Goal: Task Accomplishment & Management: Complete application form

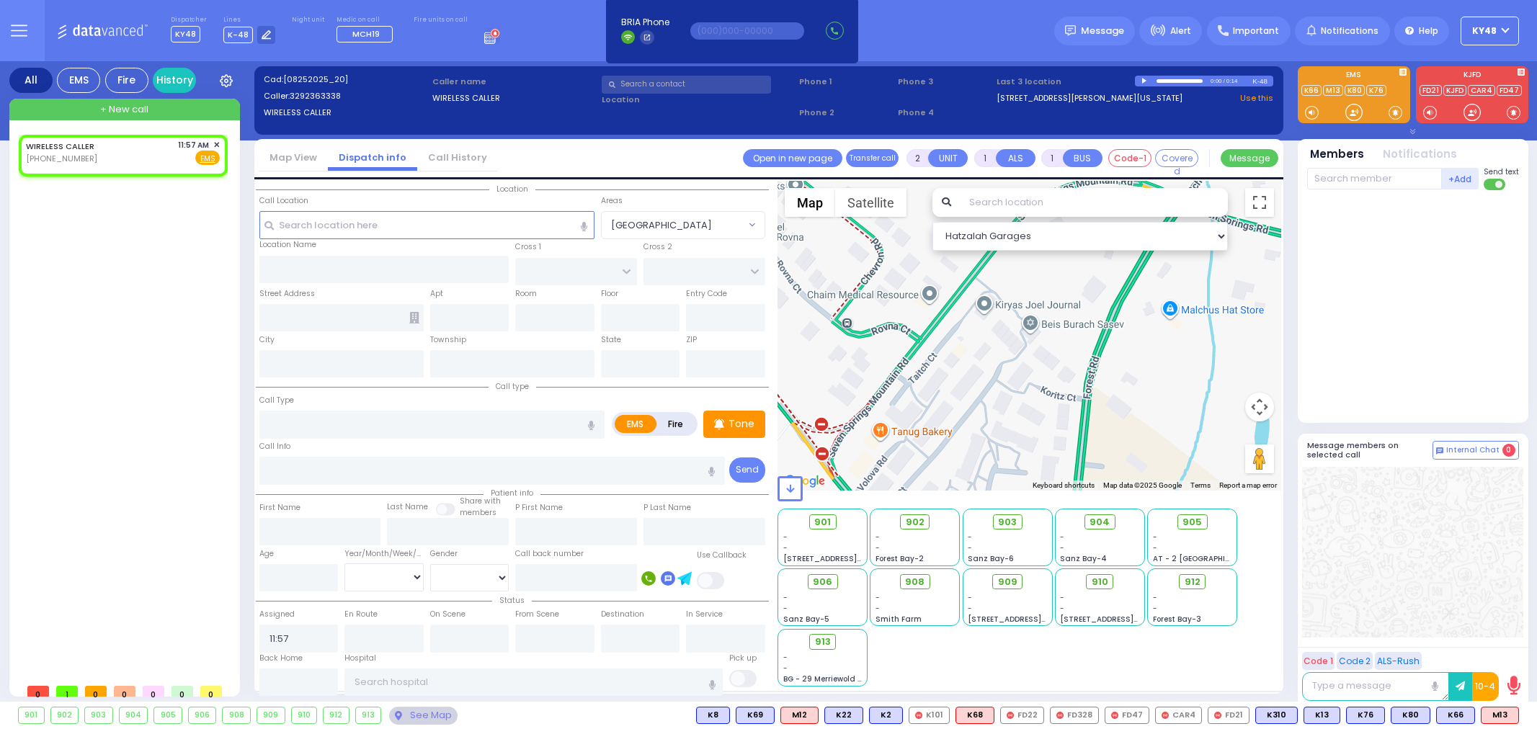
select select
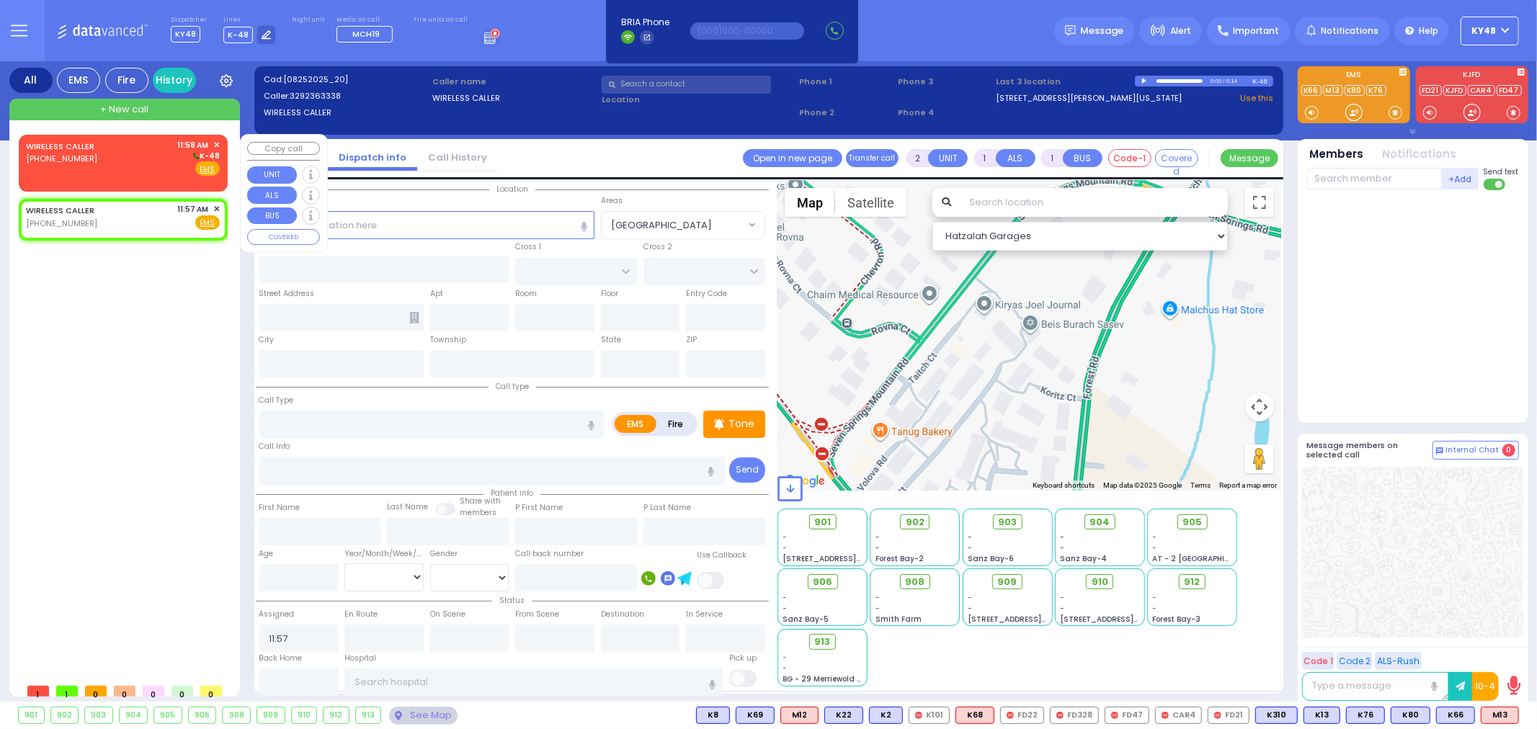
click at [137, 177] on div "WIRELESS CALLER [PHONE_NUMBER] 11:58 AM ✕ K-48 EMS" at bounding box center [123, 161] width 203 height 48
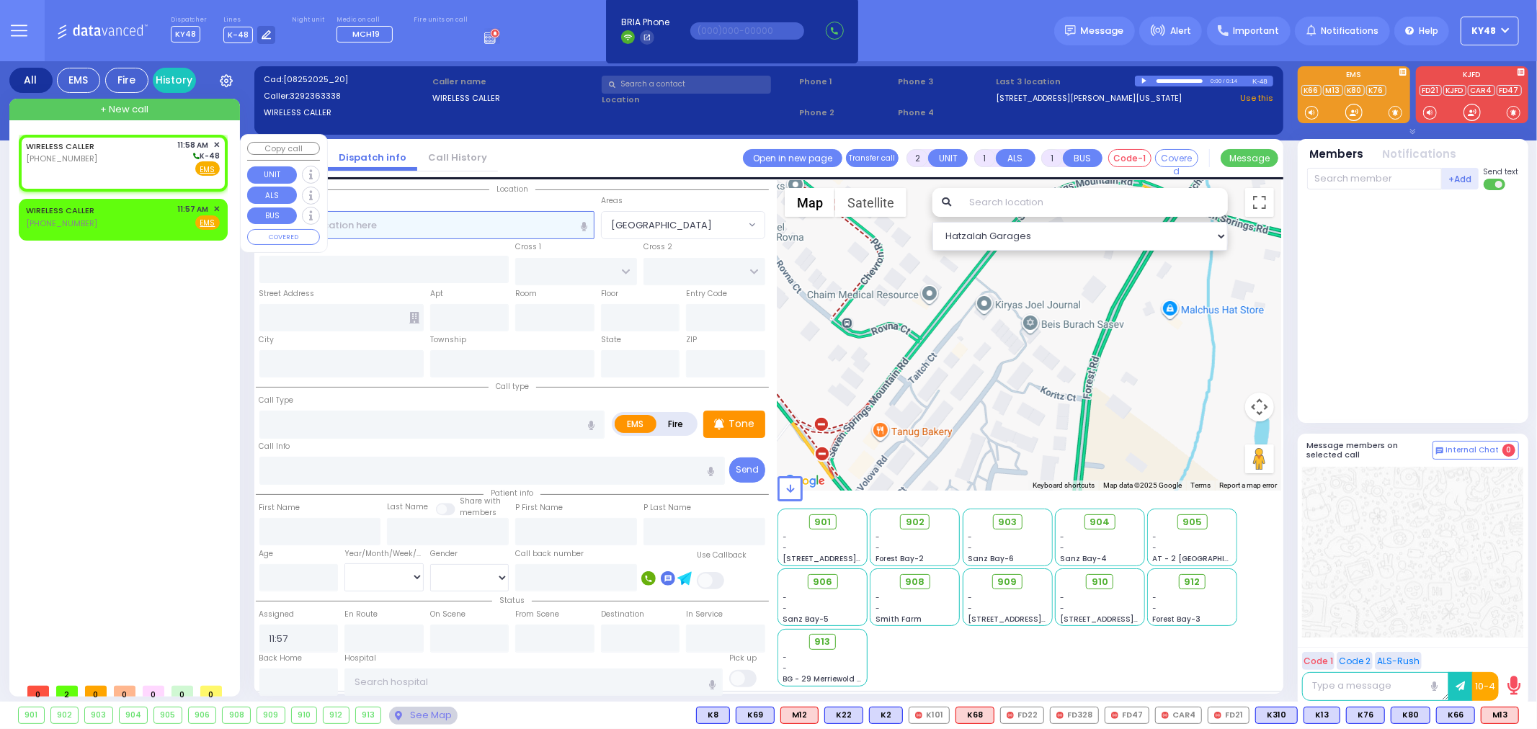
select select
radio input "true"
select select
type input "11:58"
select select "Hatzalah Garages"
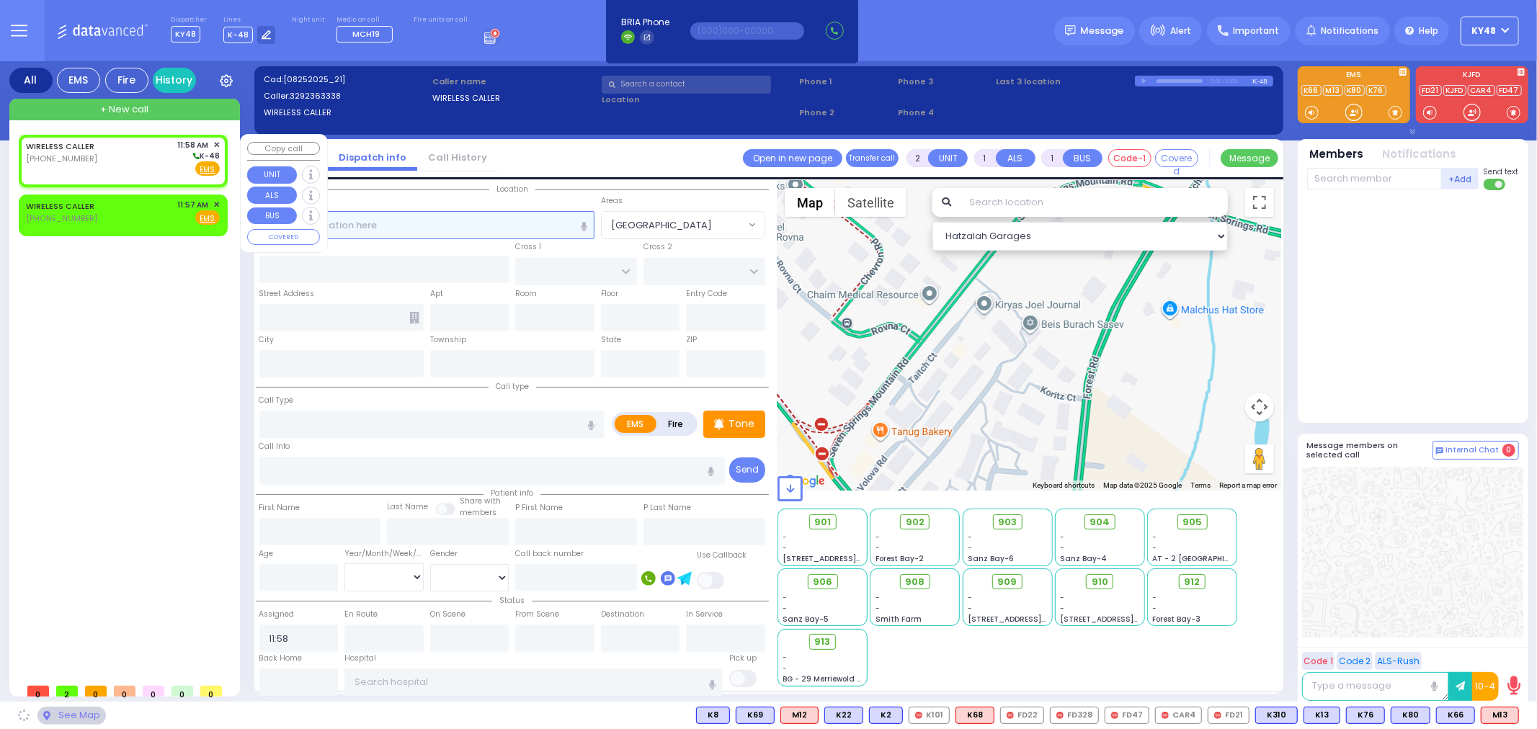
select select
radio input "true"
select select
select select "Hatzalah Garages"
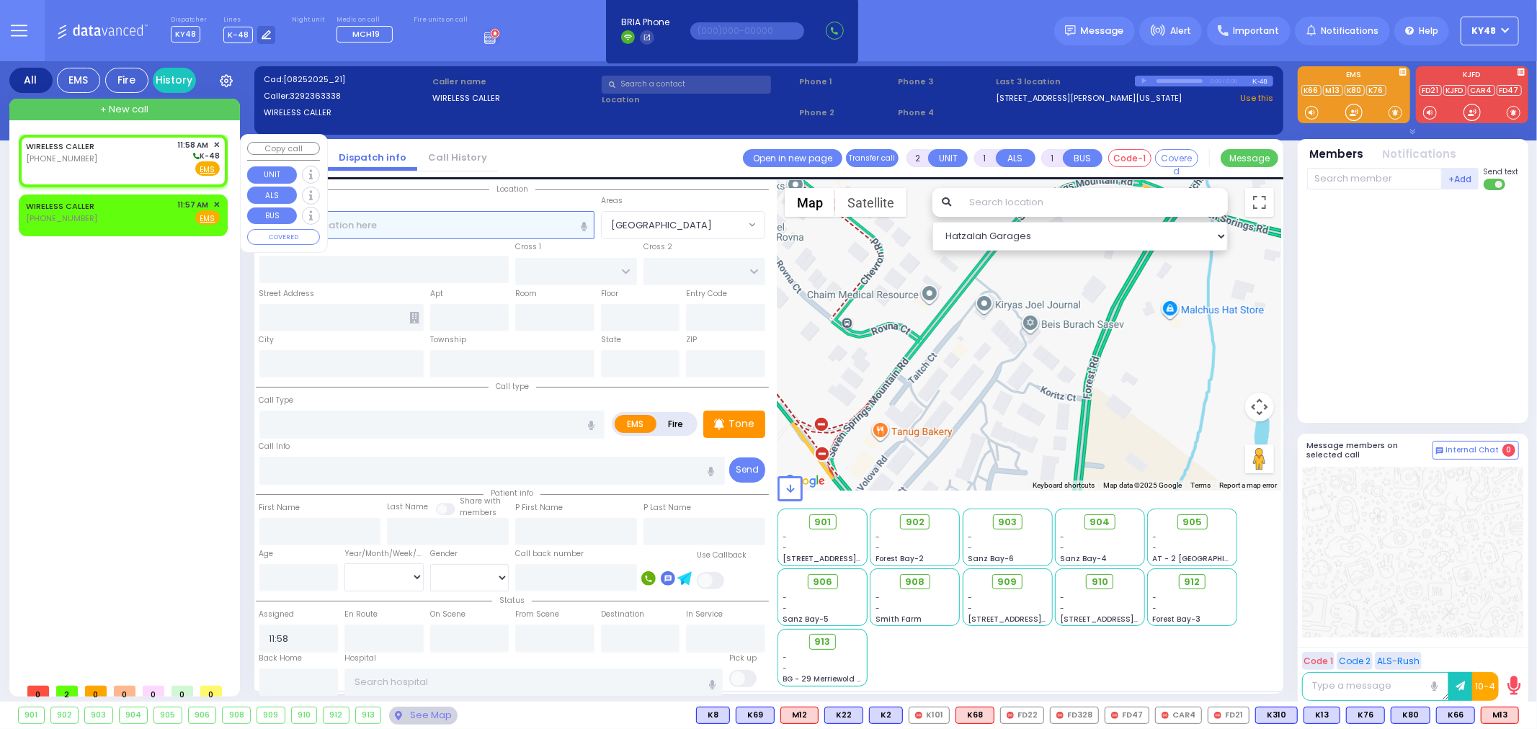
click at [428, 228] on input "text" at bounding box center [426, 224] width 335 height 27
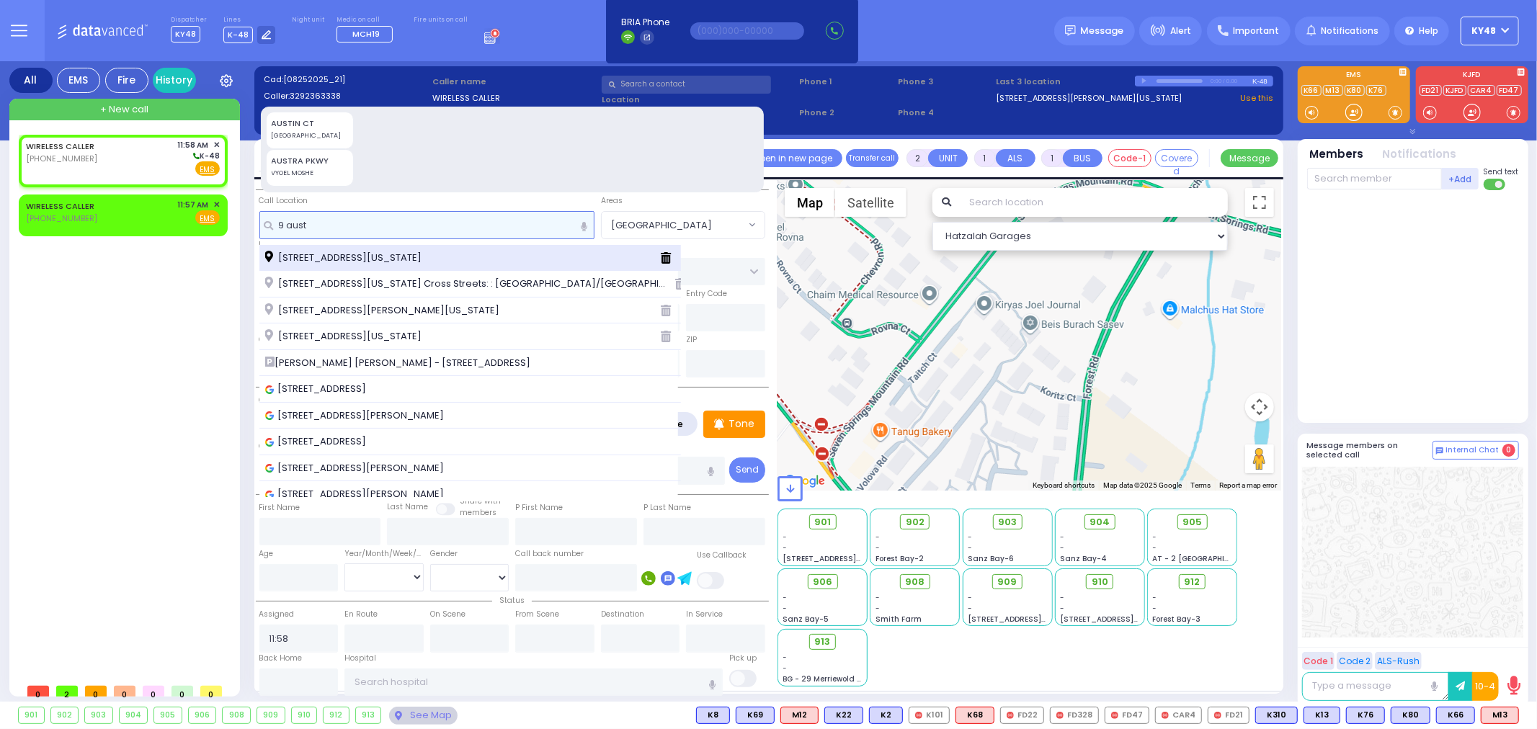
type input "9 aust"
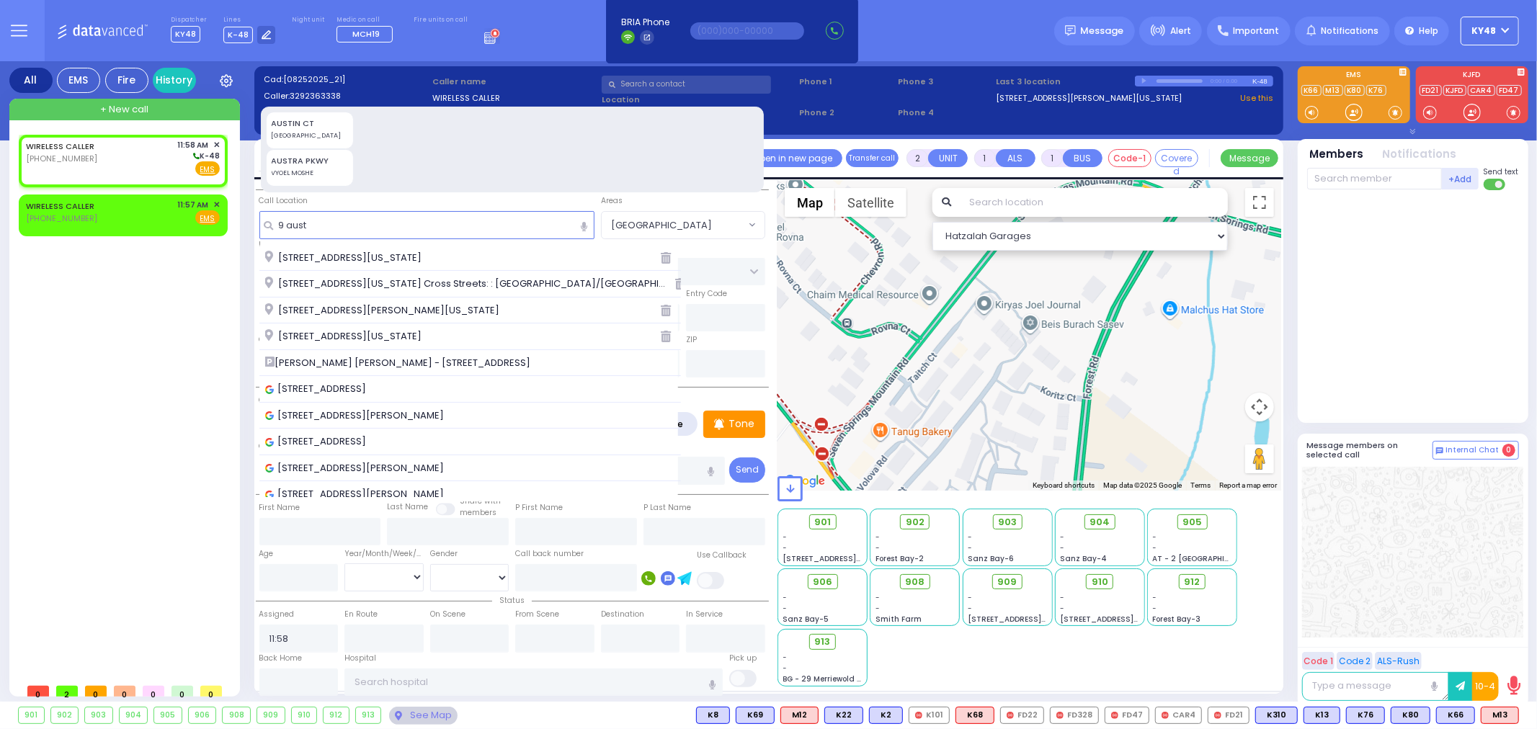
click at [364, 258] on span "[STREET_ADDRESS][US_STATE]" at bounding box center [345, 258] width 161 height 14
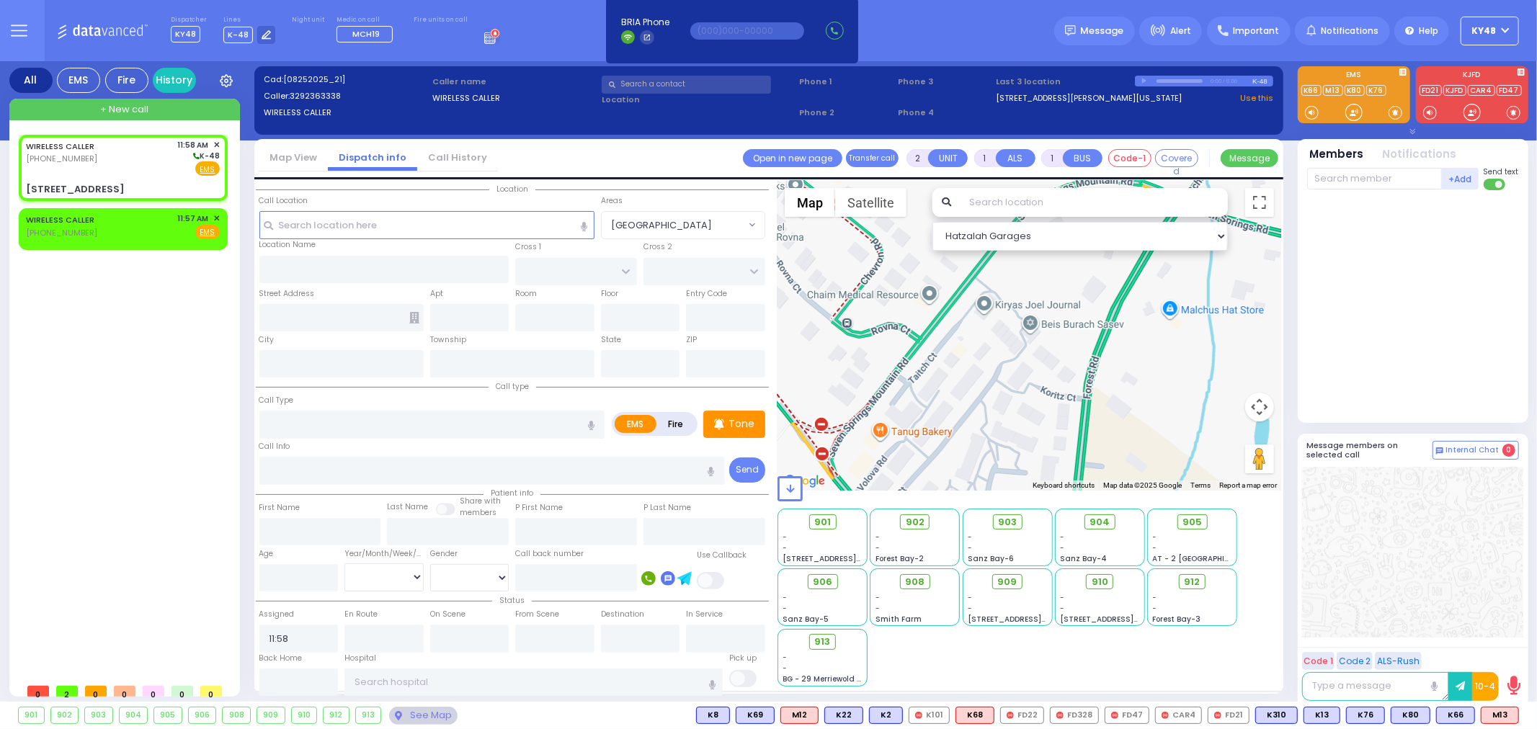
select select
radio input "true"
select select
select select "Hatzalah Garages"
type input "CHUST RD"
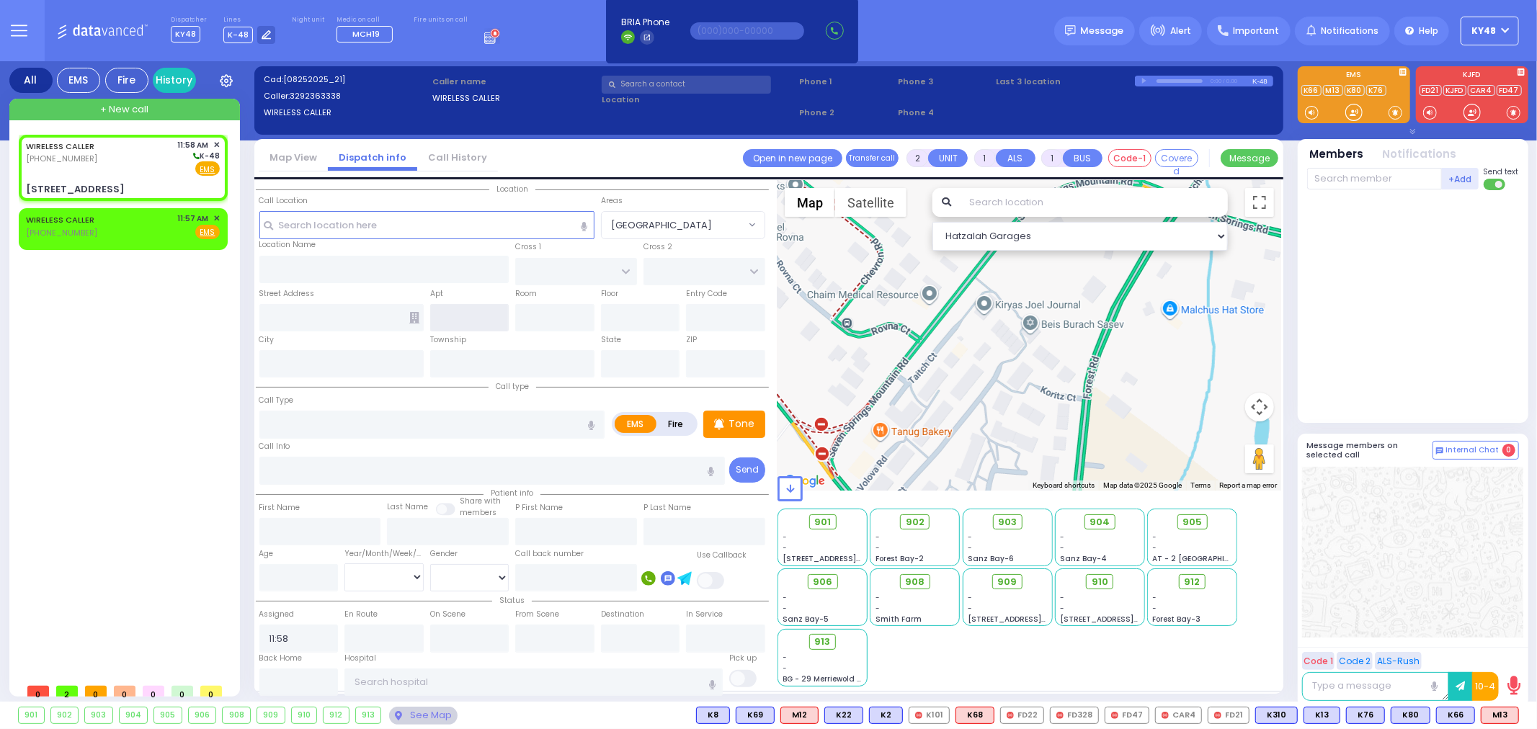
type input "[GEOGRAPHIC_DATA]"
type input "[STREET_ADDRESS]"
type input "MONROE"
type input "[US_STATE]"
type input "10950"
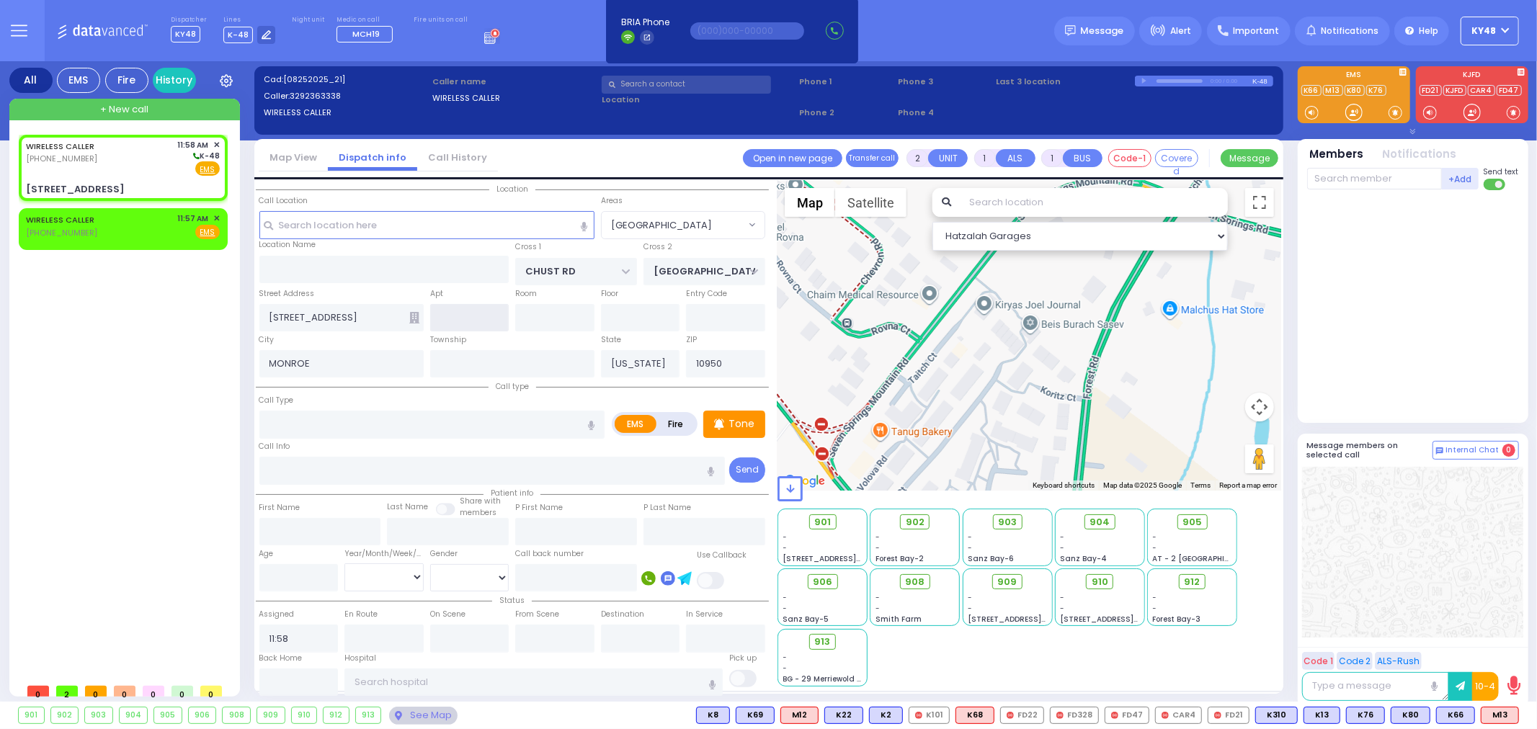
select select "VYOEL MOSHE"
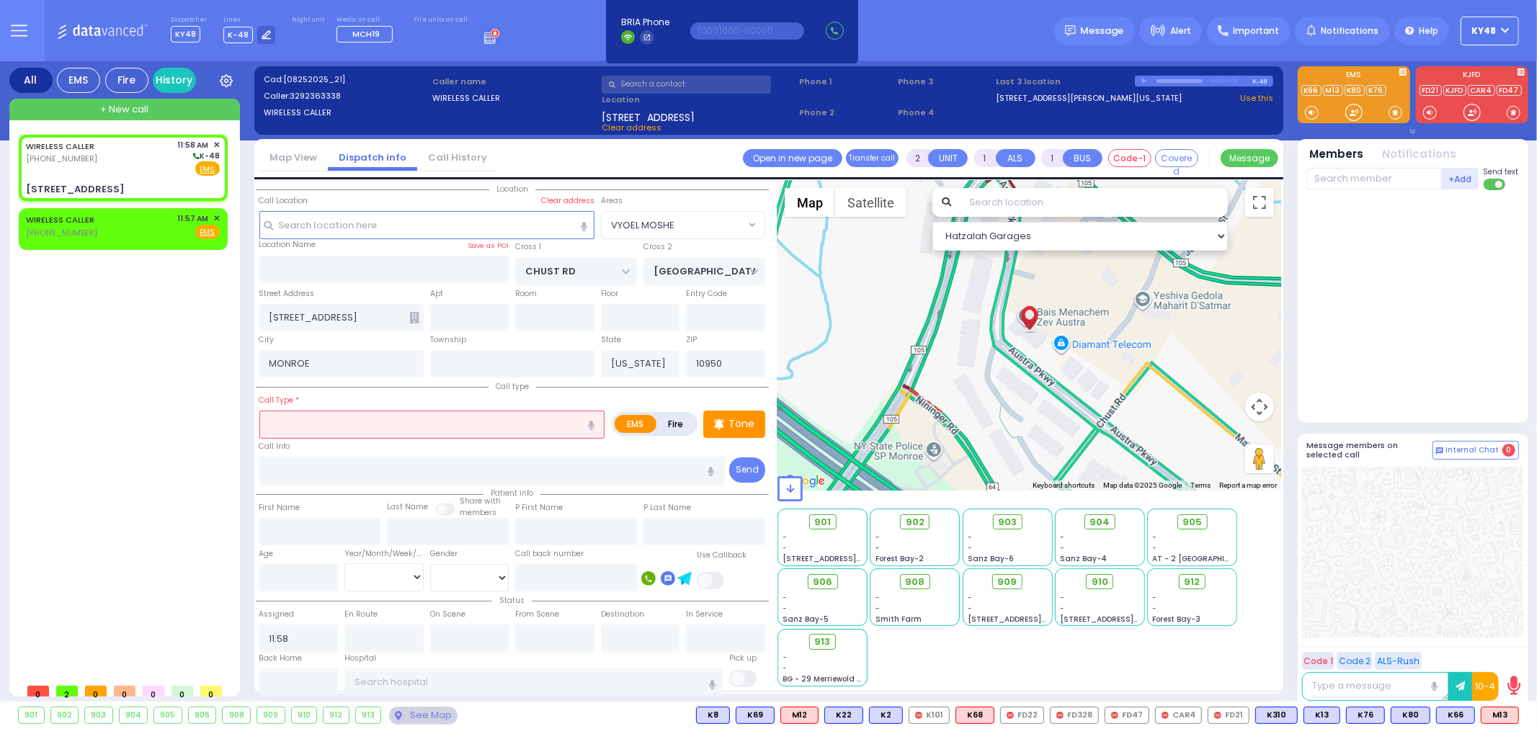
click at [670, 419] on label "Fire" at bounding box center [676, 424] width 40 height 18
radio input "true"
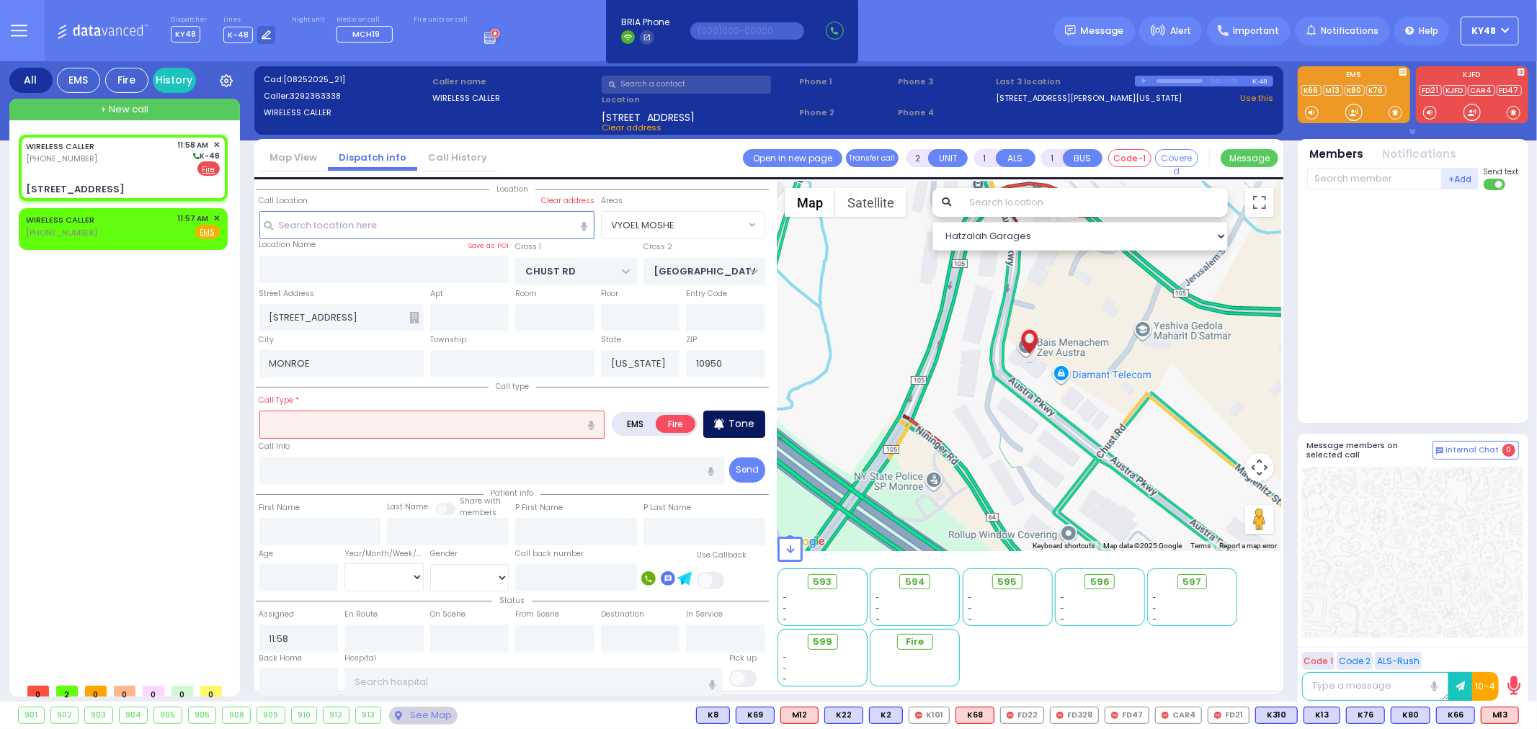
click at [749, 419] on p "Tone" at bounding box center [742, 424] width 26 height 15
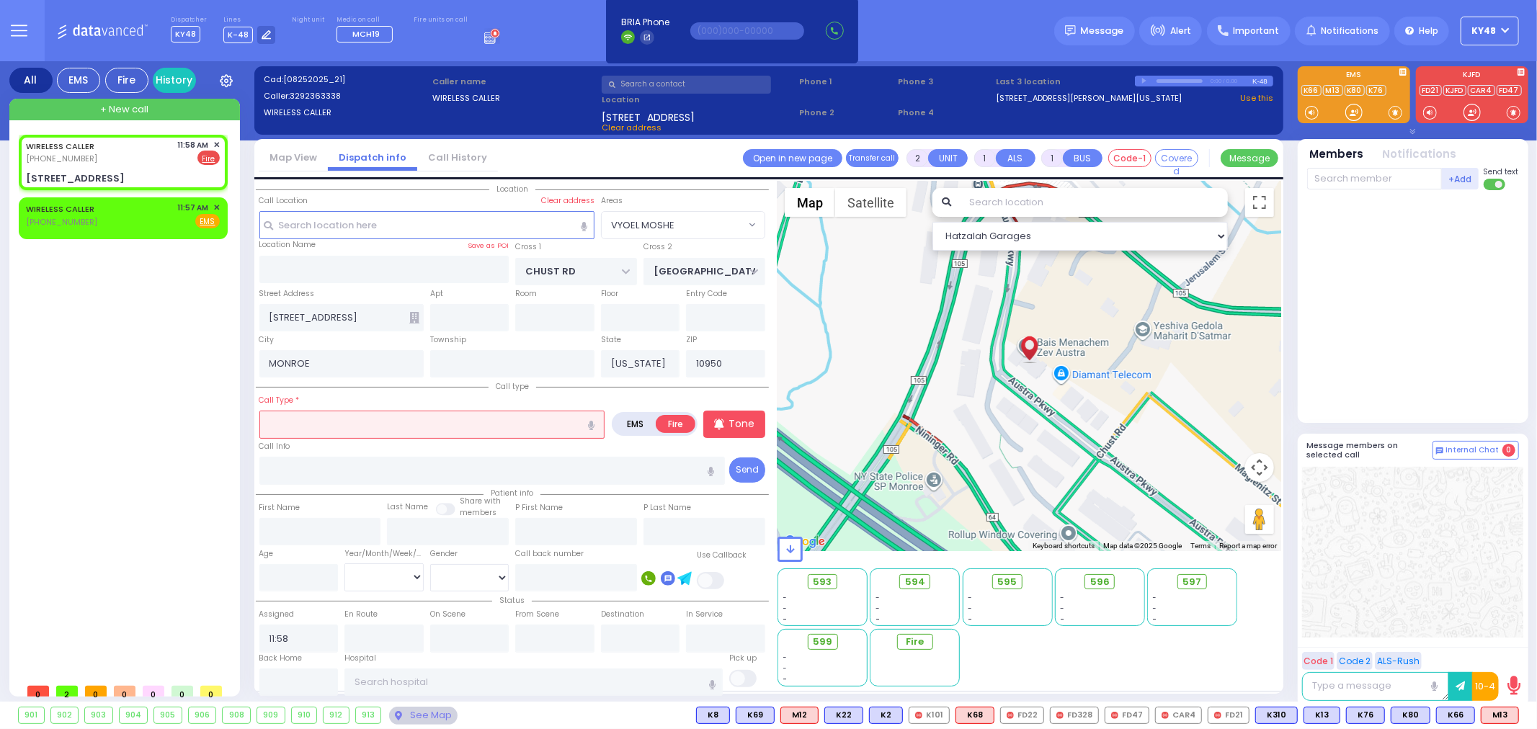
select select
radio input "true"
select select
select select "Hatzalah Garages"
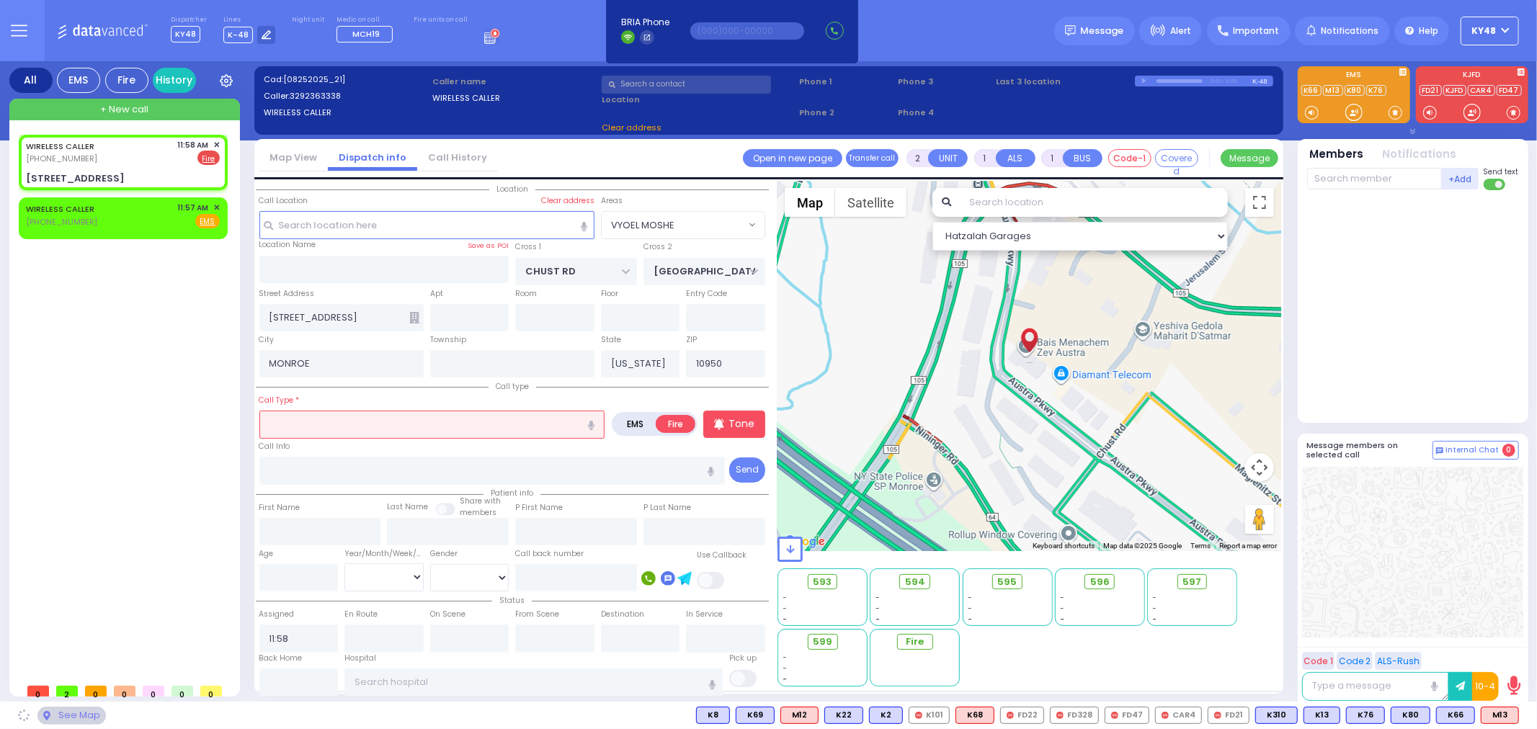
select select "VYOEL MOSHE"
click at [370, 413] on input "text" at bounding box center [432, 424] width 346 height 27
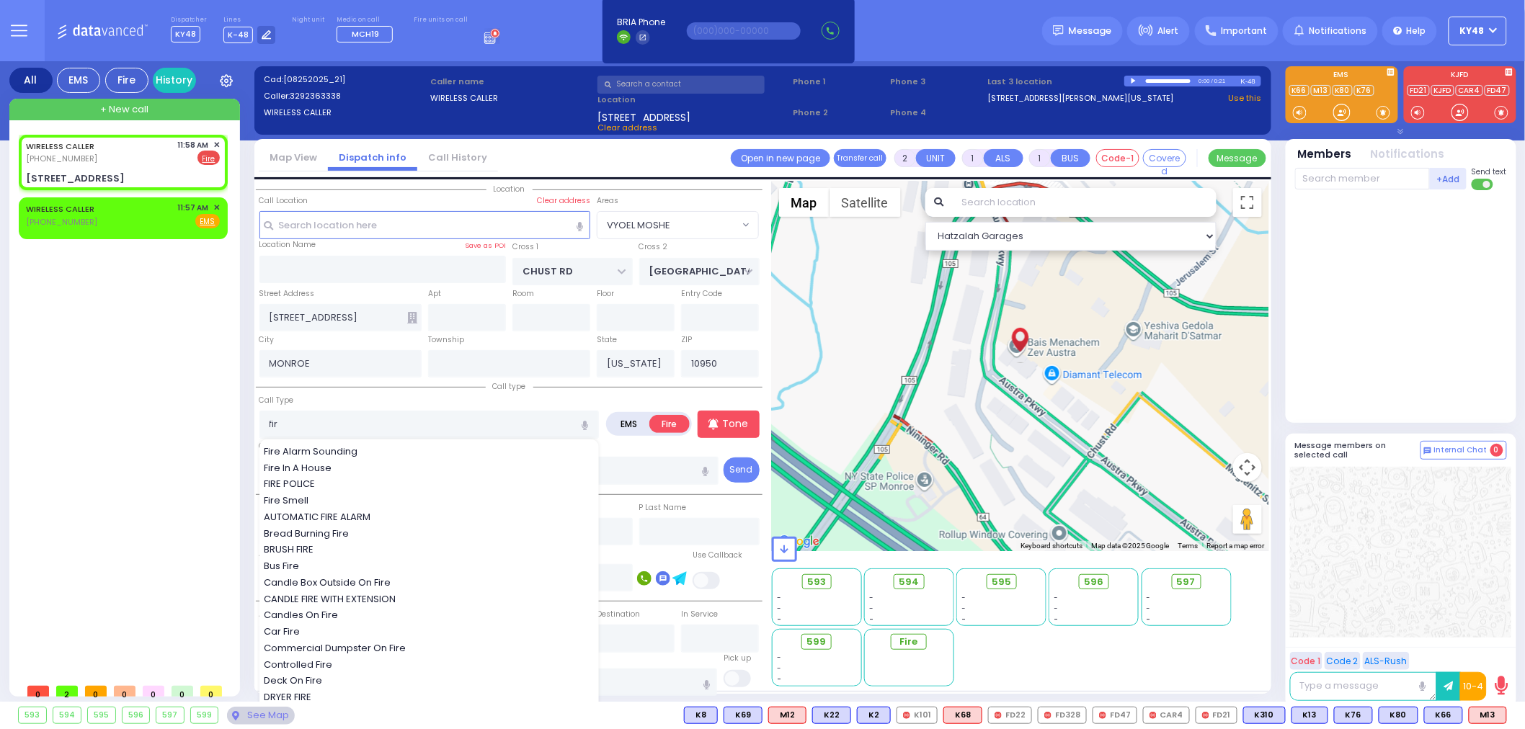
drag, startPoint x: 336, startPoint y: 448, endPoint x: 343, endPoint y: 450, distance: 7.5
click at [337, 448] on span "Fire Alarm Sounding" at bounding box center [313, 452] width 99 height 14
type input "Fire Alarm Sounding"
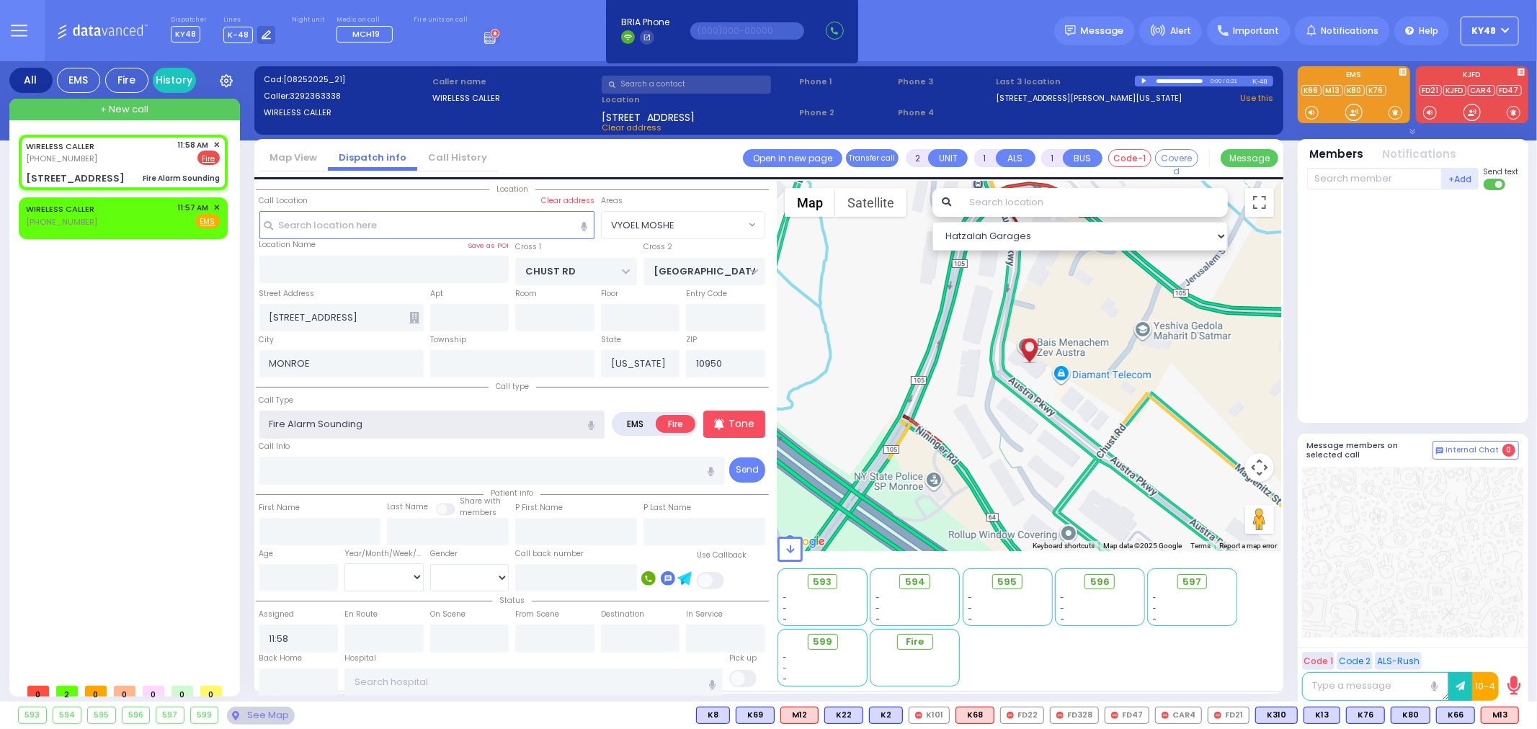
select select
radio input "true"
select select
select select "Hatzalah Garages"
select select "VYOEL MOSHE"
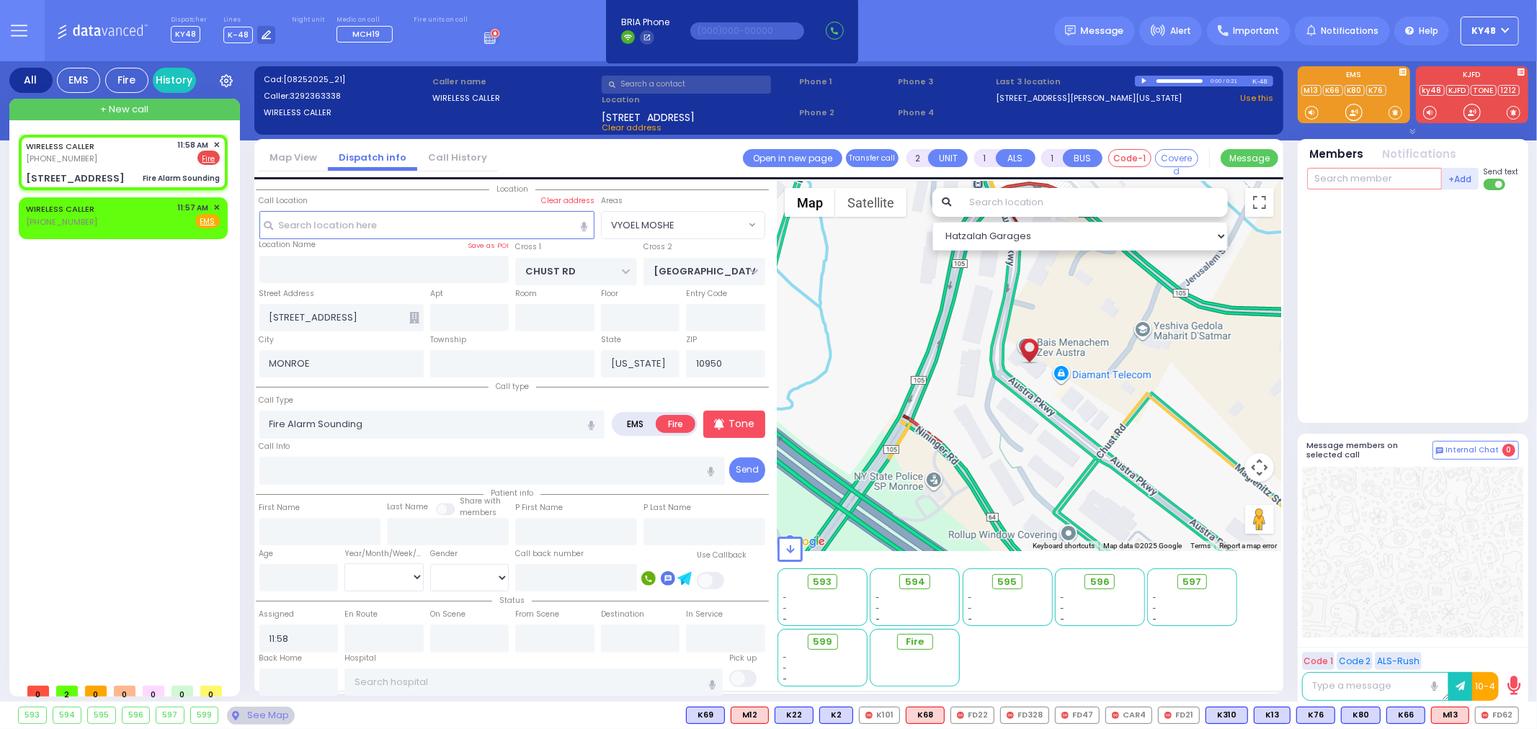
click at [1373, 178] on input "text" at bounding box center [1374, 179] width 135 height 22
type input "6"
select select
radio input "true"
select select
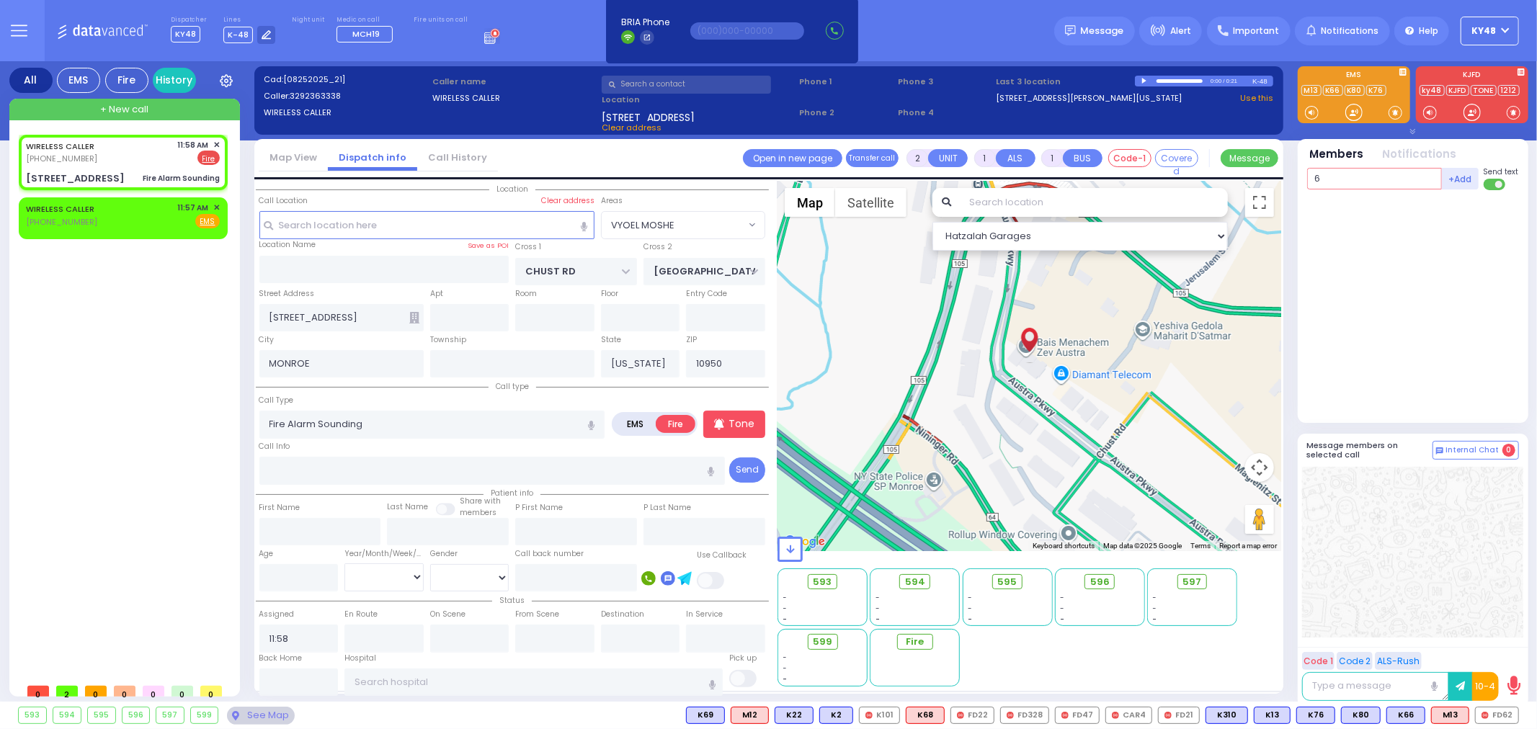
select select "Hatzalah Garages"
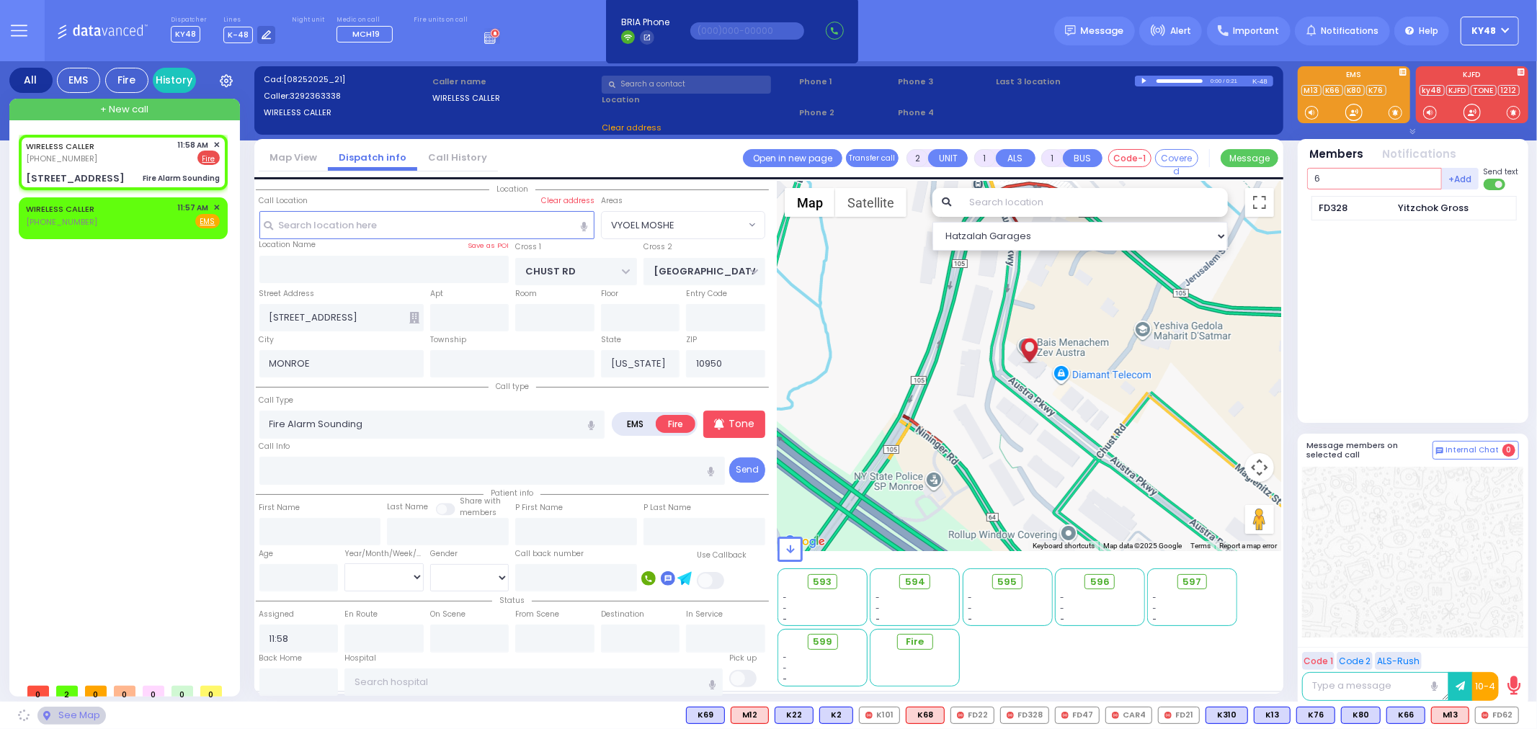
type input "62"
select select "VYOEL MOSHE"
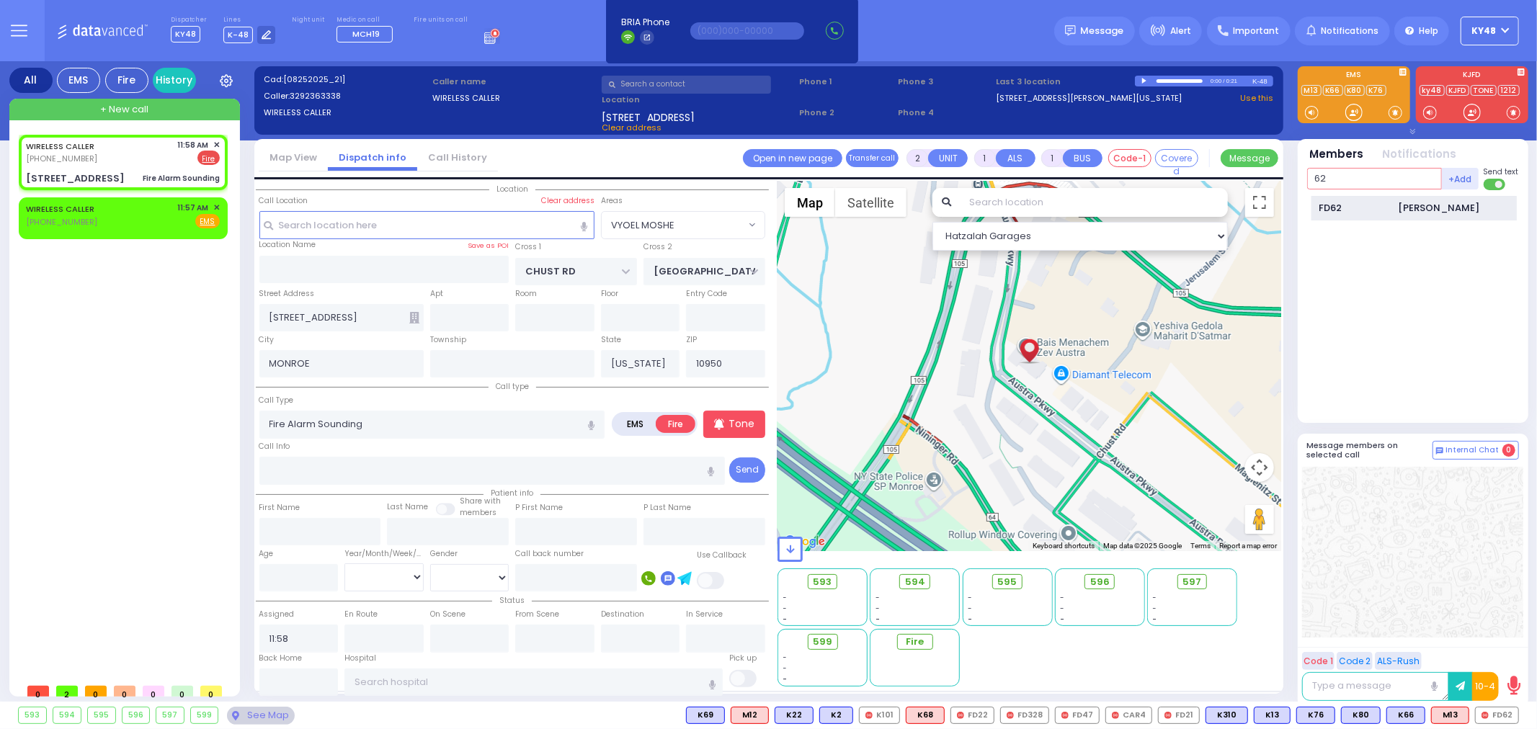
type input "62"
click at [1367, 206] on div "FD62" at bounding box center [1356, 208] width 72 height 14
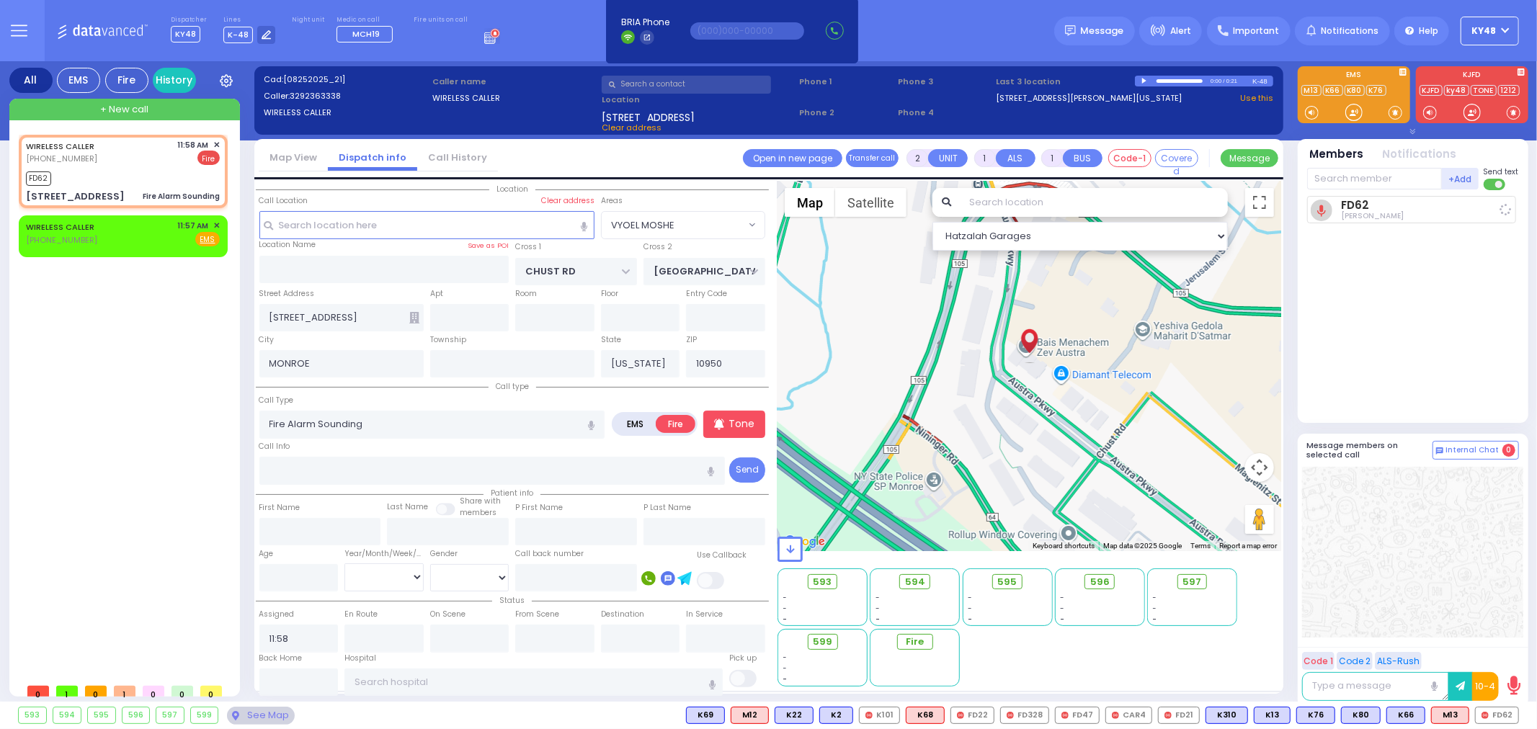
select select
radio input "true"
select select
type input "11:59"
select select "VYOEL MOSHE"
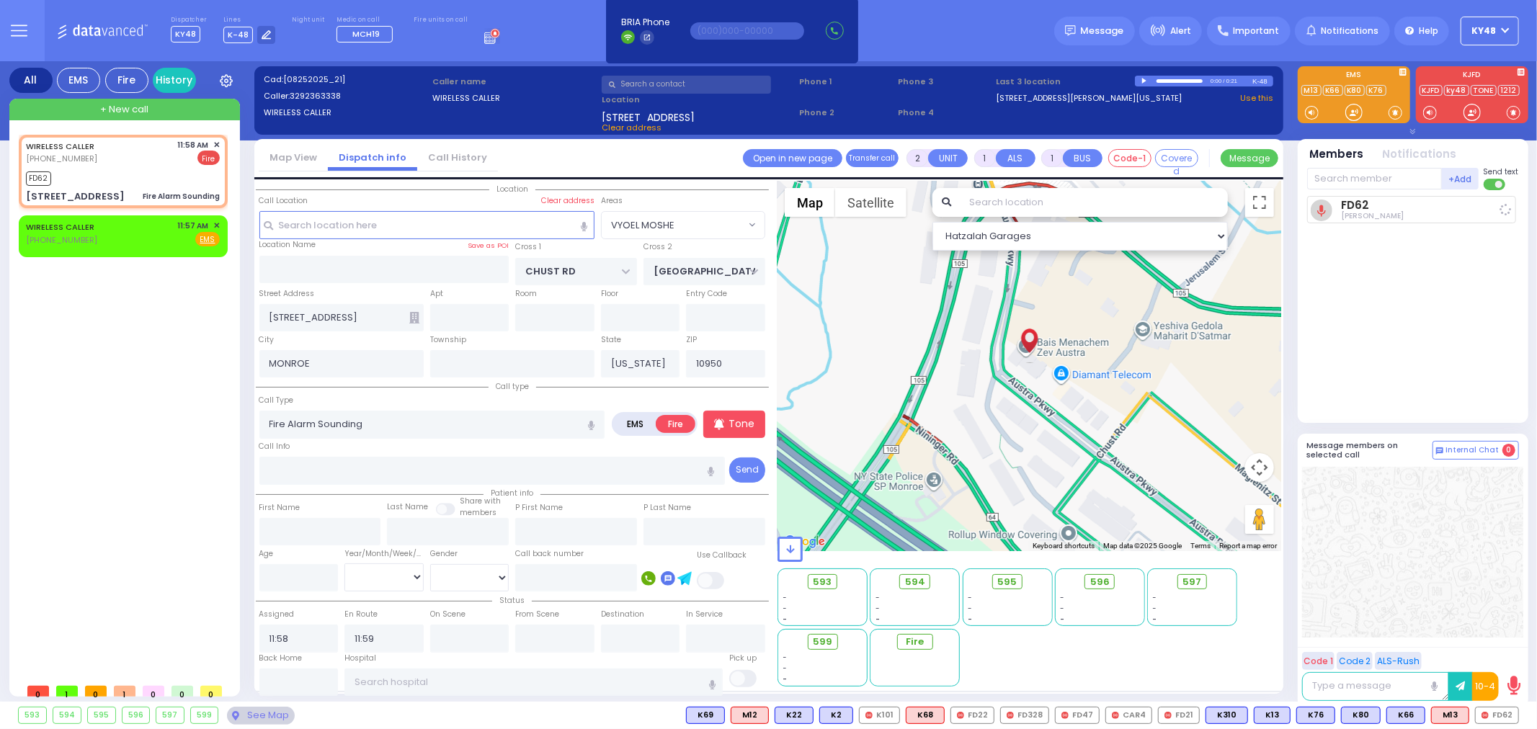
select select "Hatzalah Garages"
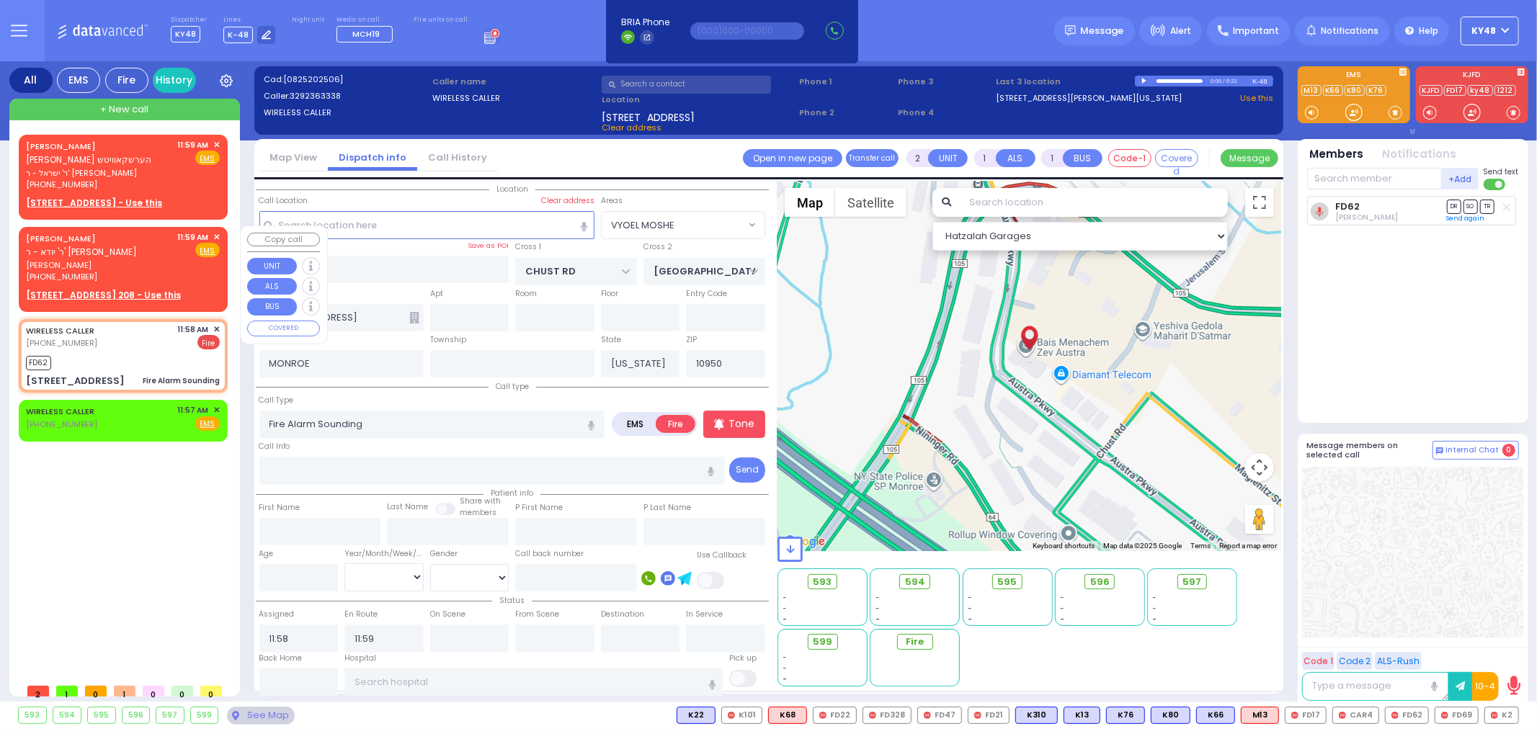
click at [148, 272] on div "[PHONE_NUMBER]" at bounding box center [99, 277] width 147 height 12
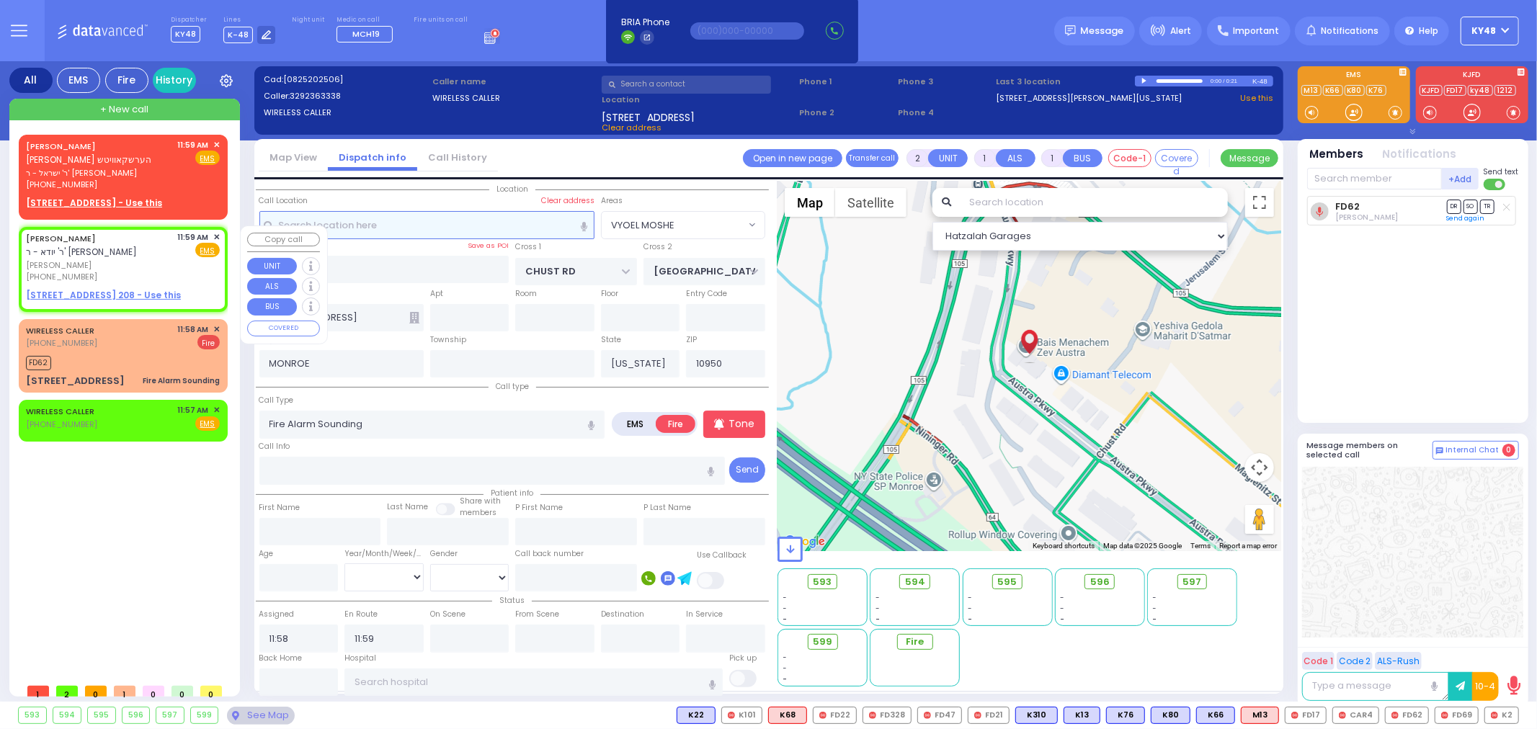
select select
radio input "true"
type input "[PERSON_NAME]"
select select
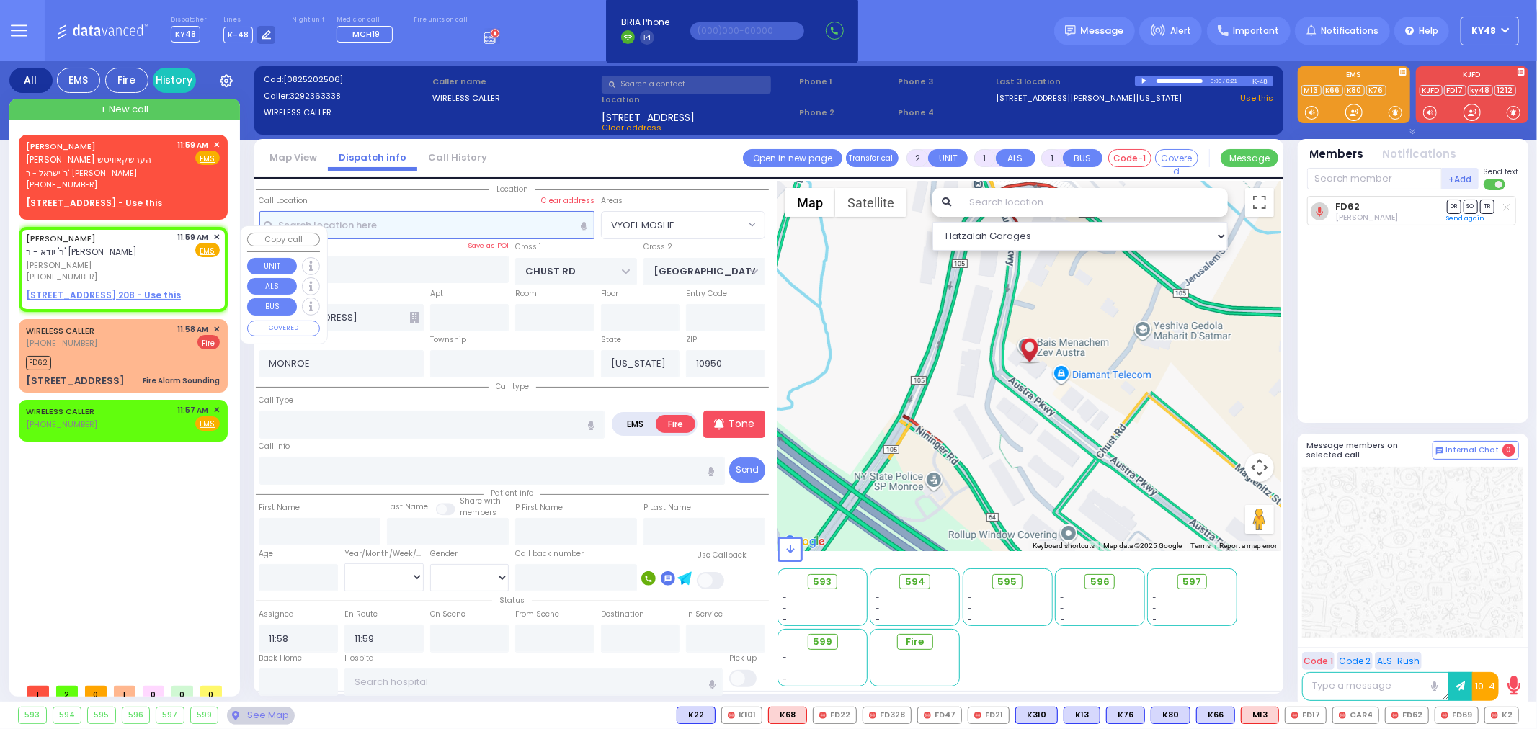
type input "11:59"
select select "Hatzalah Garages"
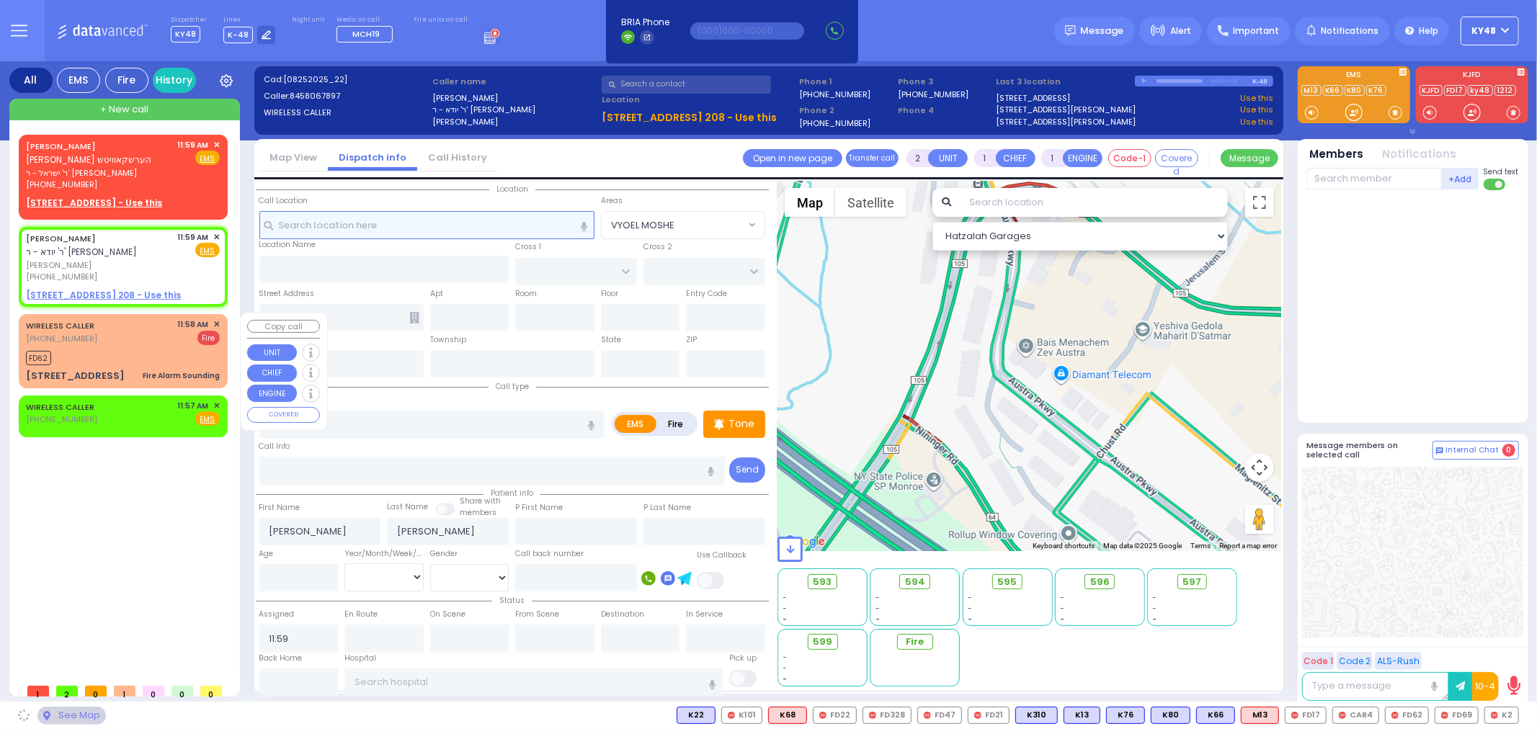
select select
radio input "true"
select select
select select "Hatzalah Garages"
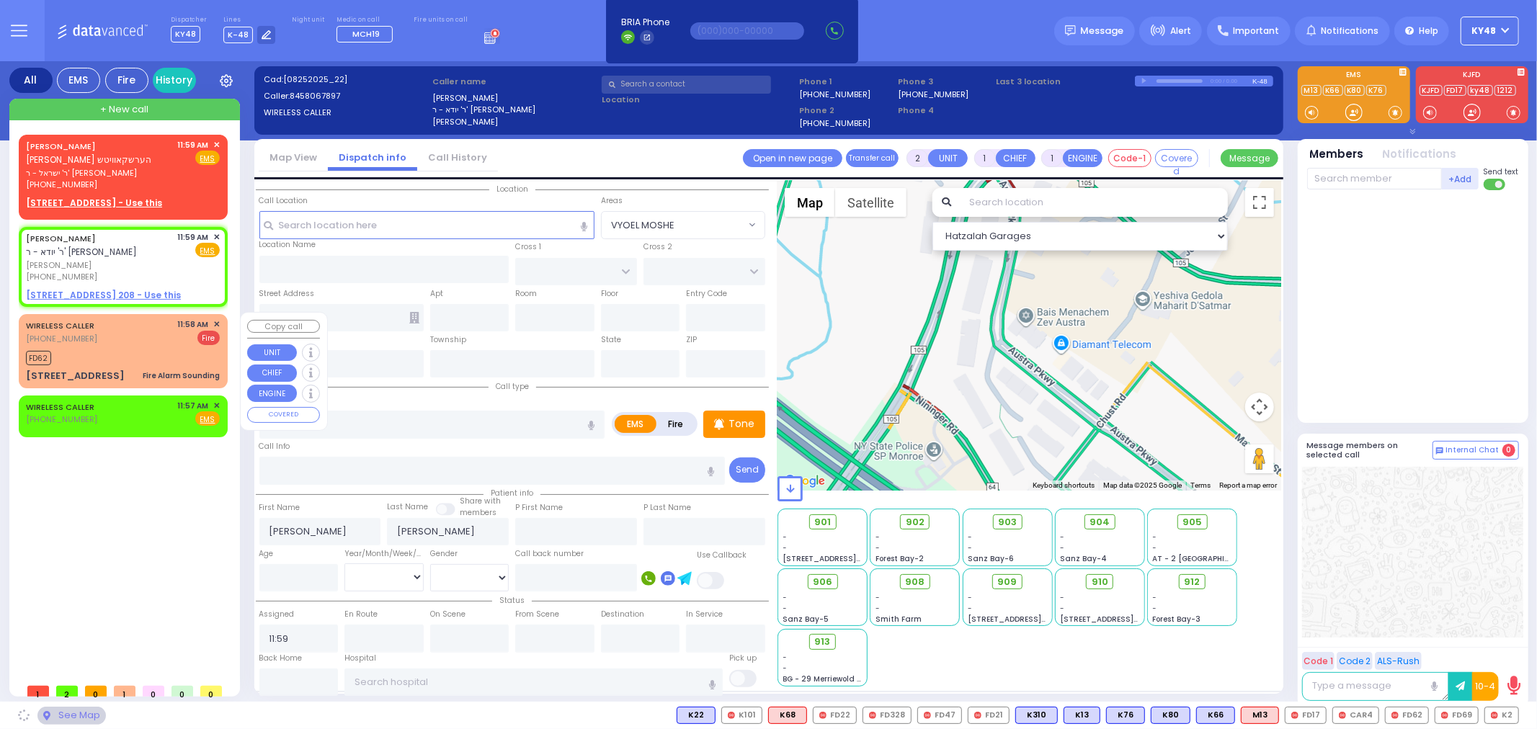
click at [135, 347] on div "FD62" at bounding box center [123, 356] width 194 height 18
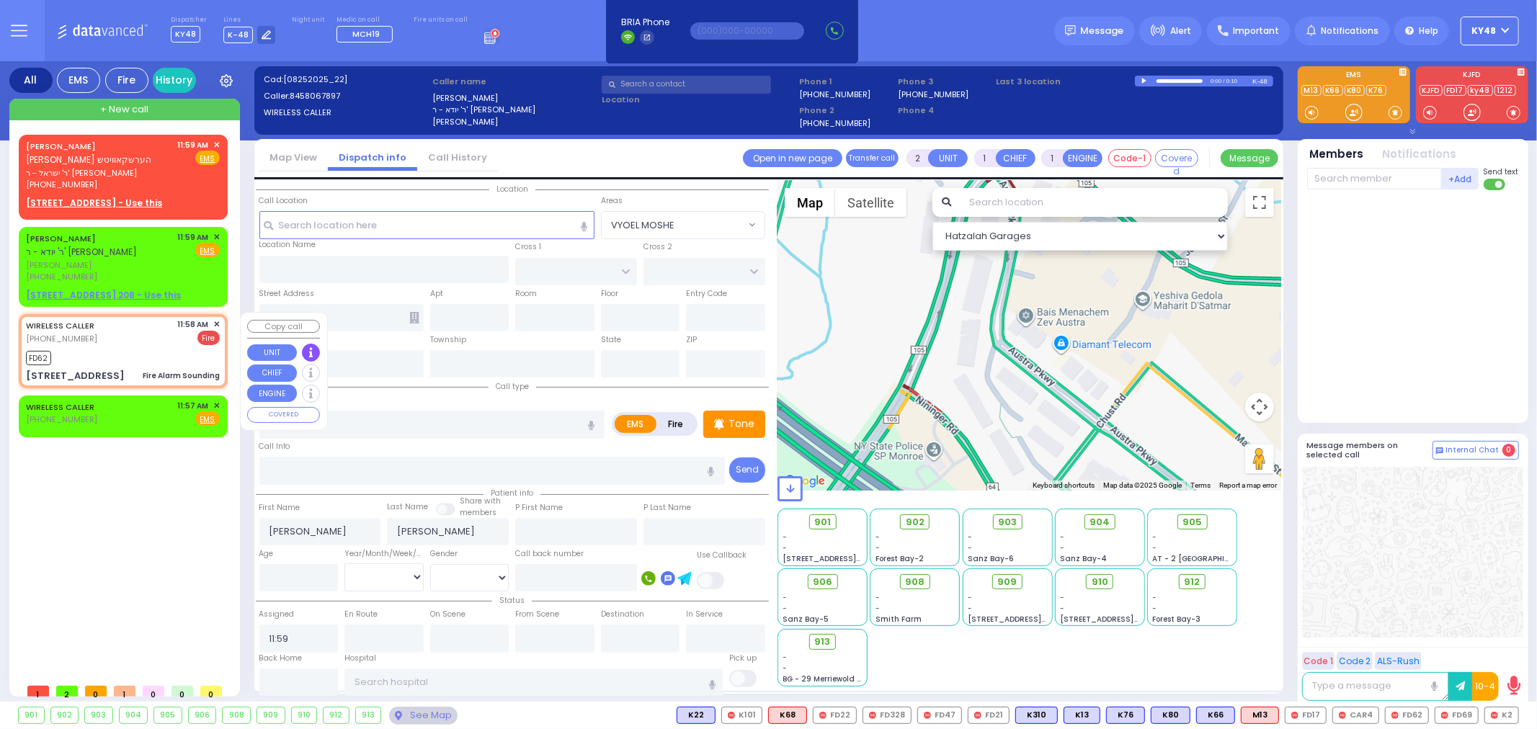
select select
type input "Fire Alarm Sounding"
radio input "false"
radio input "true"
select select
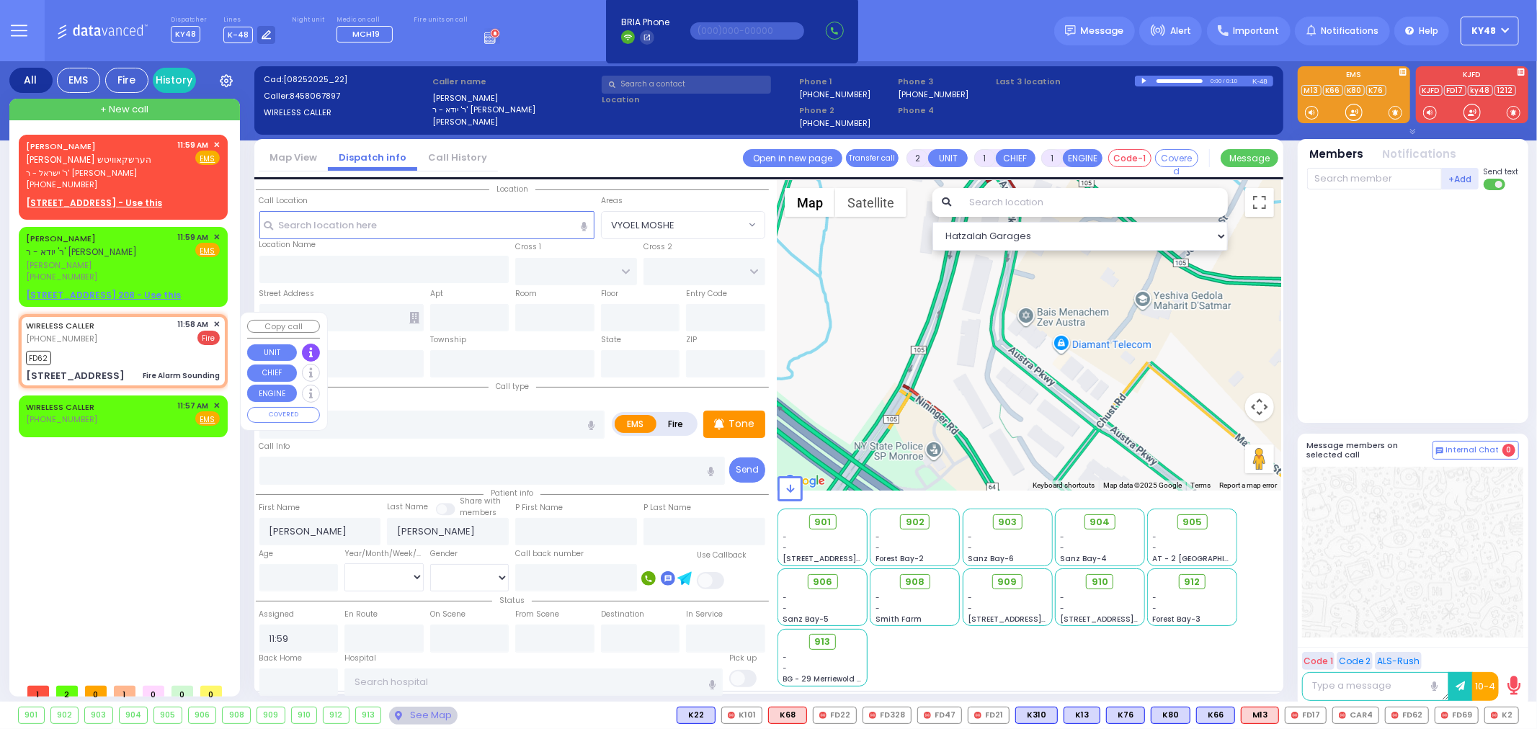
type input "11:58"
type input "11:59"
type input "CHUST RD"
type input "[GEOGRAPHIC_DATA]"
type input "[STREET_ADDRESS]"
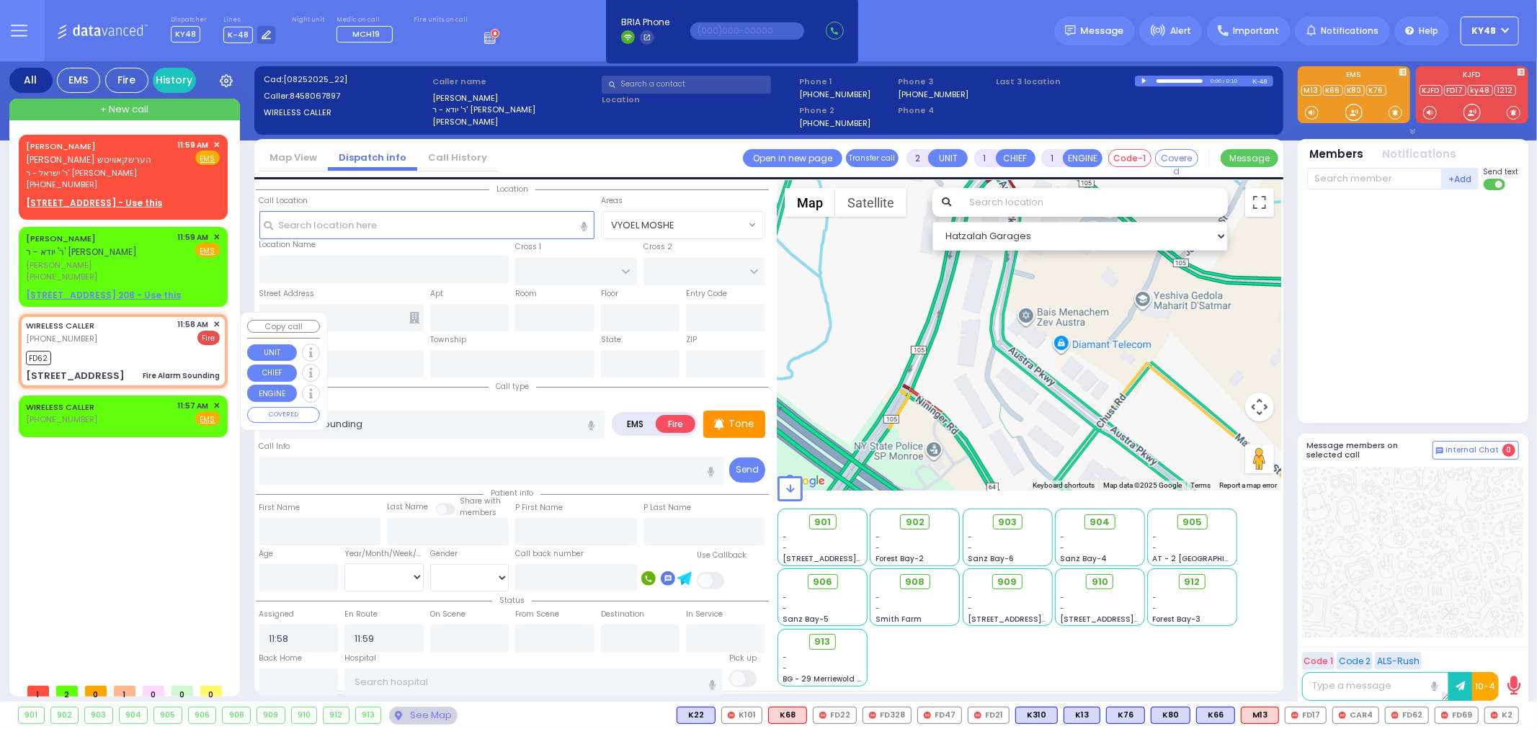
type input "MONROE"
type input "[US_STATE]"
type input "10950"
select select "Hatzalah Garages"
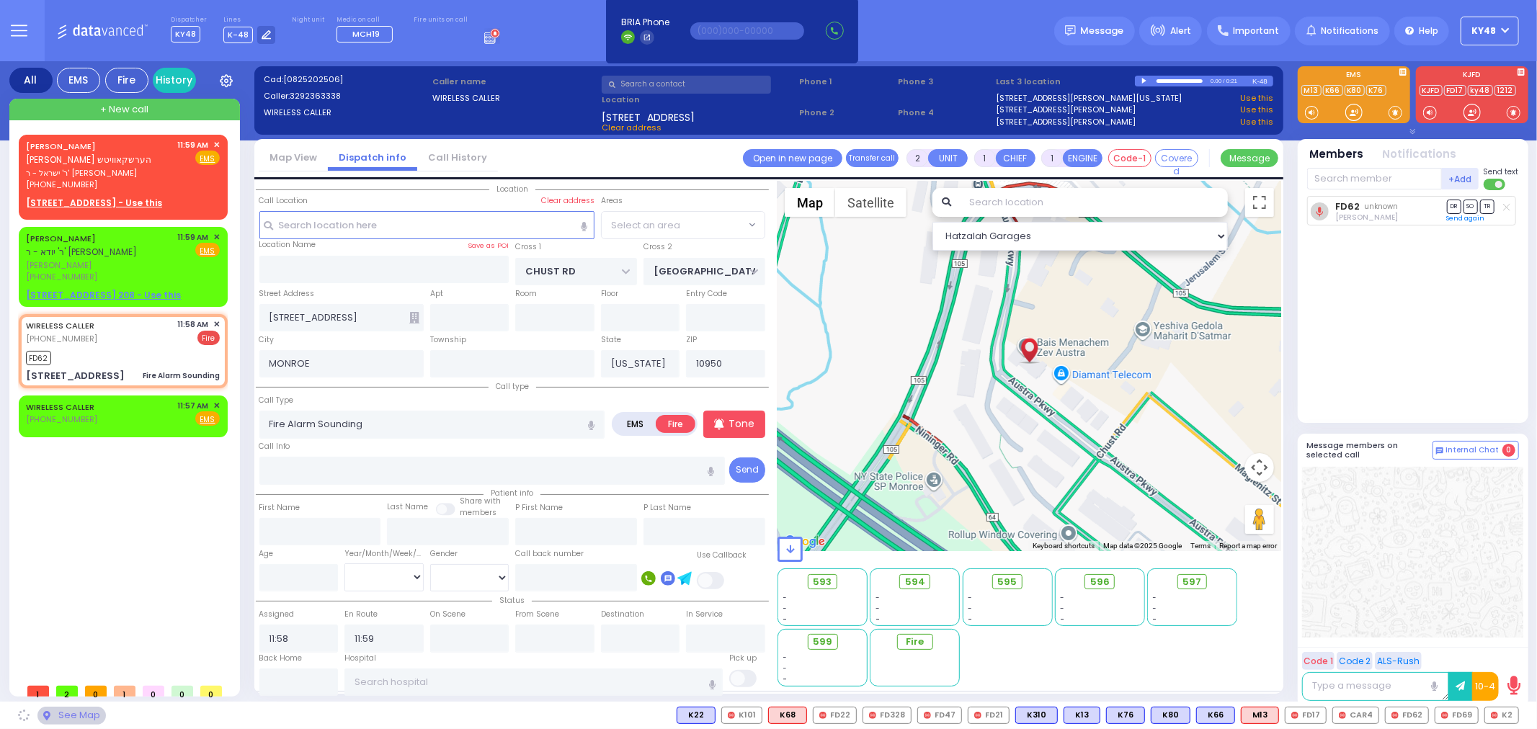
select select "VYOEL MOSHE"
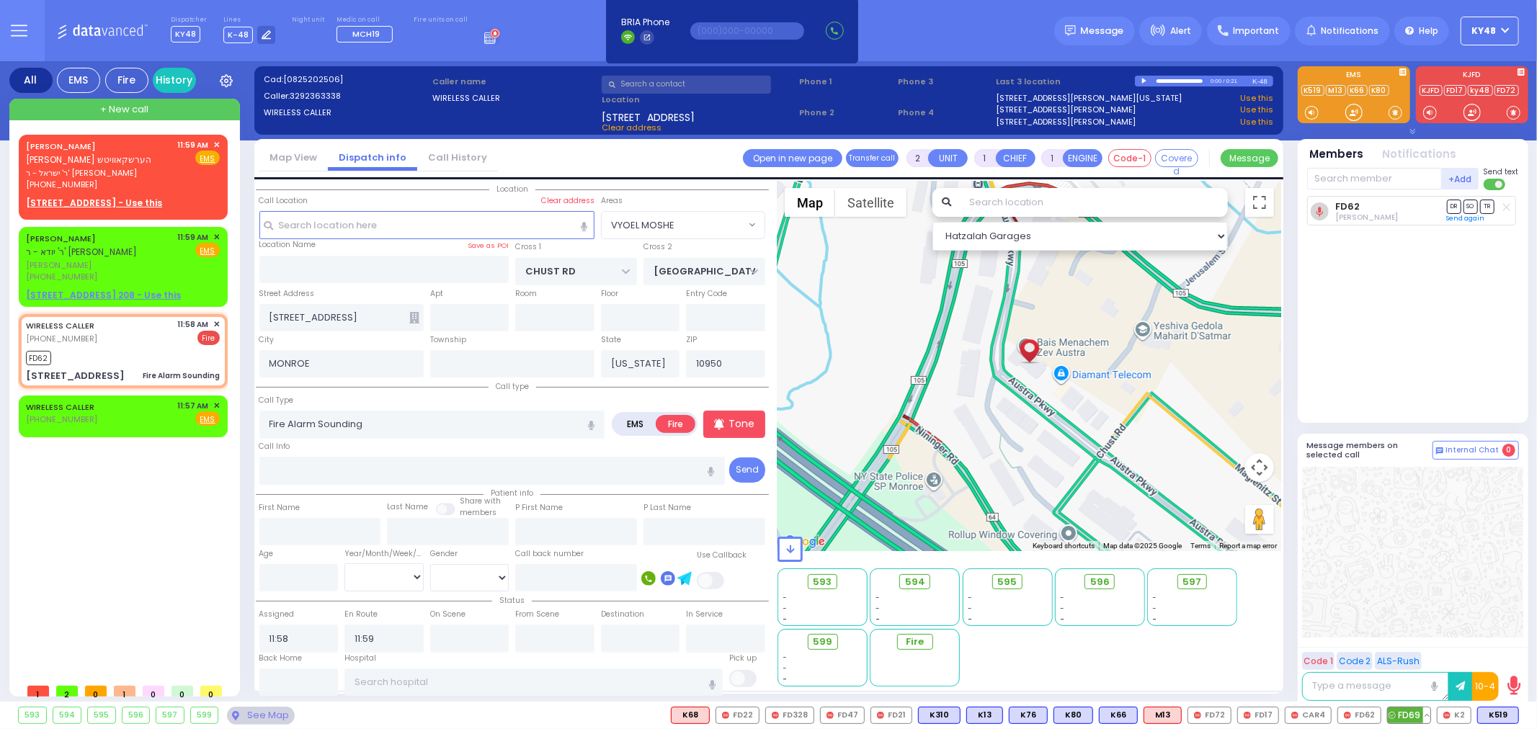
click at [1403, 717] on span "FD69" at bounding box center [1409, 716] width 43 height 16
click at [1310, 718] on span "CAR4" at bounding box center [1308, 716] width 45 height 16
select select
radio input "true"
select select
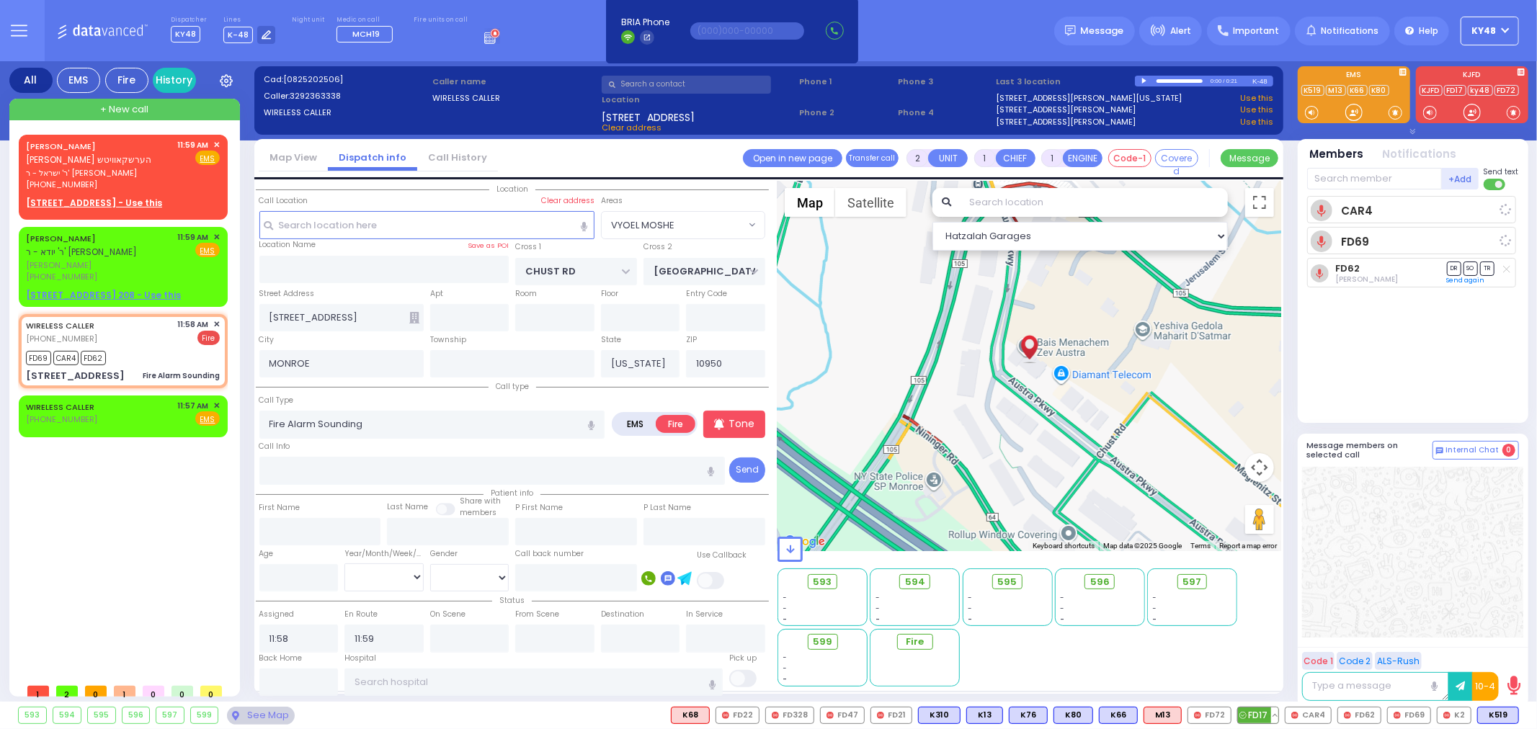
click at [1257, 715] on span "FD17" at bounding box center [1258, 716] width 40 height 16
select select "VYOEL MOSHE"
select select "Hatzalah Garages"
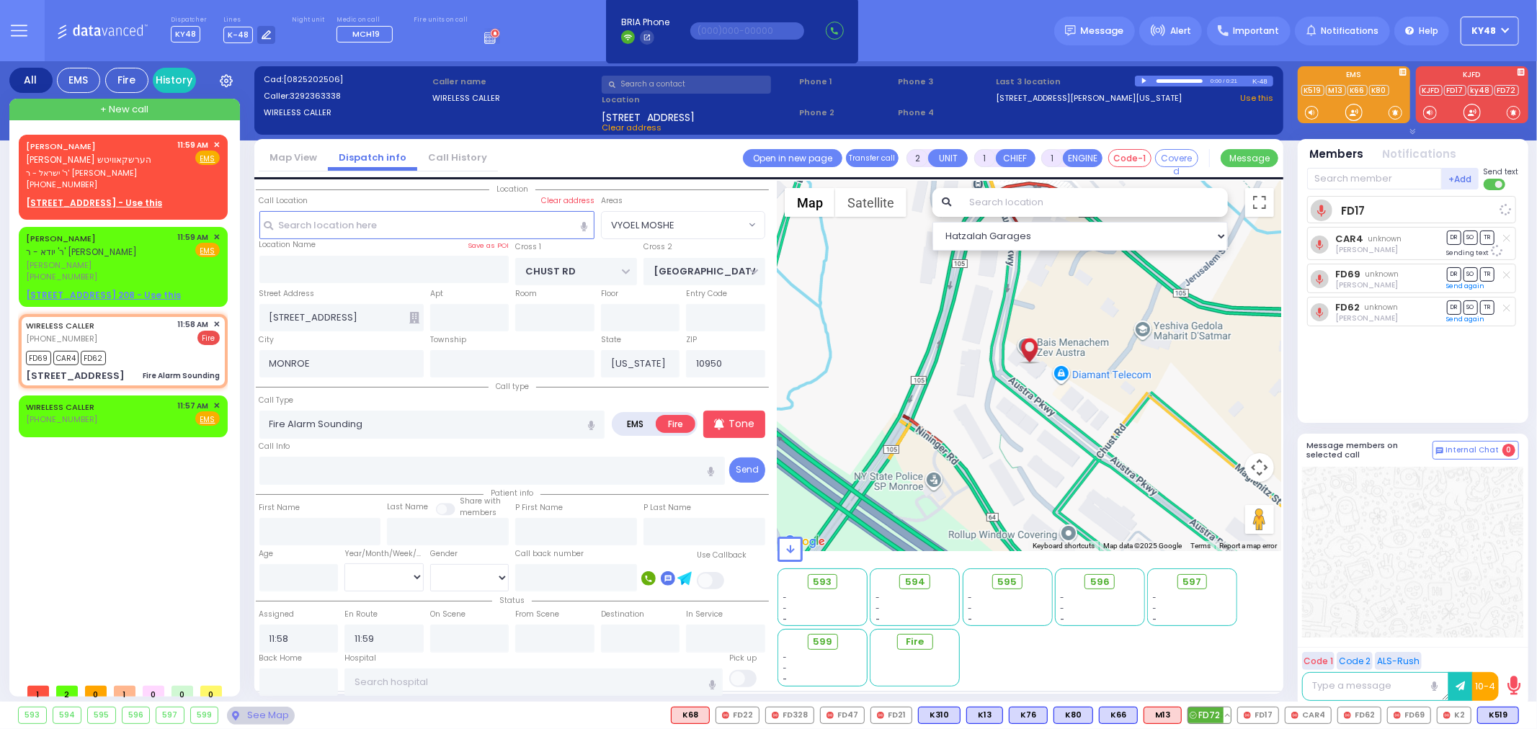
select select
radio input "true"
select select
select select "Hatzalah Garages"
select select "VYOEL MOSHE"
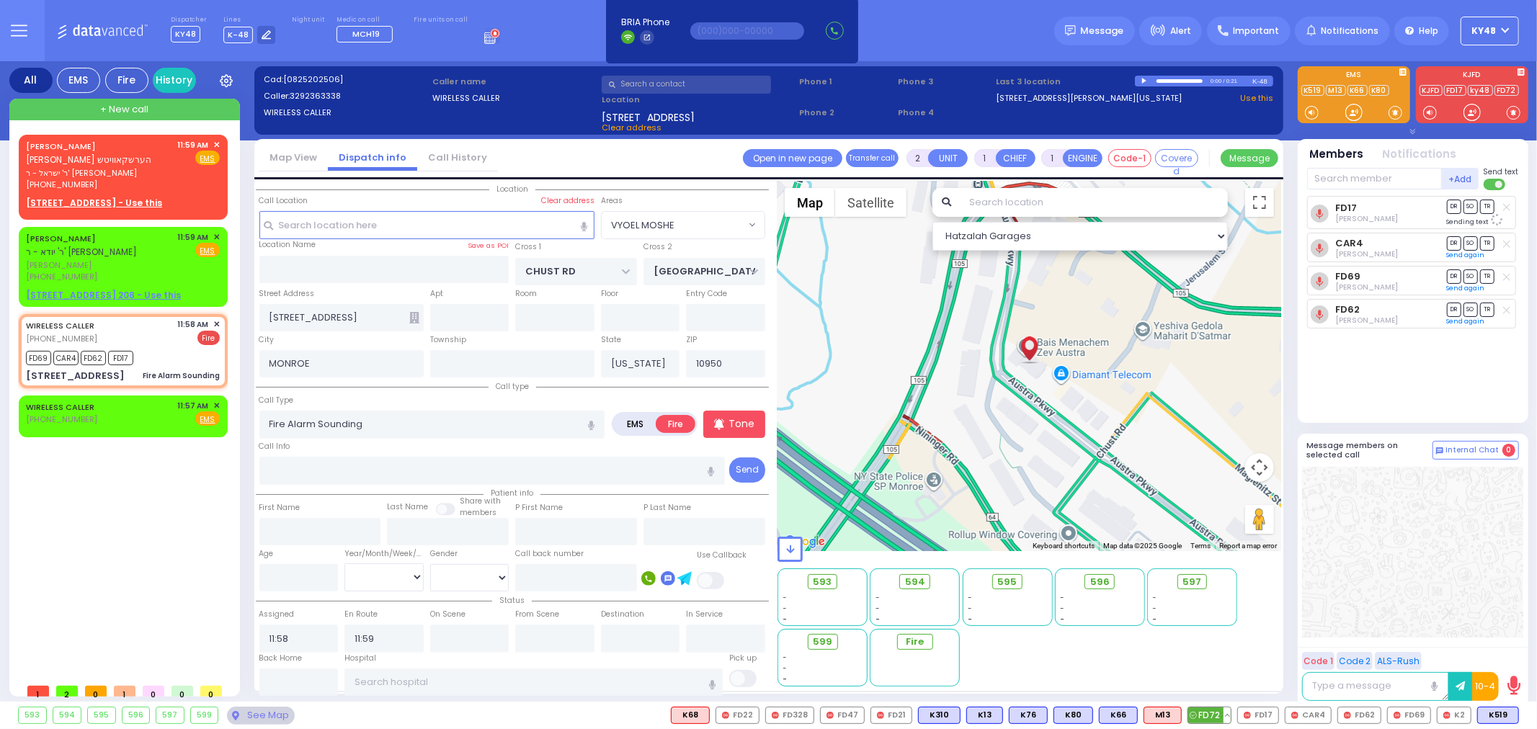
click at [1211, 717] on span "FD72" at bounding box center [1209, 716] width 43 height 16
select select
radio input "true"
select select
select select "Hatzalah Garages"
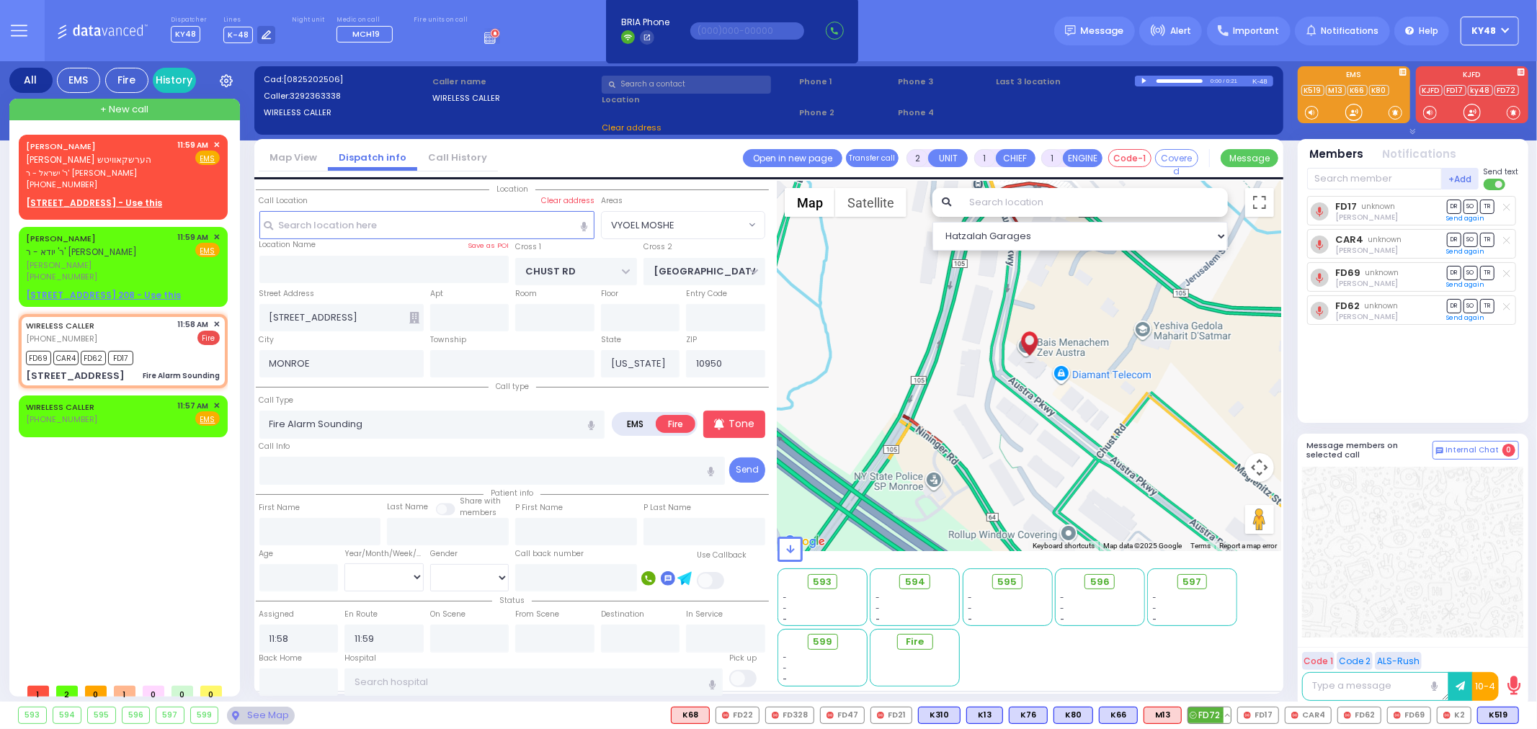
select select "VYOEL MOSHE"
select select
radio input "true"
select select
select select "Hatzalah Garages"
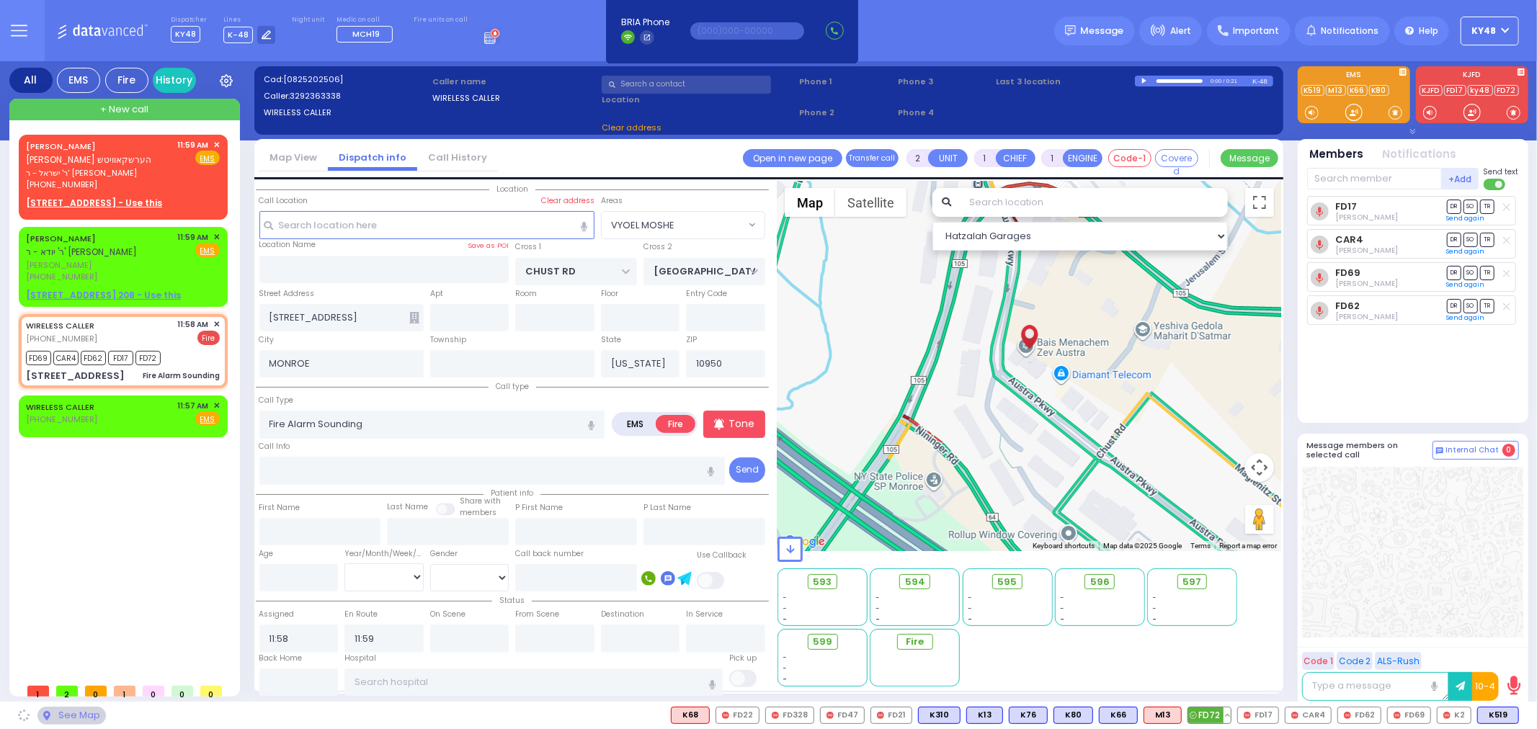
select select "VYOEL MOSHE"
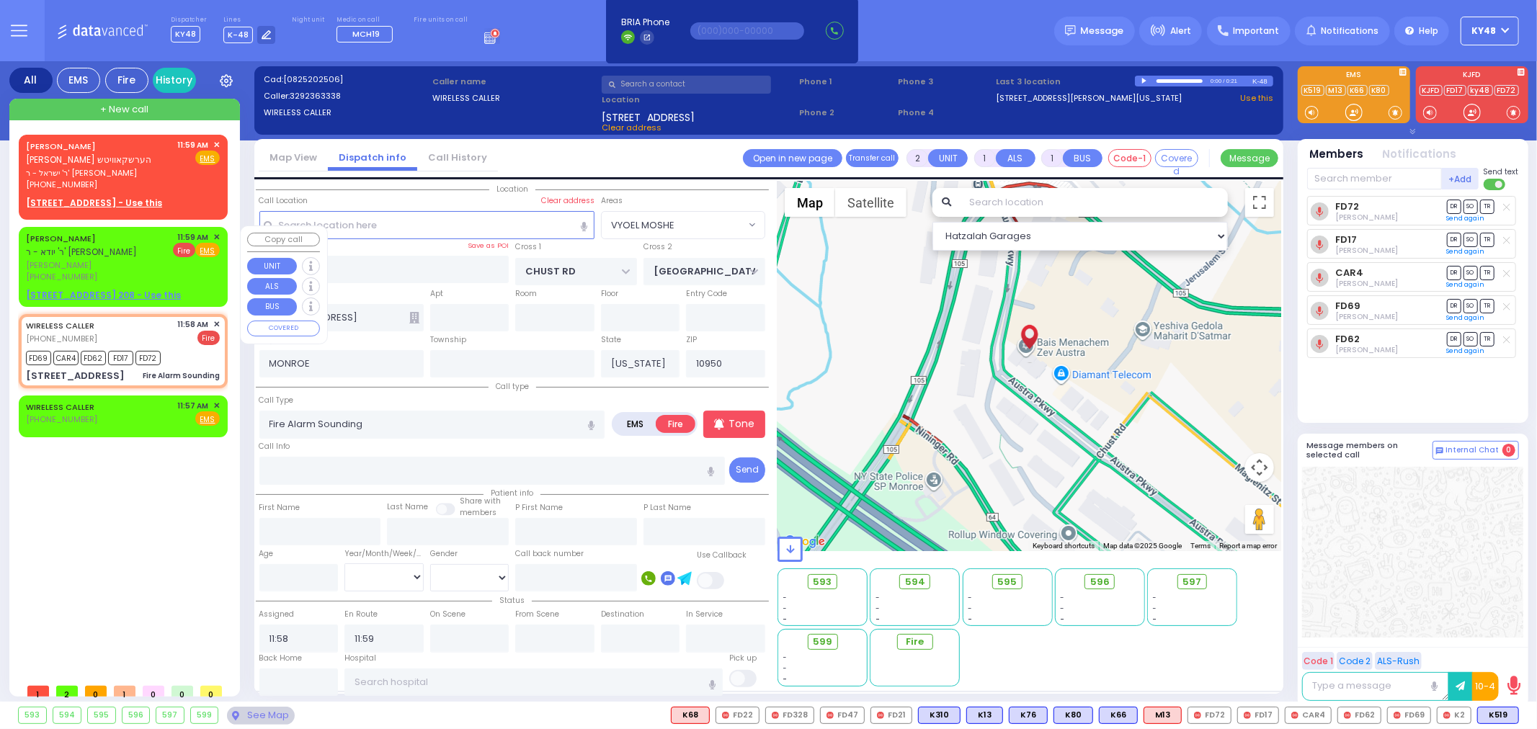
click at [182, 250] on span "Fire" at bounding box center [184, 250] width 22 height 14
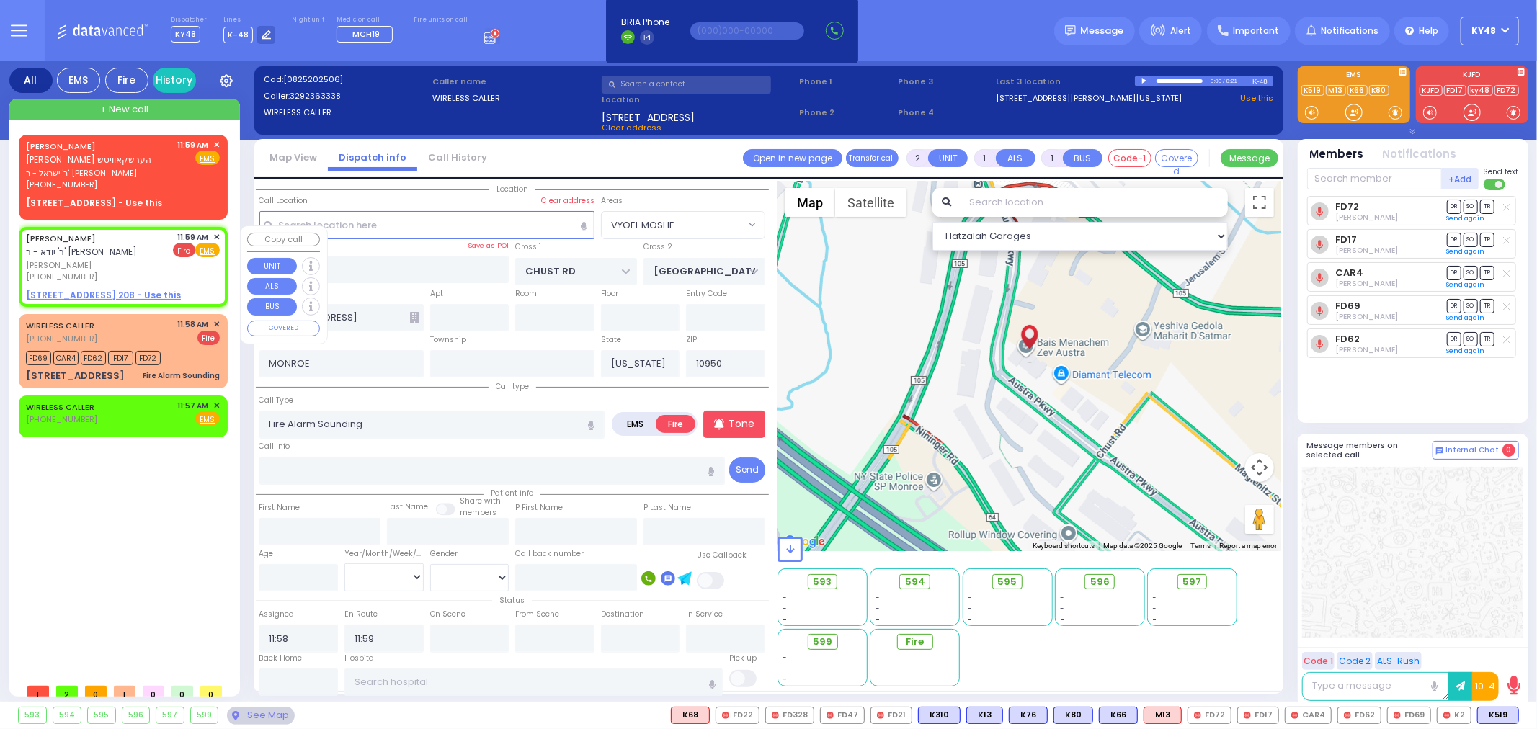
select select
radio input "true"
type input "[PERSON_NAME]"
select select
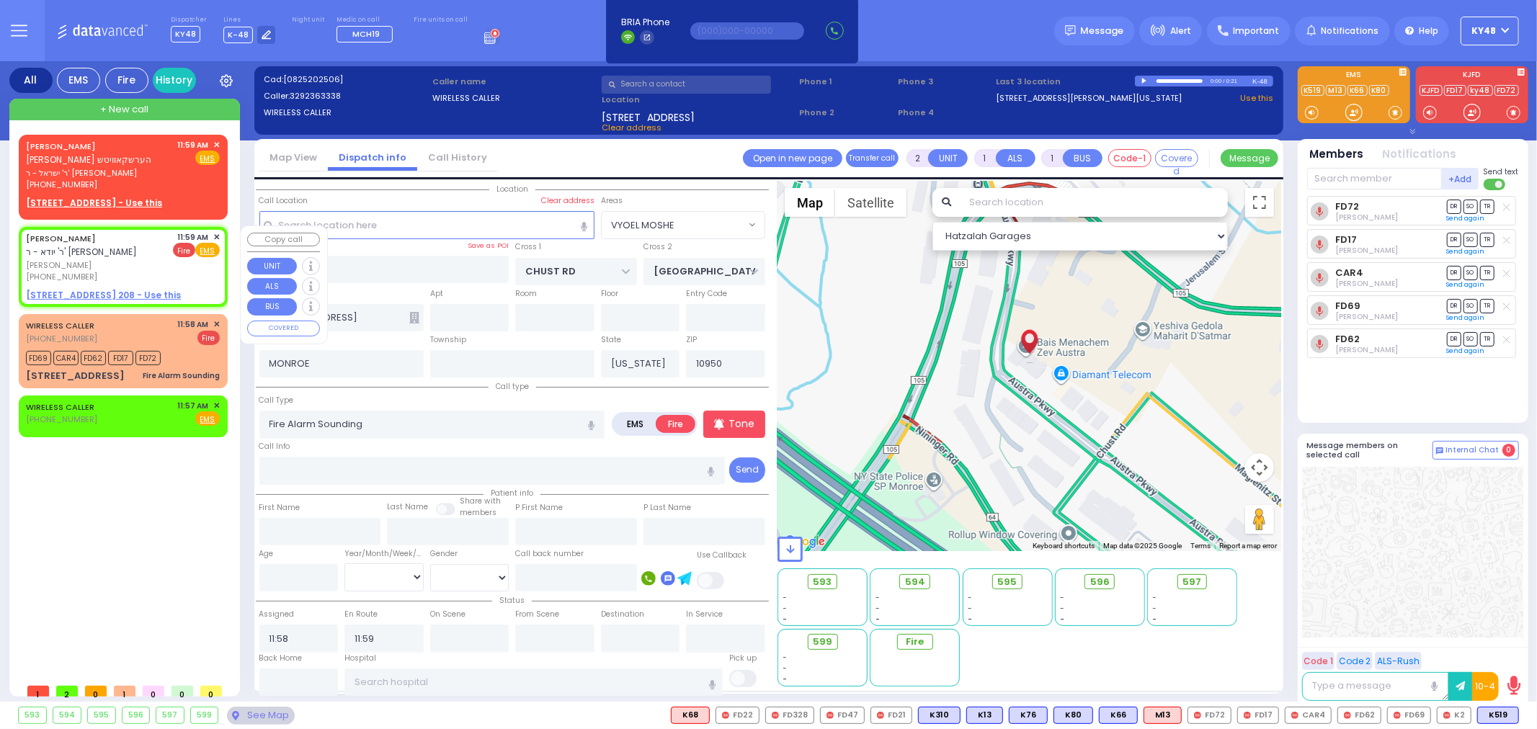
type input "11:59"
select select "Hatzalah Garages"
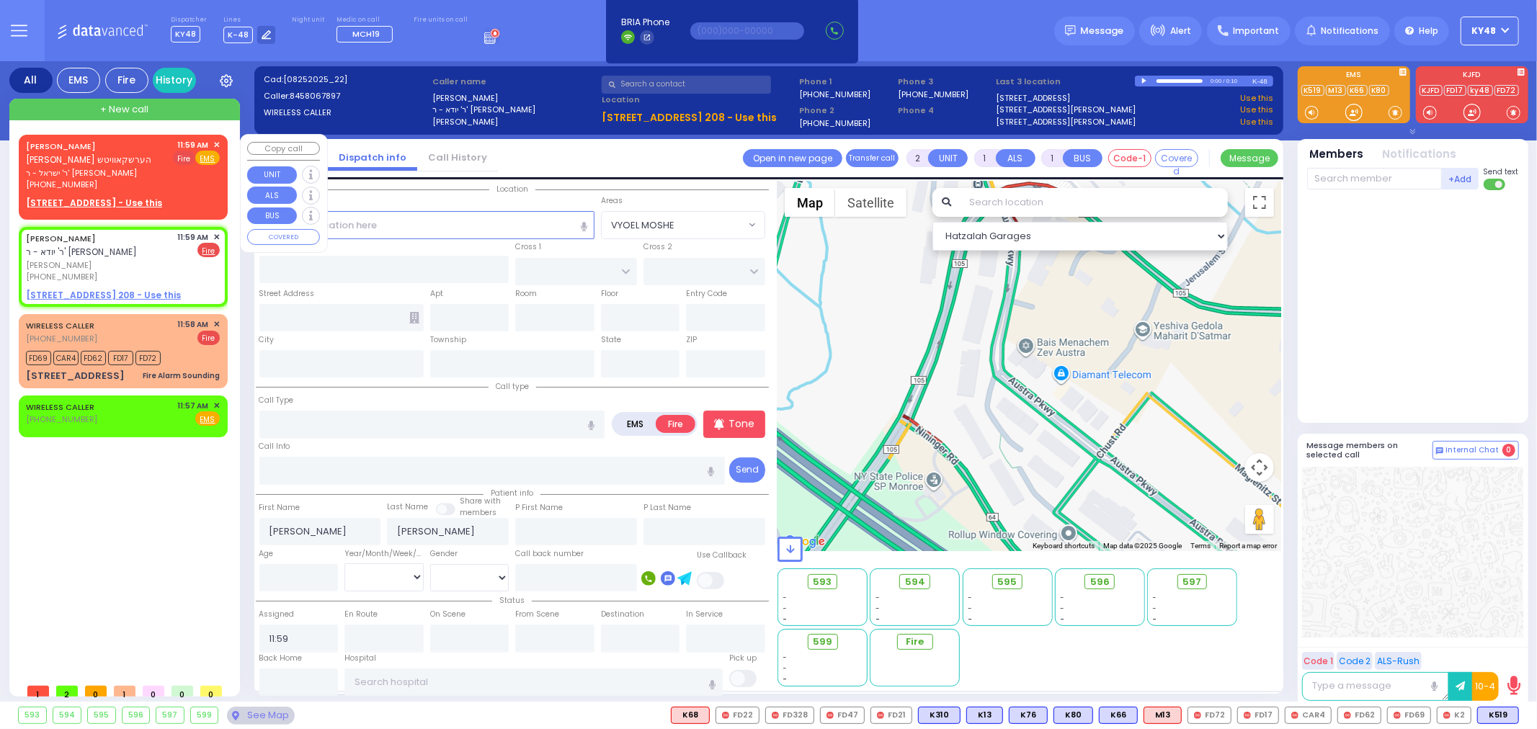
click at [184, 159] on span "Fire" at bounding box center [184, 158] width 22 height 14
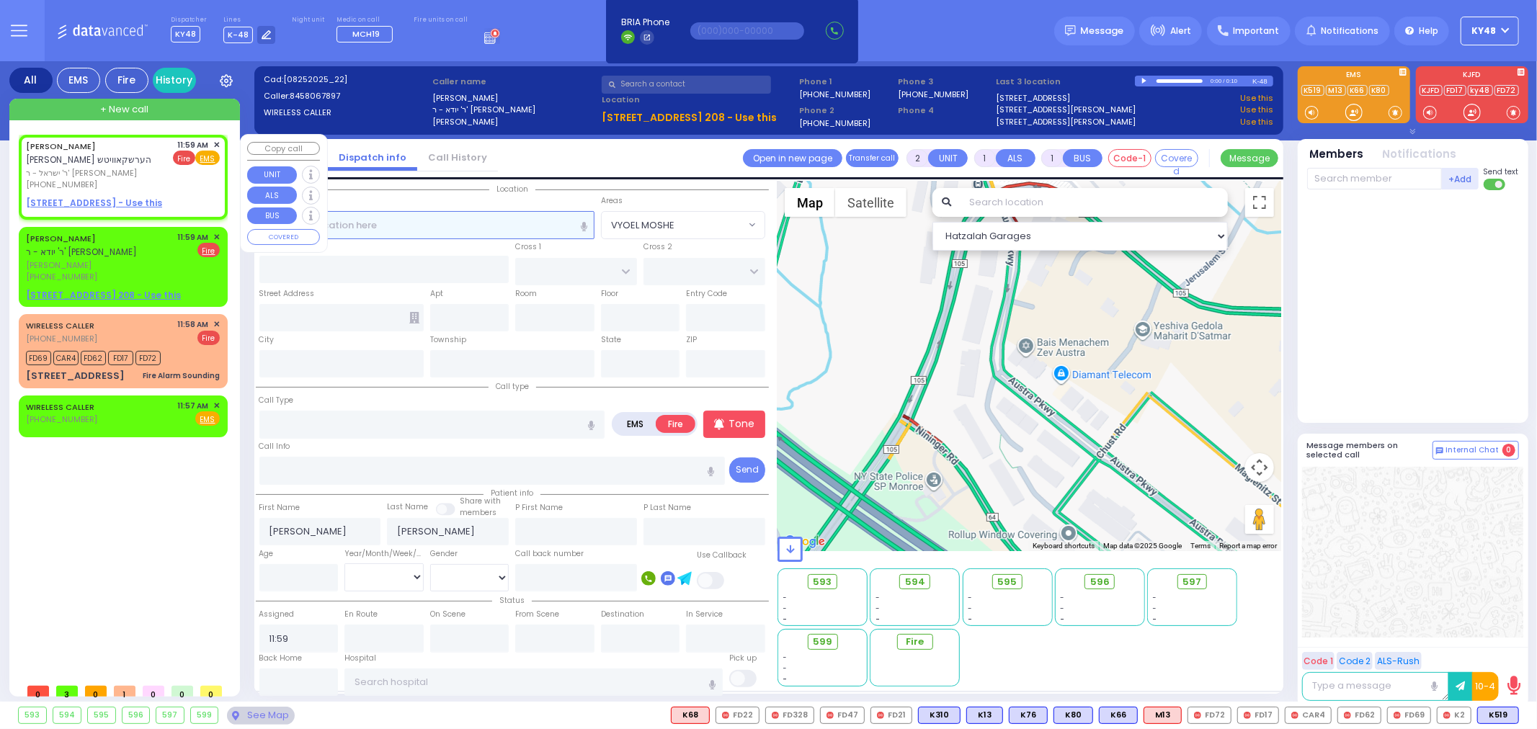
select select
radio input "true"
type input "[PERSON_NAME]"
select select
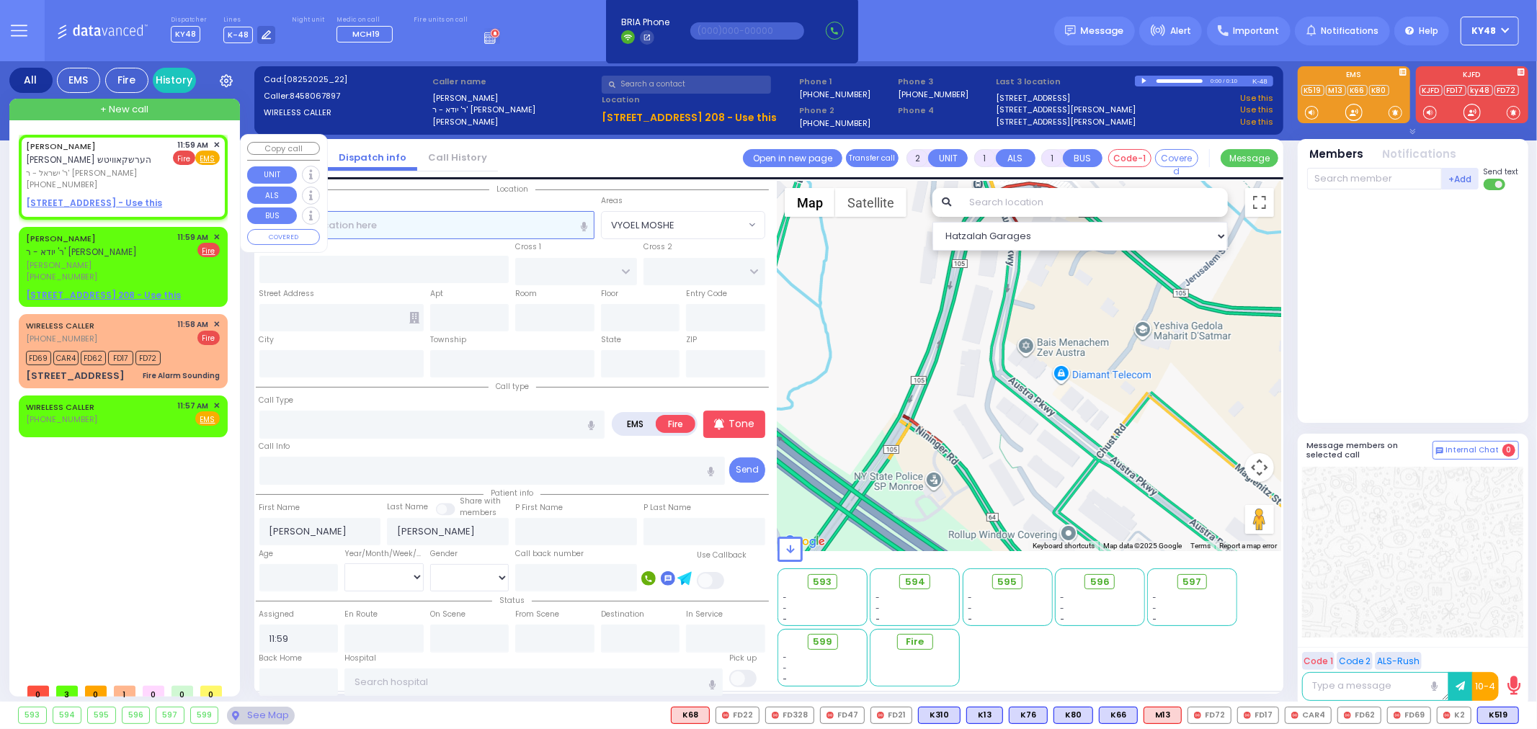
select select "Hatzalah Garages"
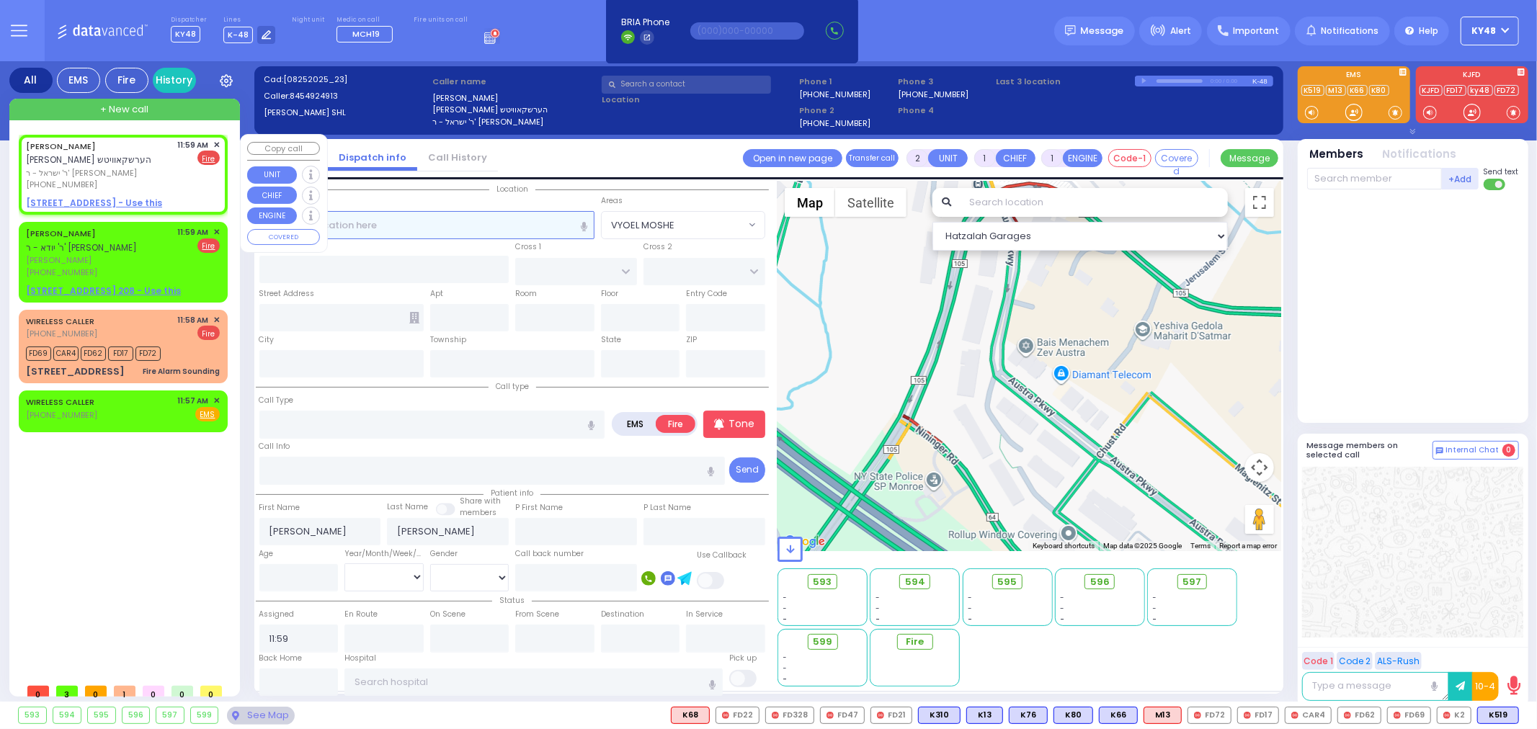
select select
radio input "true"
select select
select select "Hatzalah Garages"
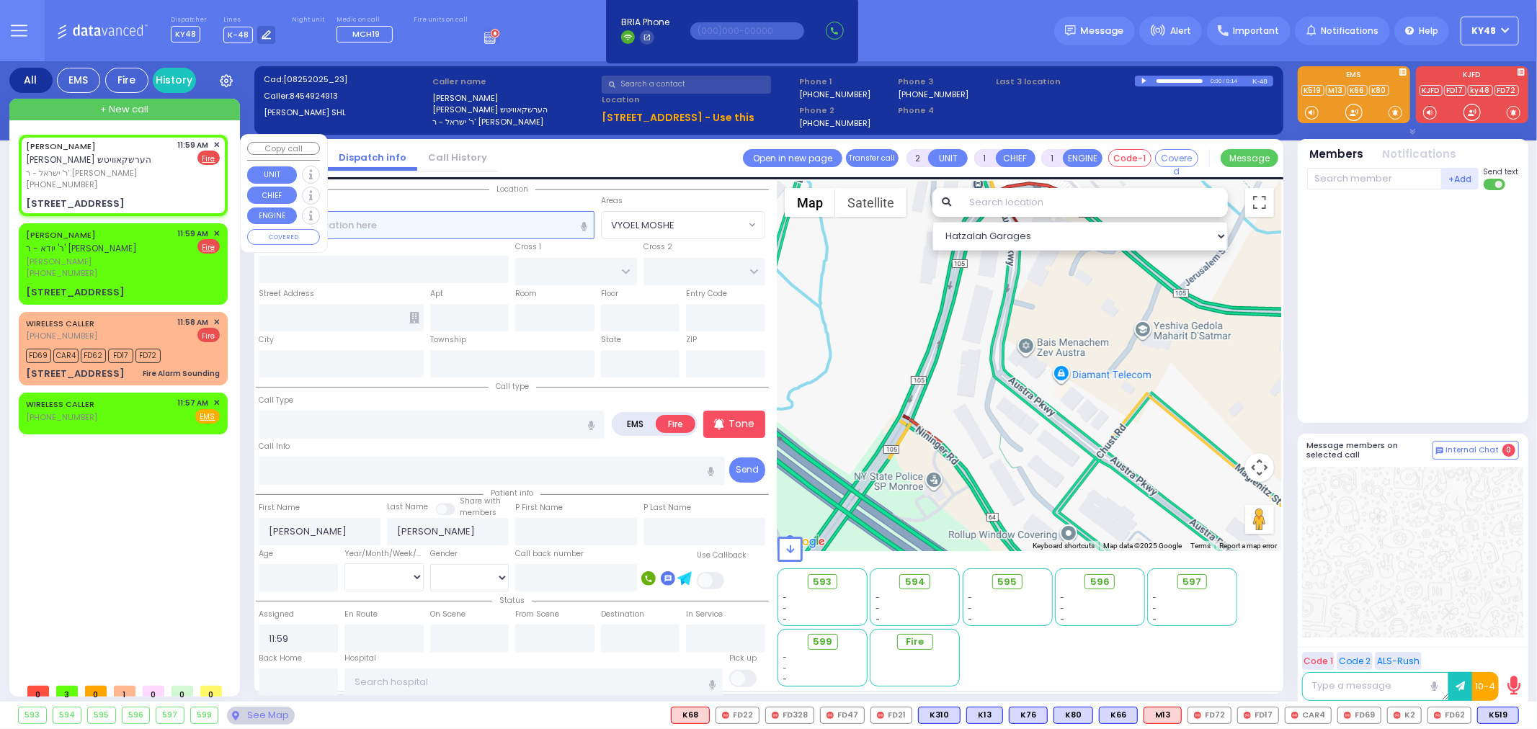
select select
radio input "true"
select select
select select "Hatzalah Garages"
type input "[GEOGRAPHIC_DATA]"
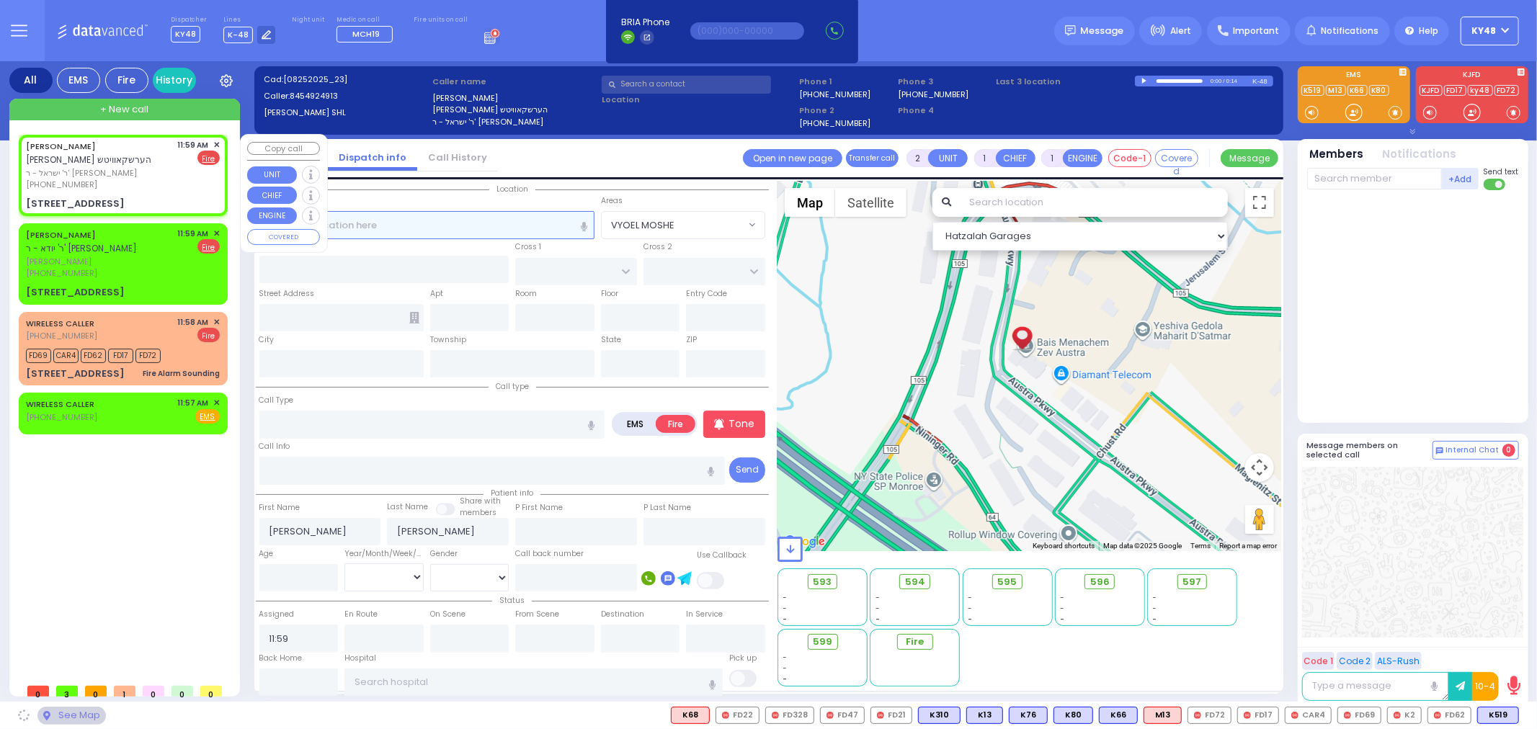
type input "CHUST RD"
type input "[STREET_ADDRESS]"
type input "306"
type input "[PERSON_NAME]"
type input "[US_STATE]"
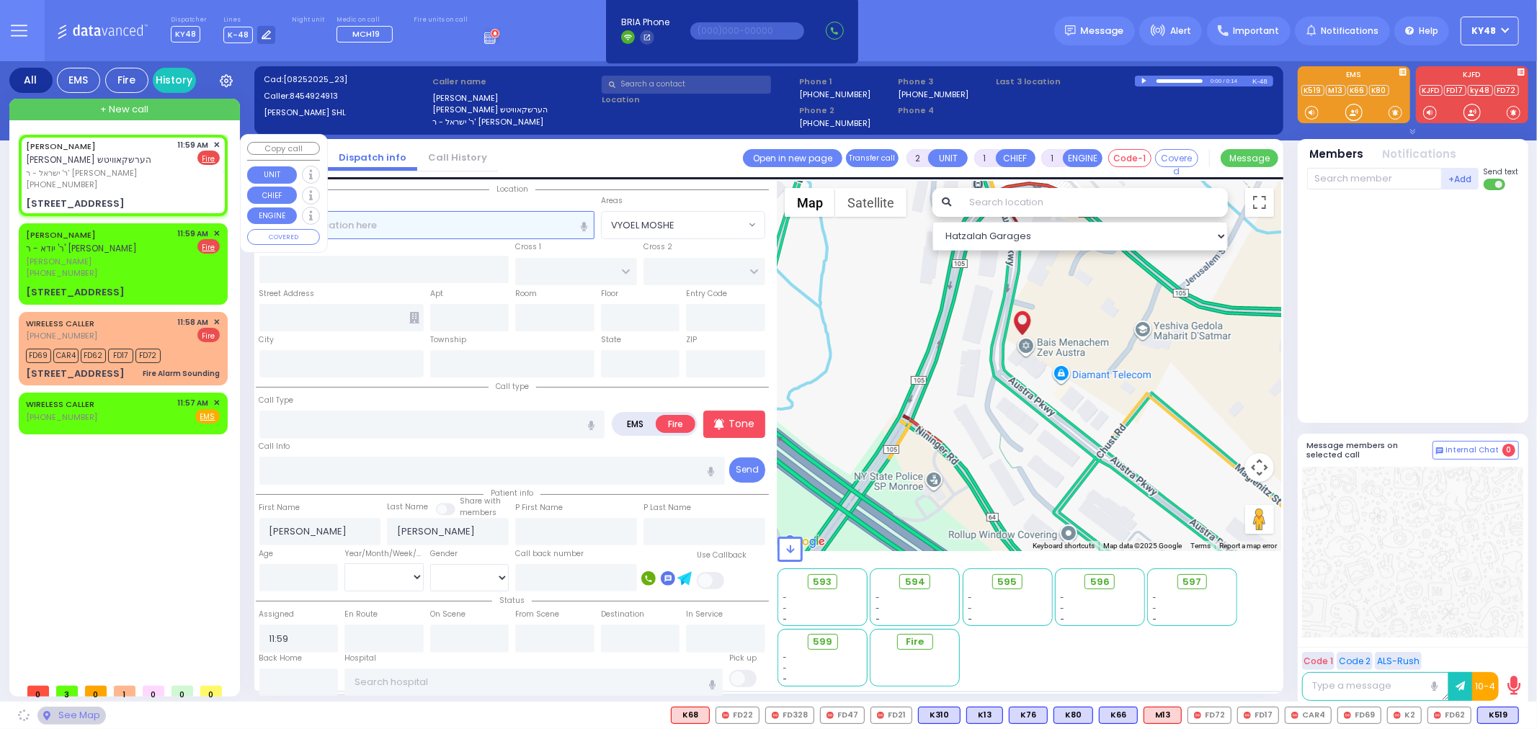
type input "10930"
select select "SECTION 4"
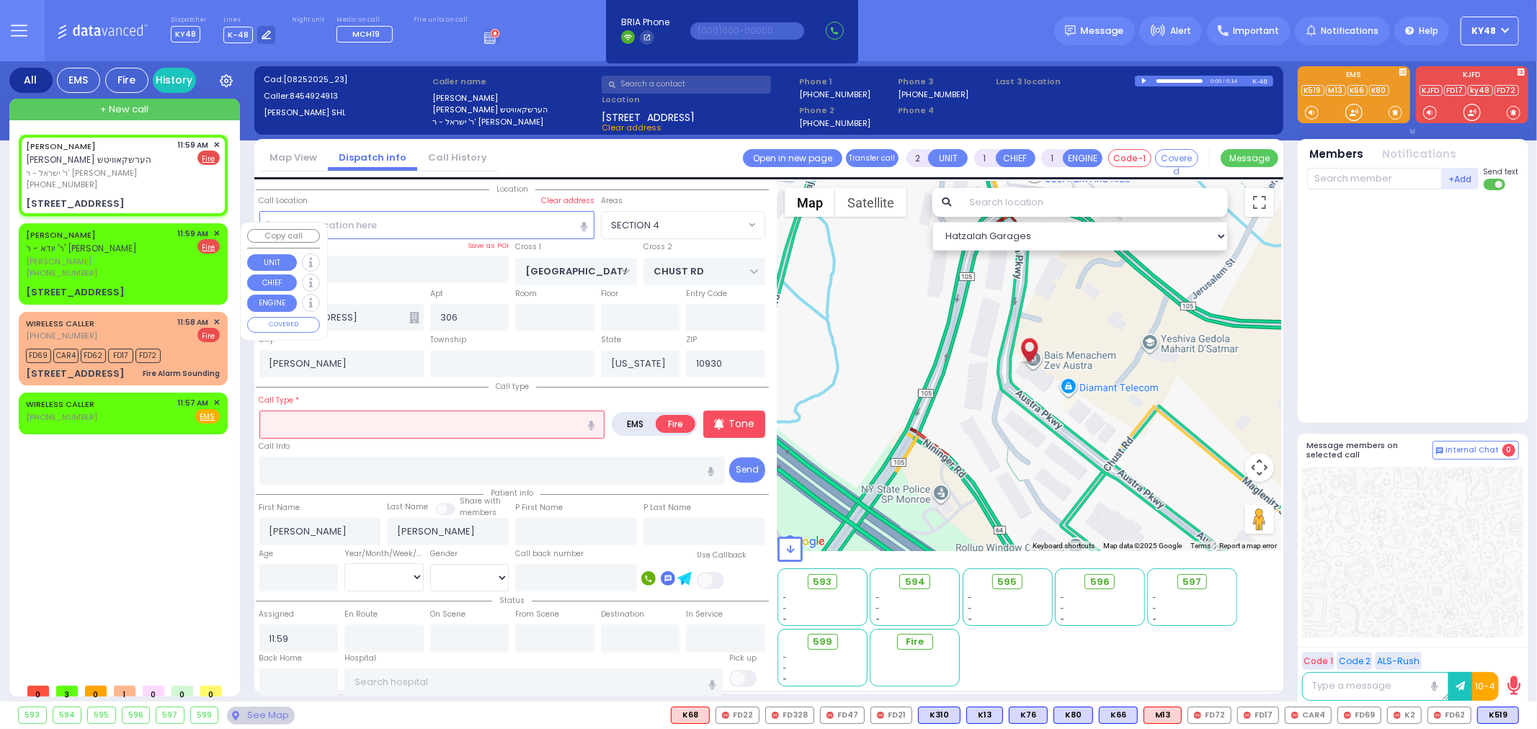
click at [218, 231] on span "✕" at bounding box center [216, 234] width 6 height 12
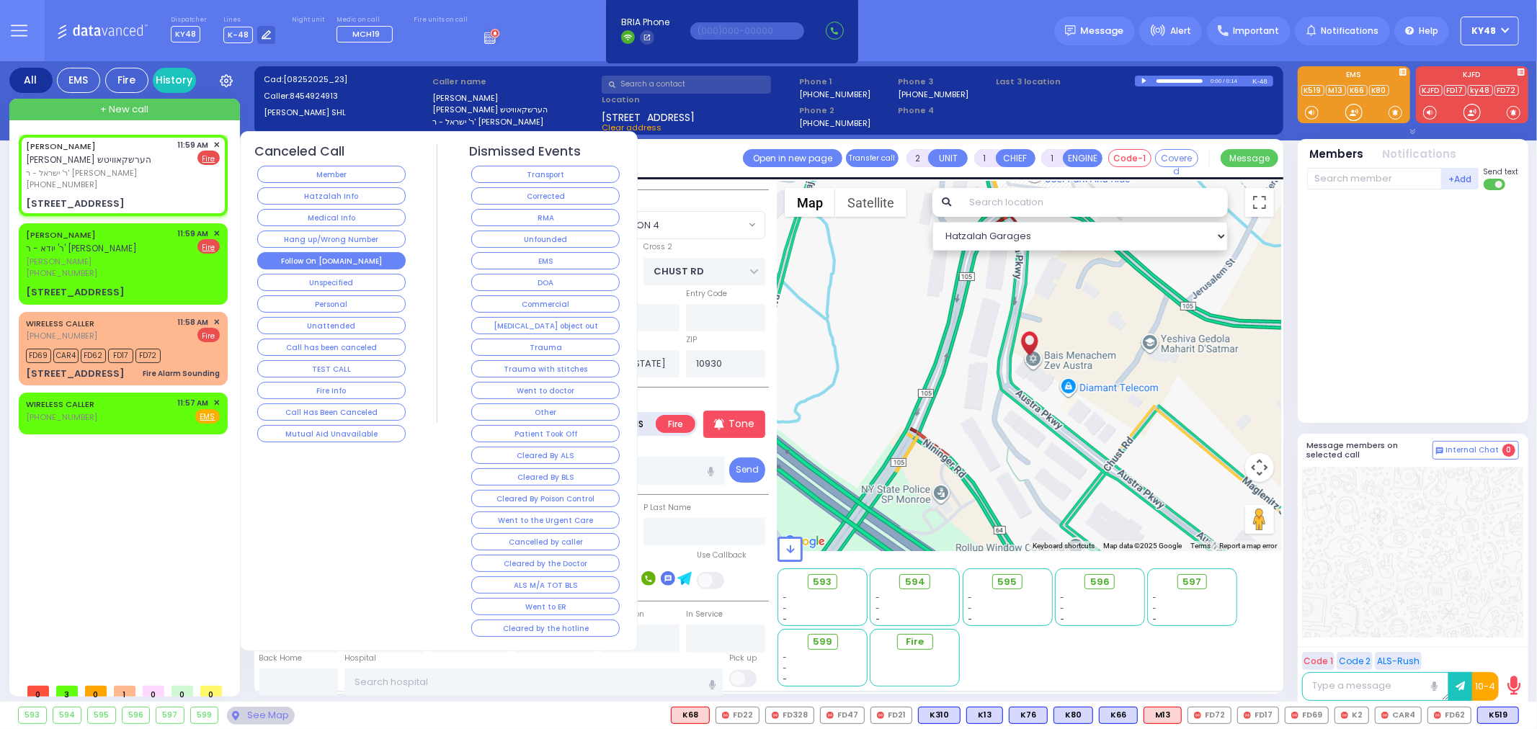
click at [292, 256] on button "Follow On [DOMAIN_NAME]" at bounding box center [331, 260] width 148 height 17
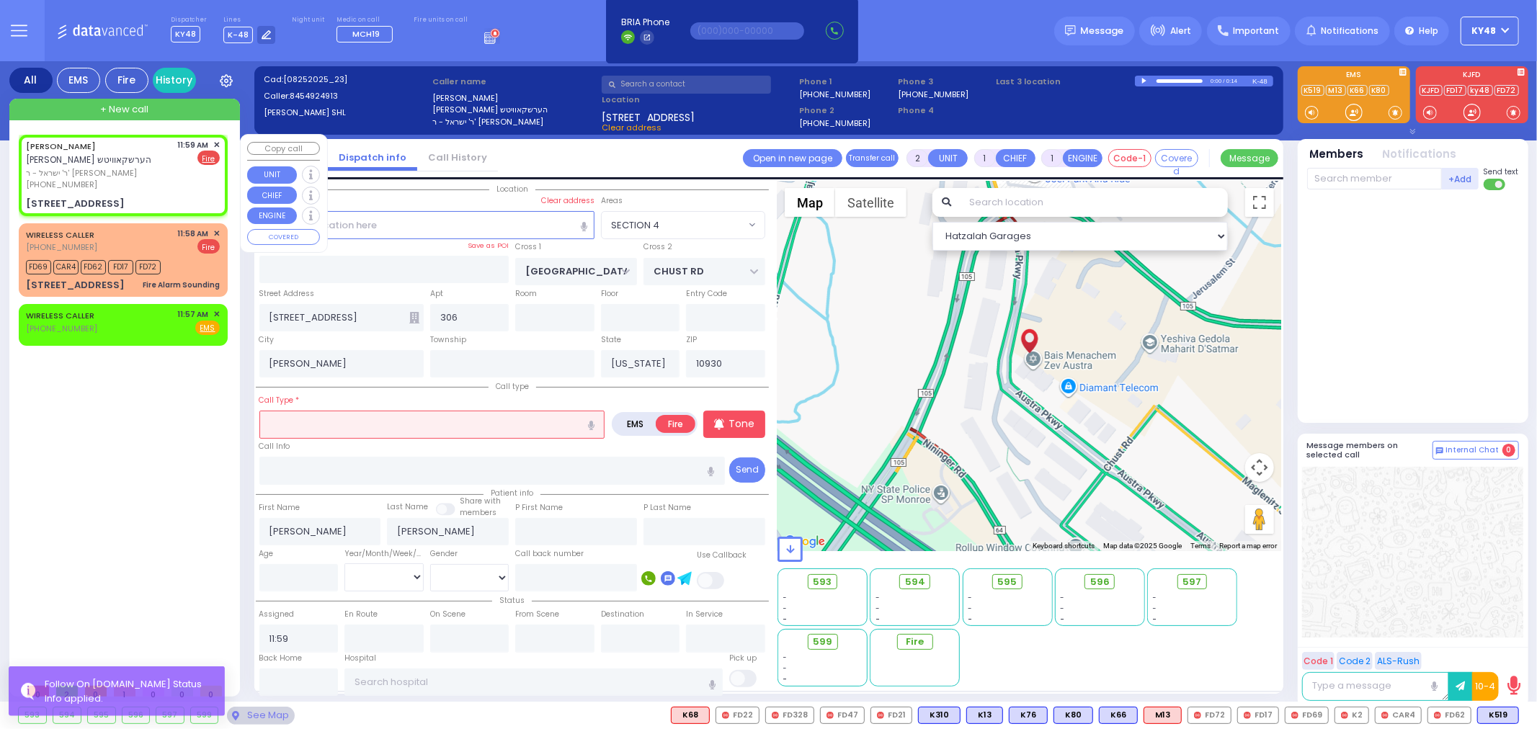
click at [218, 141] on span "✕" at bounding box center [216, 145] width 6 height 12
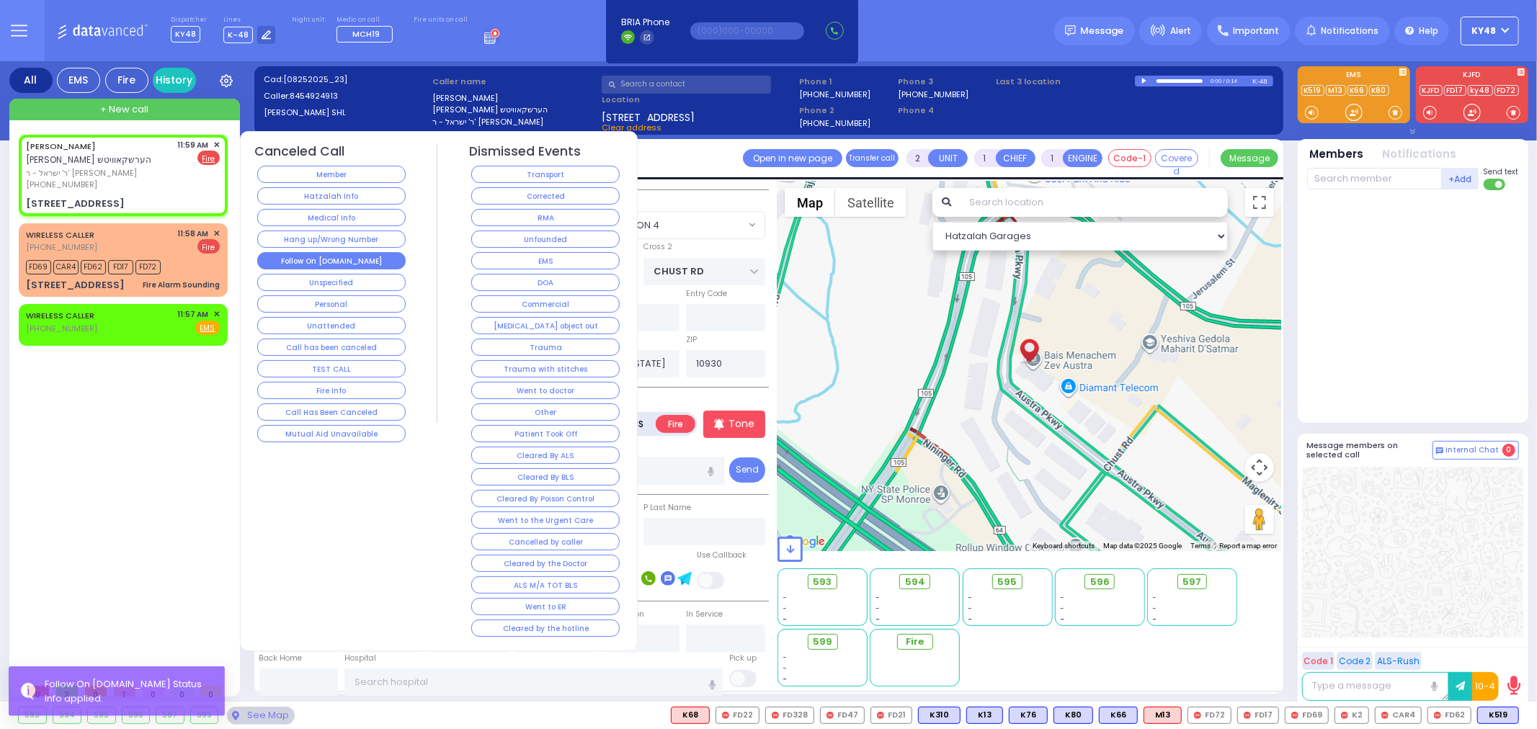
click at [298, 262] on button "Follow On [DOMAIN_NAME]" at bounding box center [331, 260] width 148 height 17
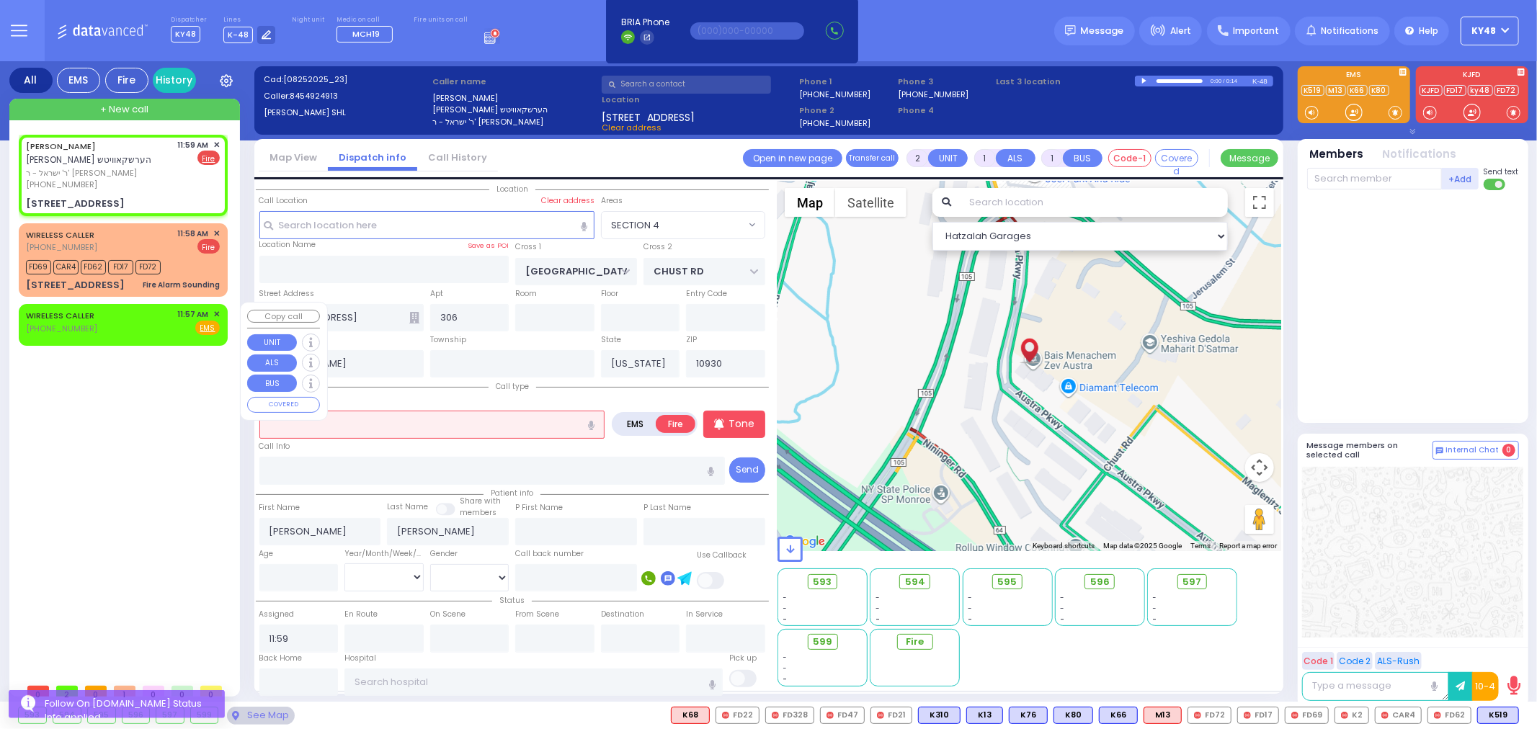
select select
radio input "true"
select select
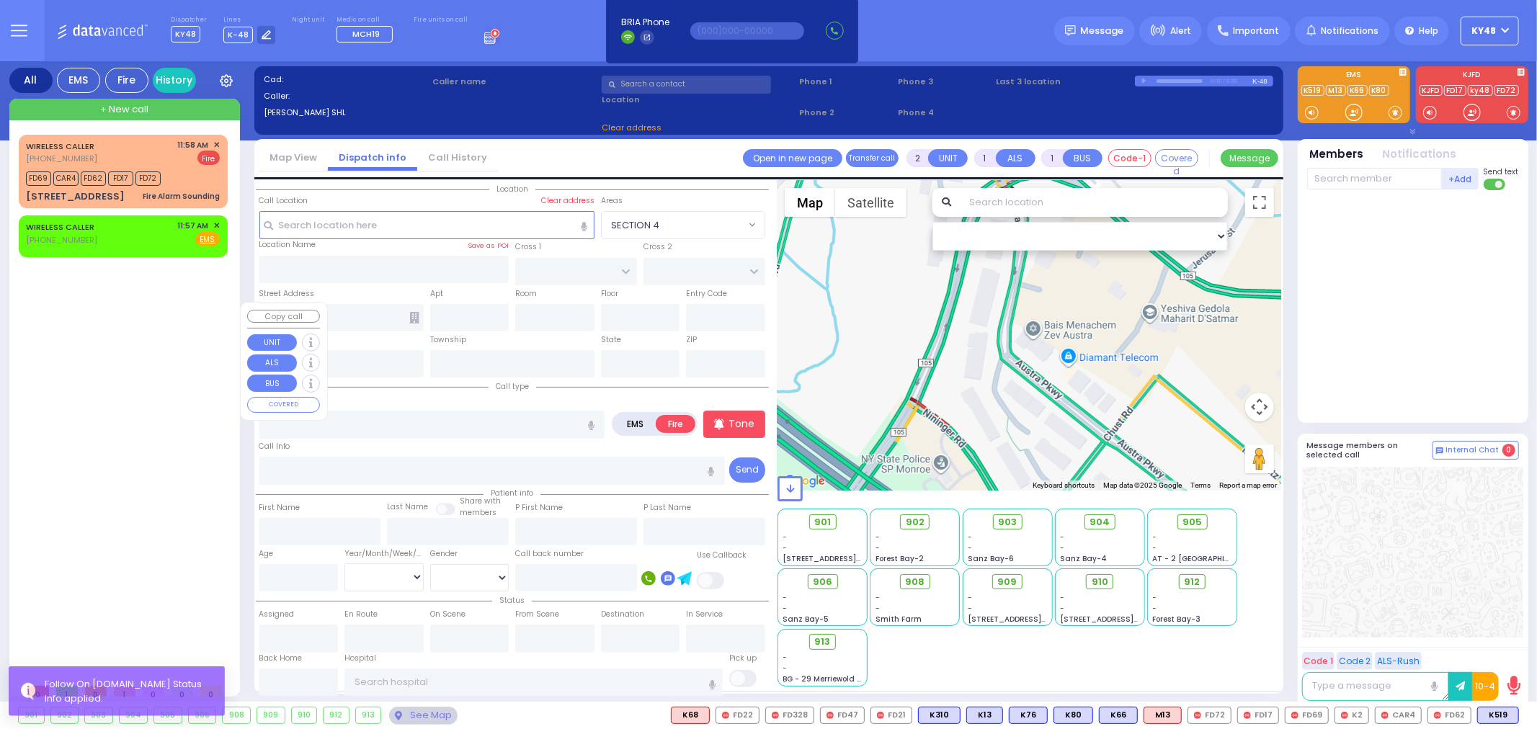
click at [219, 311] on div "WIRELESS CALLER [PHONE_NUMBER] 11:58 AM ✕ FD69 CAR4" at bounding box center [126, 406] width 215 height 542
click at [181, 236] on span "Fire" at bounding box center [184, 239] width 22 height 14
select select
radio input "true"
select select
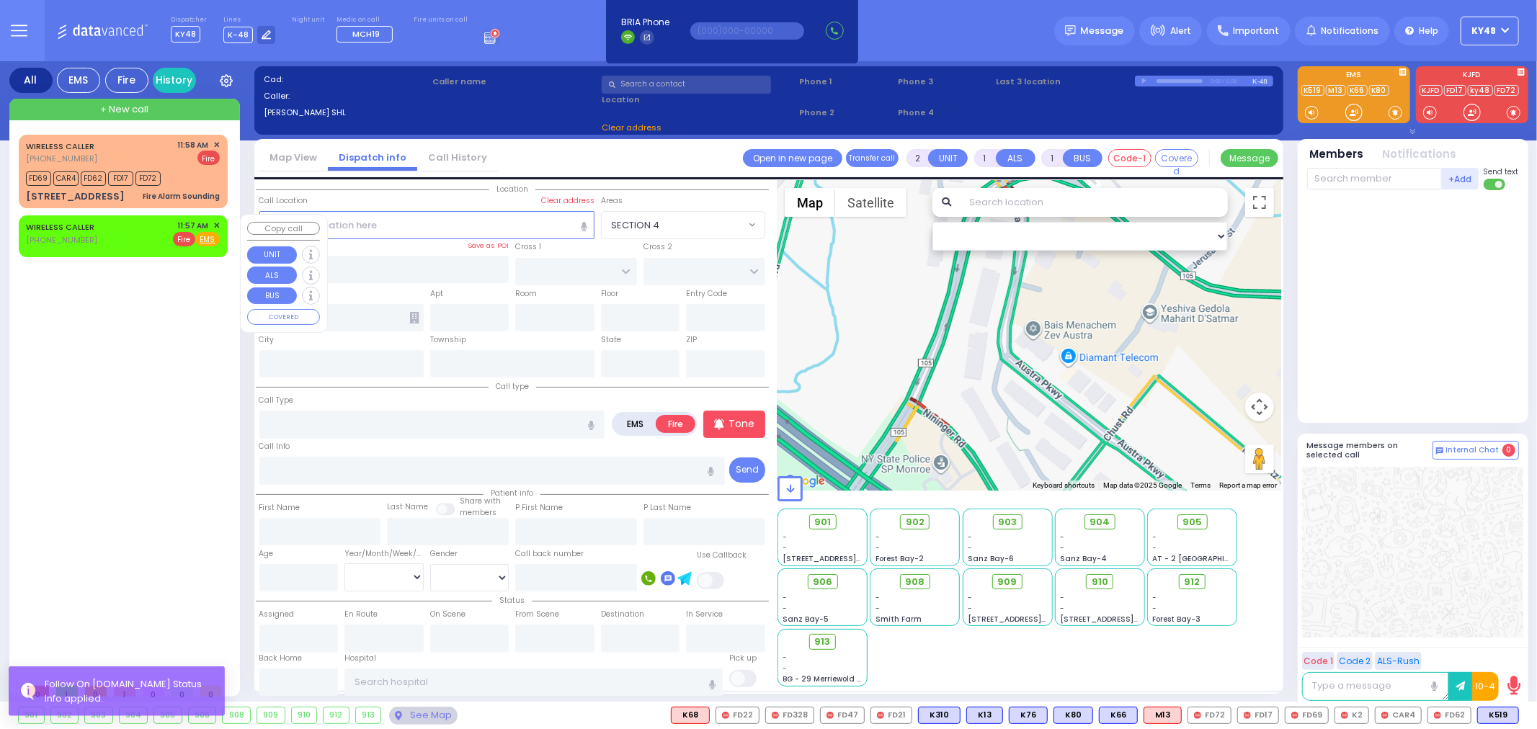
type input "11:57"
select select "Hatzalah Garages"
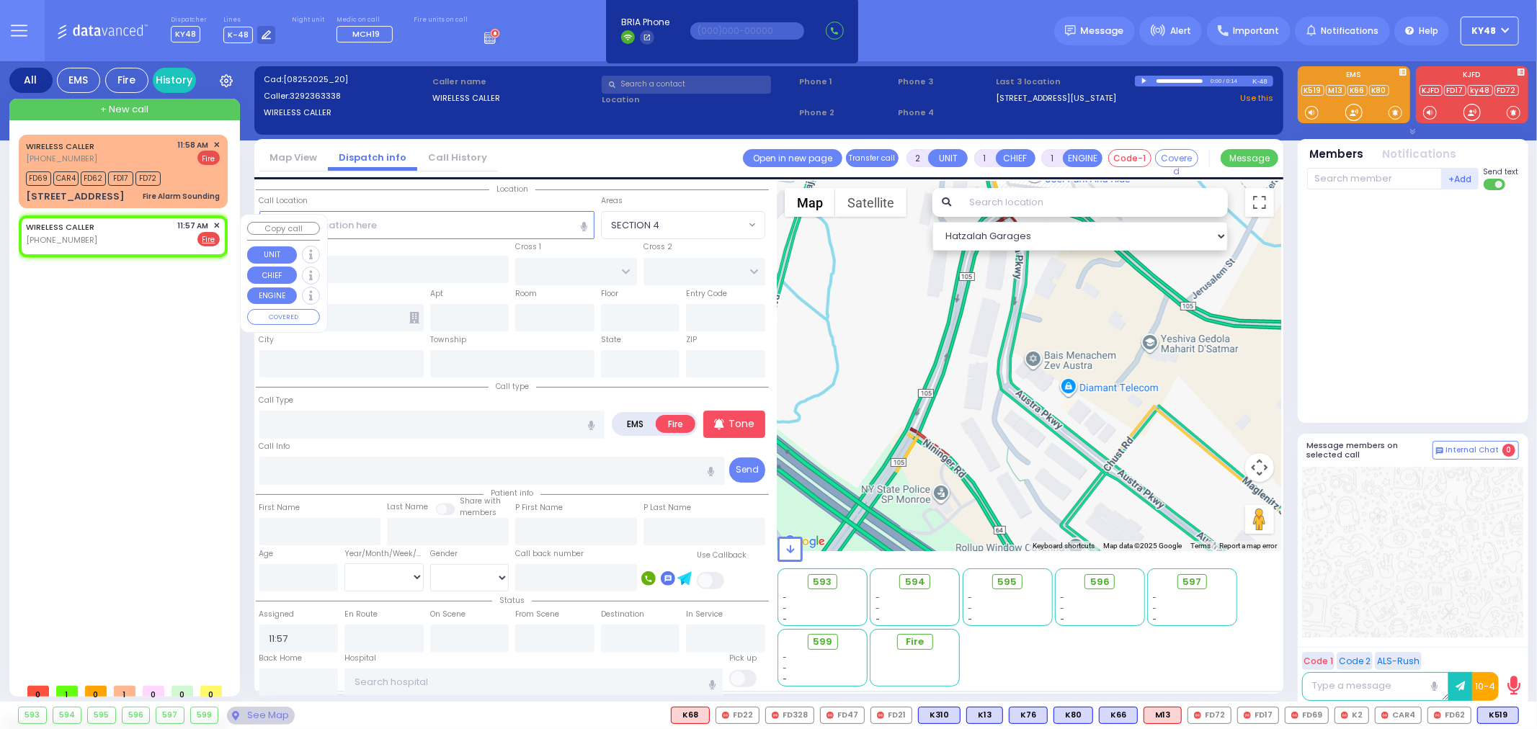
click at [217, 222] on span "✕" at bounding box center [216, 226] width 6 height 12
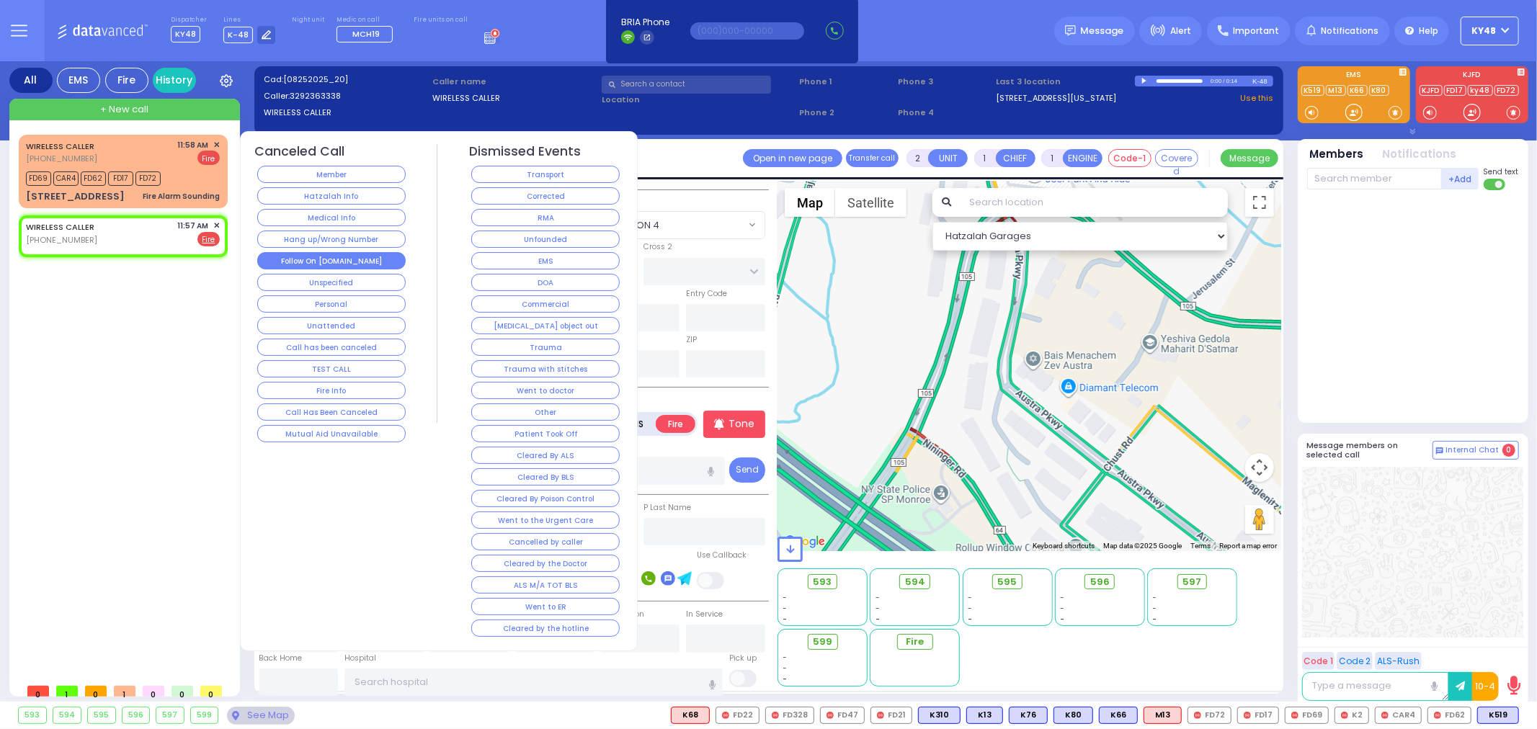
click at [297, 255] on button "Follow On [DOMAIN_NAME]" at bounding box center [331, 260] width 148 height 17
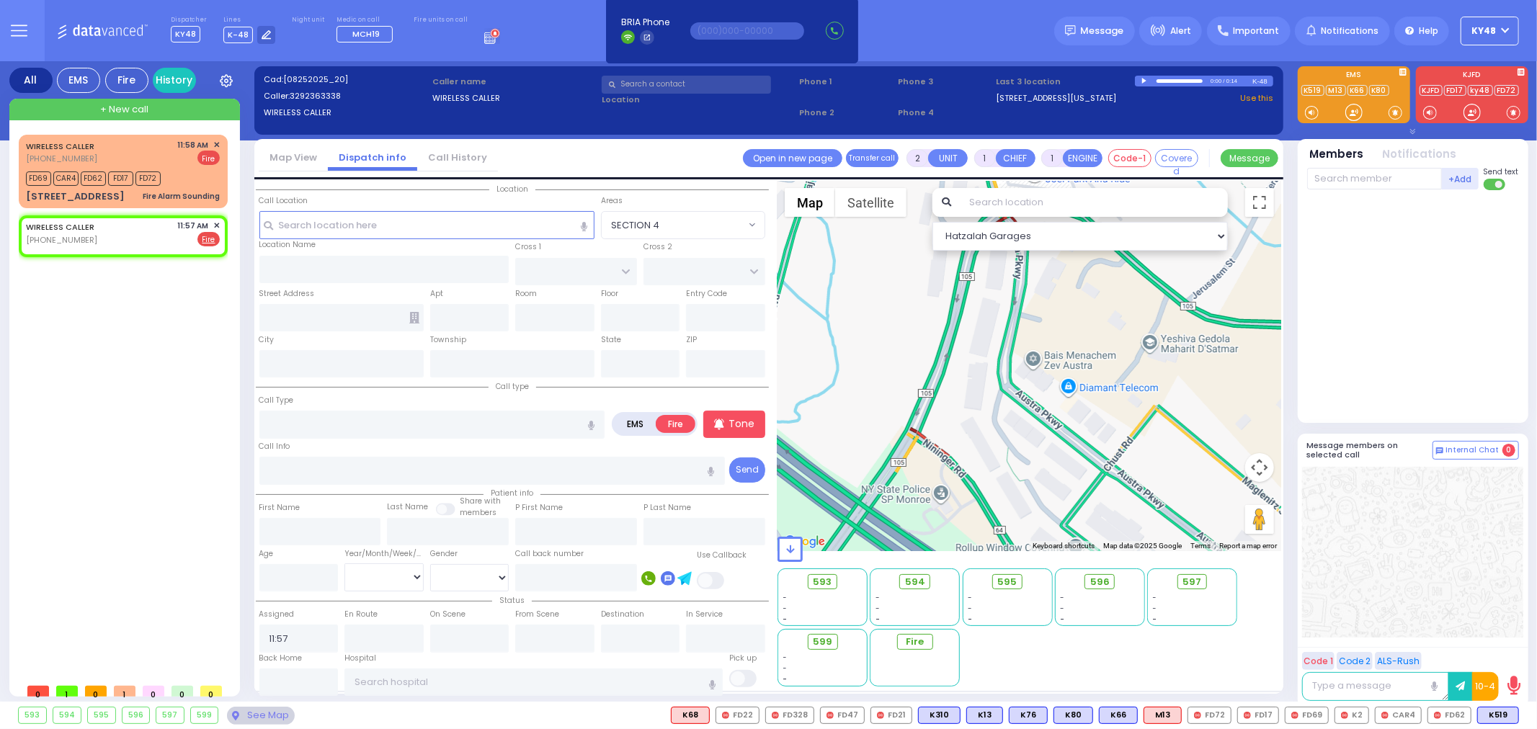
select select
radio input "true"
select select
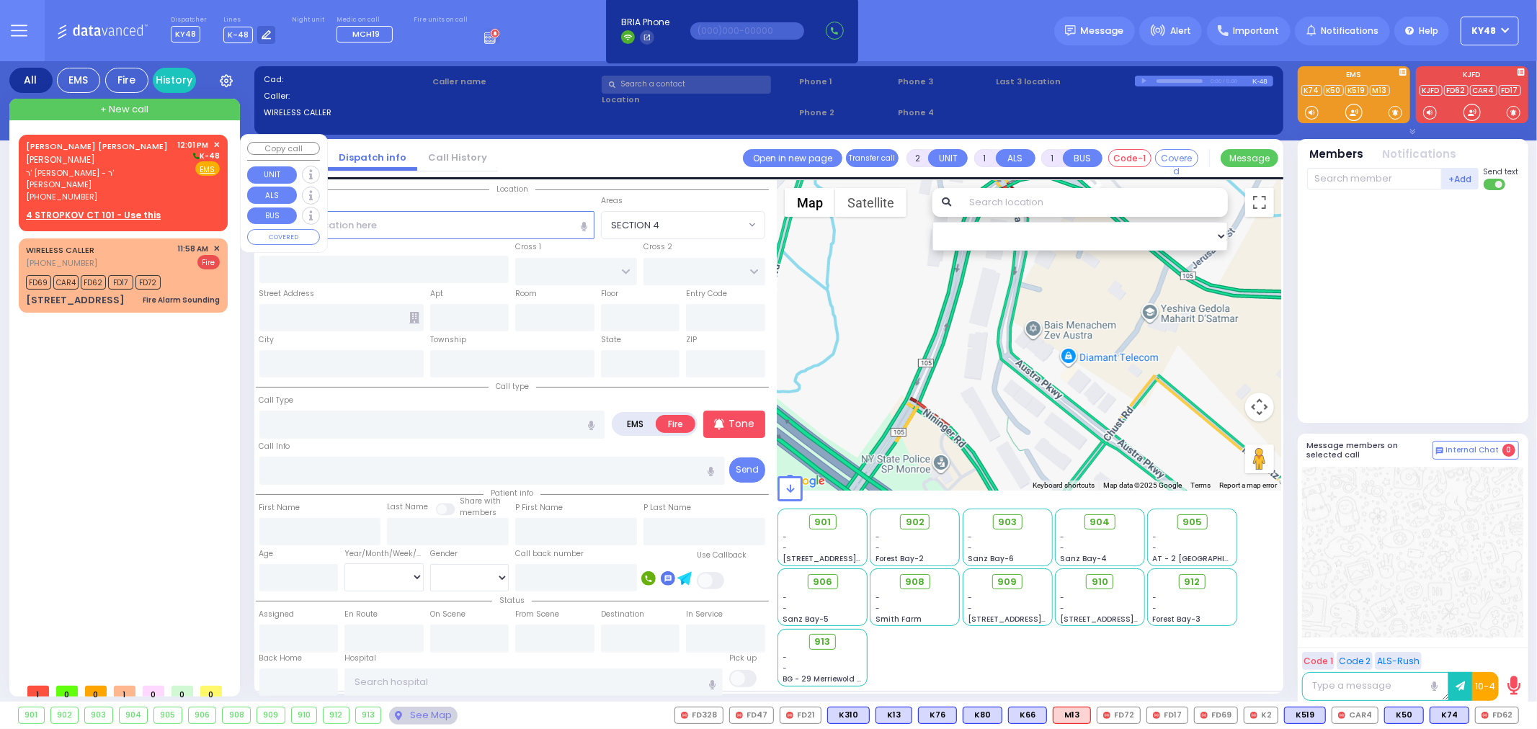
click at [146, 177] on span "ר' [PERSON_NAME] - ר' [PERSON_NAME]" at bounding box center [99, 179] width 147 height 24
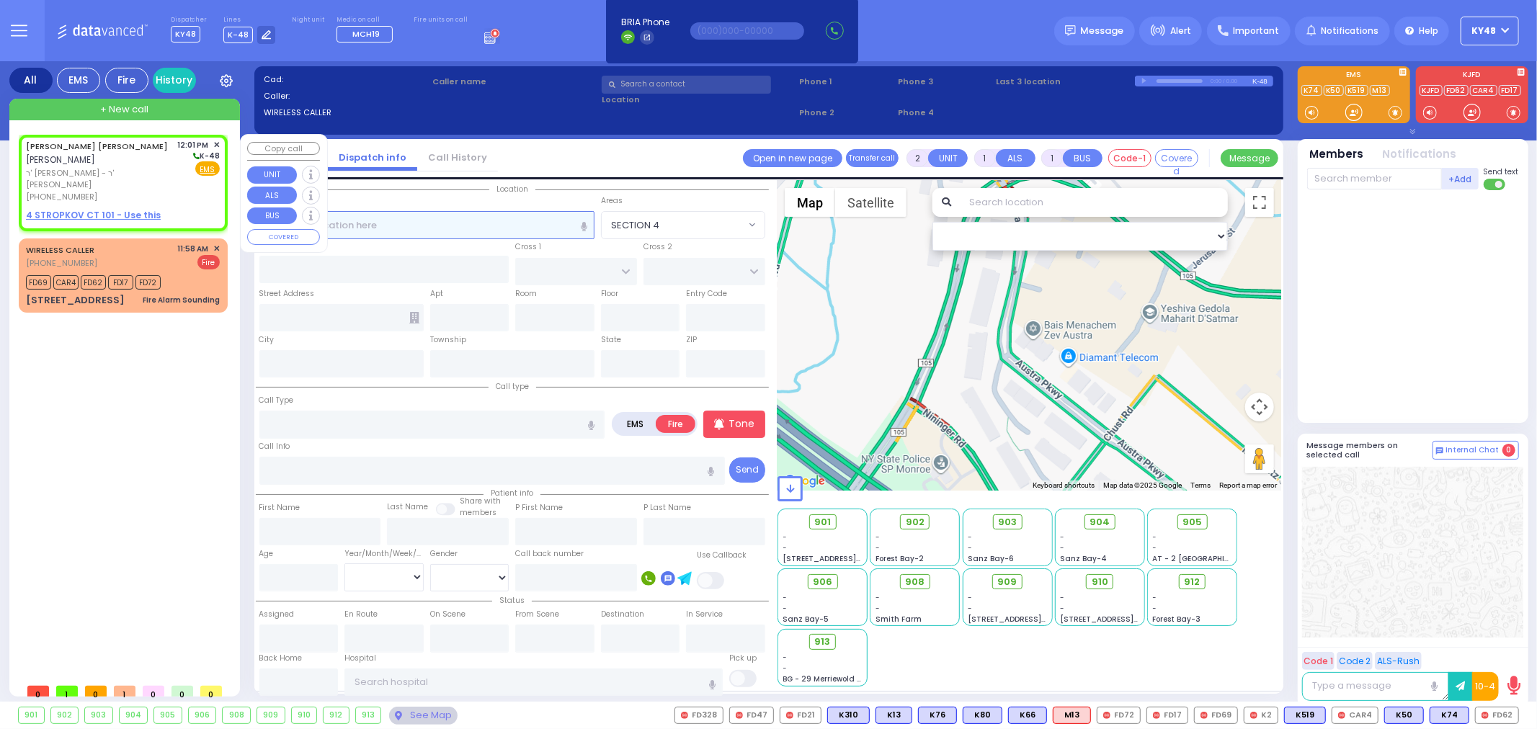
select select
radio input "true"
type input "[PERSON_NAME]"
select select
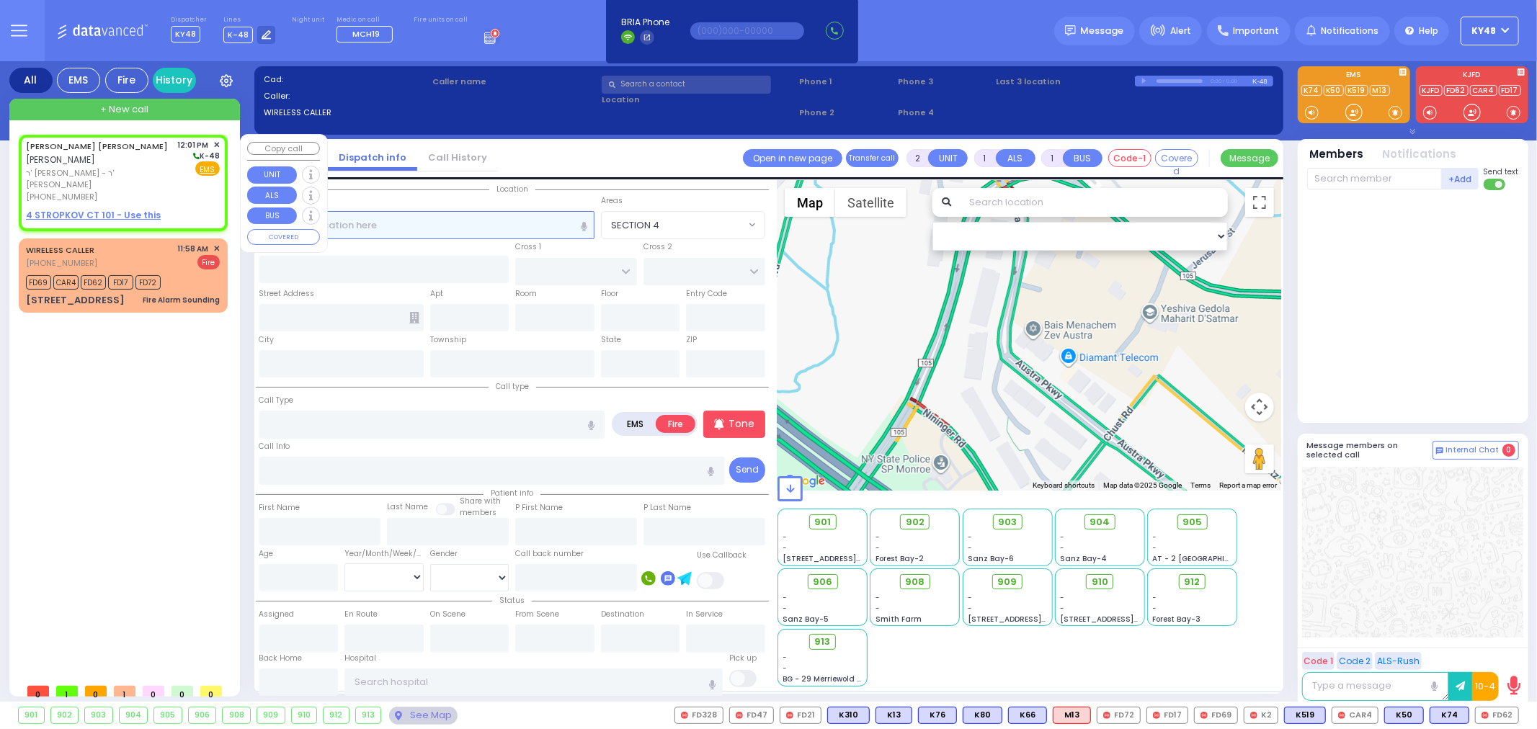
type input "12:01"
select select "Hatzalah Garages"
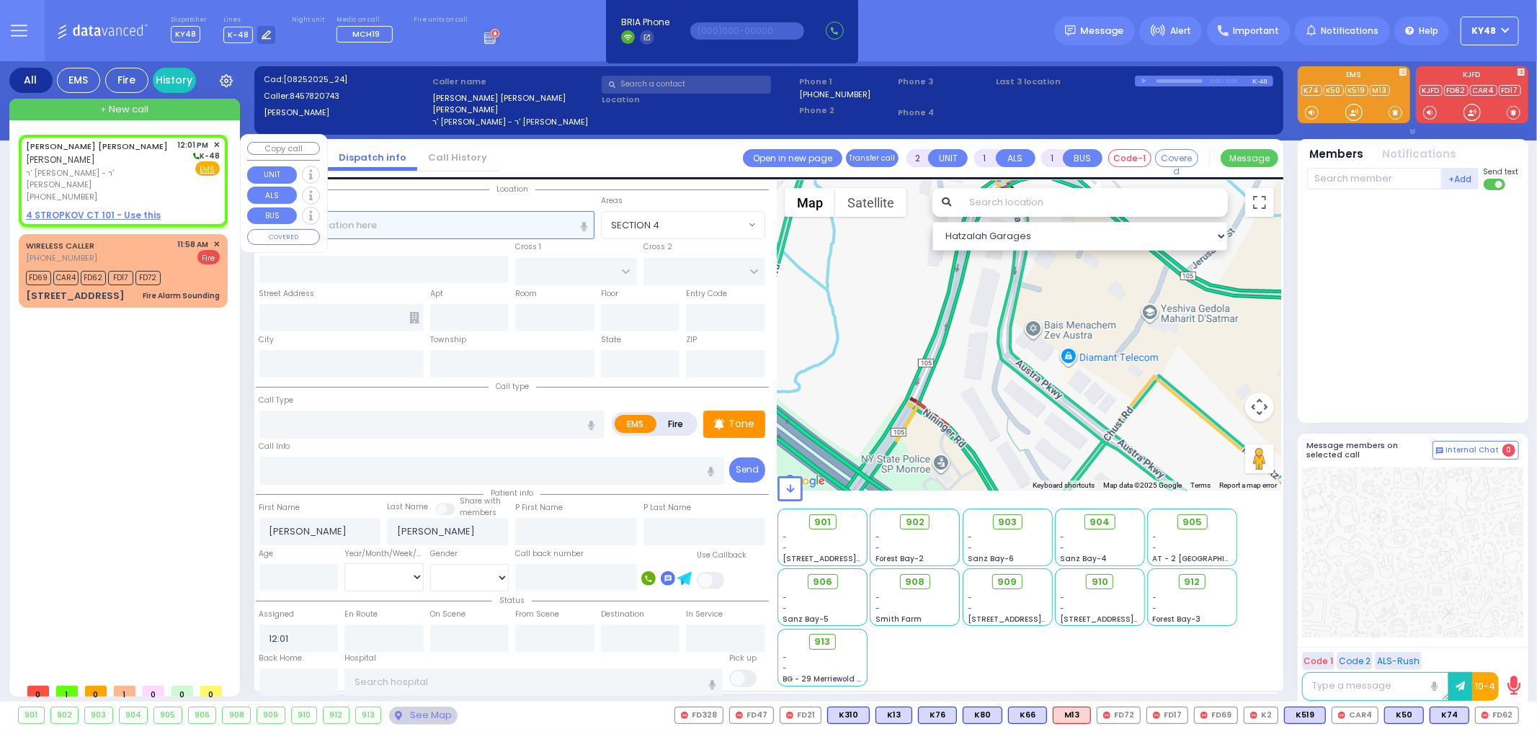
select select
radio input "true"
select select
select select "Hatzalah Garages"
click at [123, 209] on u "4 STROPKOV CT 101 - Use this" at bounding box center [93, 215] width 135 height 12
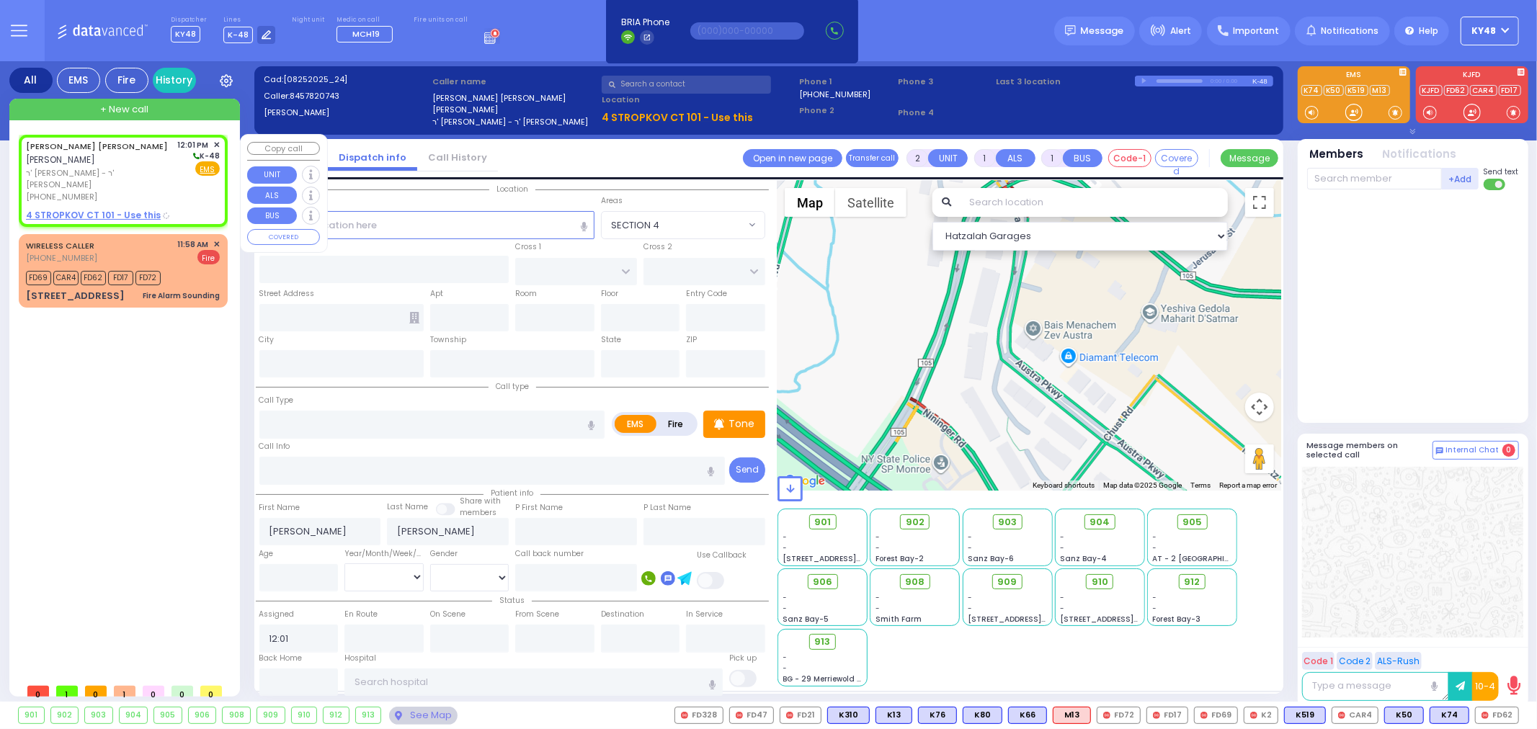
select select
radio input "true"
select select
select select "Hatzalah Garages"
select select
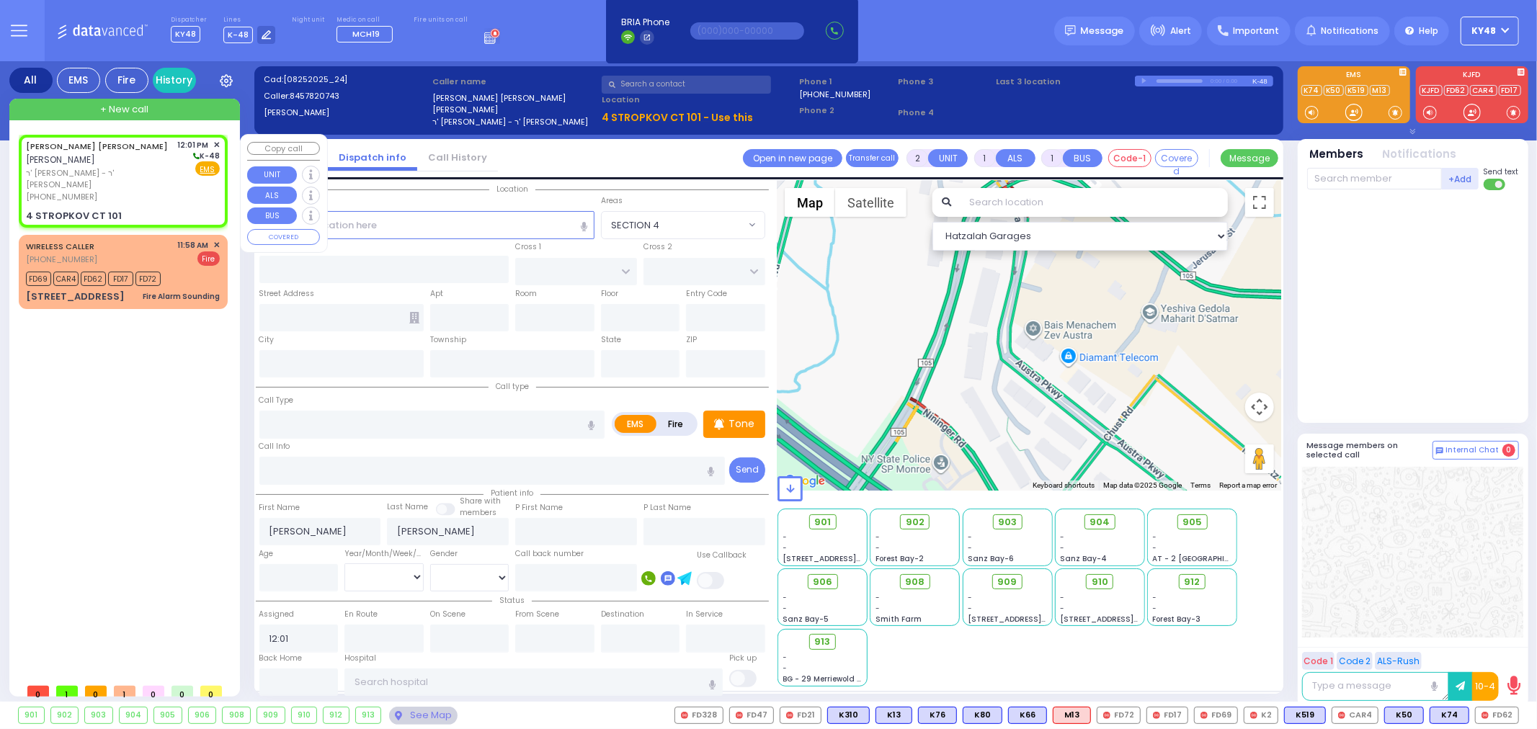
radio input "true"
select select
select select "Hatzalah Garages"
type input "RIMENEV COURT"
type input "4 STROPKOV CT"
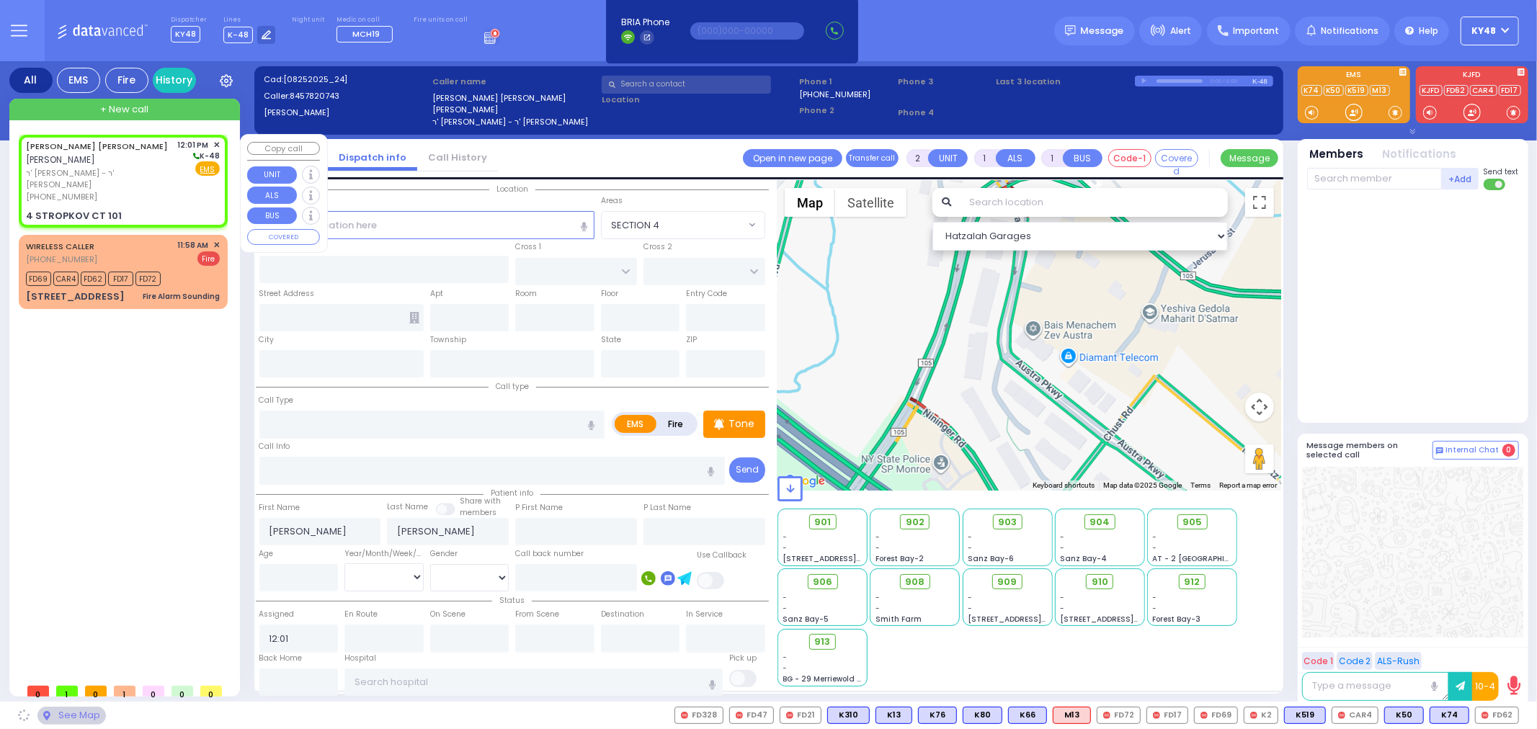
type input "101"
type input "[PERSON_NAME]"
type input "[US_STATE]"
type input "10950"
select select "SECTION 1"
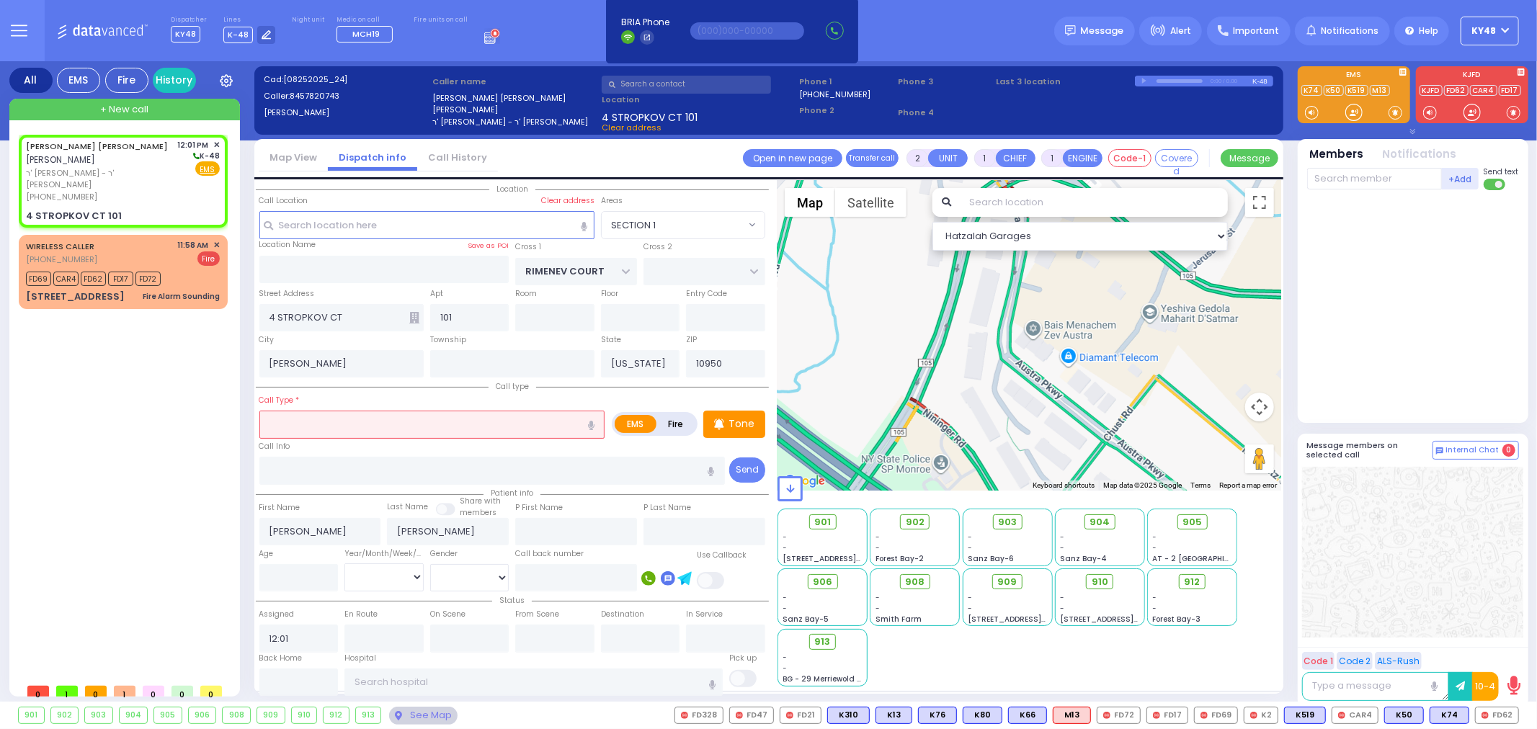
click at [334, 415] on input "text" at bounding box center [432, 424] width 346 height 27
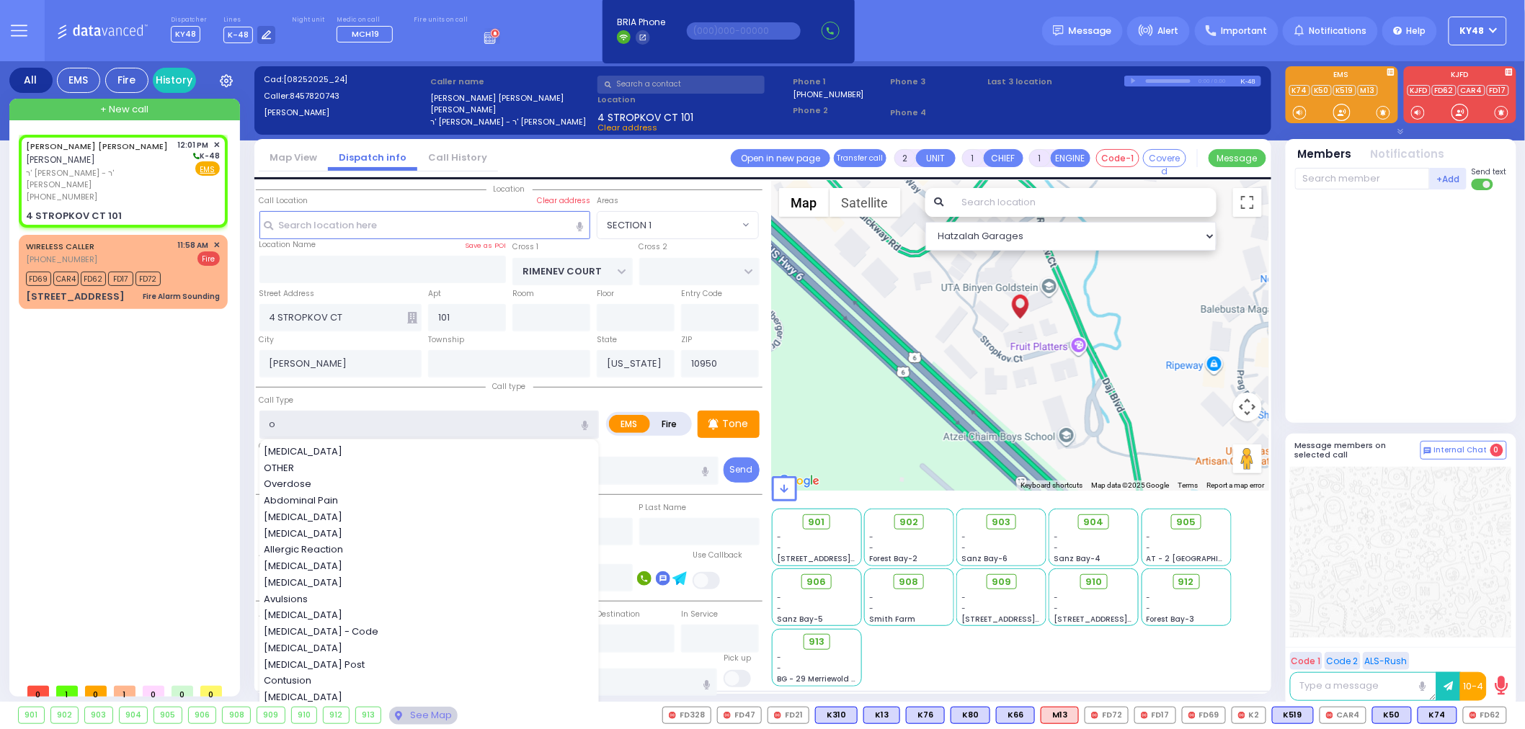
type input "ob"
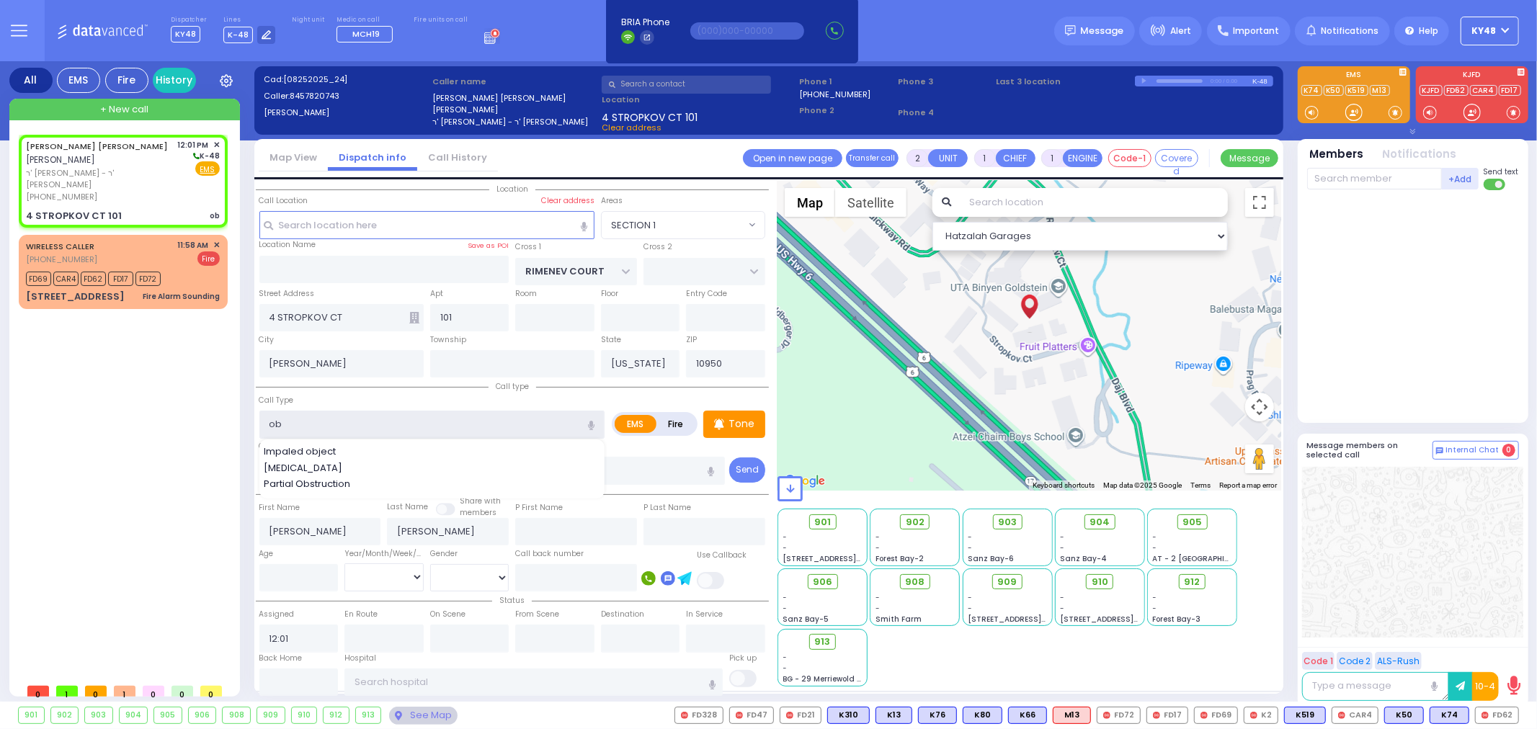
select select
radio input "true"
select select
select select "Hatzalah Garages"
select select "SECTION 1"
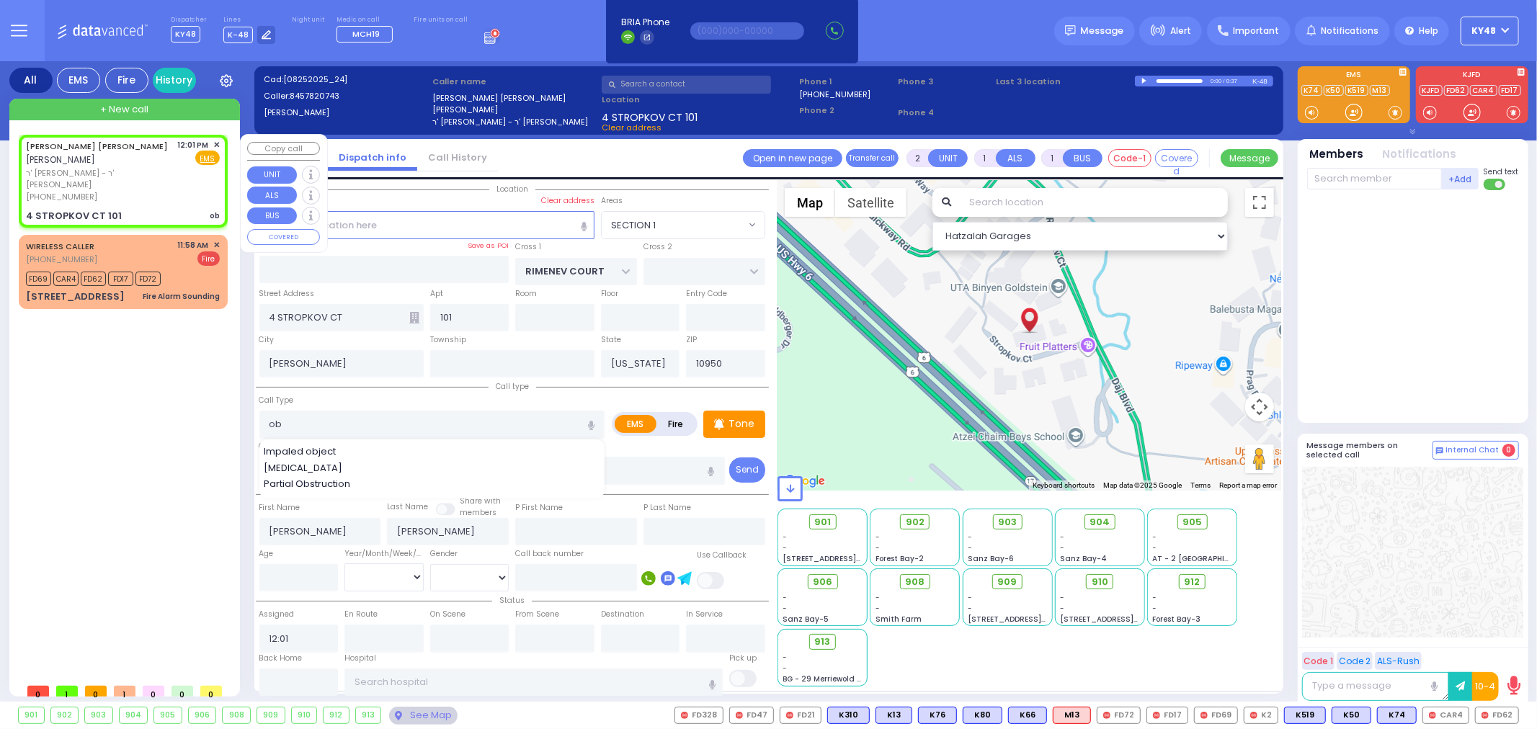
click at [121, 195] on div "[PERSON_NAME] [PERSON_NAME] [PERSON_NAME] ר' [PERSON_NAME] [PHONE_NUMBER] 12:01…" at bounding box center [123, 181] width 203 height 89
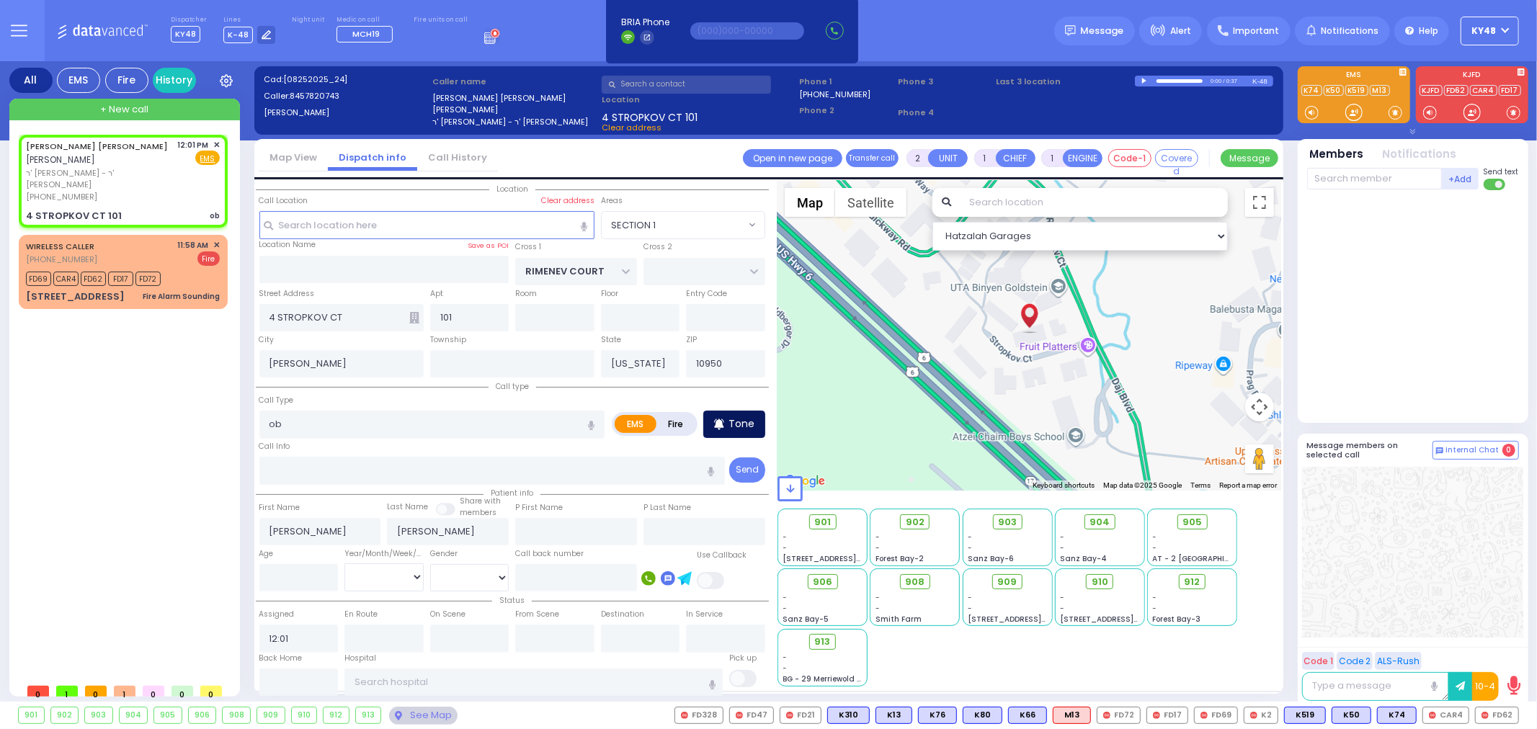
click at [729, 421] on p "Tone" at bounding box center [742, 424] width 26 height 15
click at [1351, 116] on div at bounding box center [1354, 112] width 14 height 14
click at [193, 291] on div "Fire Alarm Sounding" at bounding box center [181, 296] width 77 height 11
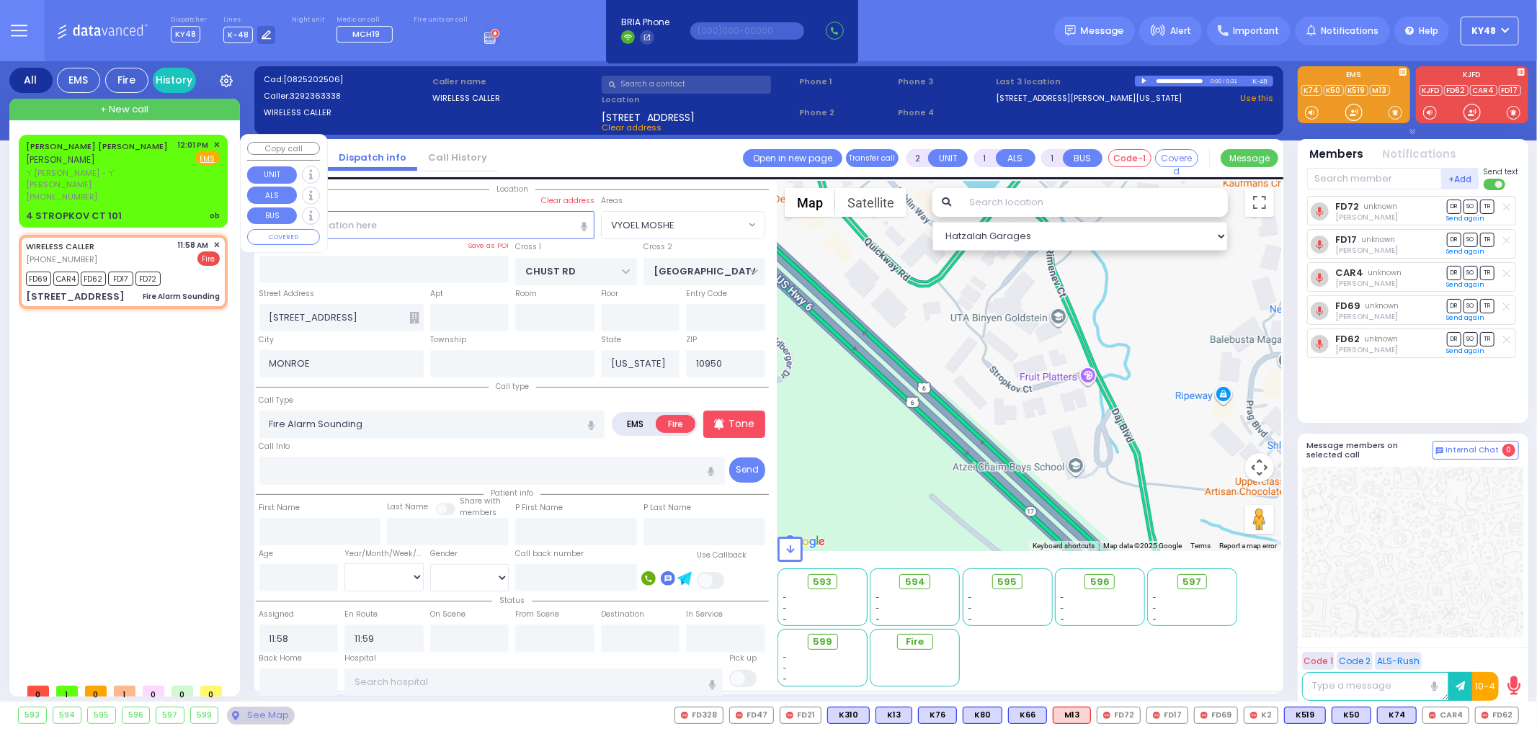
click at [198, 184] on div "12:01 PM ✕ Fire EMS" at bounding box center [199, 171] width 43 height 64
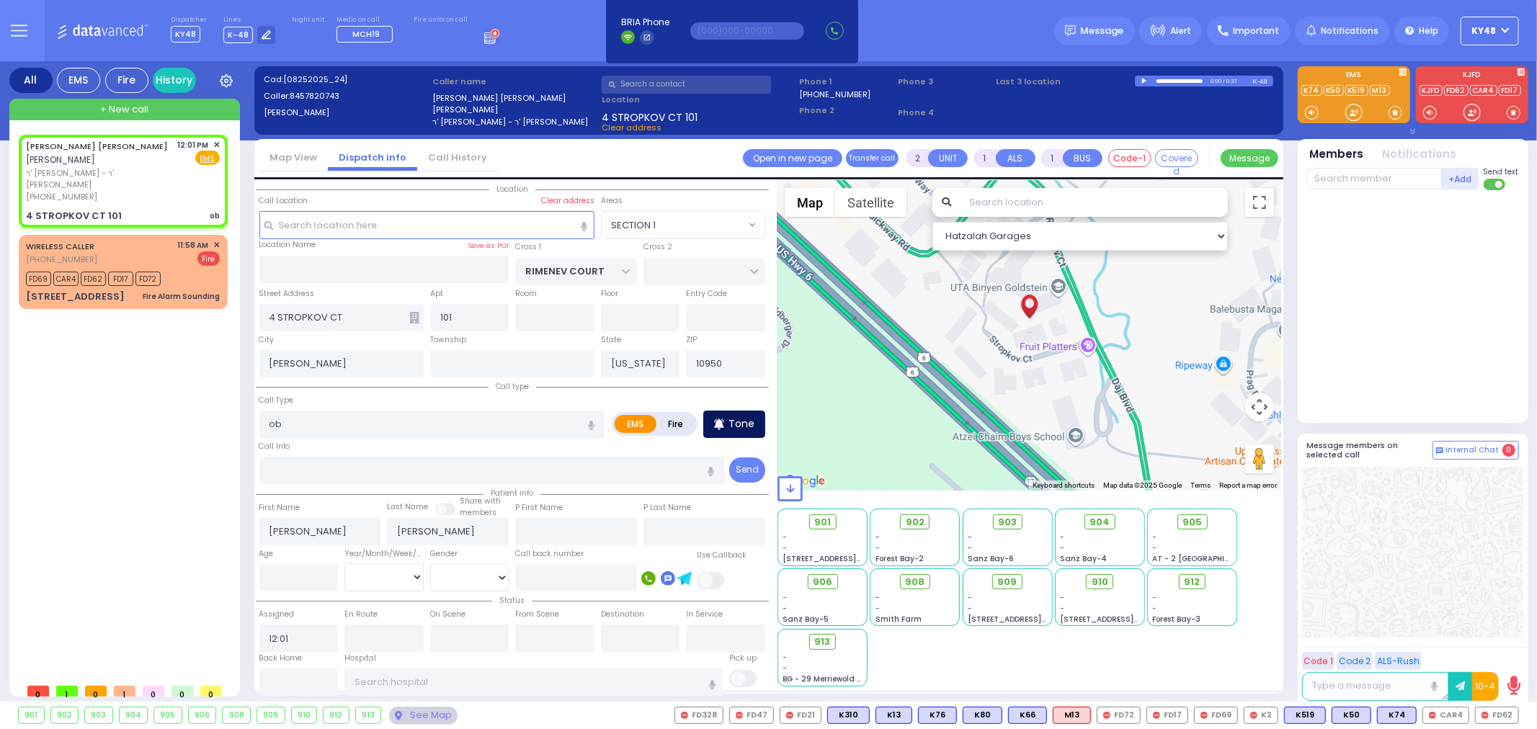
click at [738, 420] on p "Tone" at bounding box center [742, 424] width 26 height 15
click at [1351, 117] on div at bounding box center [1354, 112] width 14 height 14
click at [1353, 114] on div at bounding box center [1354, 112] width 14 height 14
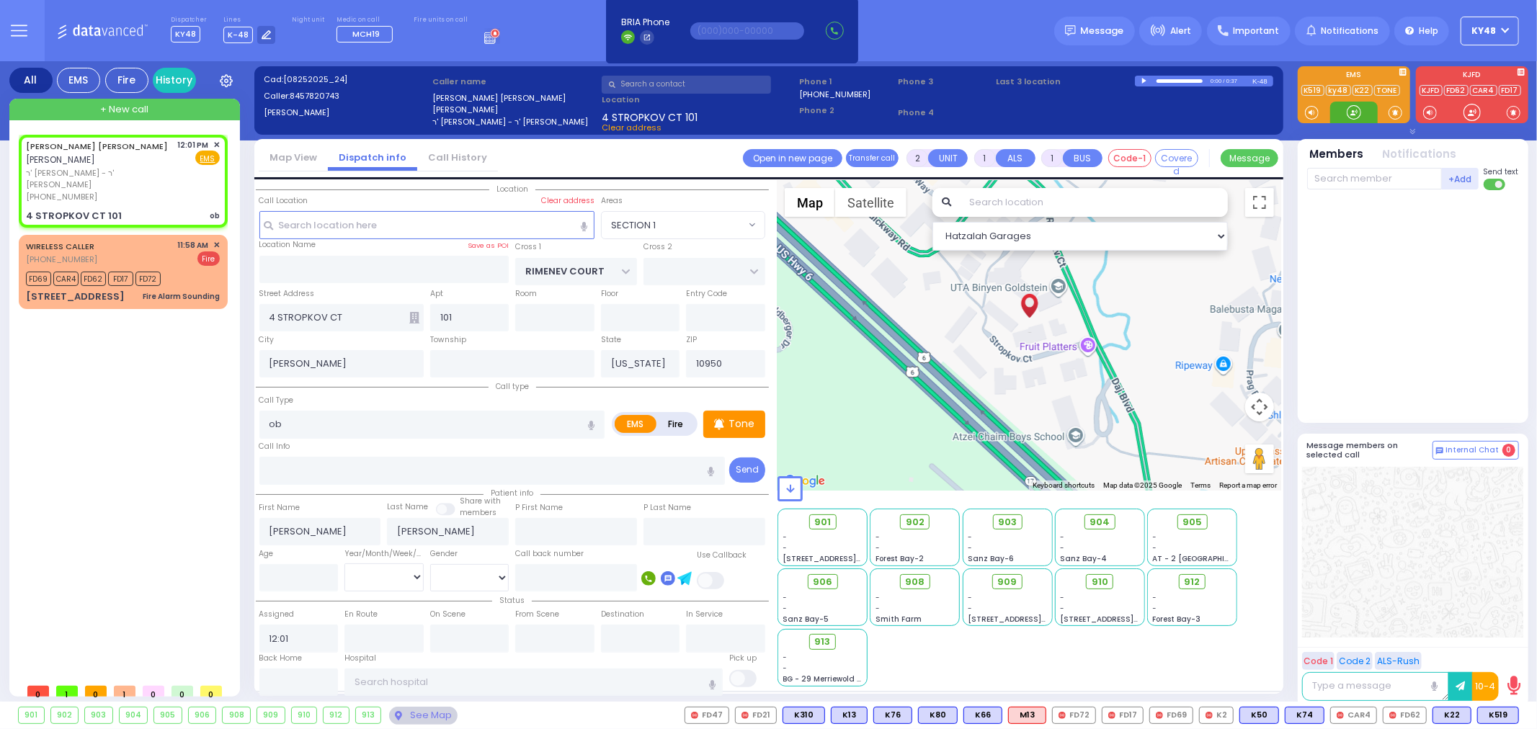
click at [1353, 111] on div at bounding box center [1354, 112] width 14 height 14
click at [1450, 709] on span "K22" at bounding box center [1451, 716] width 37 height 16
click at [1489, 716] on span "K519" at bounding box center [1498, 716] width 40 height 16
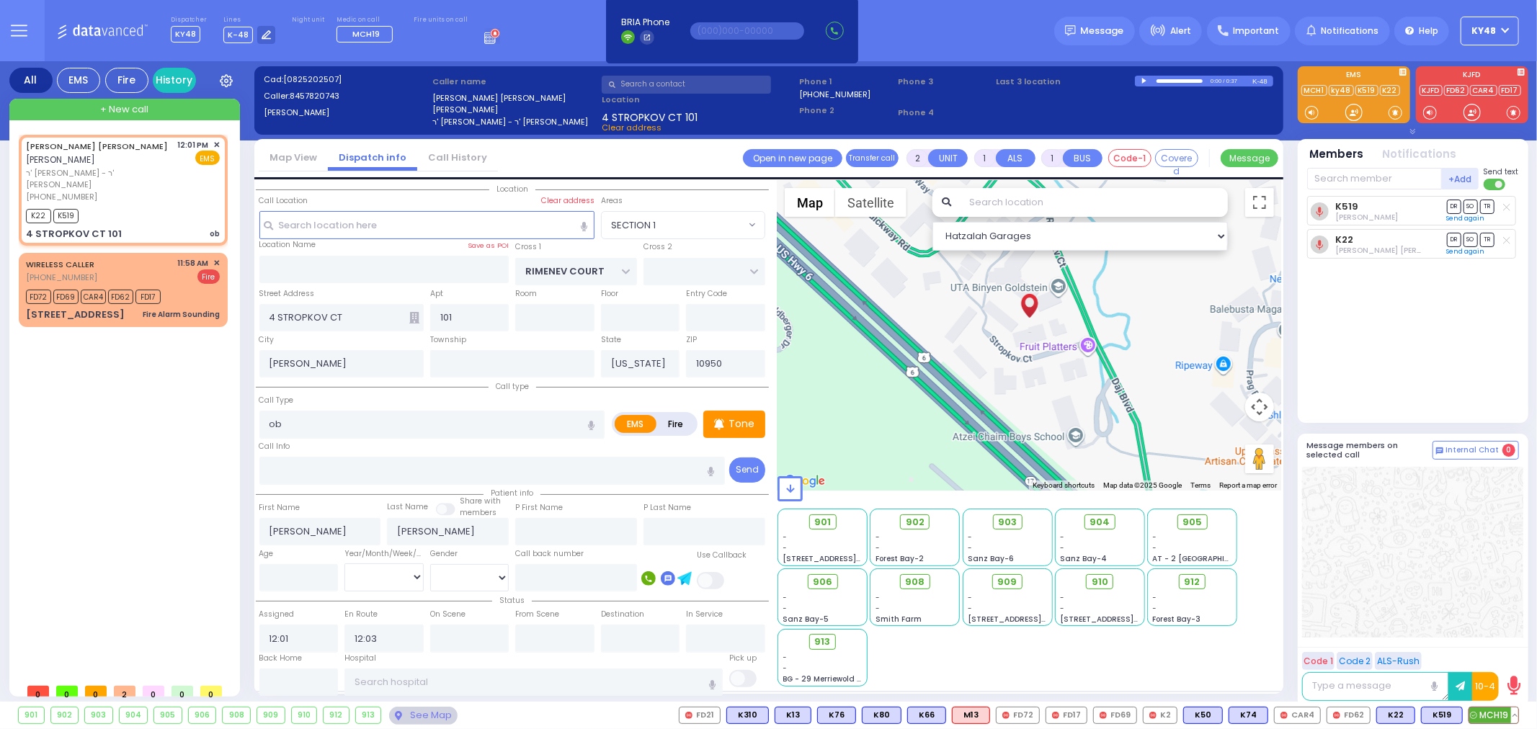
click at [1493, 711] on span "MCH19" at bounding box center [1493, 716] width 49 height 16
click at [1349, 118] on div at bounding box center [1354, 112] width 14 height 14
click at [737, 420] on p "Tone" at bounding box center [742, 424] width 26 height 15
click at [1356, 110] on div at bounding box center [1354, 112] width 14 height 14
drag, startPoint x: 1355, startPoint y: 113, endPoint x: 1362, endPoint y: 110, distance: 8.1
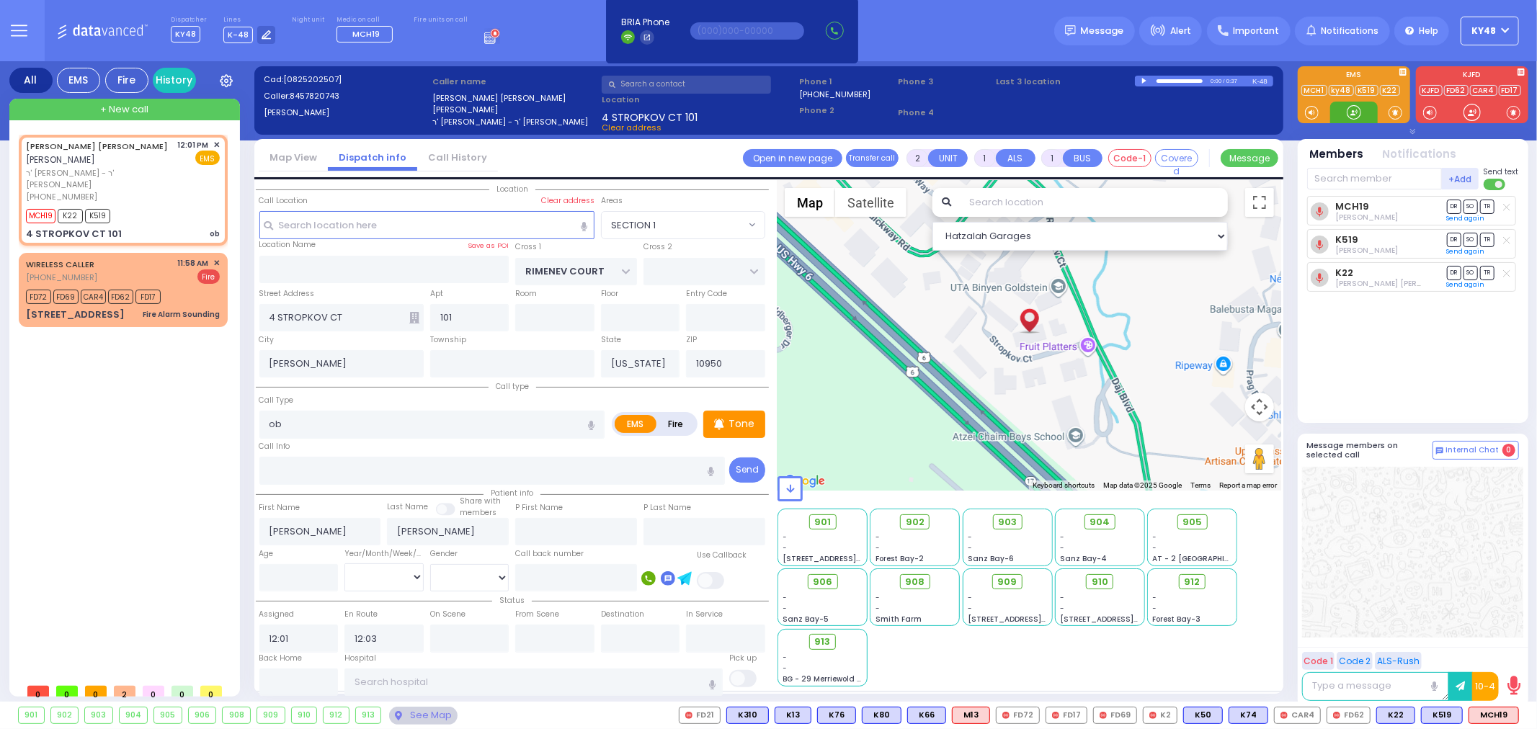
click at [1358, 112] on div at bounding box center [1354, 112] width 14 height 14
click at [1353, 107] on div at bounding box center [1354, 112] width 14 height 14
click at [1497, 712] on span "K60" at bounding box center [1499, 716] width 38 height 16
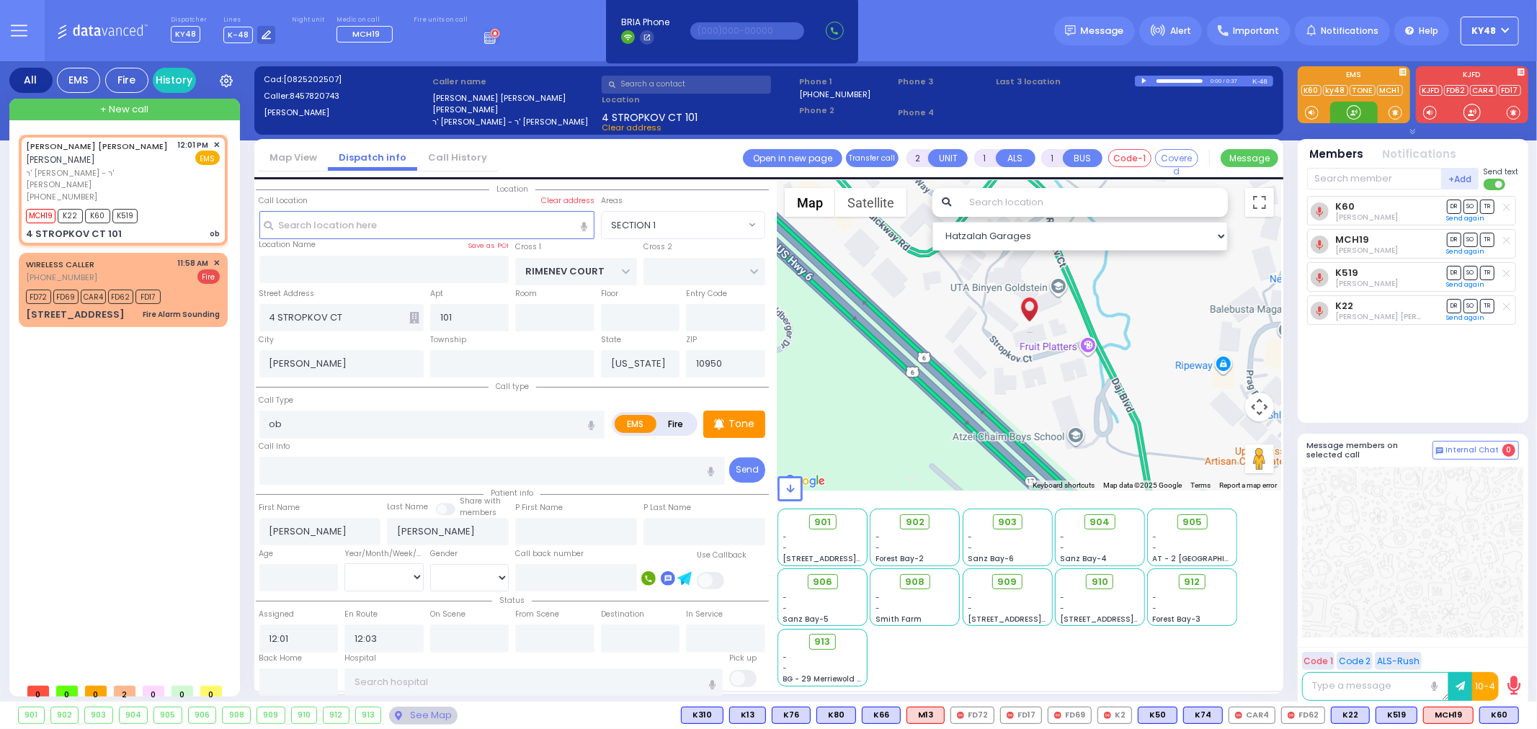
click at [1358, 109] on div at bounding box center [1354, 112] width 14 height 14
click at [1345, 169] on input "text" at bounding box center [1374, 179] width 135 height 22
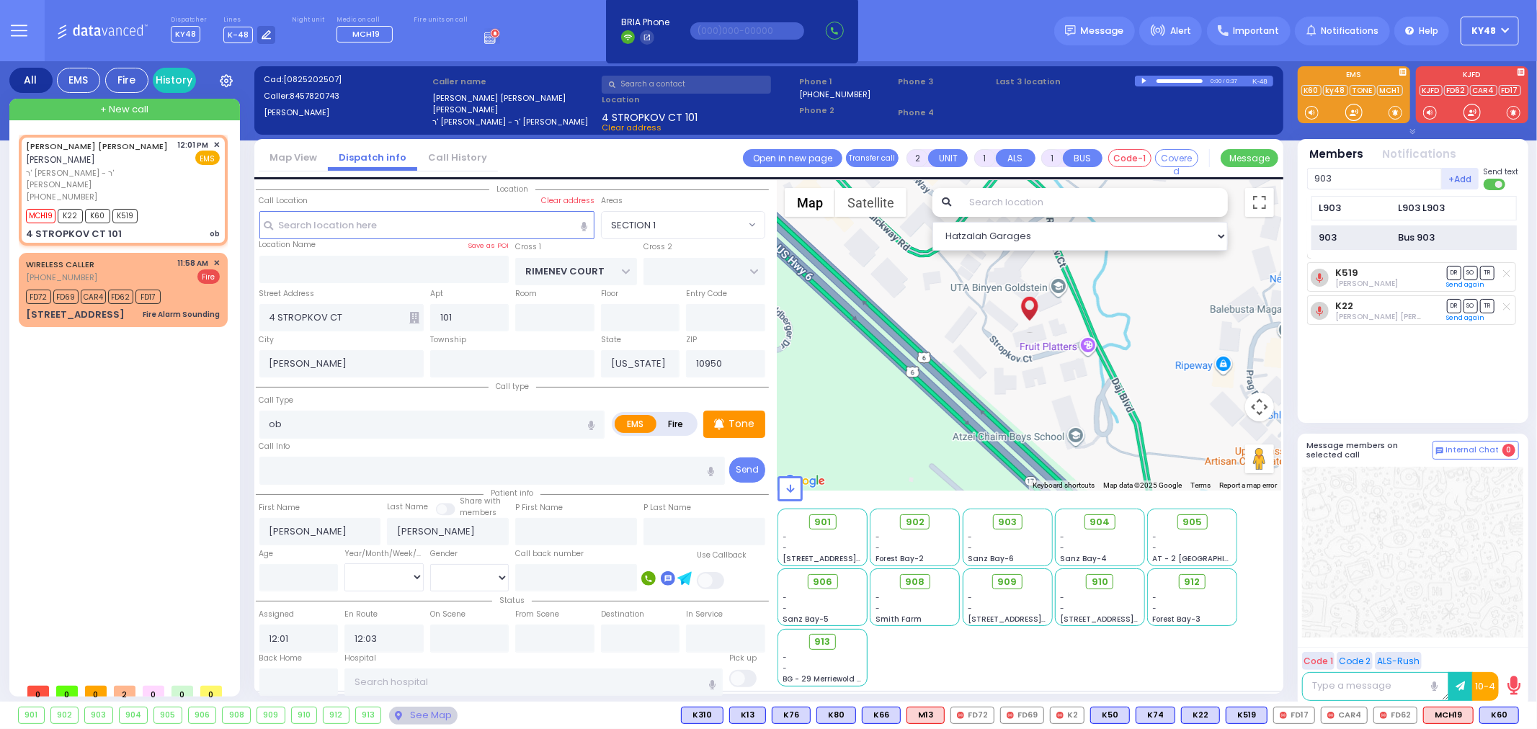
click at [1370, 233] on div "903" at bounding box center [1356, 238] width 72 height 14
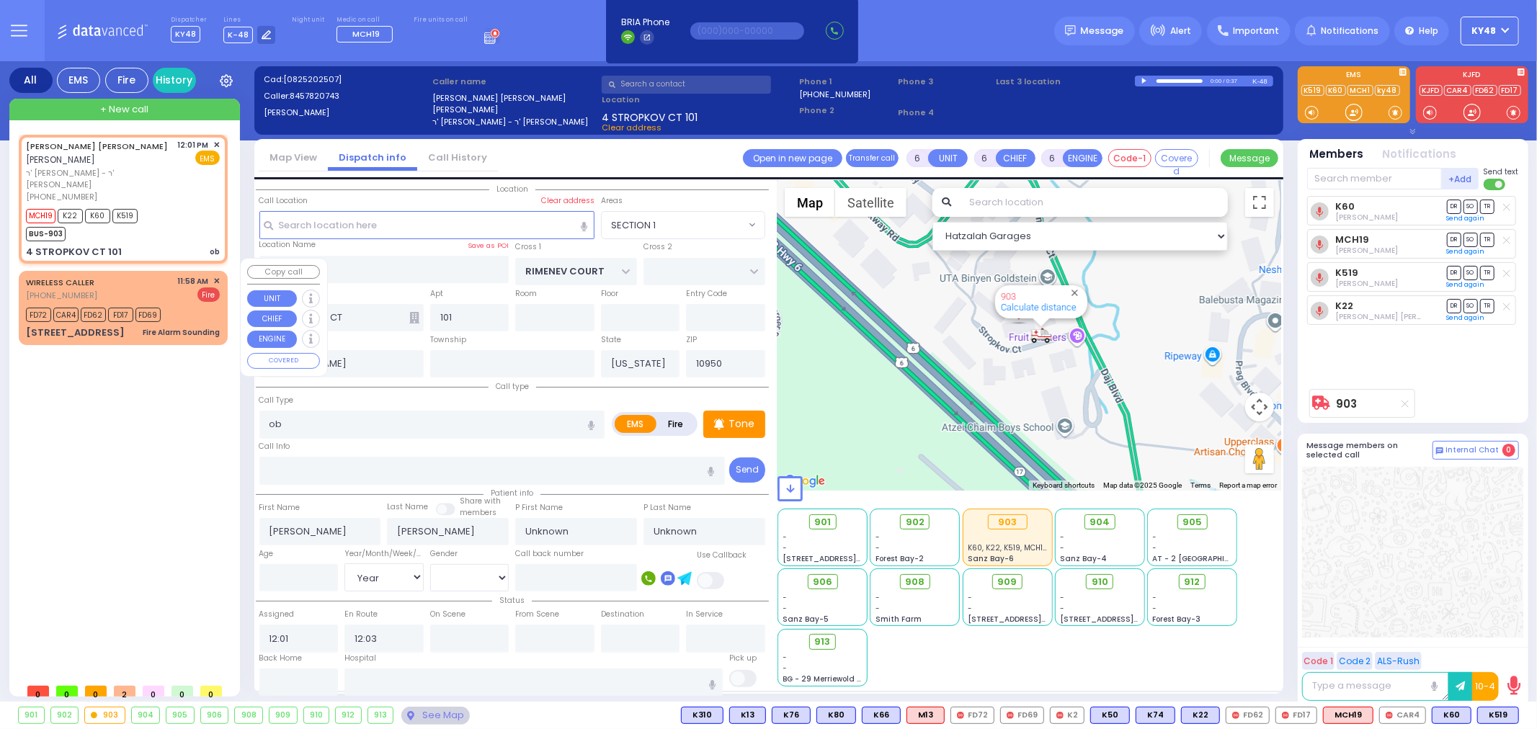
click at [113, 326] on div "[STREET_ADDRESS] Fire Alarm Sounding" at bounding box center [123, 333] width 194 height 14
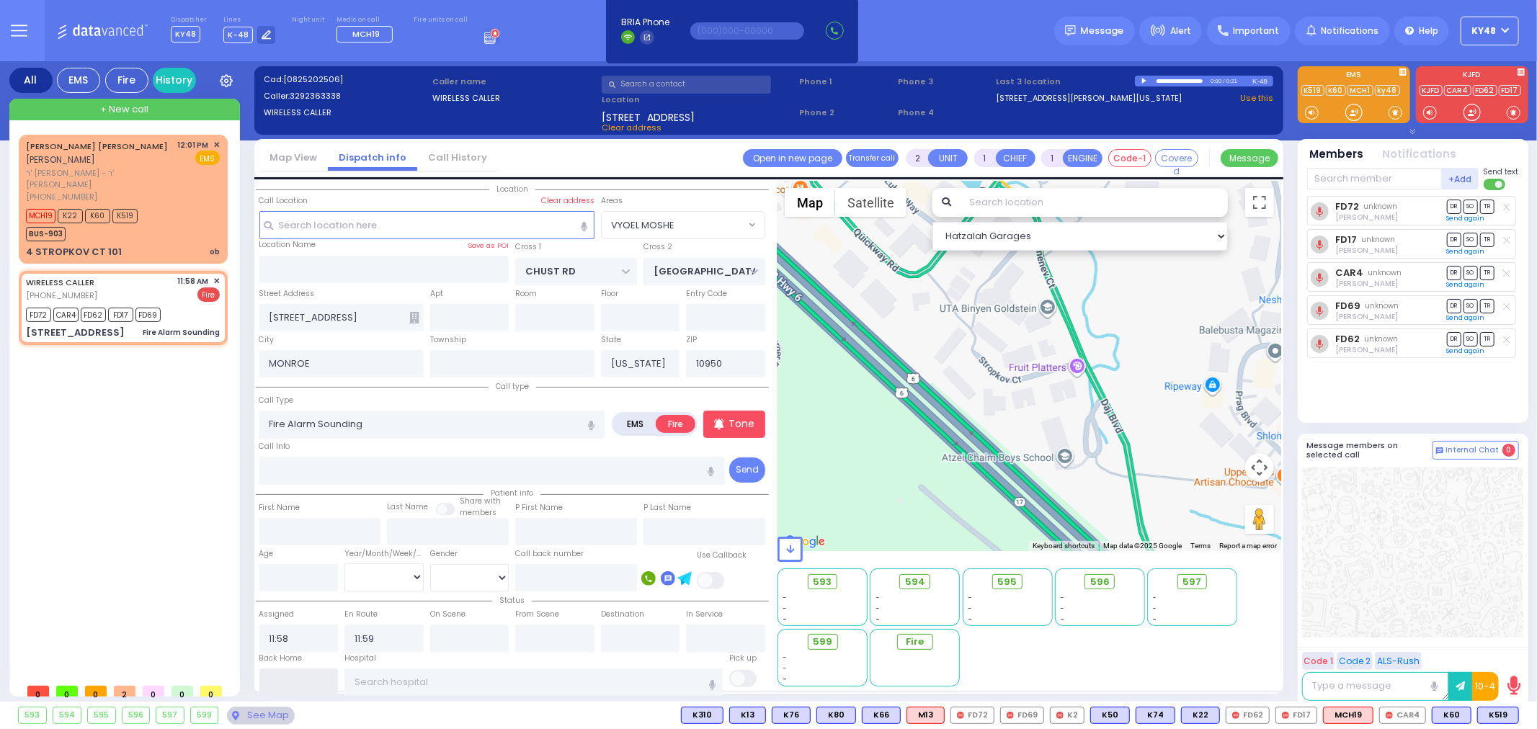
click at [283, 678] on input "text" at bounding box center [298, 682] width 79 height 27
click at [283, 679] on input "text" at bounding box center [298, 682] width 79 height 27
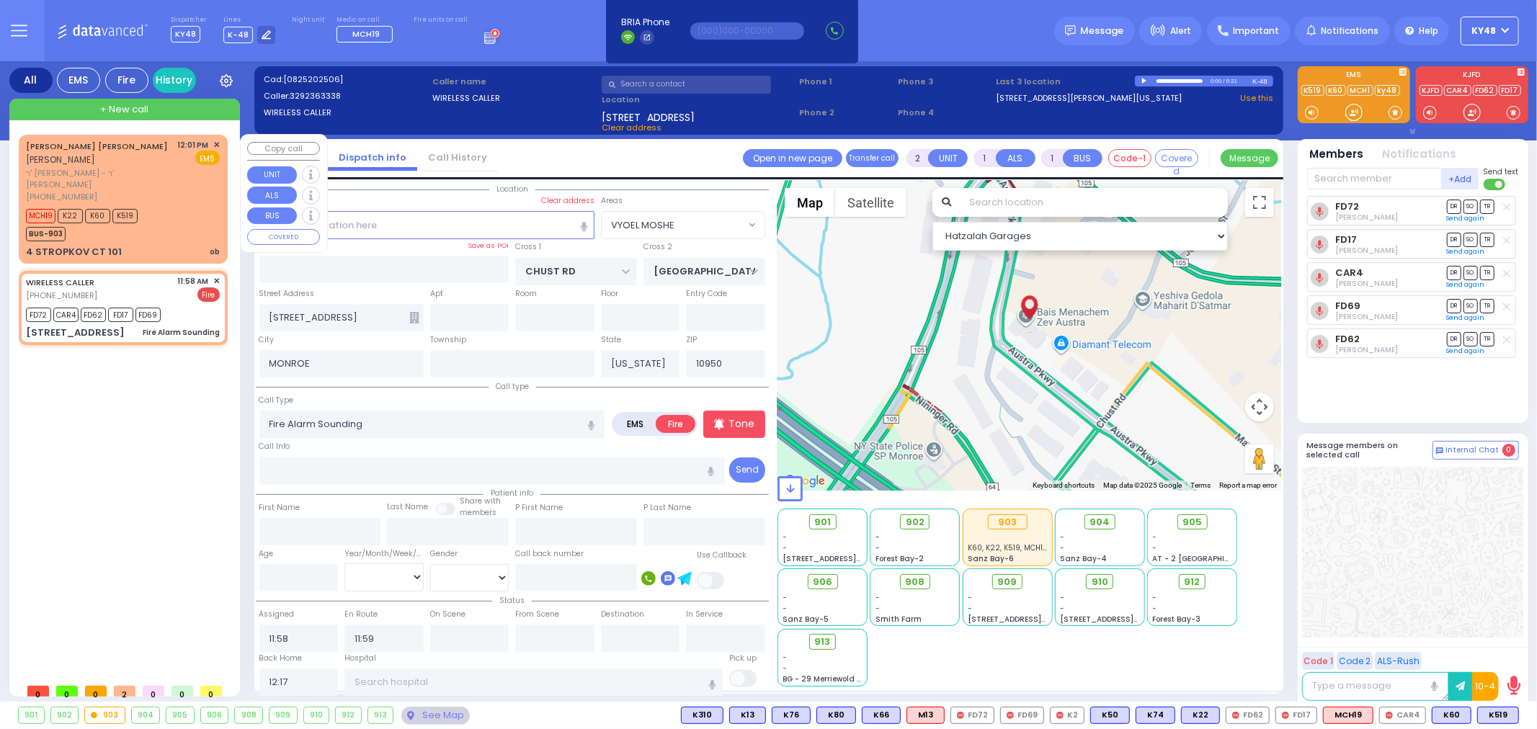
click at [124, 109] on span "+ New call" at bounding box center [124, 109] width 48 height 14
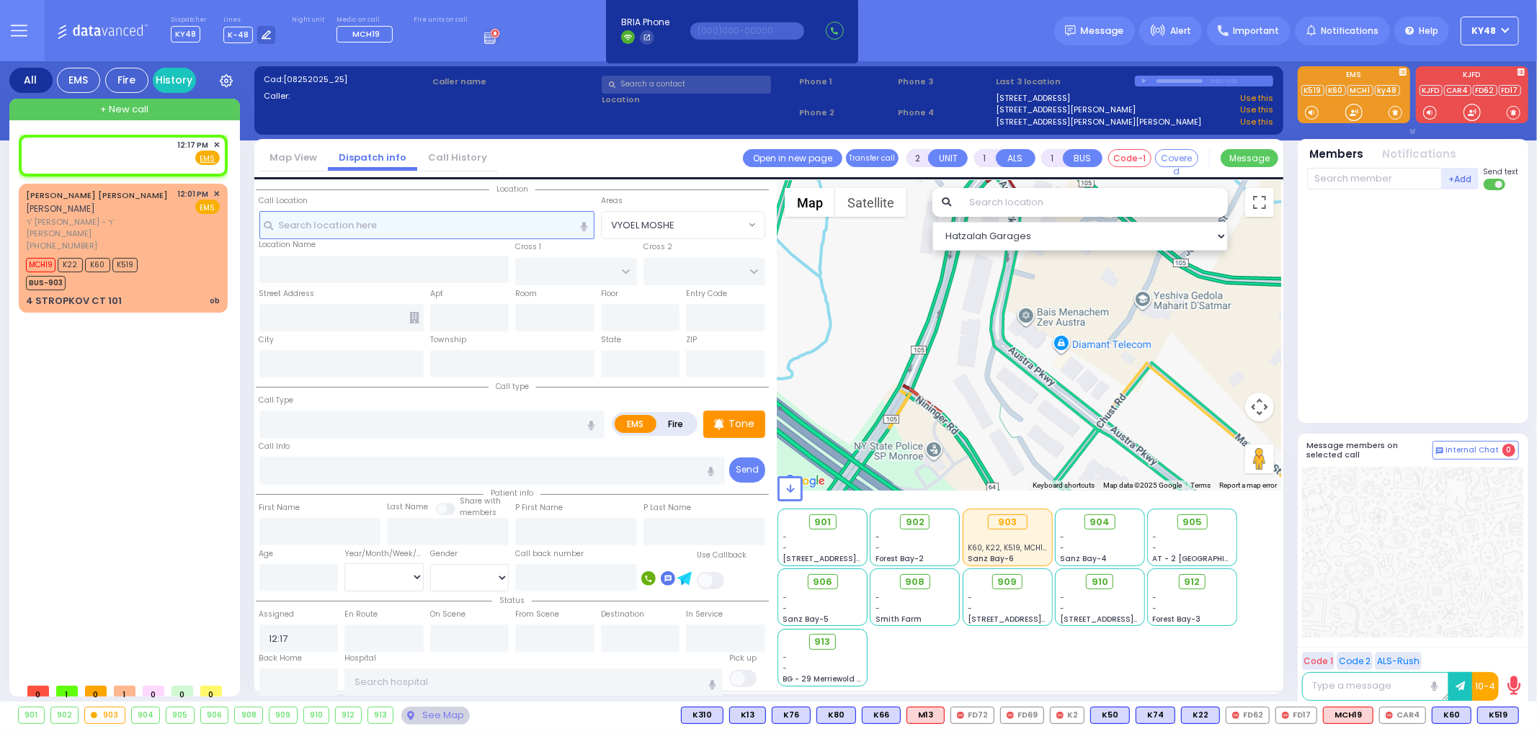
click at [350, 226] on input "text" at bounding box center [426, 224] width 335 height 27
click at [649, 88] on input "text" at bounding box center [686, 85] width 169 height 18
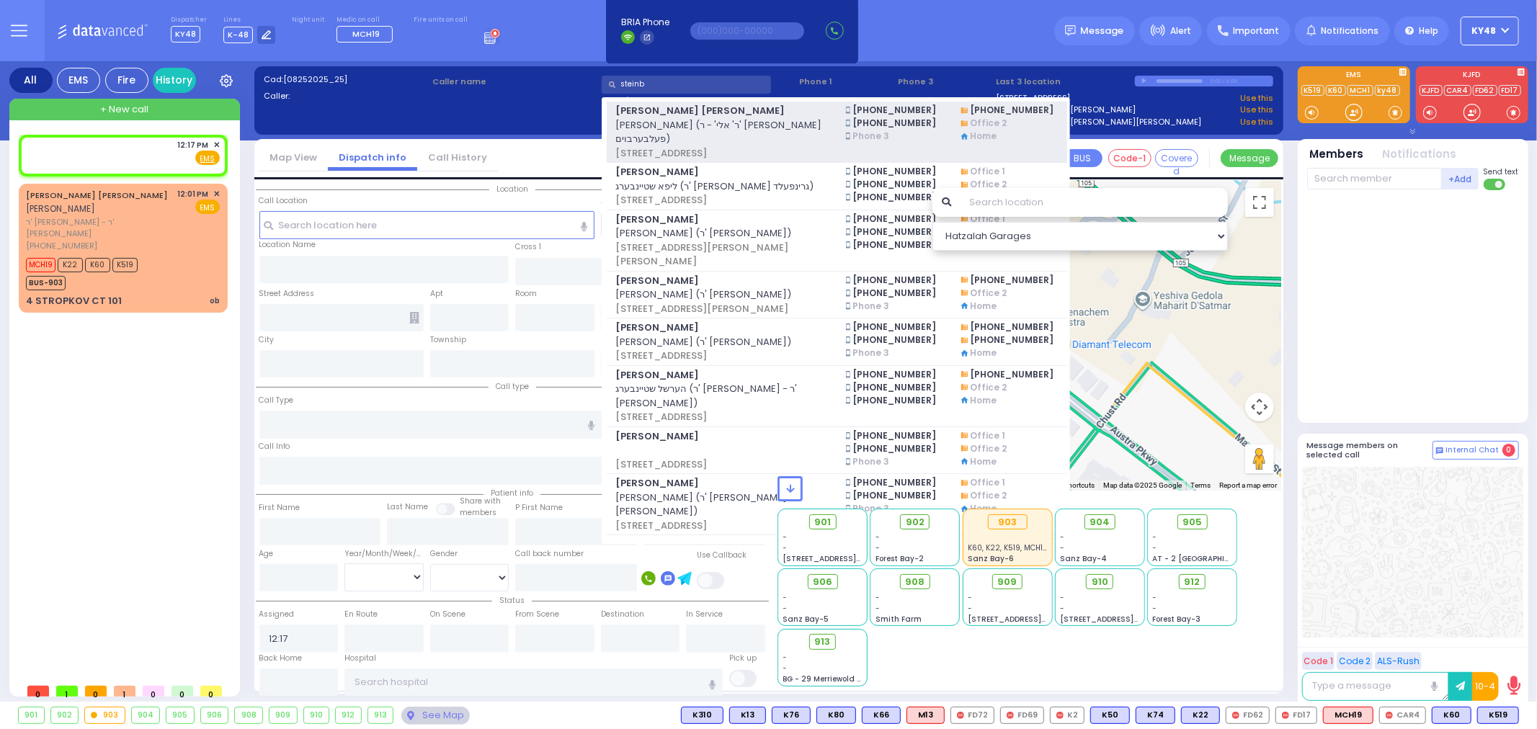
click at [754, 127] on span "[PERSON_NAME] (ר' אלי' - ר' [PERSON_NAME] פעלבערבוים)" at bounding box center [721, 132] width 213 height 28
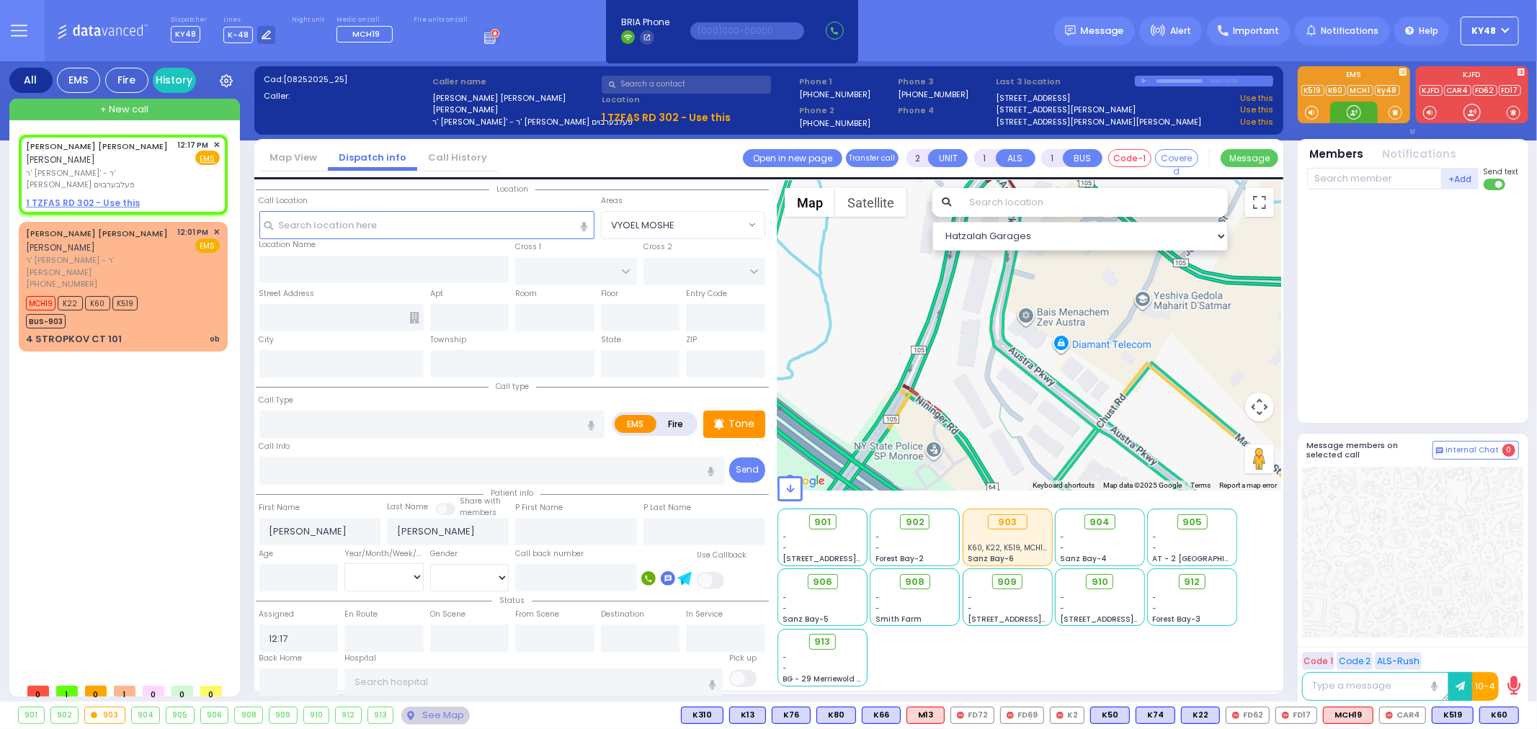
click at [1358, 112] on div at bounding box center [1354, 112] width 14 height 14
click at [1353, 120] on div at bounding box center [1354, 112] width 14 height 14
click at [177, 197] on div "1 TZFAS RD 302 - Use this" at bounding box center [123, 203] width 194 height 13
click at [327, 427] on input "text" at bounding box center [432, 424] width 346 height 27
click at [324, 448] on div "[MEDICAL_DATA]" at bounding box center [433, 452] width 338 height 14
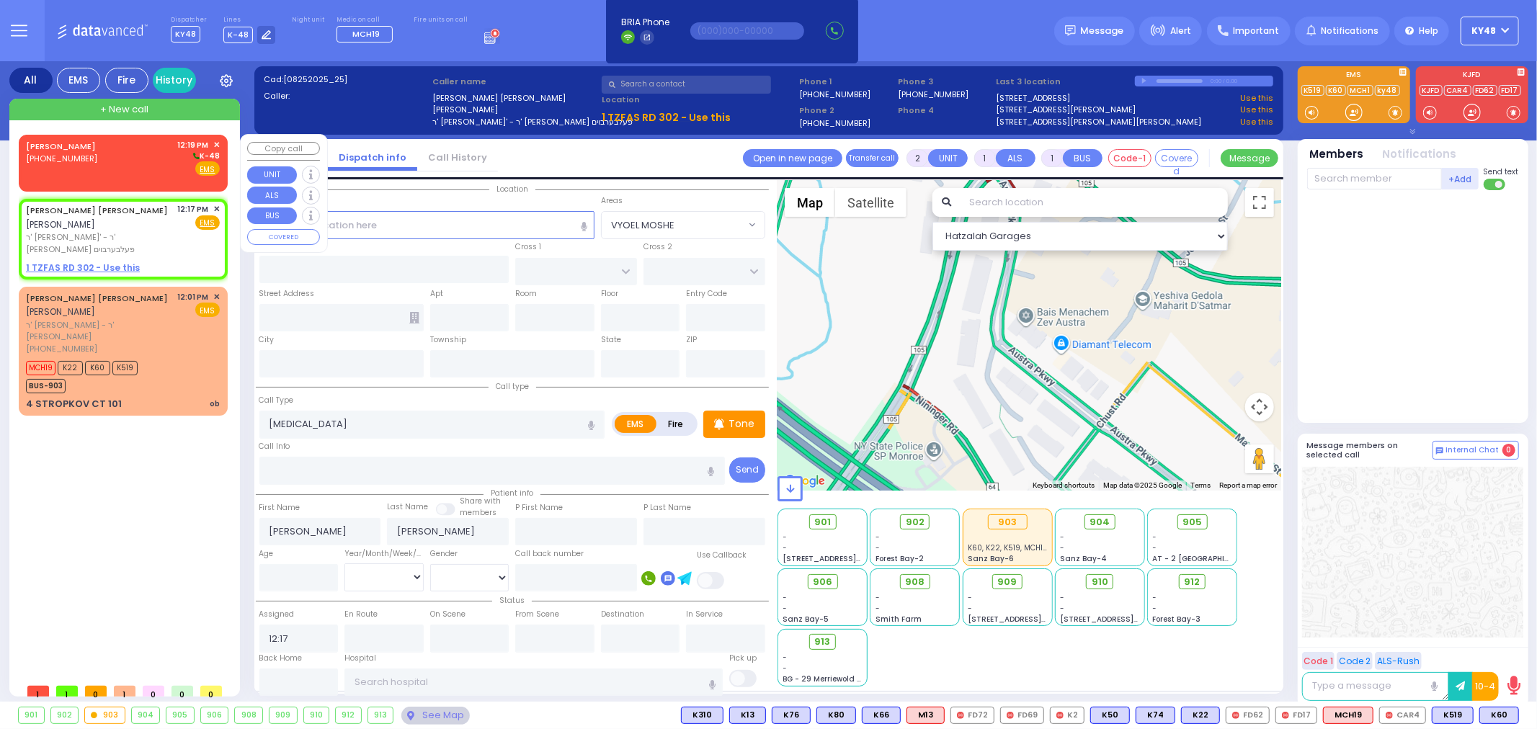
click at [123, 170] on div "[PERSON_NAME] [PHONE_NUMBER] 12:19 PM ✕ K-48" at bounding box center [123, 157] width 194 height 37
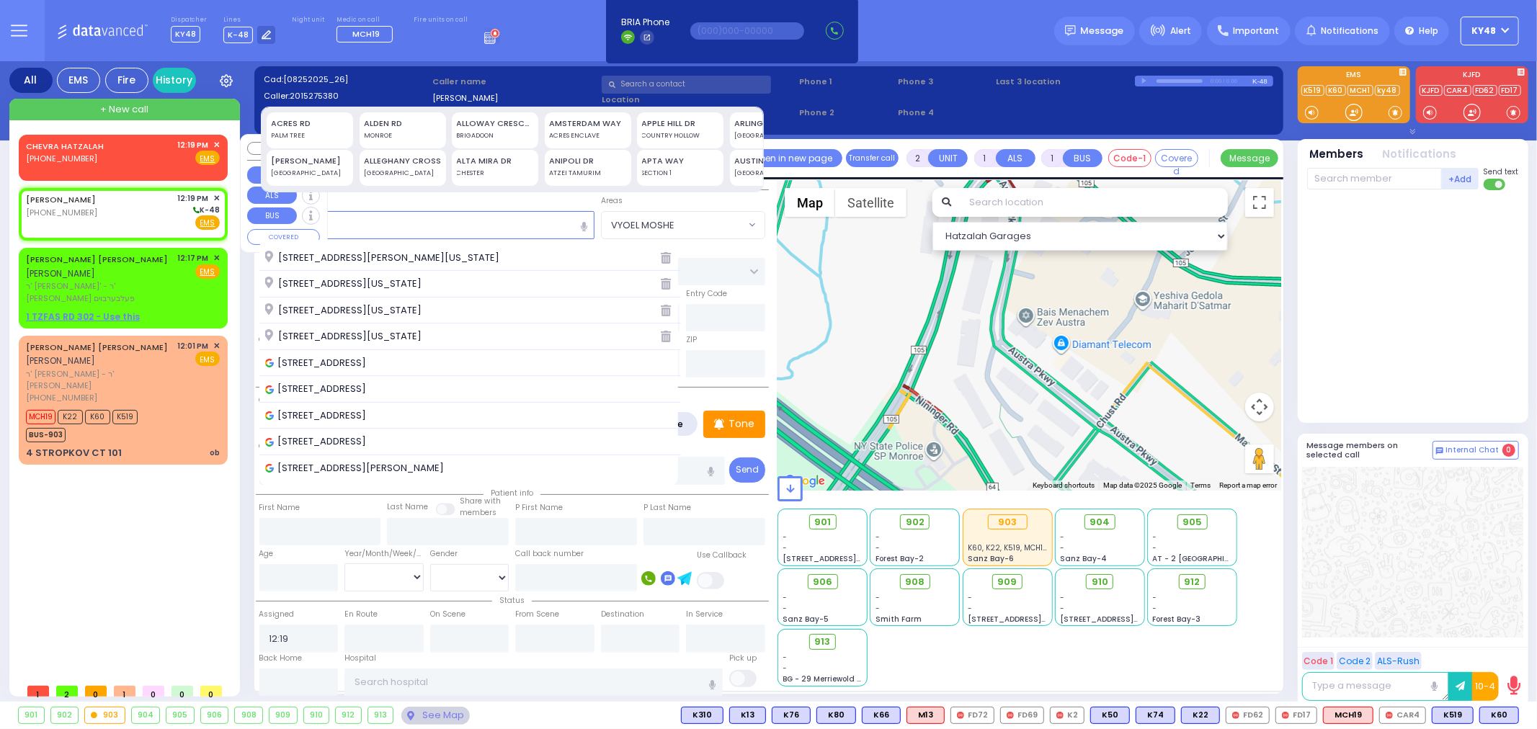
click at [127, 167] on div "CHEVRA HATZALAH [PHONE_NUMBER] 12:19 PM ✕ Fire EMS" at bounding box center [123, 155] width 203 height 37
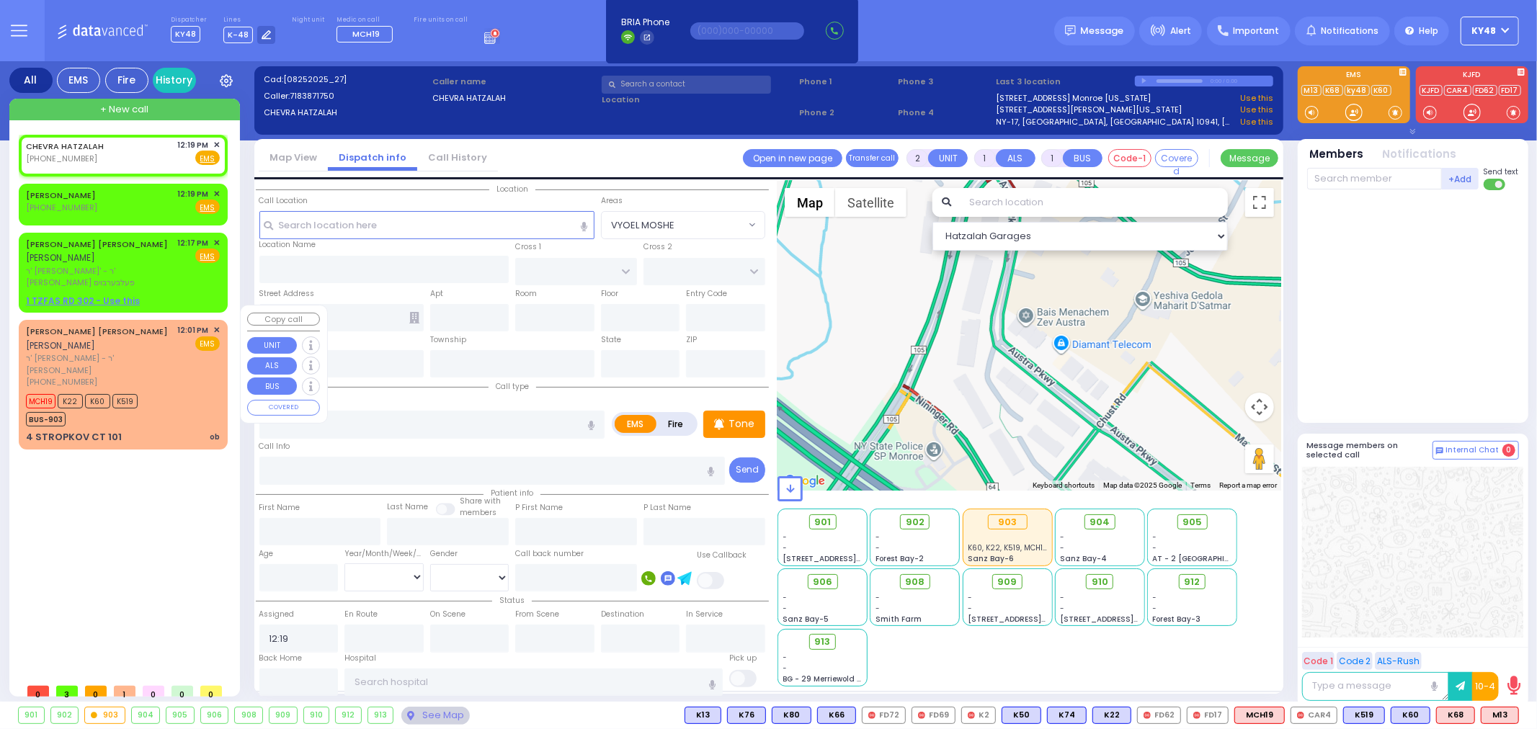
click at [140, 376] on div "[PHONE_NUMBER]" at bounding box center [99, 382] width 147 height 12
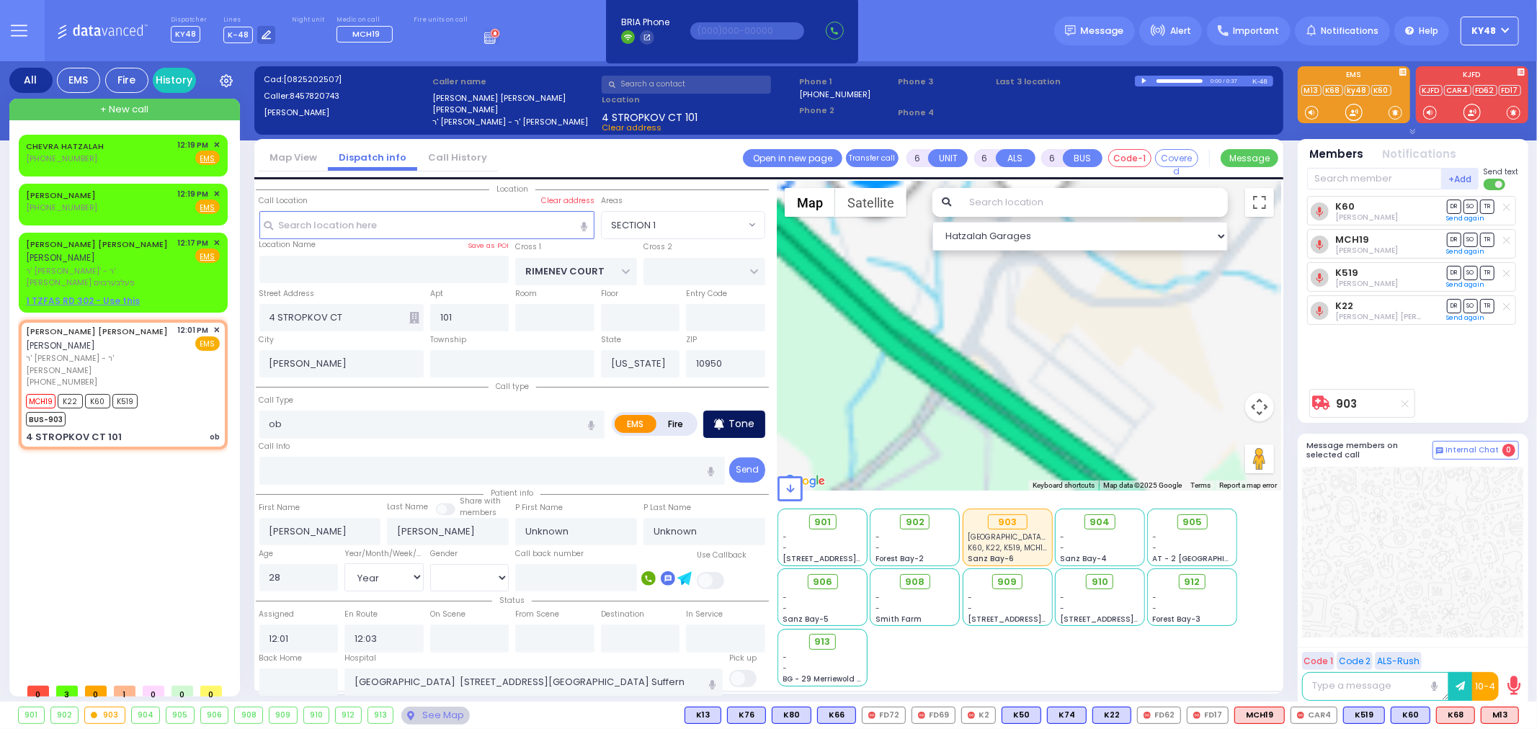
click at [738, 426] on p "Tone" at bounding box center [742, 424] width 26 height 15
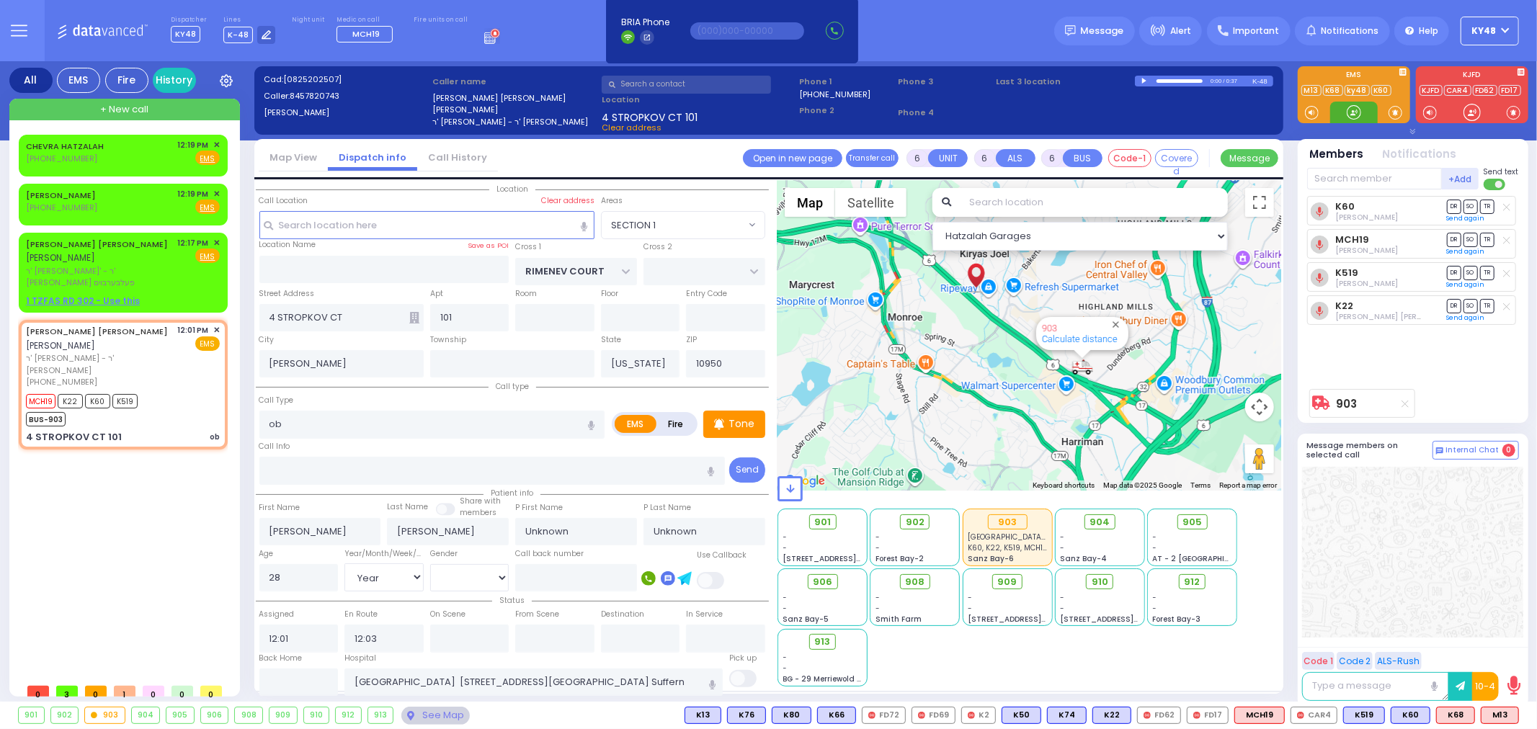
click at [1356, 114] on div at bounding box center [1354, 112] width 14 height 14
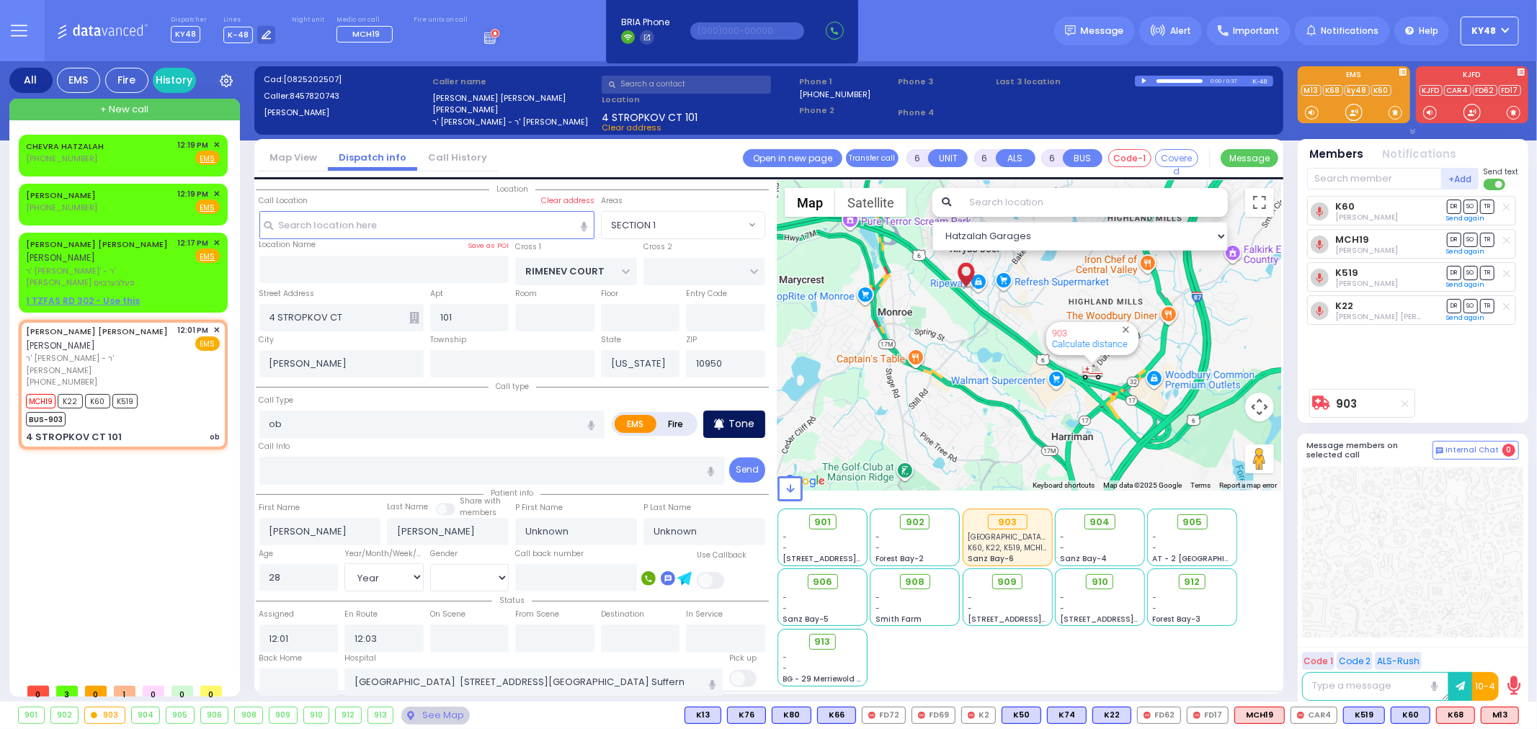
click at [732, 418] on p "Tone" at bounding box center [742, 424] width 26 height 15
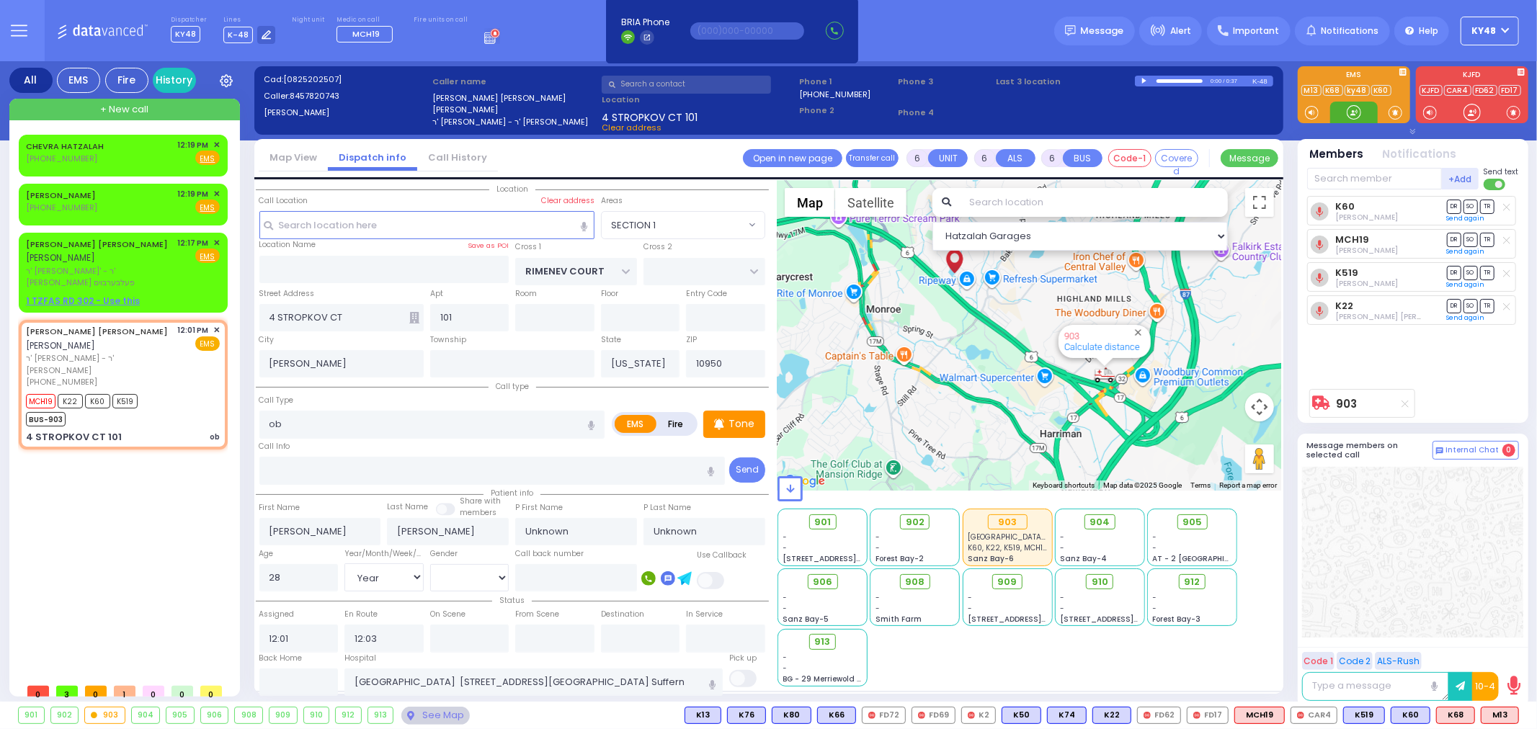
click at [1355, 112] on div at bounding box center [1354, 112] width 14 height 14
click at [77, 150] on div "CHEVRA HATZALAH" at bounding box center [67, 146] width 83 height 14
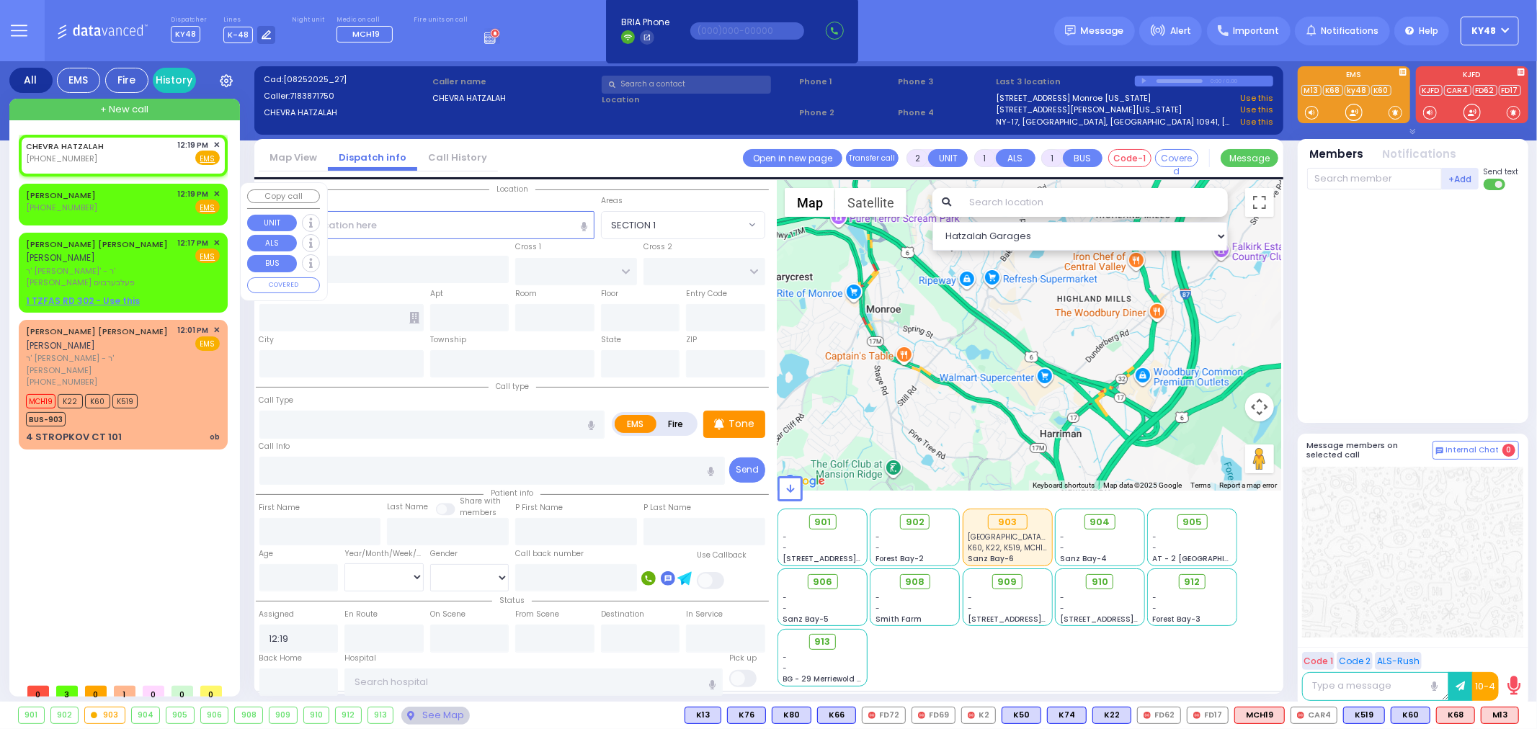
click at [156, 202] on div "[PERSON_NAME] [PHONE_NUMBER] 12:19 PM ✕ Fire EMS" at bounding box center [123, 201] width 194 height 27
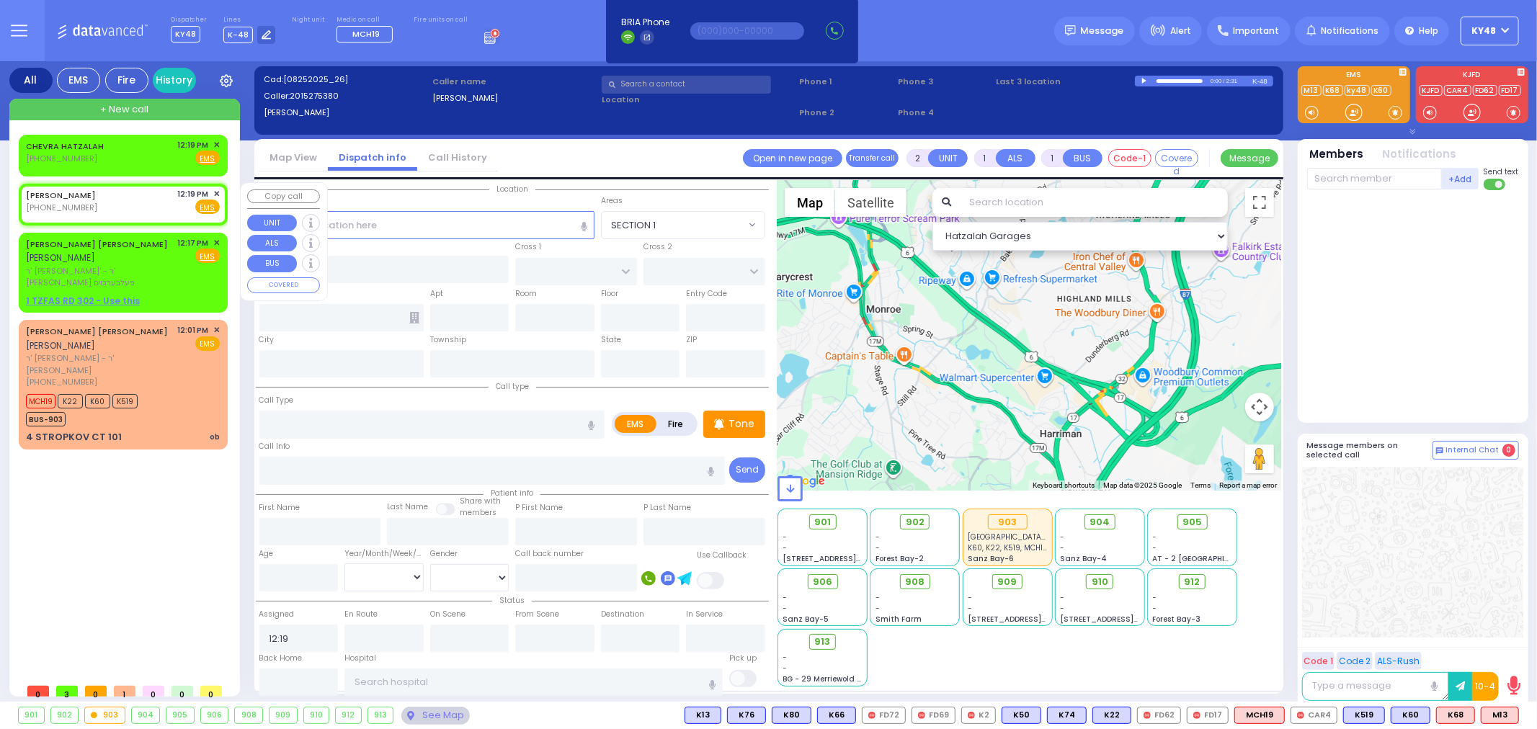
click at [216, 193] on span "✕" at bounding box center [216, 194] width 6 height 12
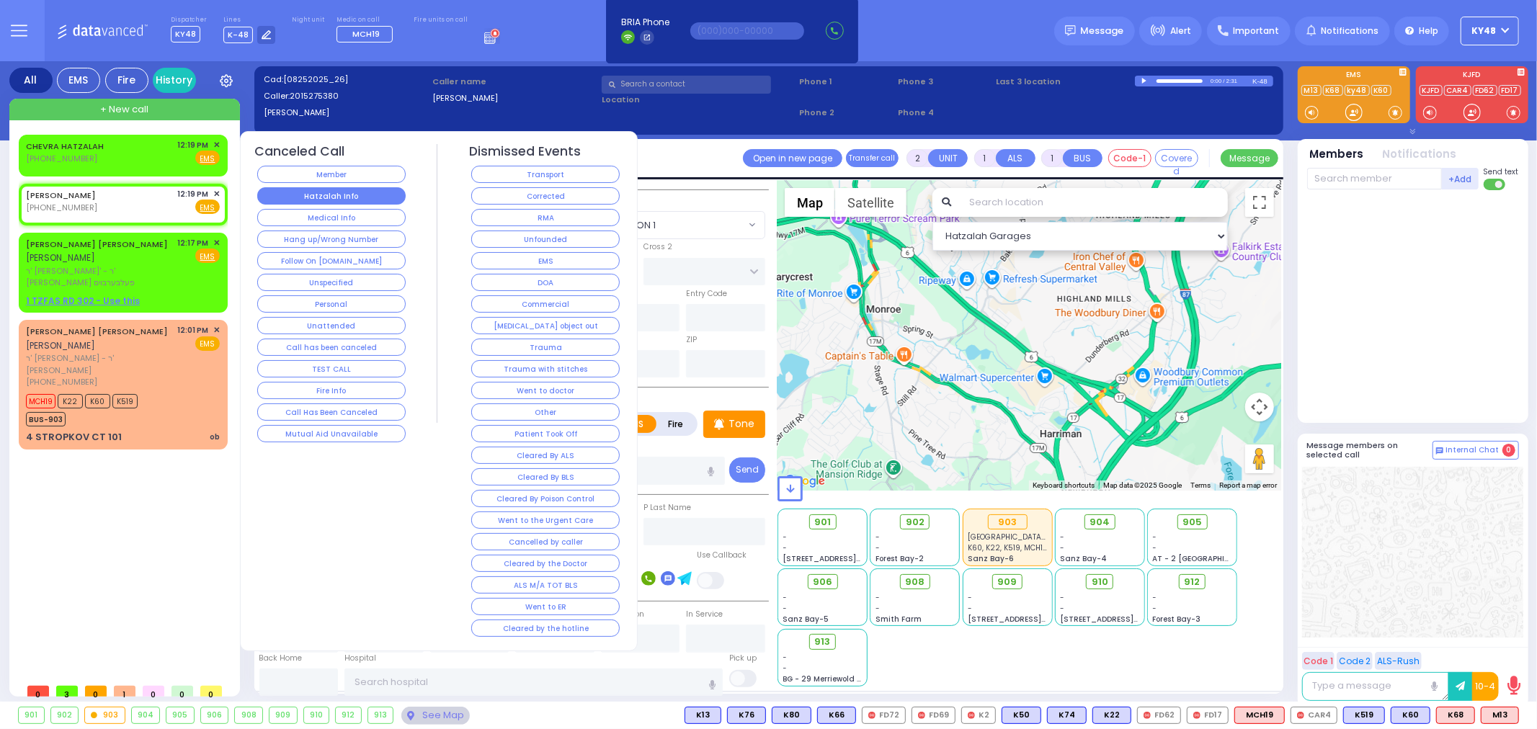
click at [339, 197] on button "Hatzalah Info" at bounding box center [331, 195] width 148 height 17
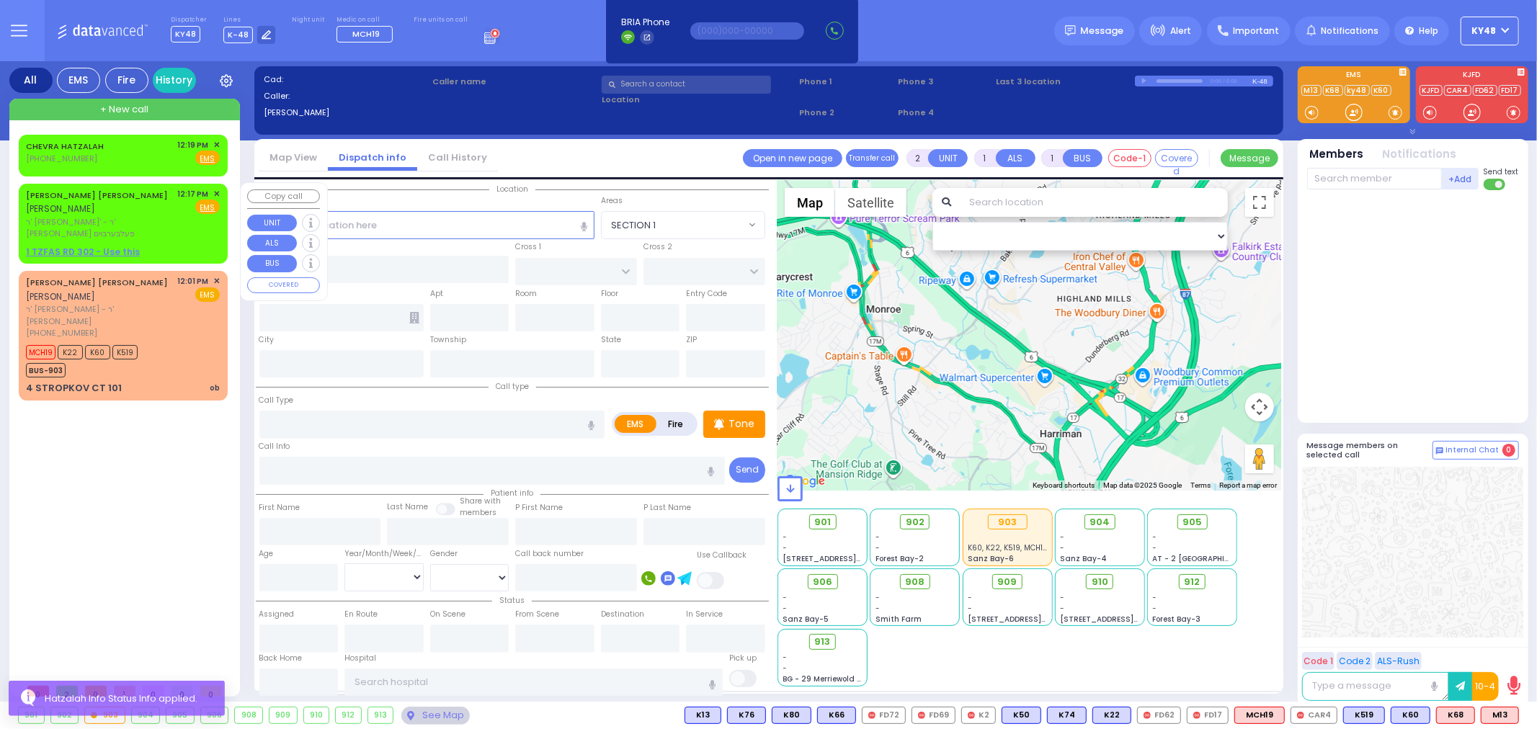
click at [147, 212] on div "[PERSON_NAME] [PERSON_NAME] [PERSON_NAME]" at bounding box center [99, 202] width 147 height 28
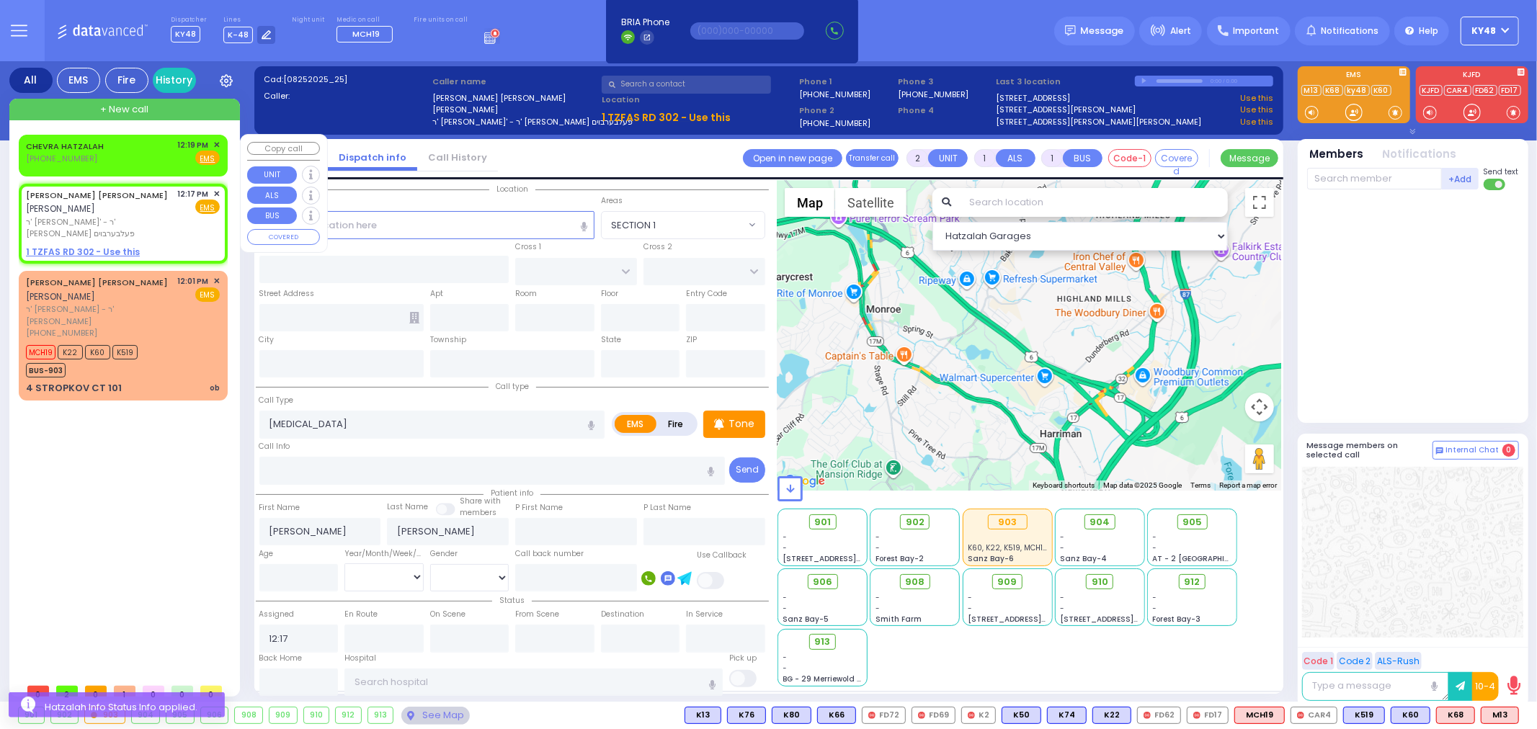
click at [121, 157] on div "CHEVRA HATZALAH [PHONE_NUMBER] 12:19 PM ✕ Fire EMS" at bounding box center [123, 152] width 194 height 27
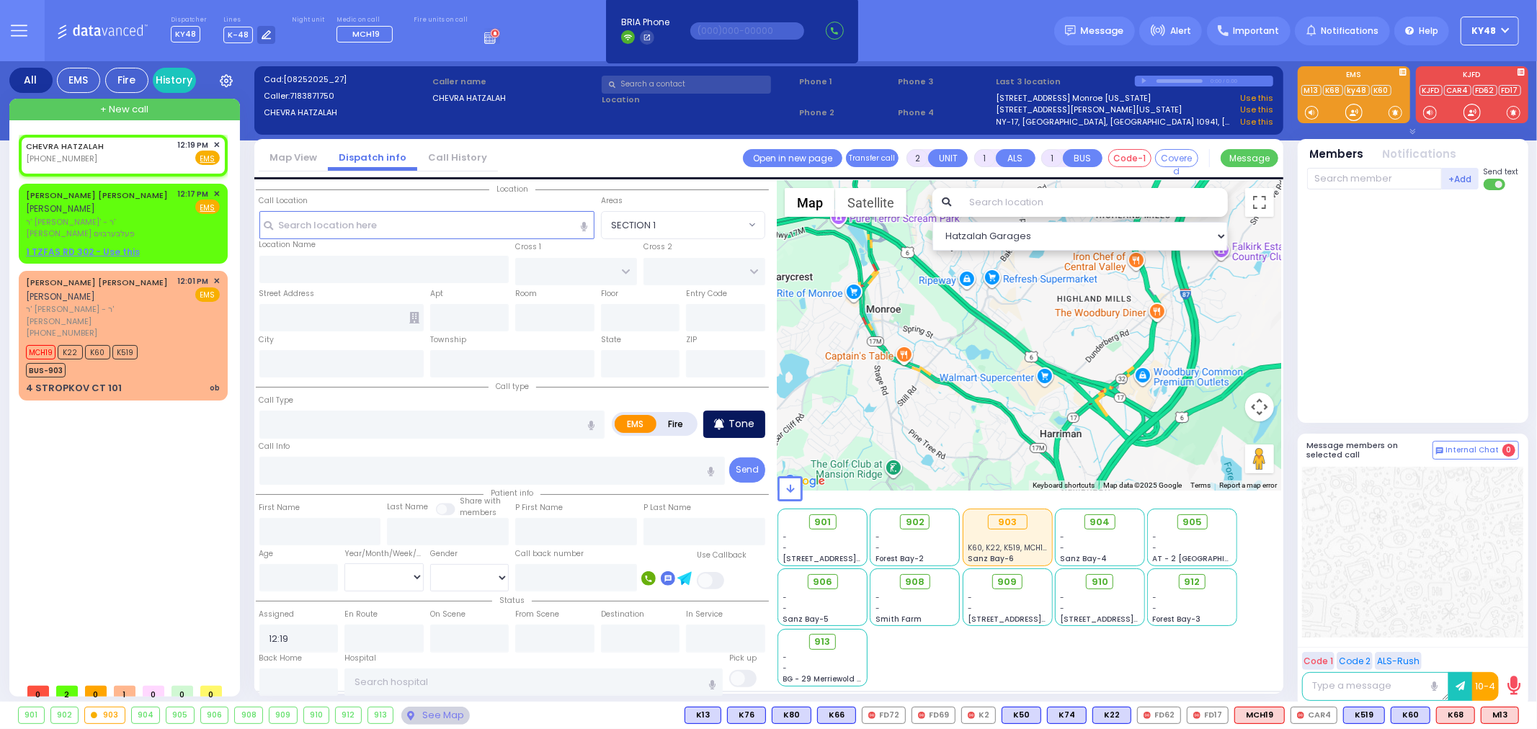
click at [760, 422] on div "Tone" at bounding box center [734, 424] width 62 height 27
click at [1351, 120] on div at bounding box center [1354, 112] width 14 height 14
click at [739, 422] on p "Tone" at bounding box center [742, 424] width 26 height 15
select select
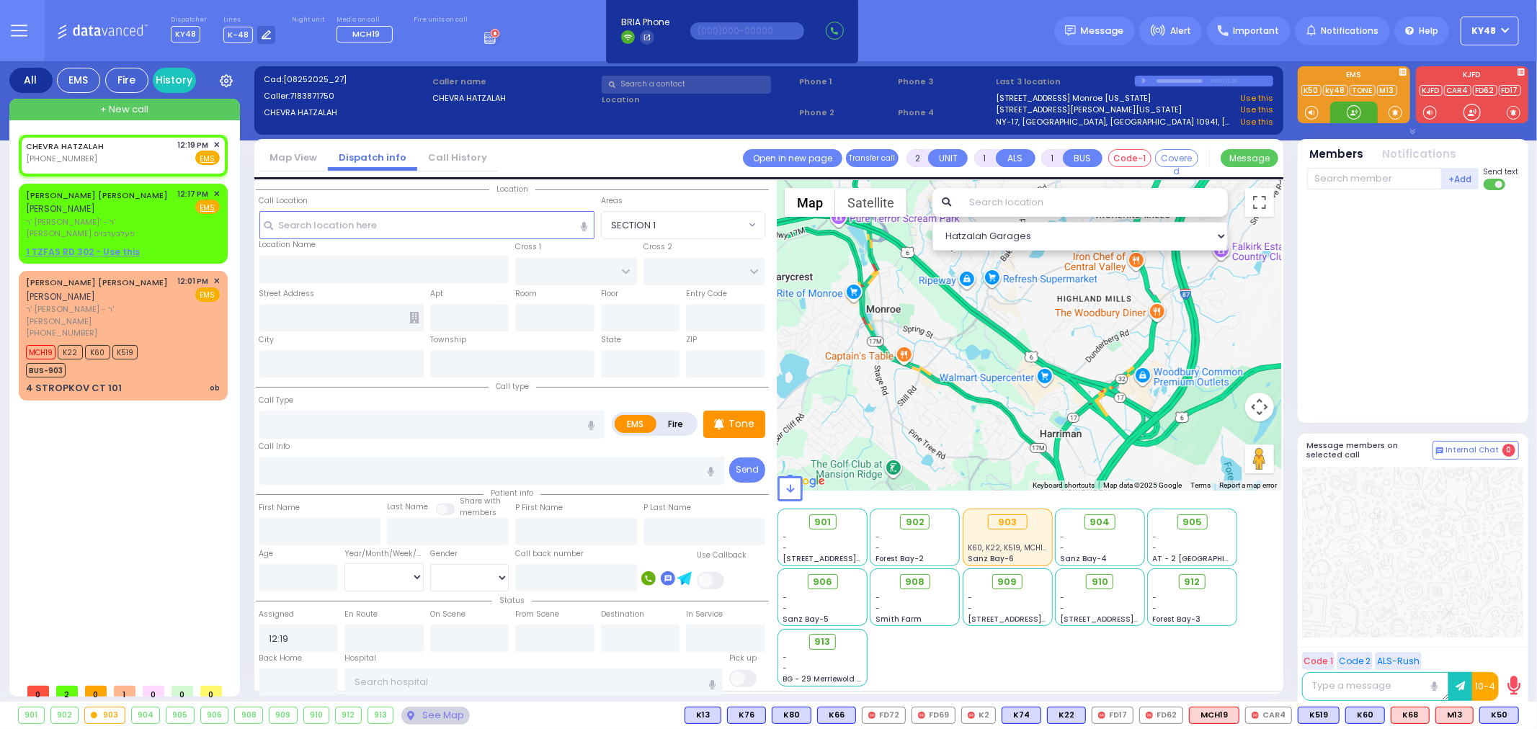
click at [1353, 111] on div at bounding box center [1354, 112] width 14 height 14
drag, startPoint x: 1350, startPoint y: 111, endPoint x: 1363, endPoint y: 125, distance: 18.9
click at [1363, 125] on div "EMS" at bounding box center [1413, 100] width 242 height 68
click at [184, 246] on div "1 TZFAS RD 302 - Use this" at bounding box center [123, 252] width 194 height 13
select select
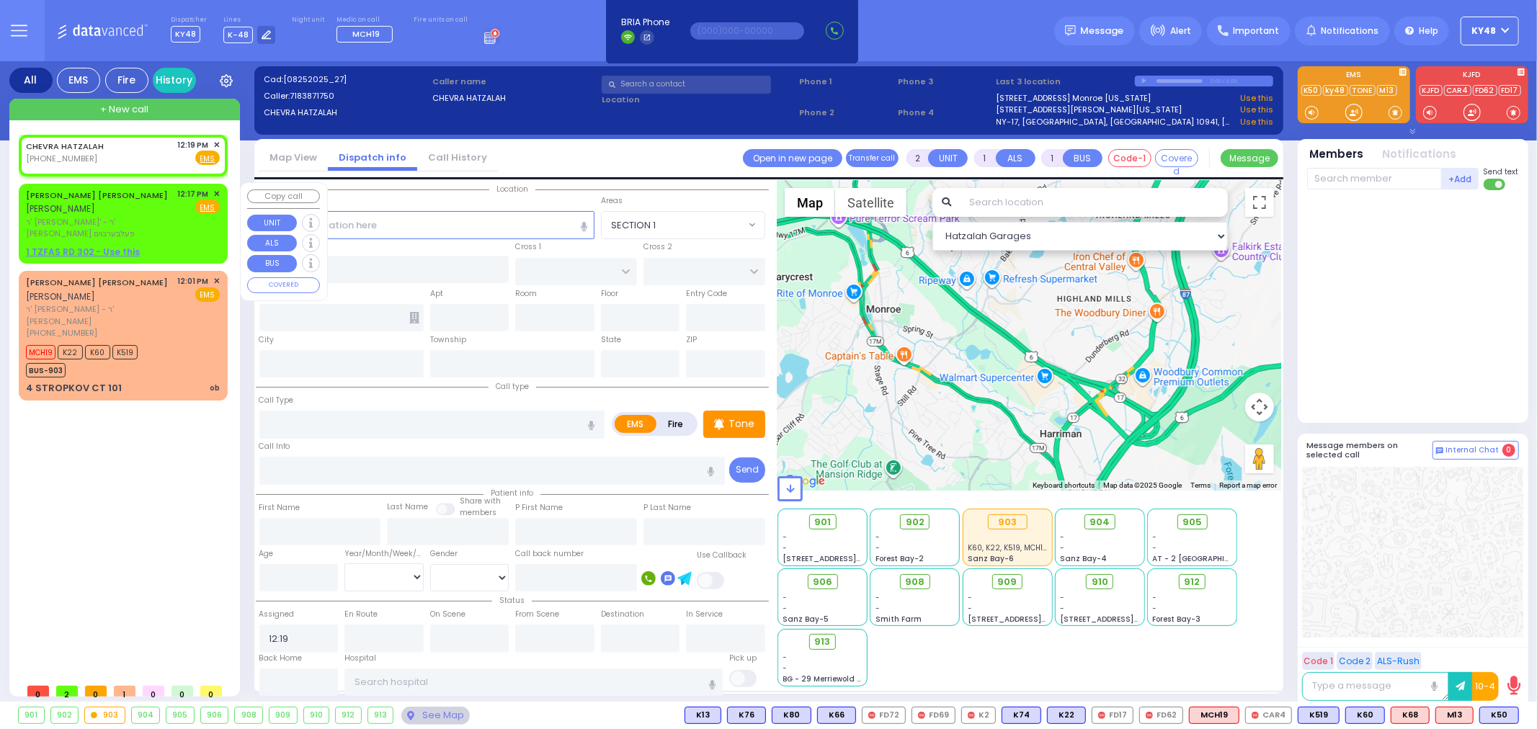
type input "[MEDICAL_DATA]"
radio input "true"
type input "[PERSON_NAME]"
select select
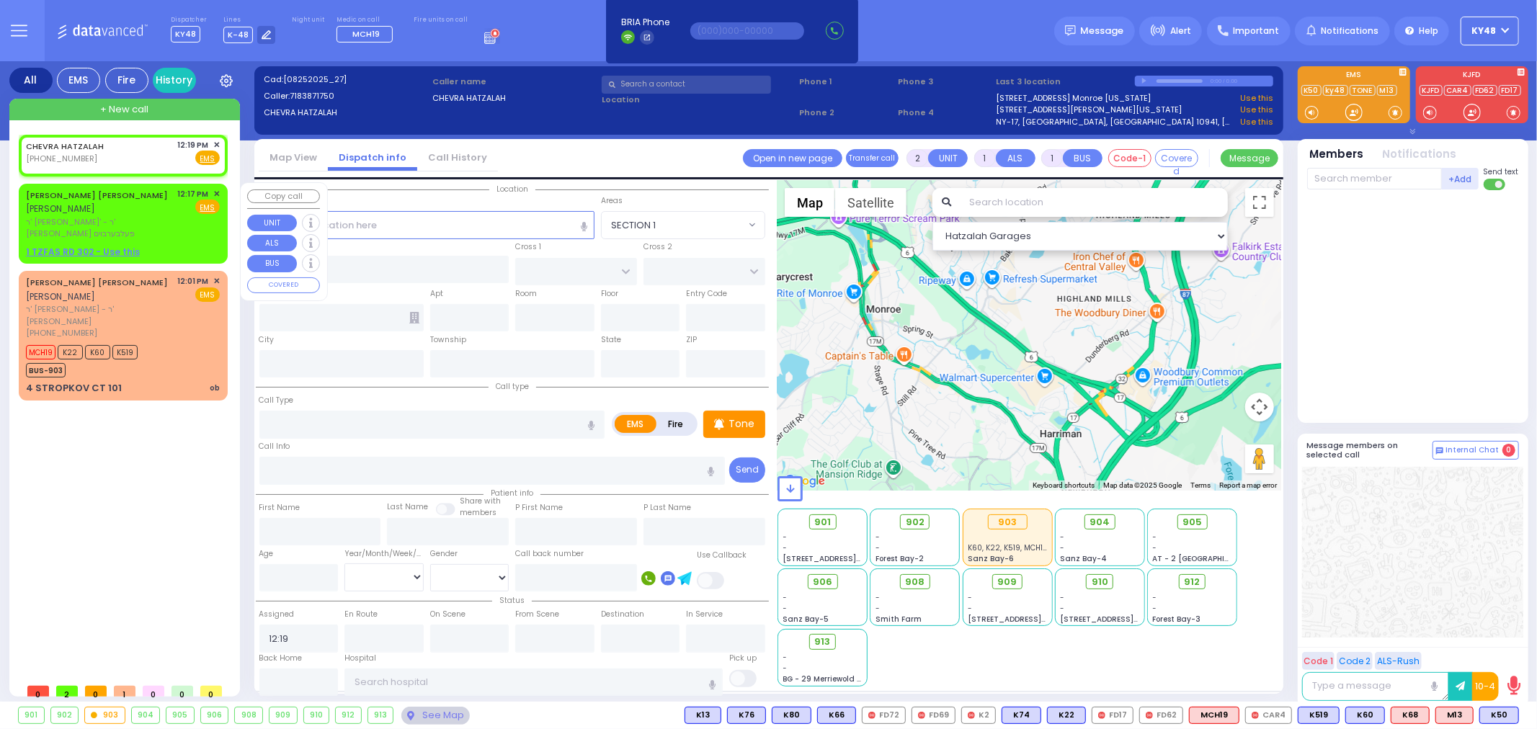
type input "12:17"
select select "Hatzalah Garages"
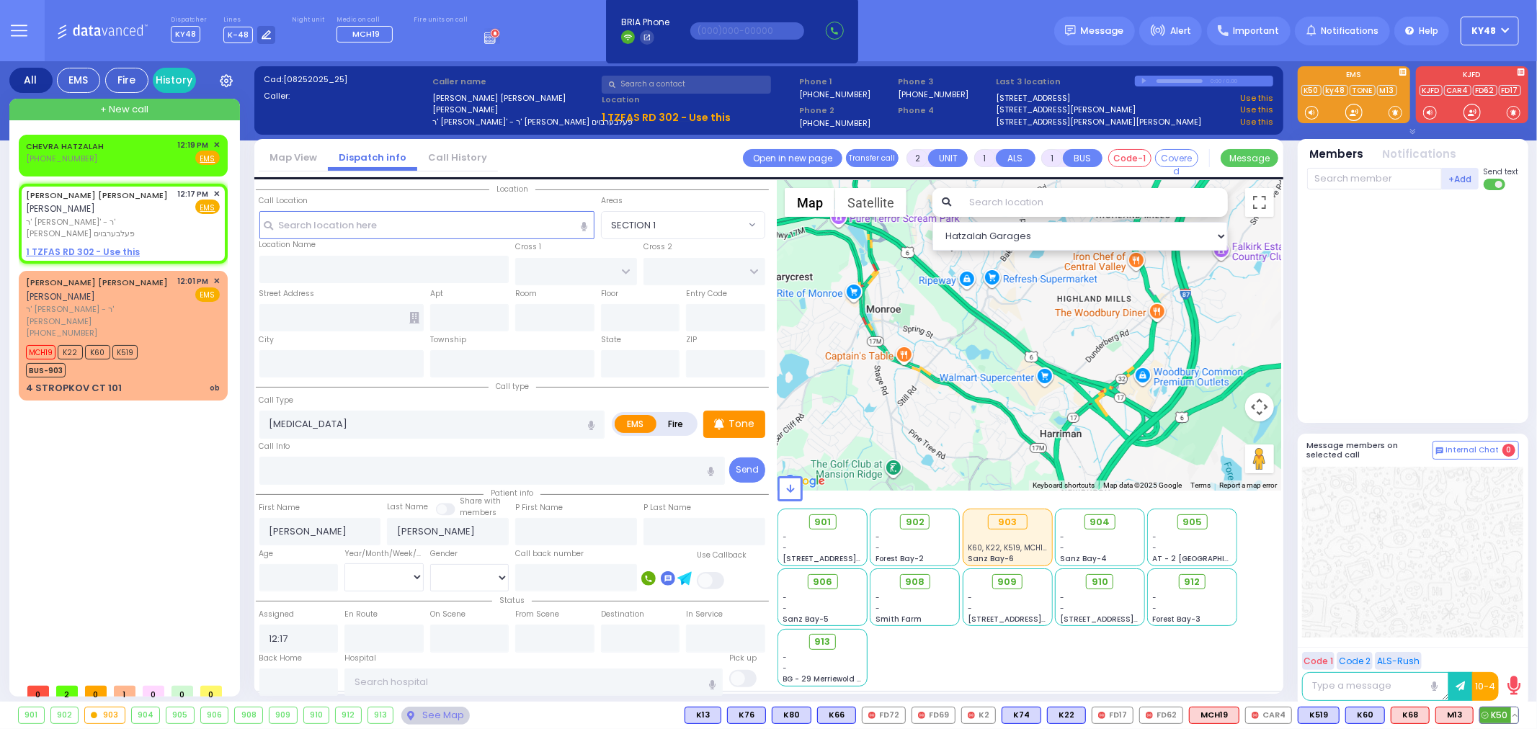
click at [1490, 715] on span "K50" at bounding box center [1499, 716] width 38 height 16
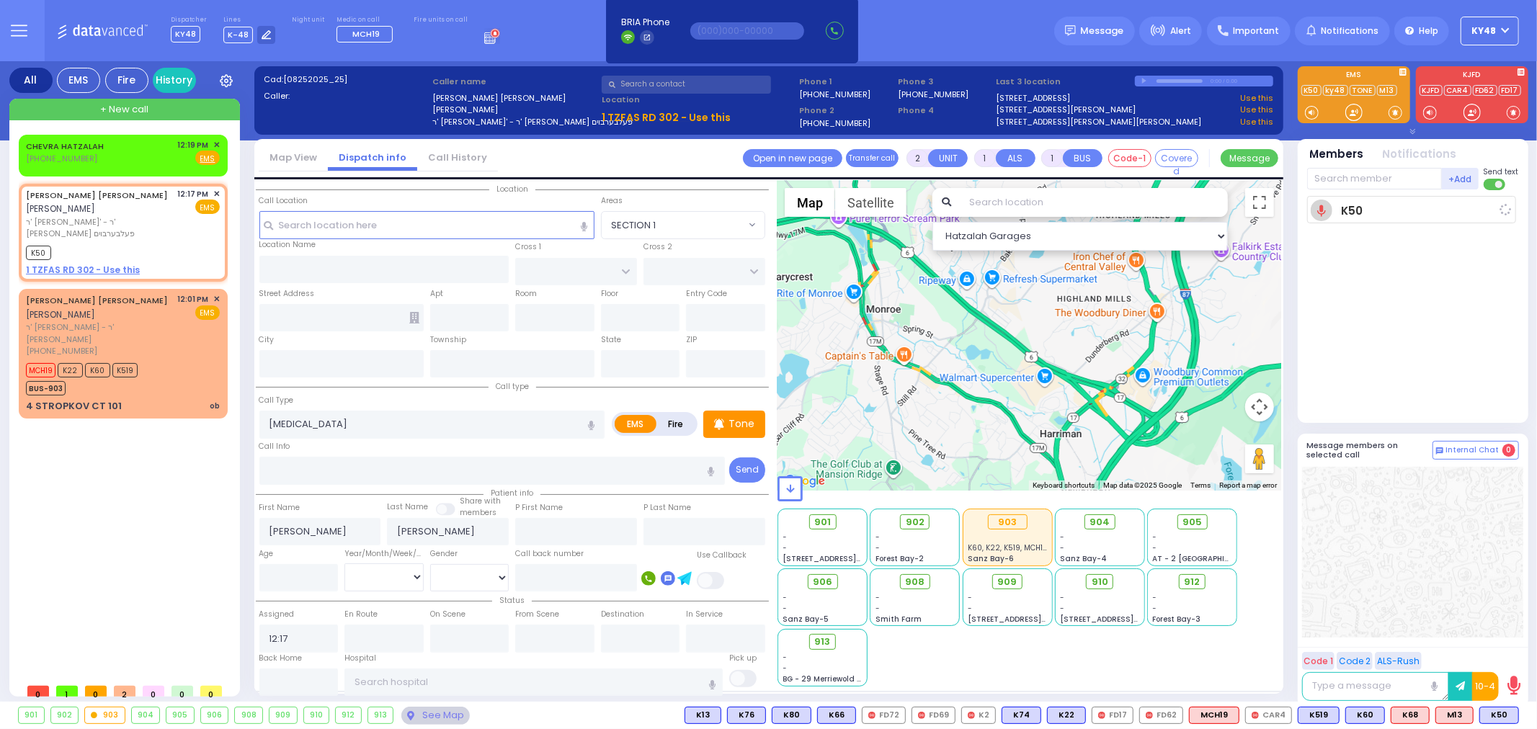
select select
radio input "true"
select select
type input "12:25"
select select "Hatzalah Garages"
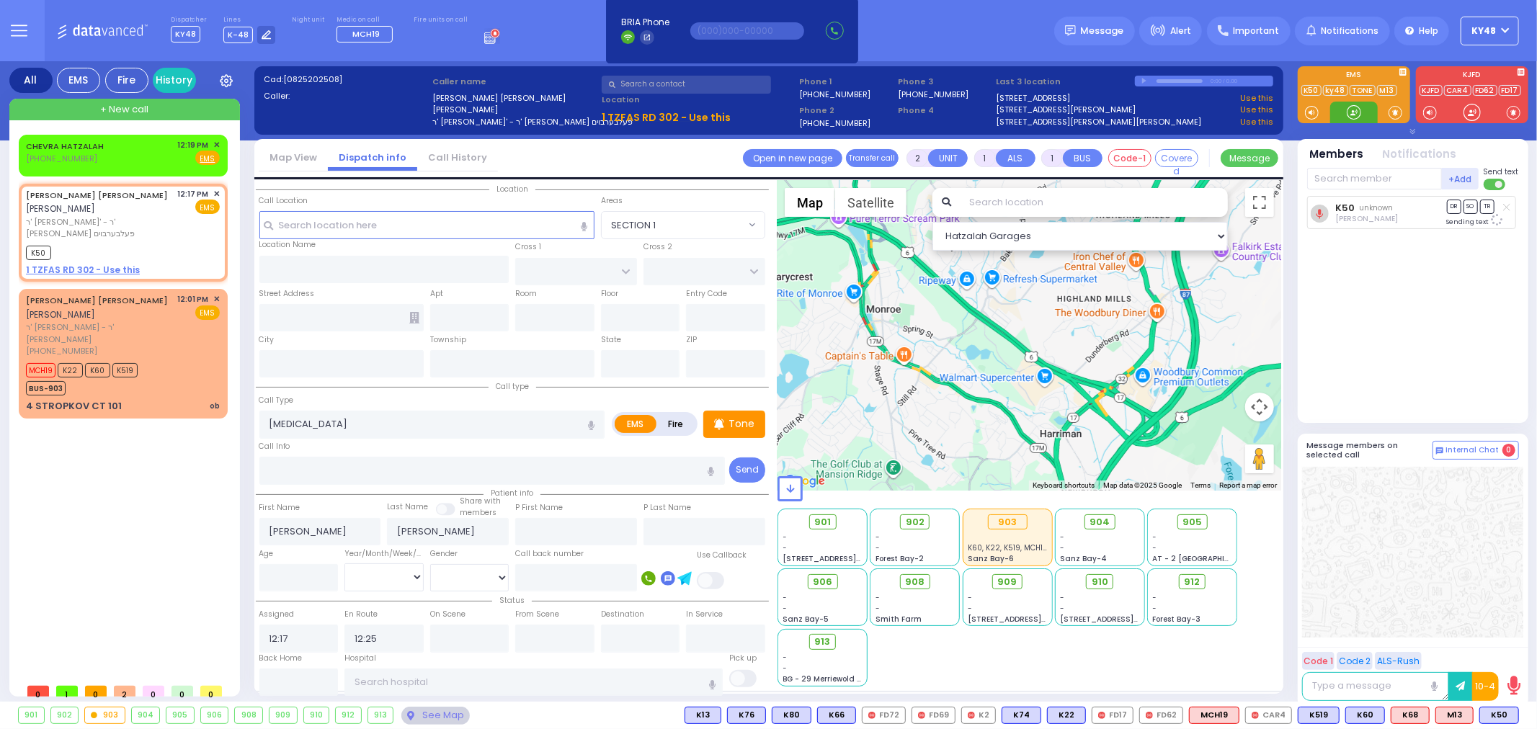
click at [1356, 112] on div at bounding box center [1354, 112] width 14 height 14
click at [1353, 112] on div at bounding box center [1354, 112] width 14 height 14
click at [1353, 115] on div at bounding box center [1354, 112] width 14 height 14
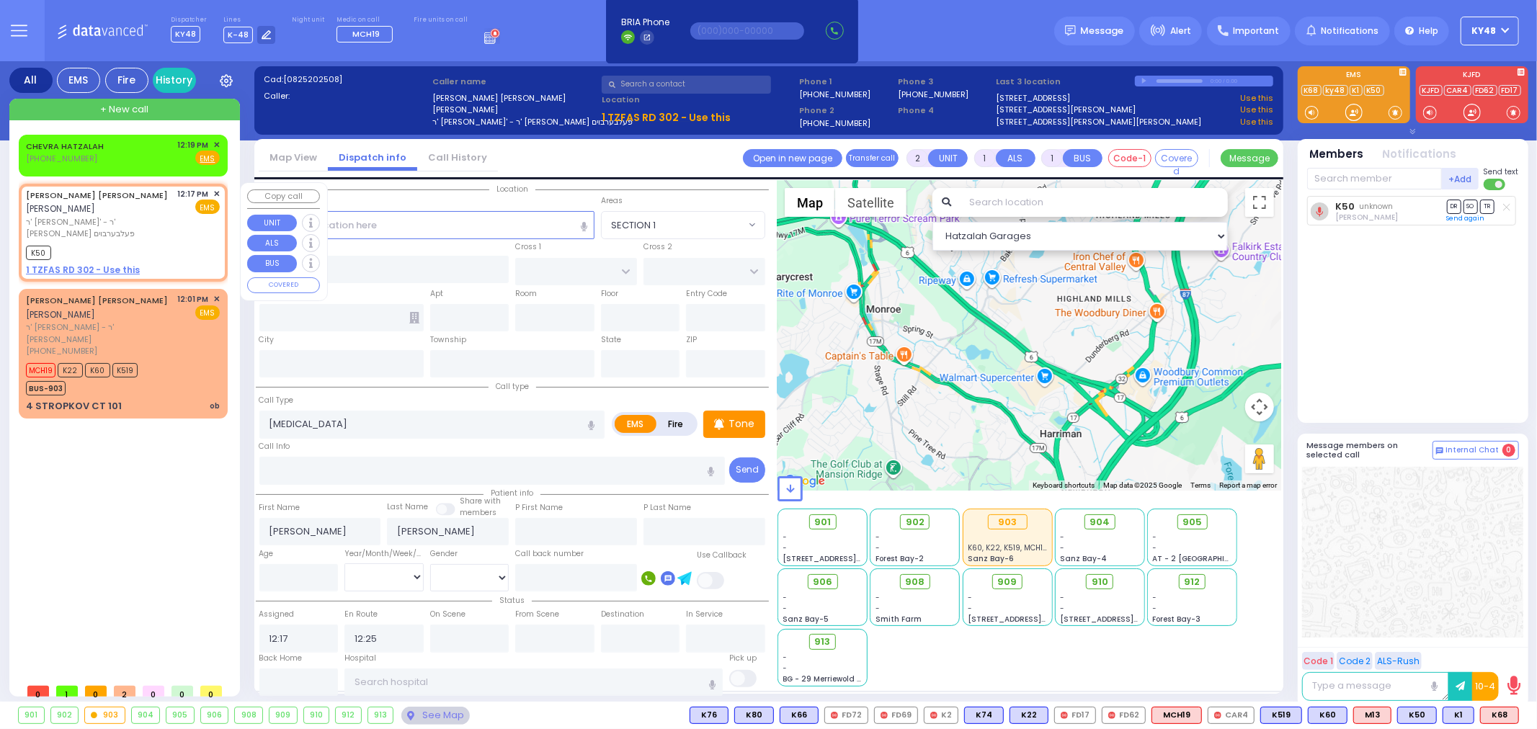
click at [161, 242] on div "K50" at bounding box center [123, 251] width 194 height 18
select select
radio input "true"
select select
select select "Hatzalah Garages"
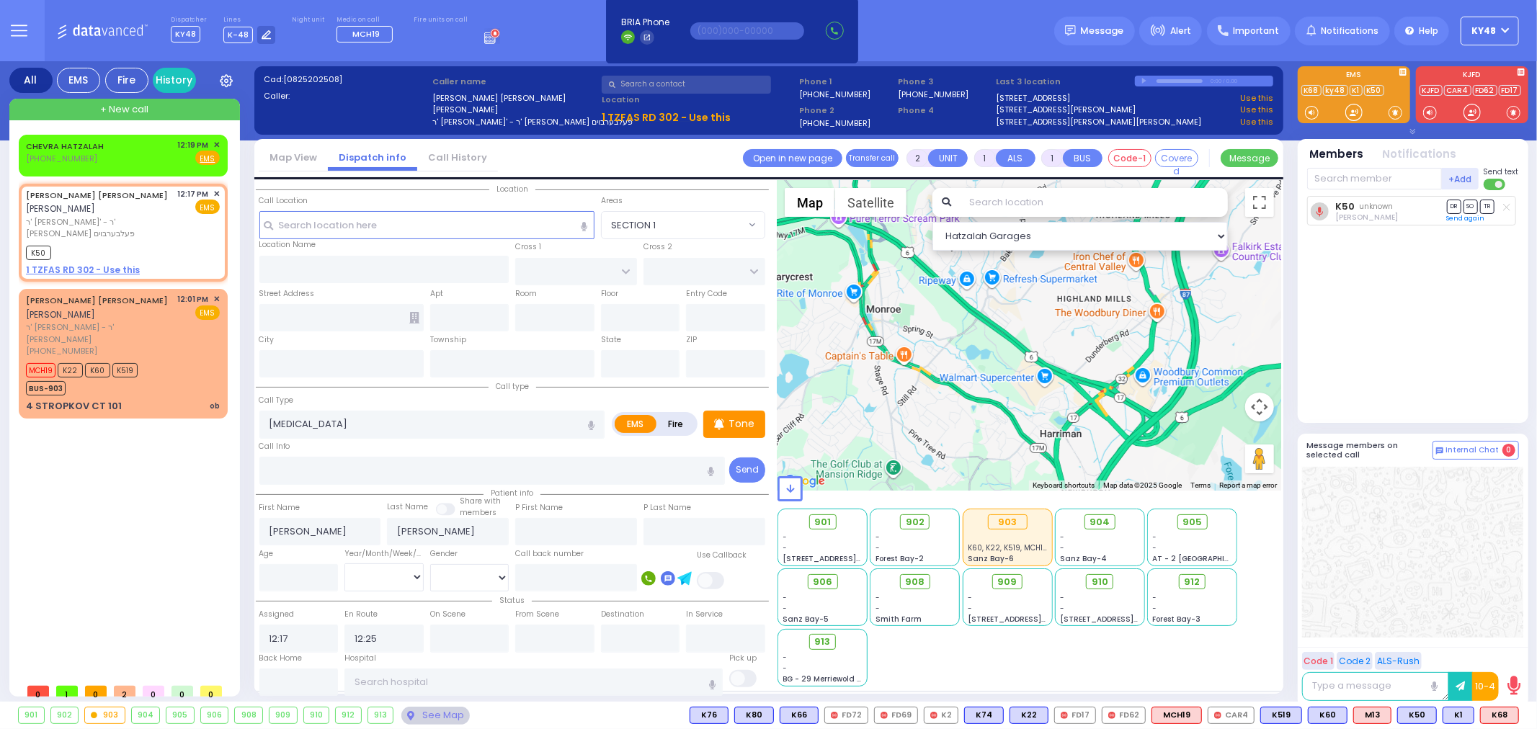
drag, startPoint x: 1352, startPoint y: 111, endPoint x: 1353, endPoint y: 126, distance: 15.2
click at [1351, 130] on div "EMS K1" at bounding box center [1413, 100] width 242 height 68
click at [1497, 714] on span "K68" at bounding box center [1499, 716] width 37 height 16
select select
radio input "true"
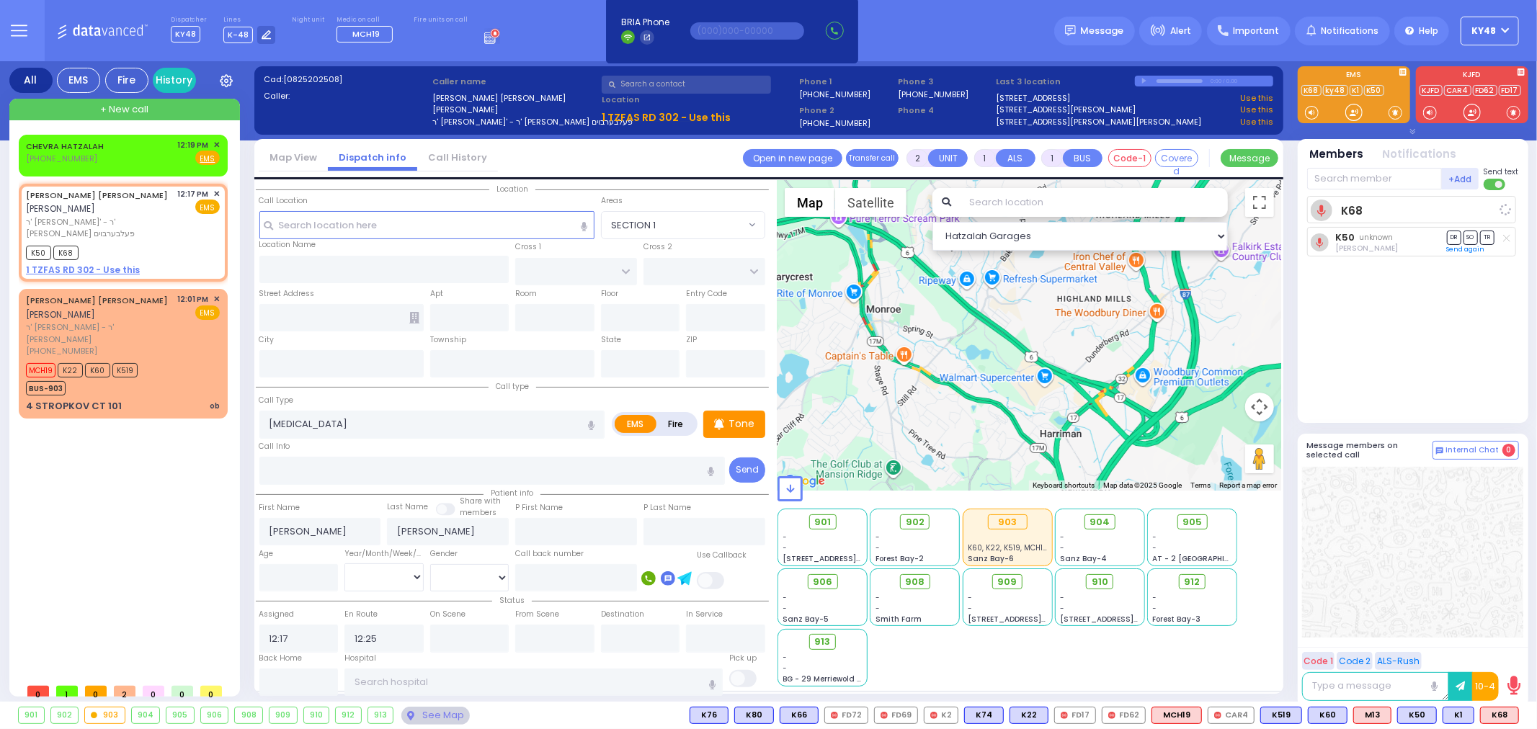
select select
select select "Hatzalah Garages"
drag, startPoint x: 1357, startPoint y: 117, endPoint x: 1363, endPoint y: 123, distance: 8.2
click at [1363, 121] on div at bounding box center [1354, 113] width 48 height 22
click at [1353, 182] on input "text" at bounding box center [1374, 179] width 135 height 22
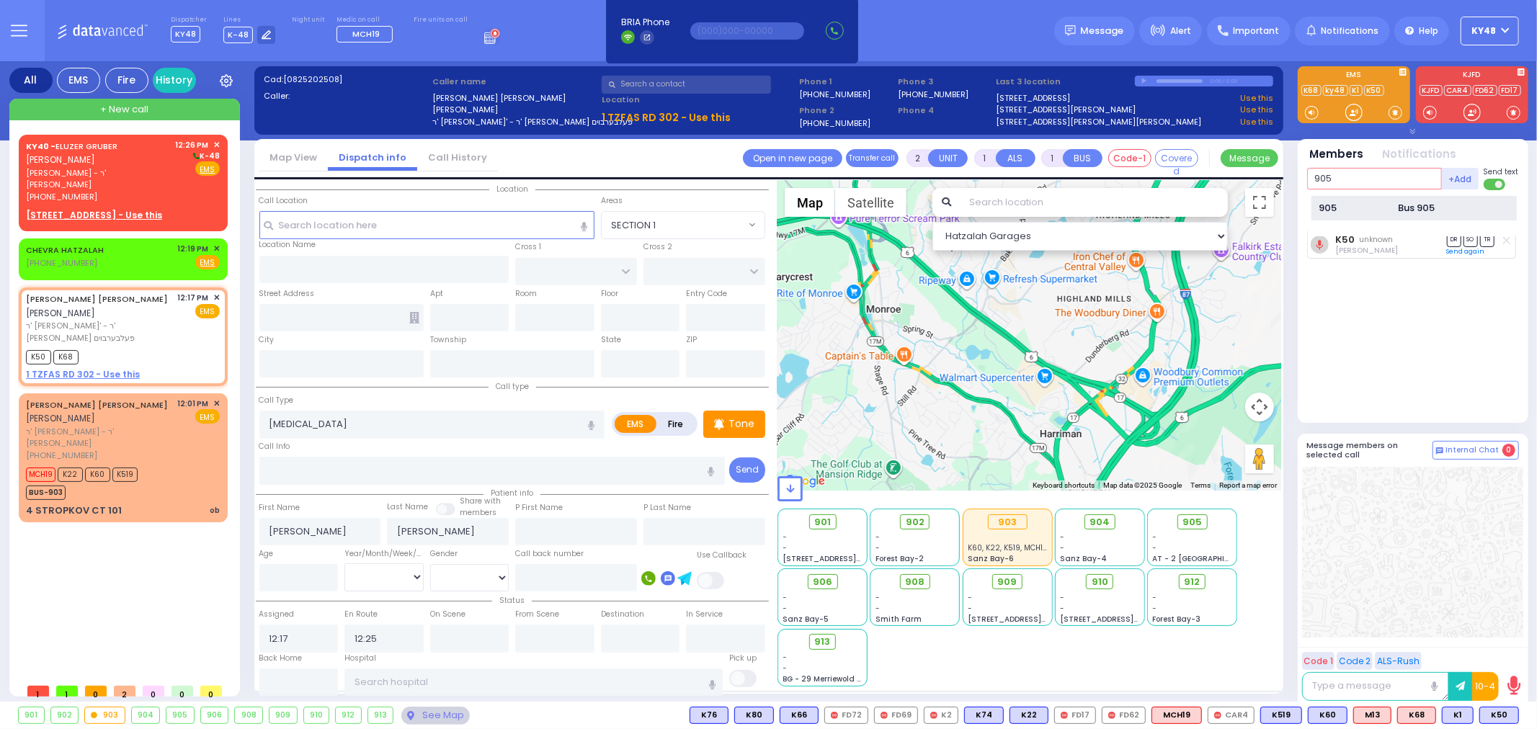
type input "905"
click at [1353, 203] on div "905" at bounding box center [1356, 208] width 72 height 14
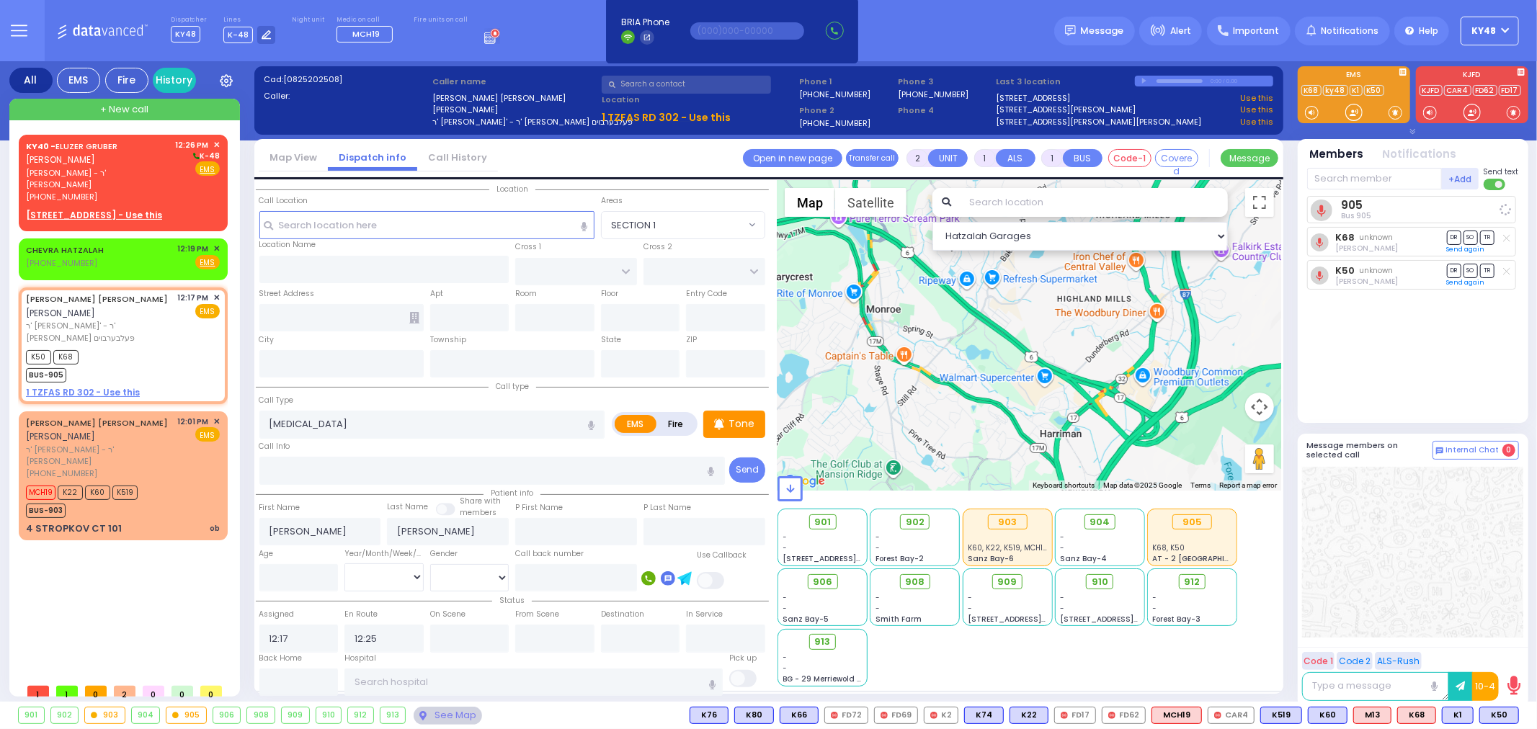
select select
radio input "true"
select select
select select "Hatzalah Garages"
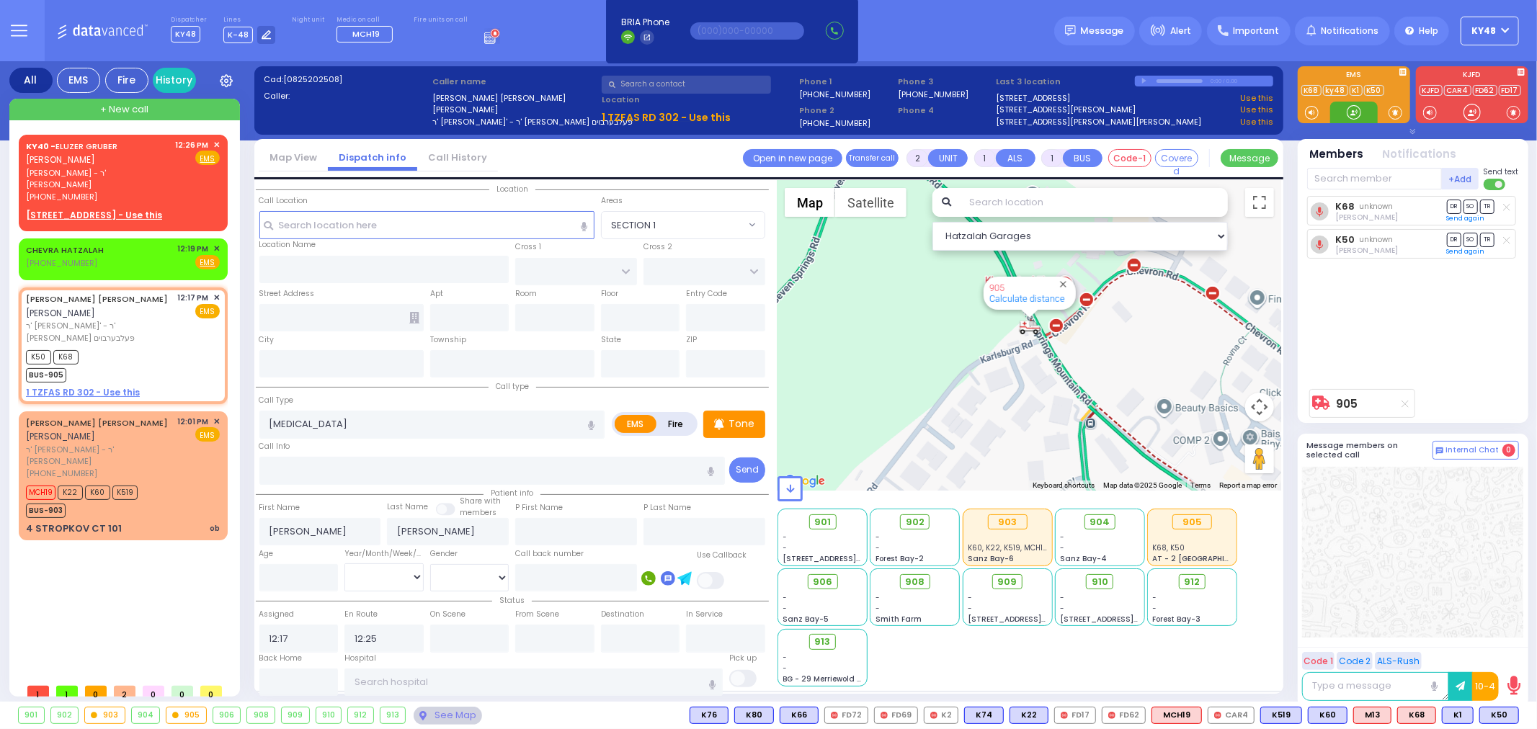
drag, startPoint x: 1352, startPoint y: 113, endPoint x: 1364, endPoint y: 116, distance: 12.6
click at [1361, 116] on div at bounding box center [1354, 112] width 14 height 14
click at [121, 243] on div "CHEVRA HATZALAH [PHONE_NUMBER] 12:19 PM ✕ Fire EMS" at bounding box center [123, 256] width 194 height 27
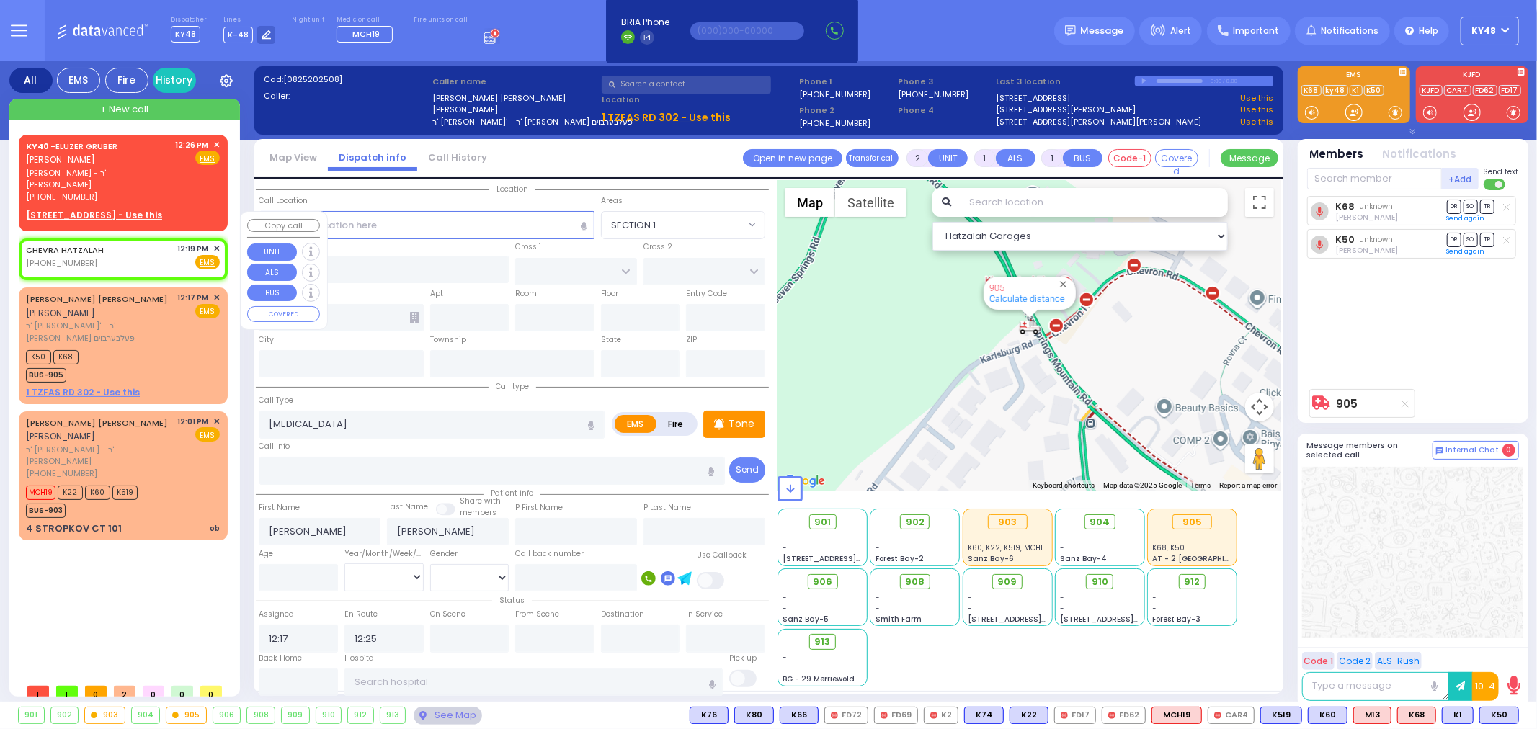
select select
radio input "true"
select select
type input "12:19"
select select "Hatzalah Garages"
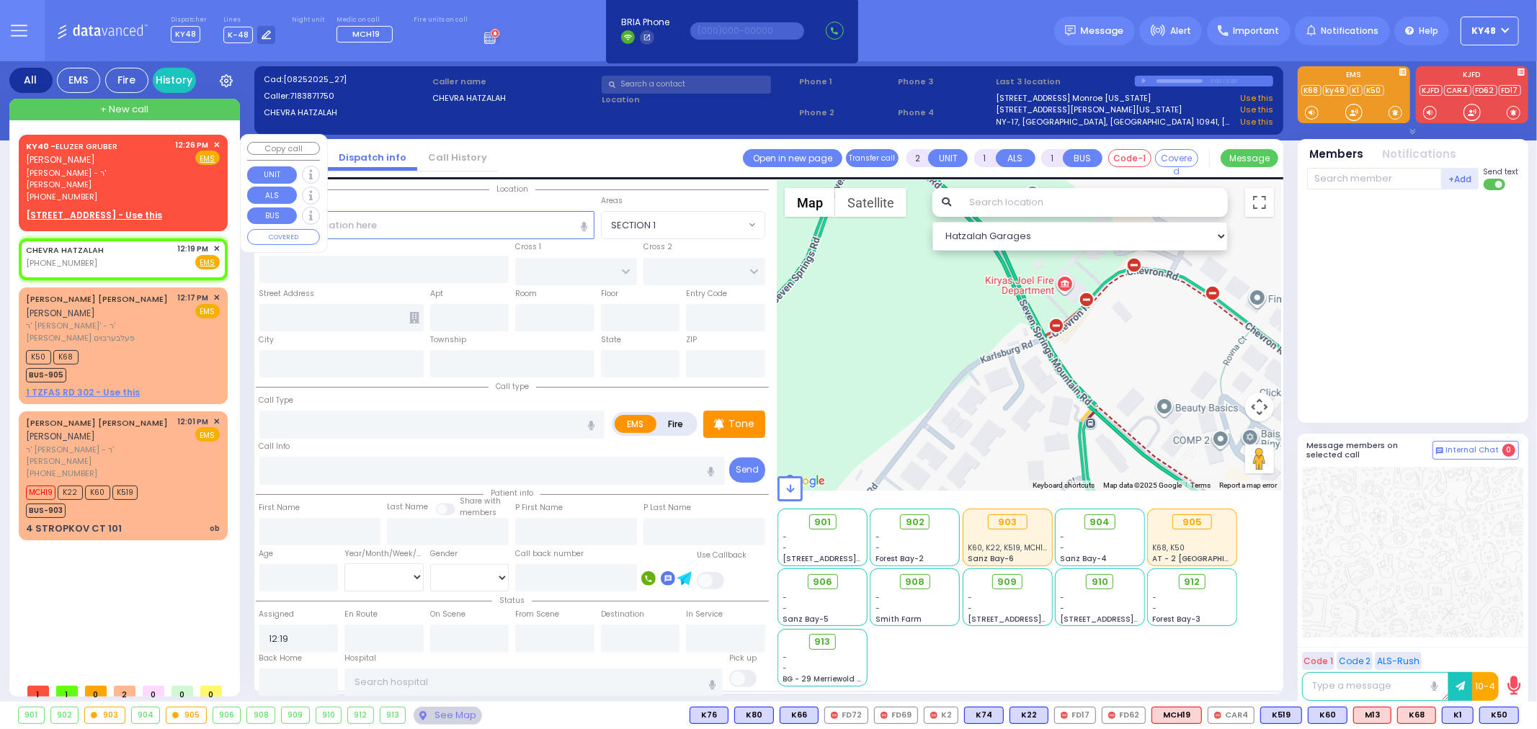
click at [137, 177] on div "KY40 - ELUZER GRUBER אלעזר גרובער הרר בנימין - ר' דוד עקשטיין (914) 760-0371 12…" at bounding box center [123, 180] width 203 height 87
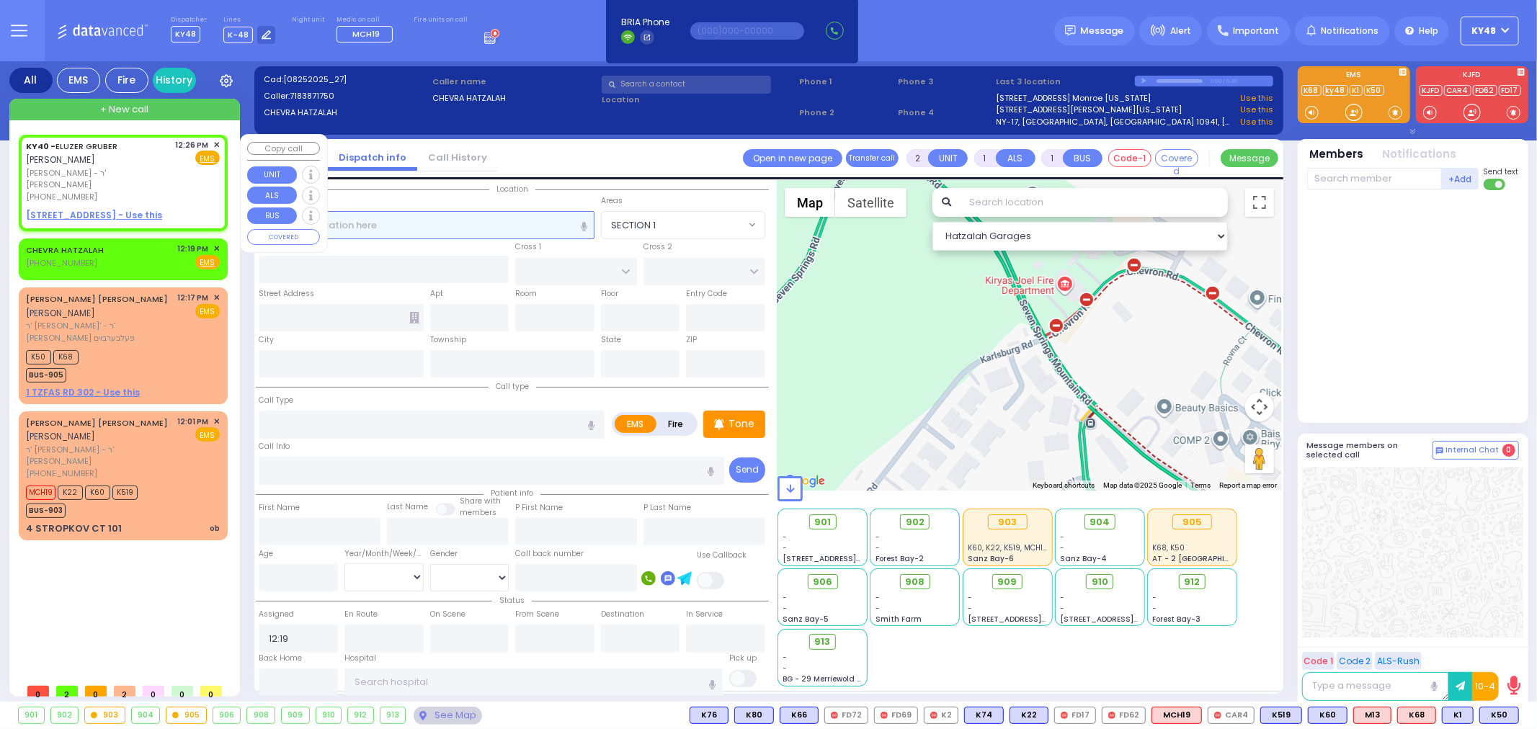
select select
radio input "true"
type input "ELUZER"
type input "GRUBER"
select select
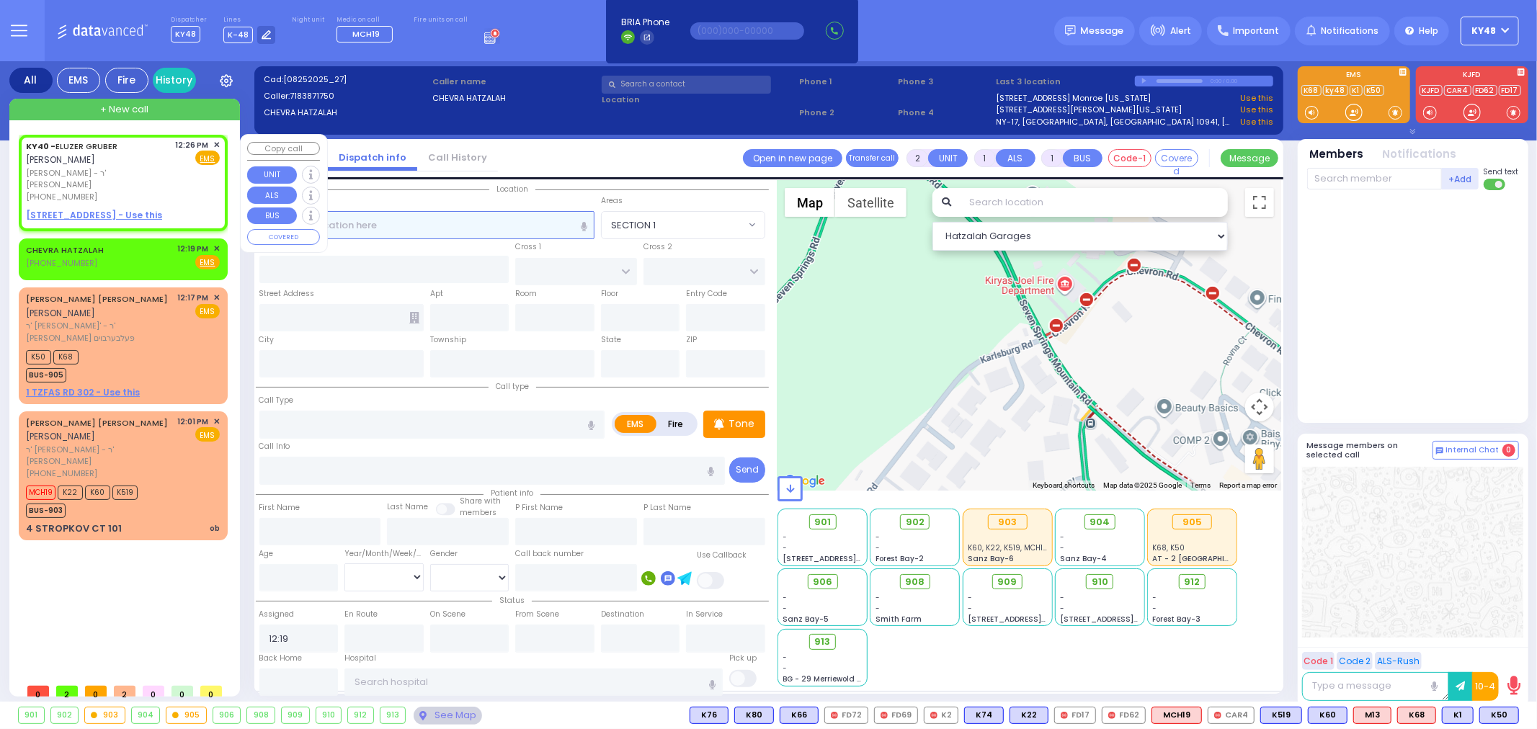
type input "12:26"
select select "Hatzalah Garages"
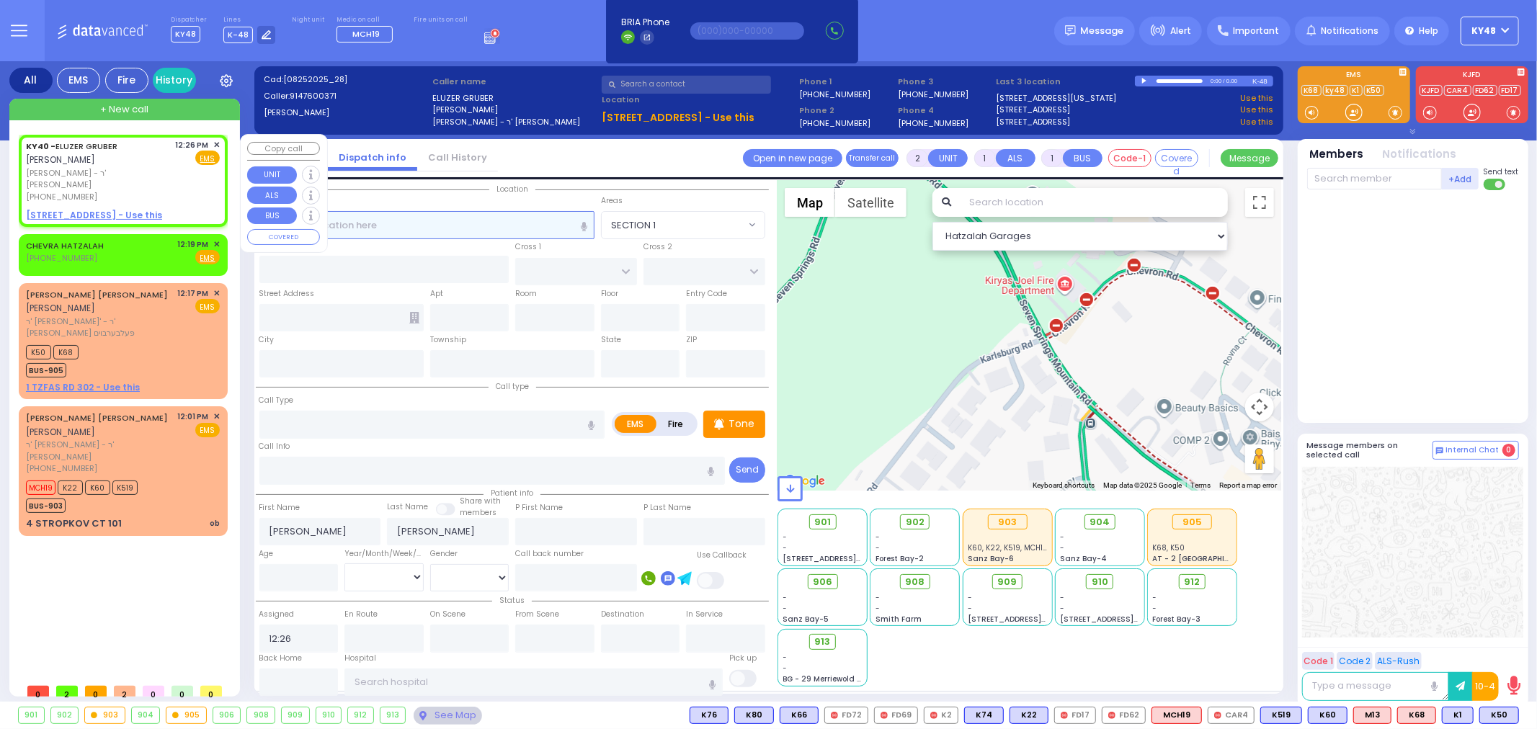
select select
radio input "true"
select select
select select "Hatzalah Garages"
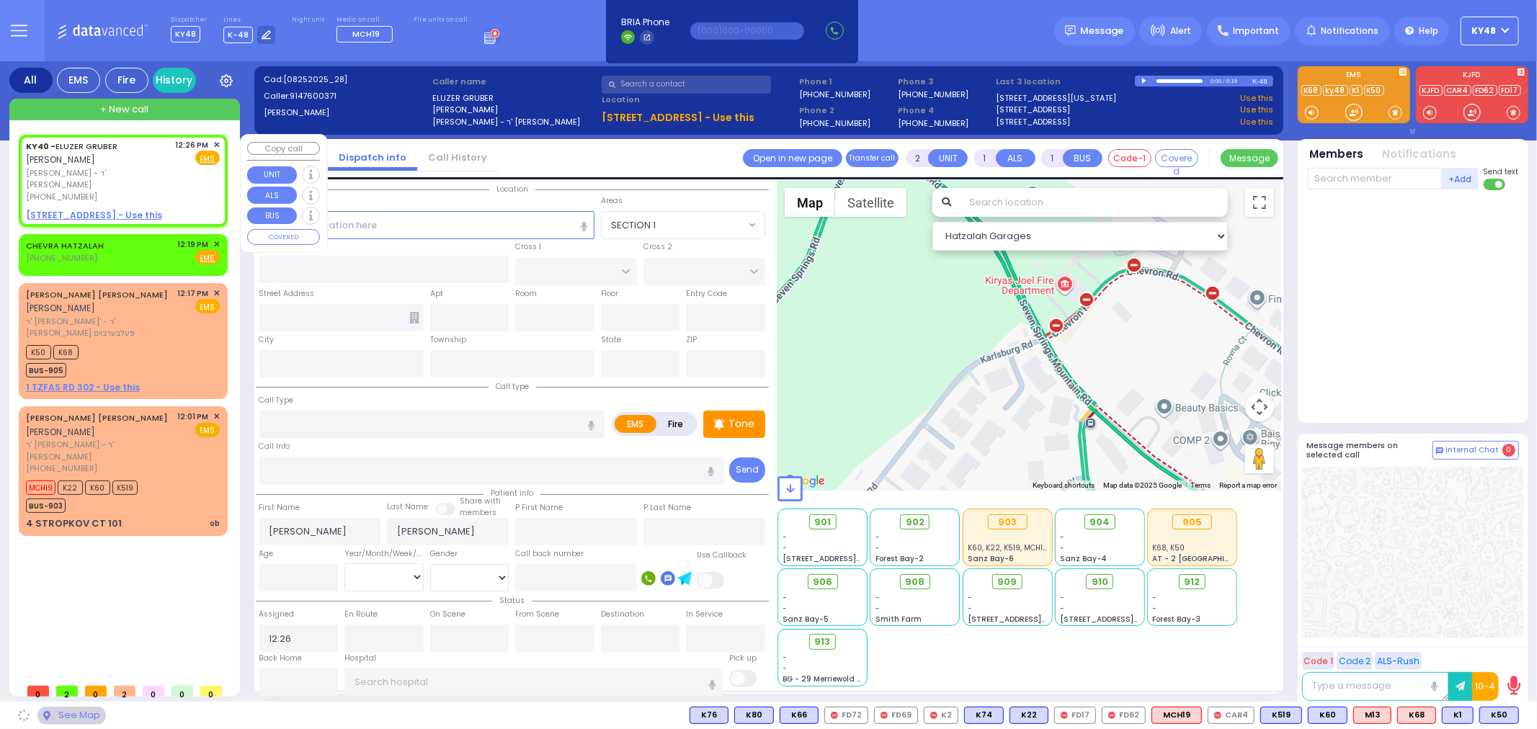
click at [215, 143] on span "✕" at bounding box center [216, 145] width 6 height 12
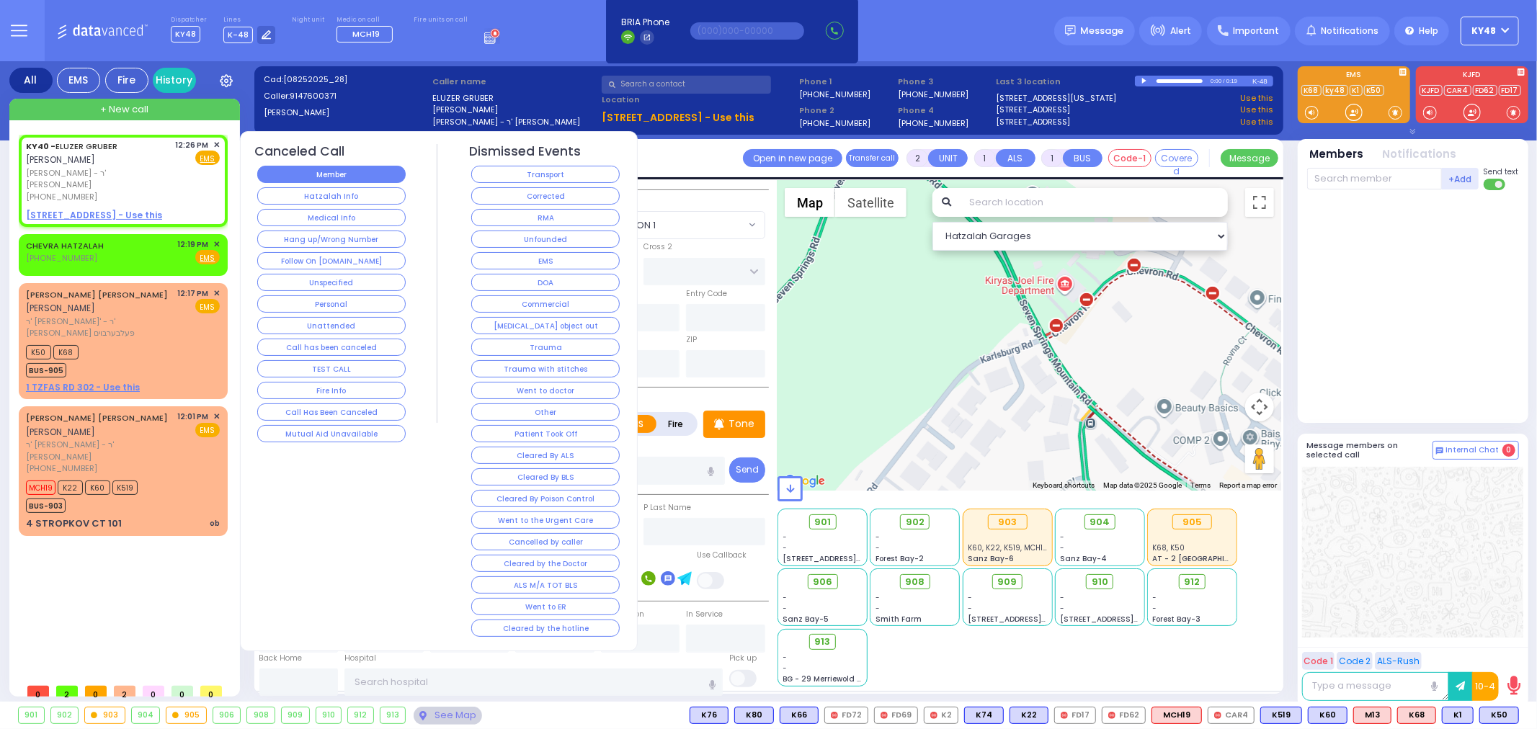
click at [315, 174] on button "Member" at bounding box center [331, 174] width 148 height 17
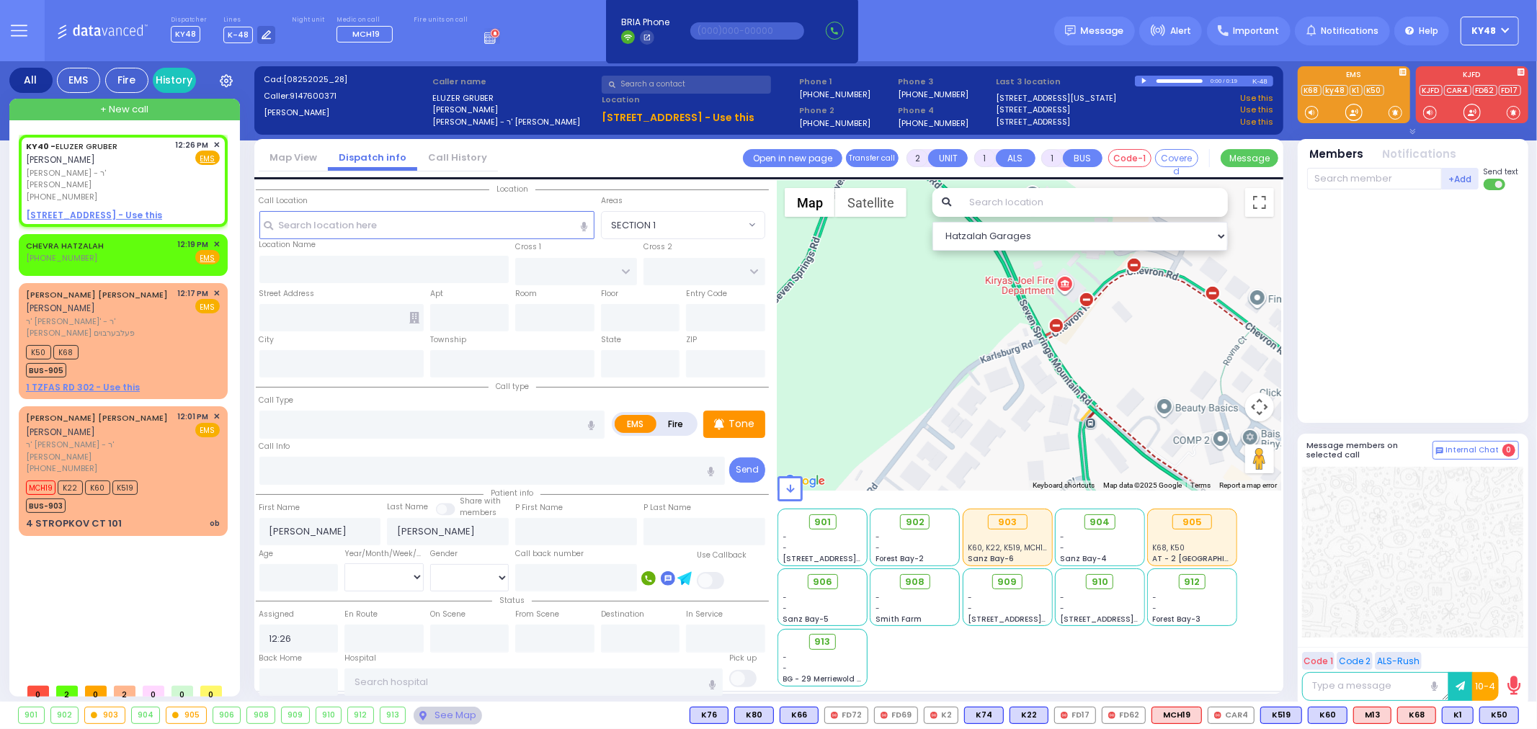
select select
radio input "true"
select select
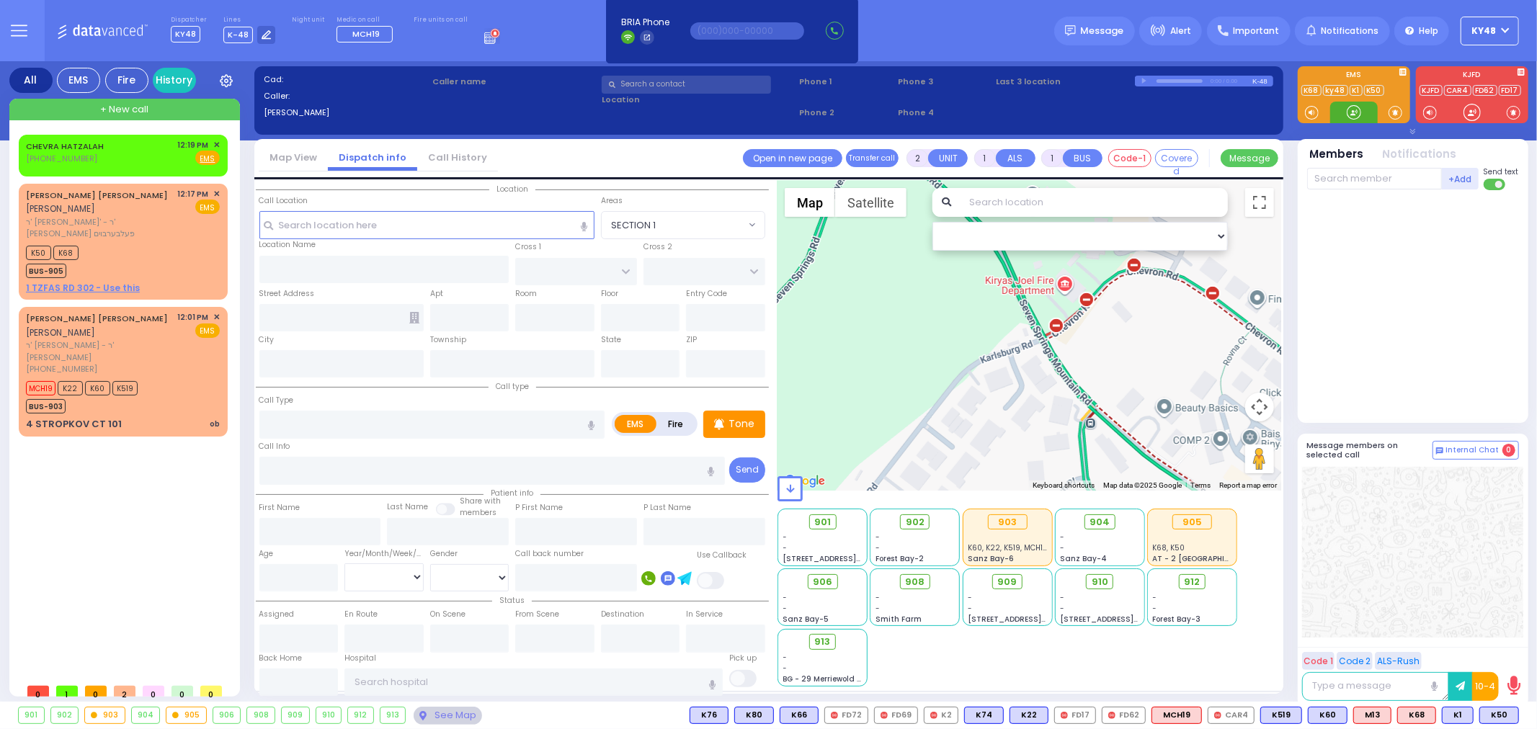
click at [1352, 113] on div at bounding box center [1354, 112] width 14 height 14
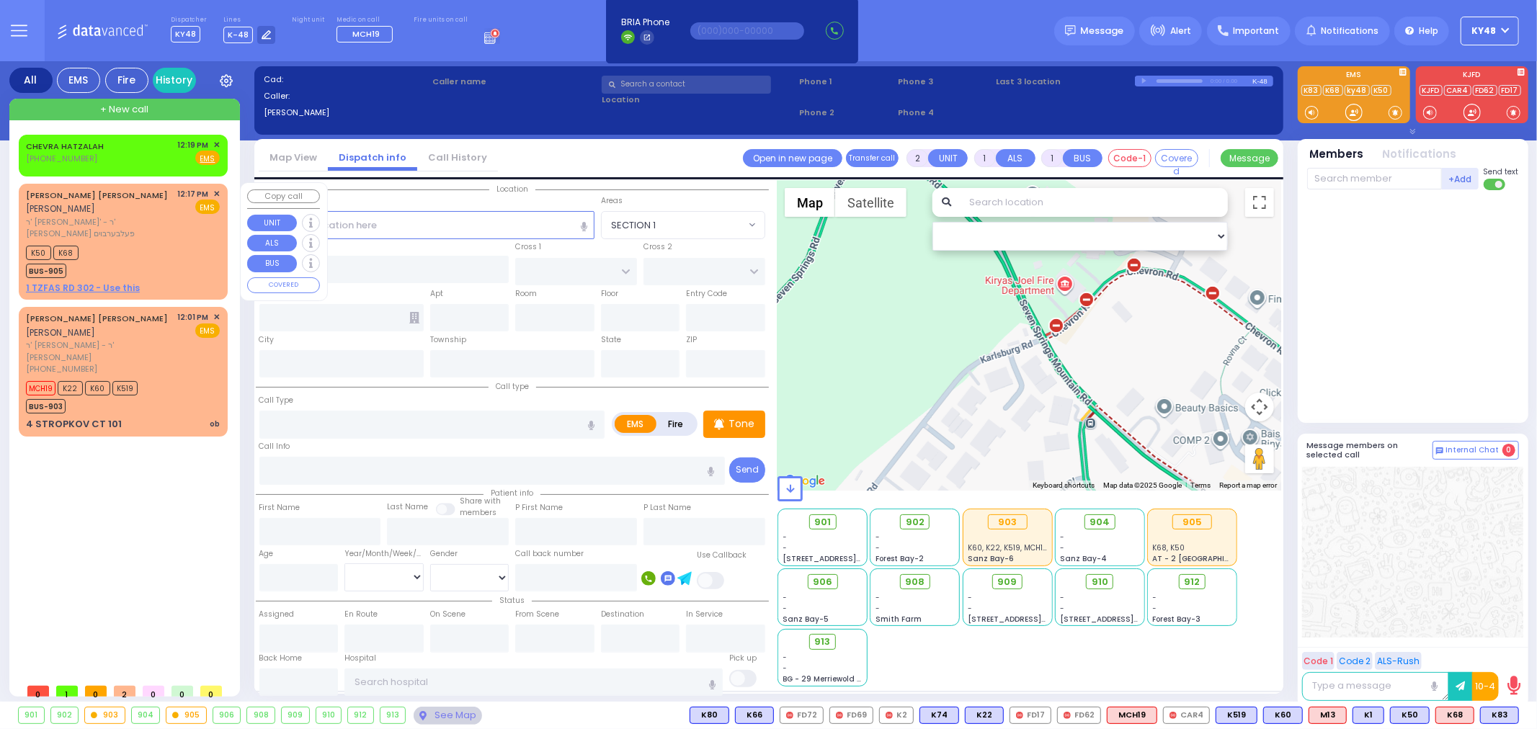
click at [190, 247] on div "K50 K68 BUS-905" at bounding box center [123, 260] width 194 height 36
select select
type input "[MEDICAL_DATA]"
radio input "true"
type input "[PERSON_NAME]"
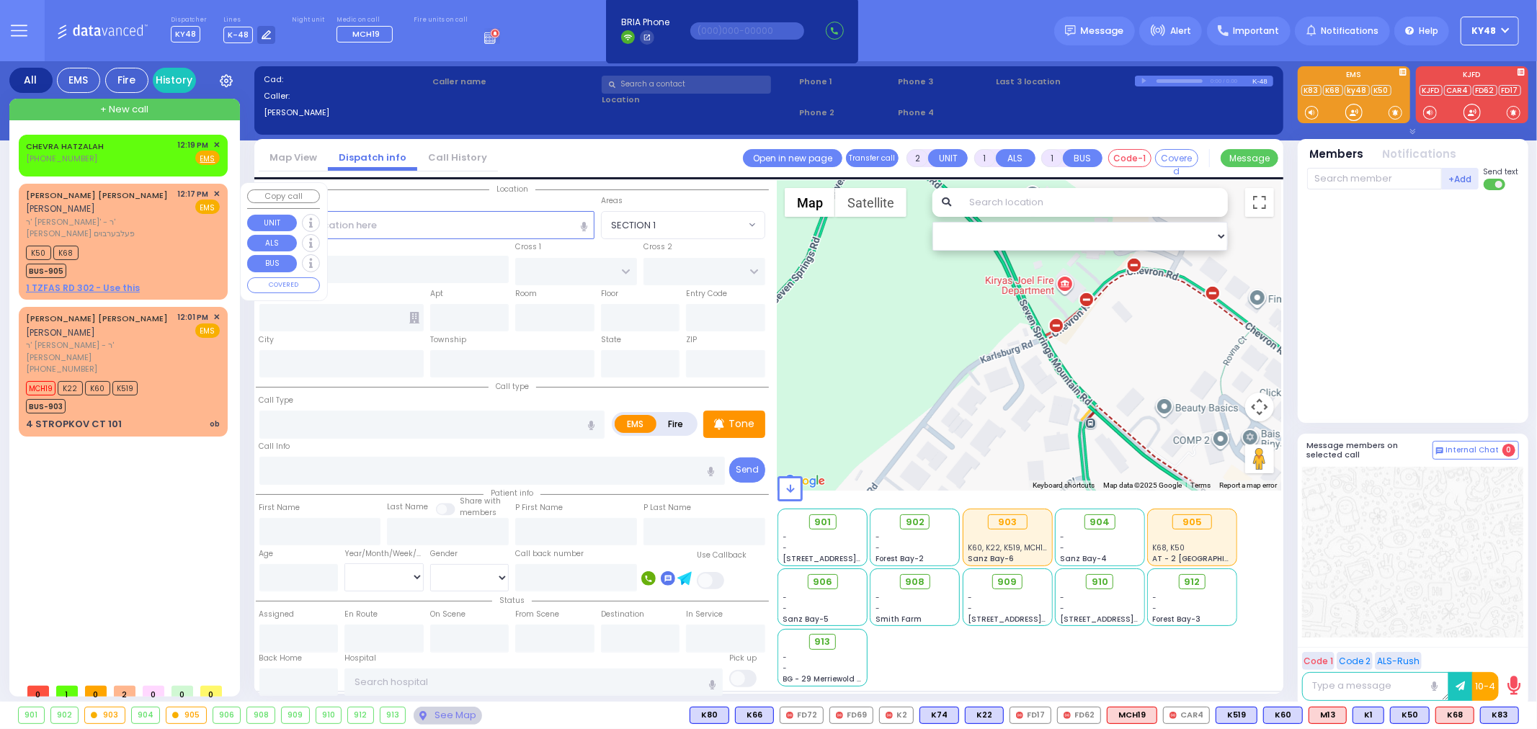
type input "[PERSON_NAME]"
select select
type input "12:17"
type input "12:25"
select select "Hatzalah Garages"
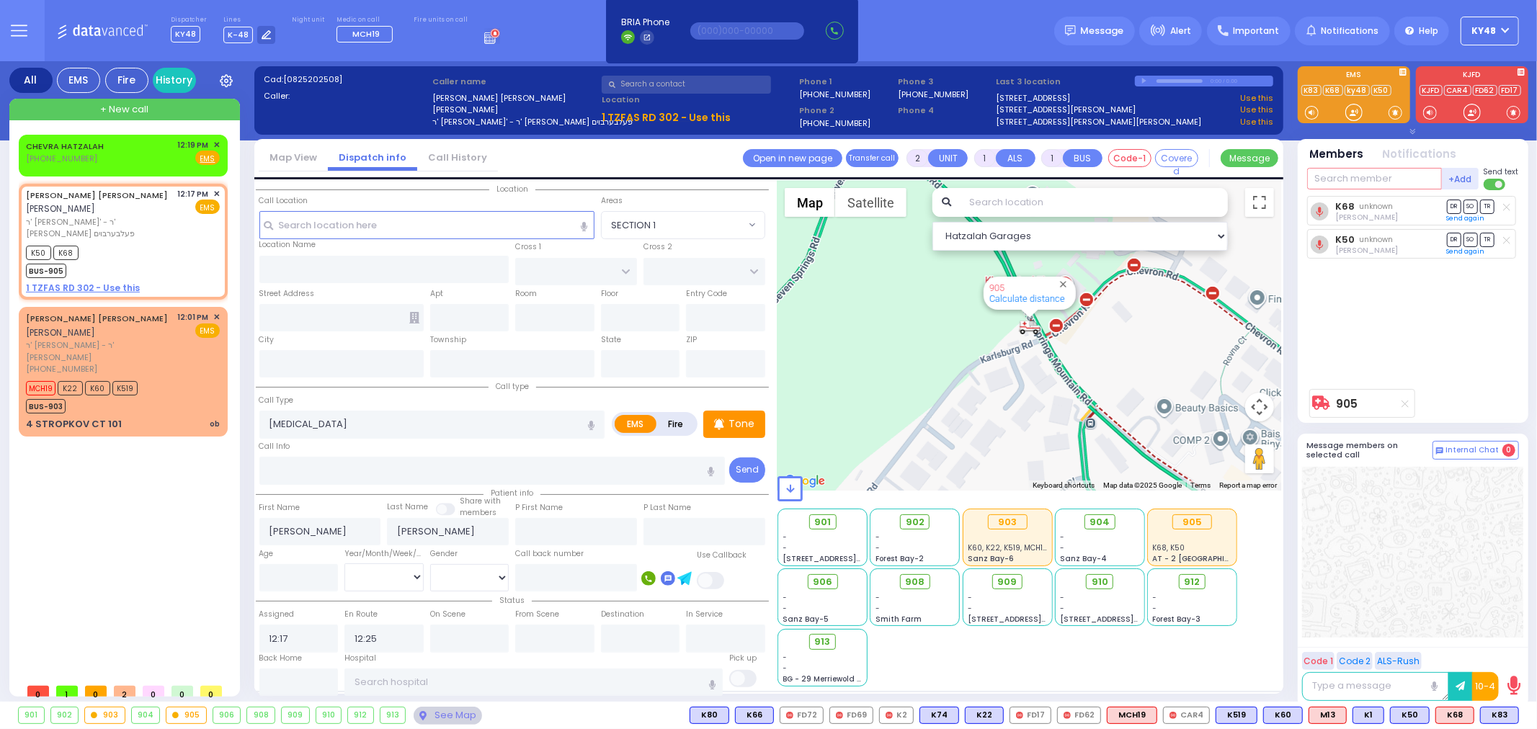
click at [1338, 170] on input "text" at bounding box center [1374, 179] width 135 height 22
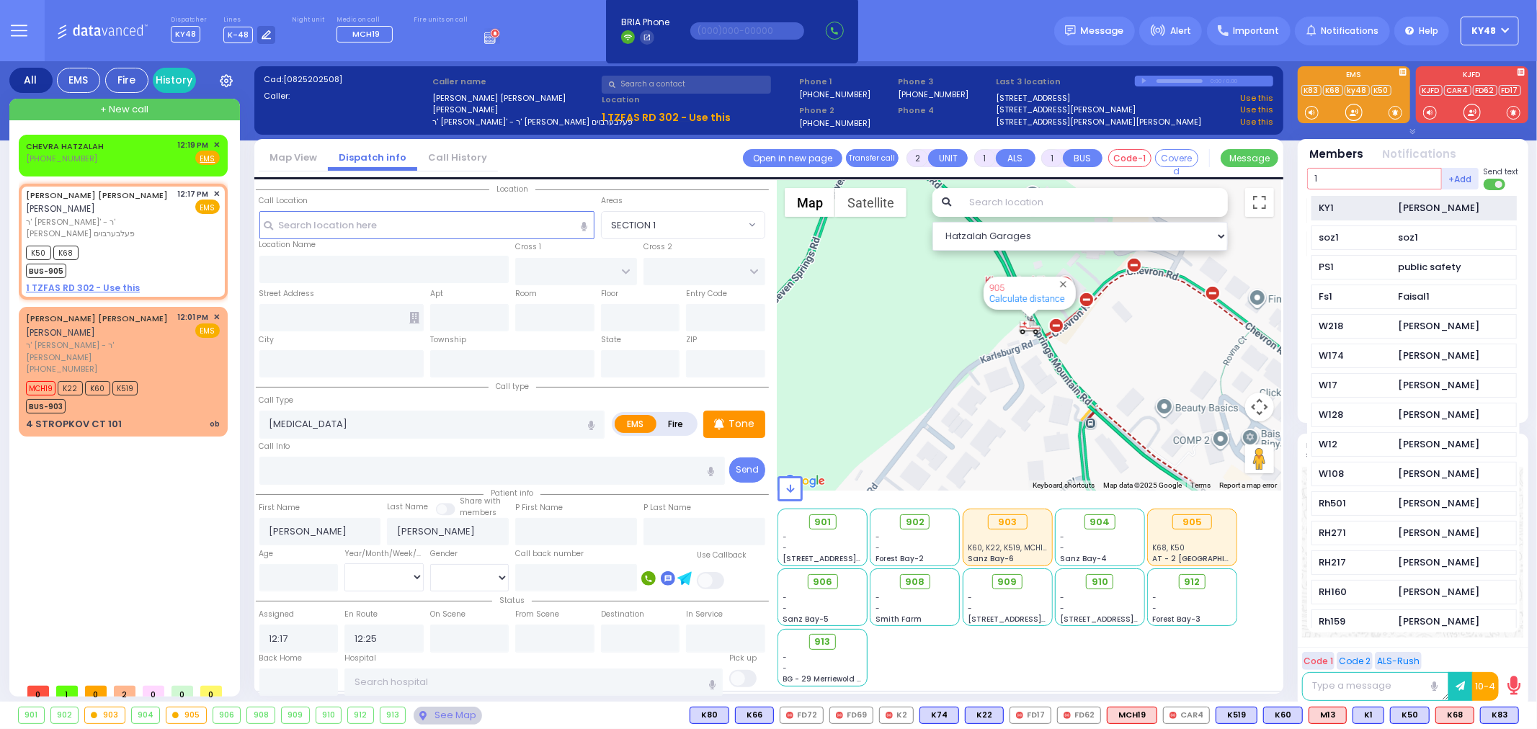
type input "1"
click at [1382, 206] on div "KY1" at bounding box center [1356, 208] width 72 height 14
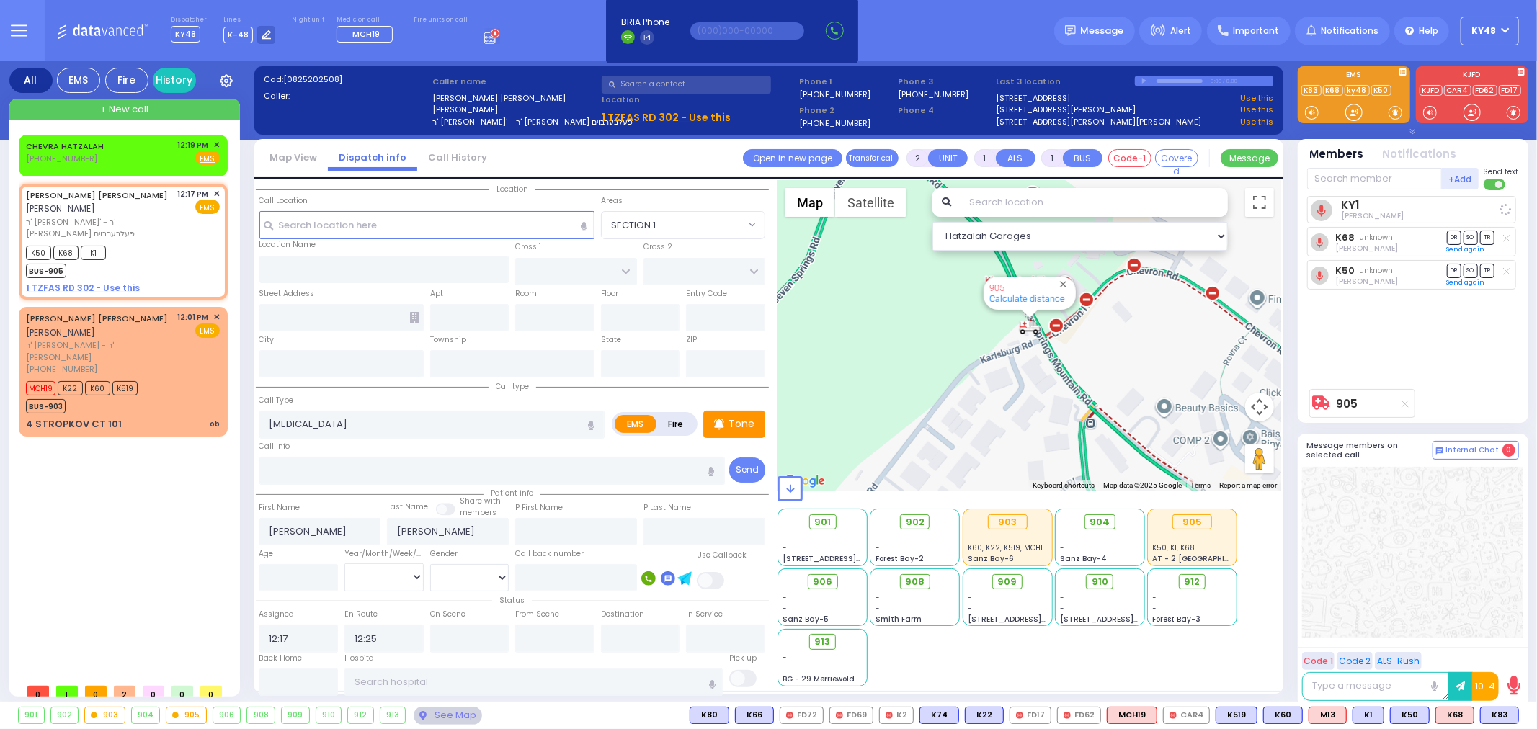
select select
radio input "true"
select select
select select "Hatzalah Garages"
click at [135, 154] on div "CHEVRA HATZALAH [PHONE_NUMBER] 12:19 PM ✕ Fire EMS" at bounding box center [123, 152] width 194 height 27
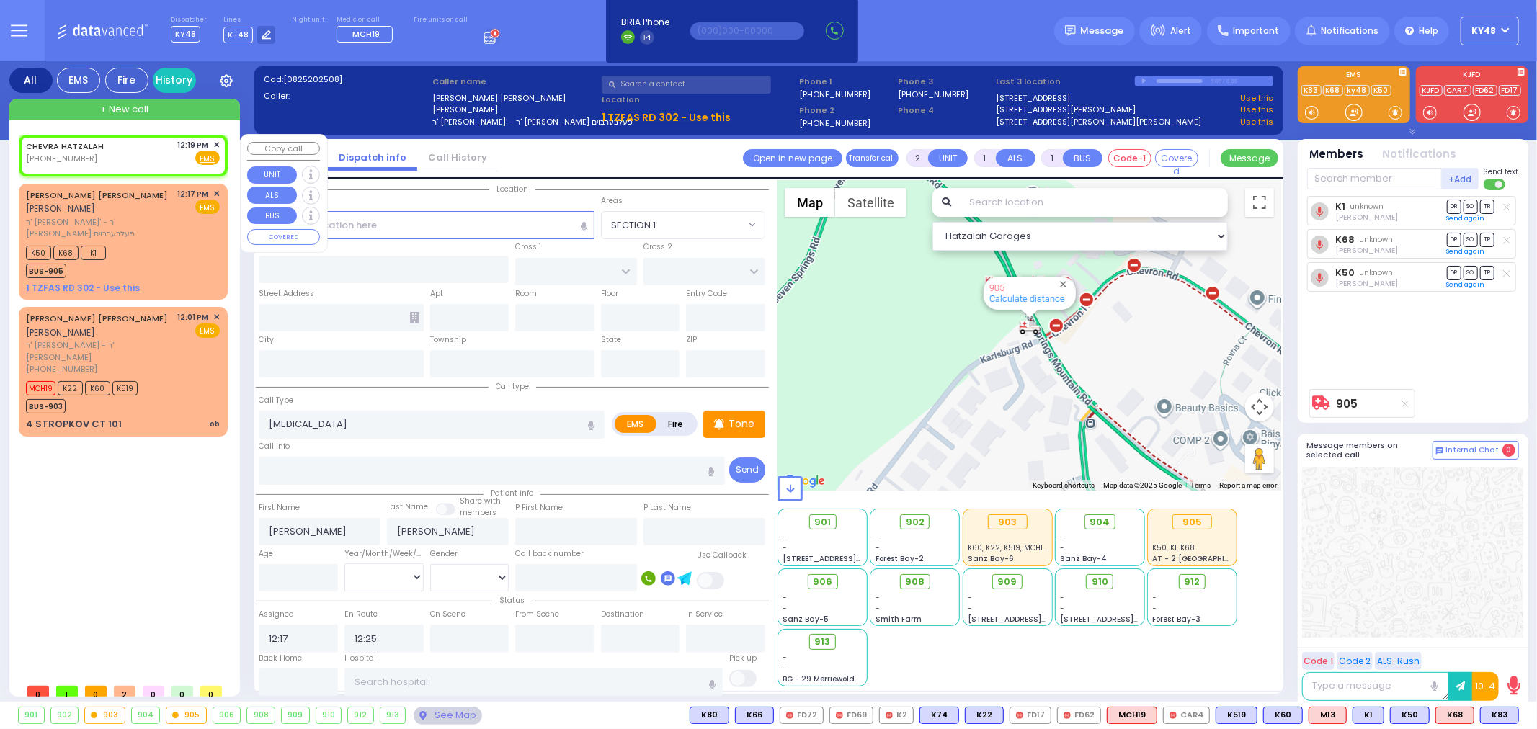
select select
radio input "true"
select select
type input "12:19"
select select "Hatzalah Garages"
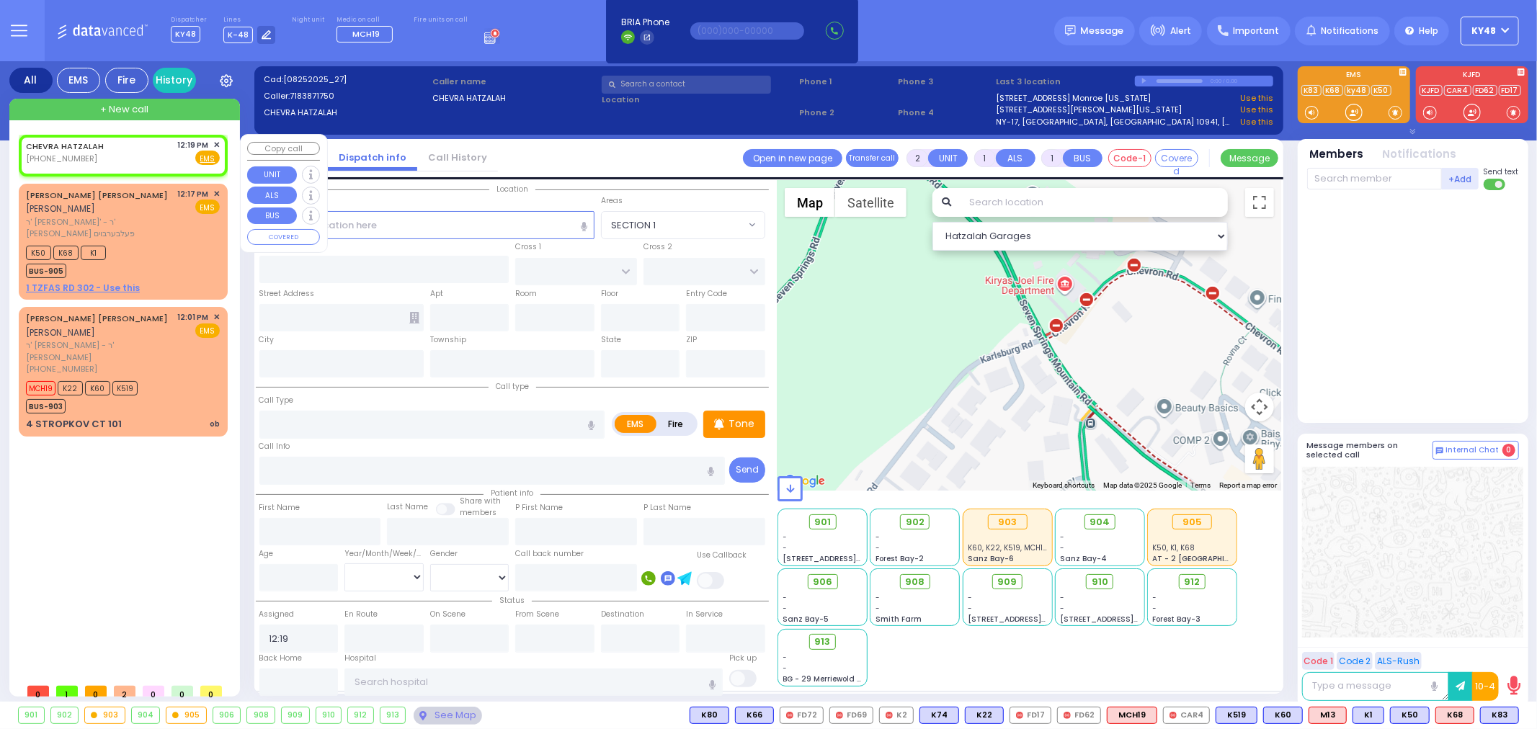
click at [213, 142] on span "✕" at bounding box center [216, 145] width 6 height 12
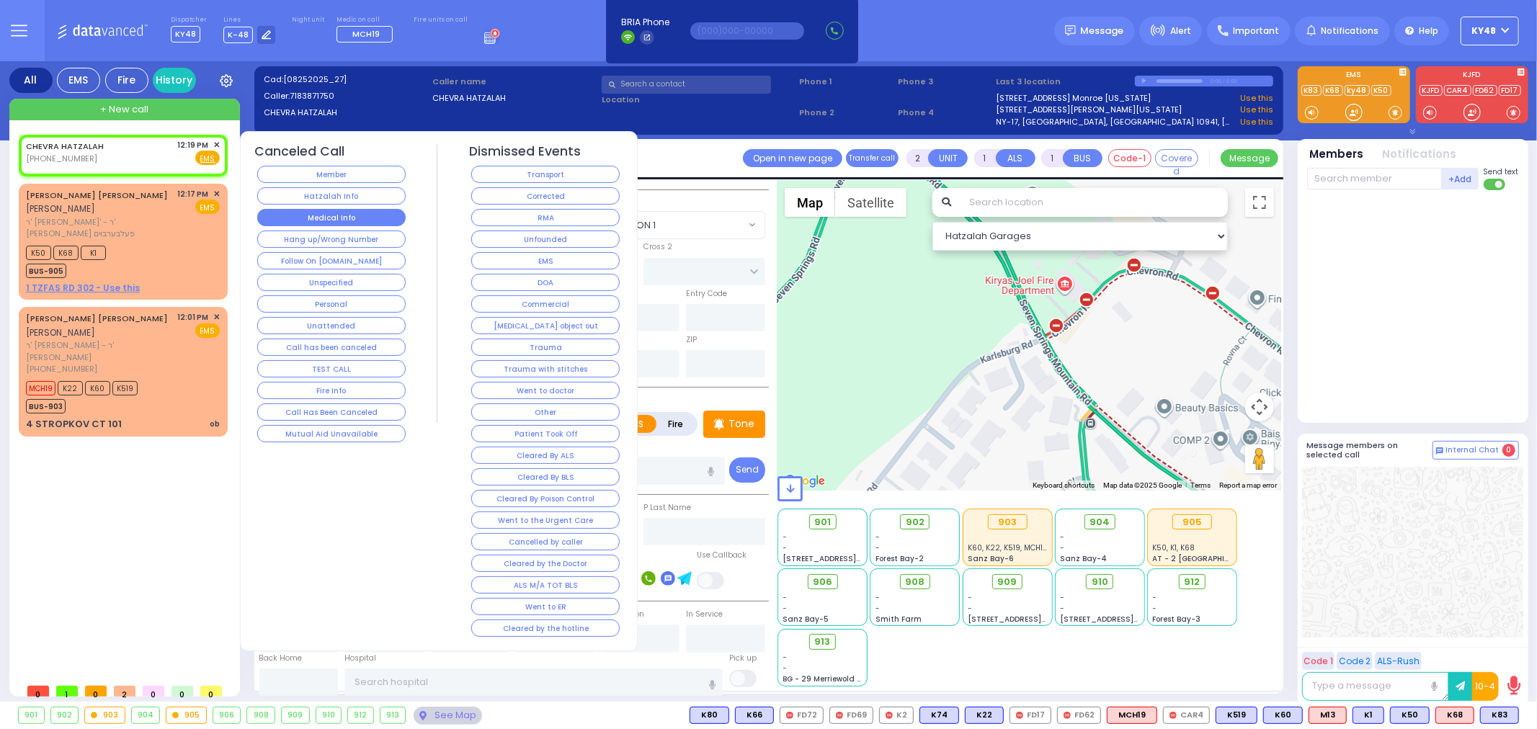
click at [324, 214] on button "Medical Info" at bounding box center [331, 217] width 148 height 17
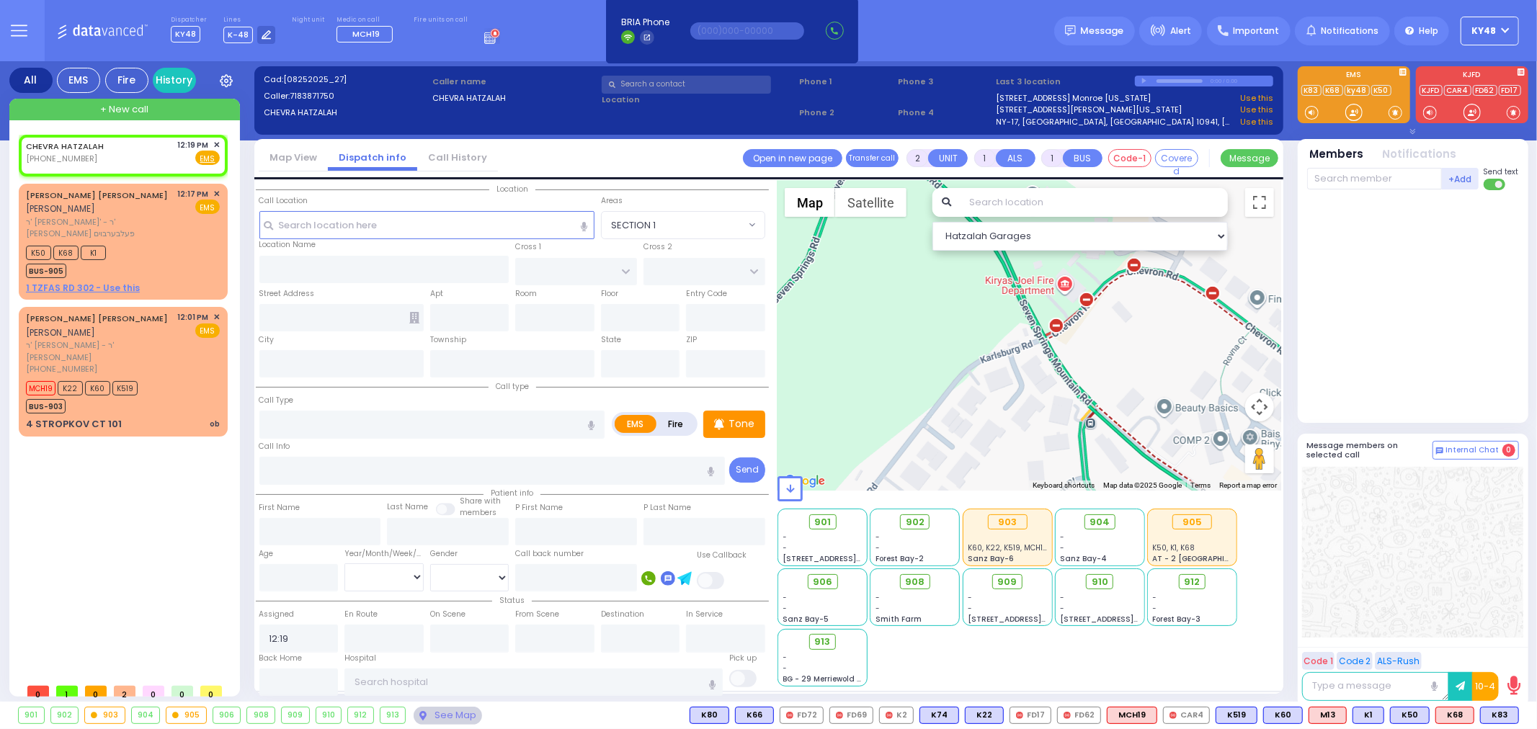
select select
radio input "true"
select select
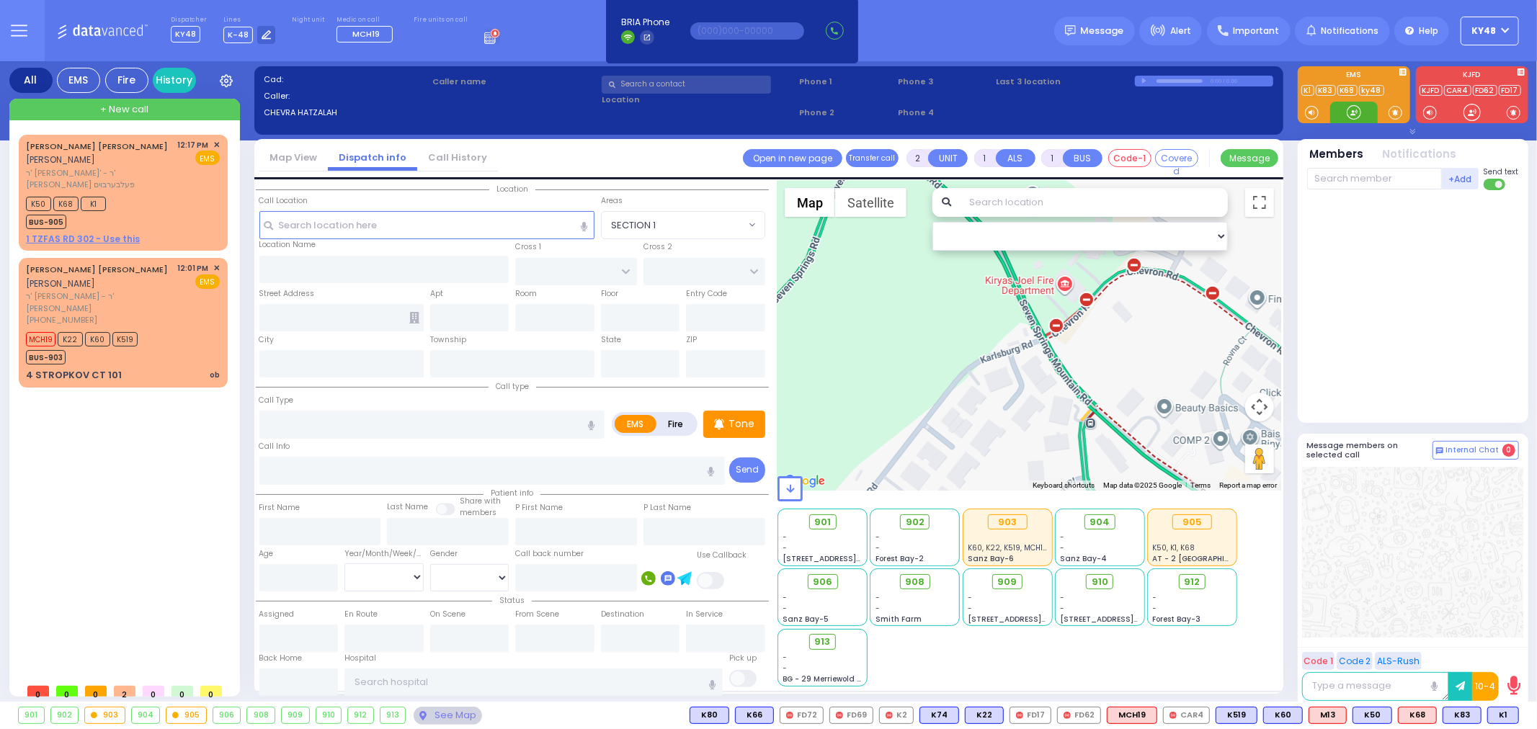
drag, startPoint x: 1340, startPoint y: 112, endPoint x: 1356, endPoint y: 110, distance: 16.0
click at [1345, 112] on div at bounding box center [1354, 113] width 48 height 22
click at [1357, 115] on div at bounding box center [1354, 112] width 14 height 14
click at [152, 200] on div "K50 K68 K1 BUS-905" at bounding box center [123, 211] width 194 height 36
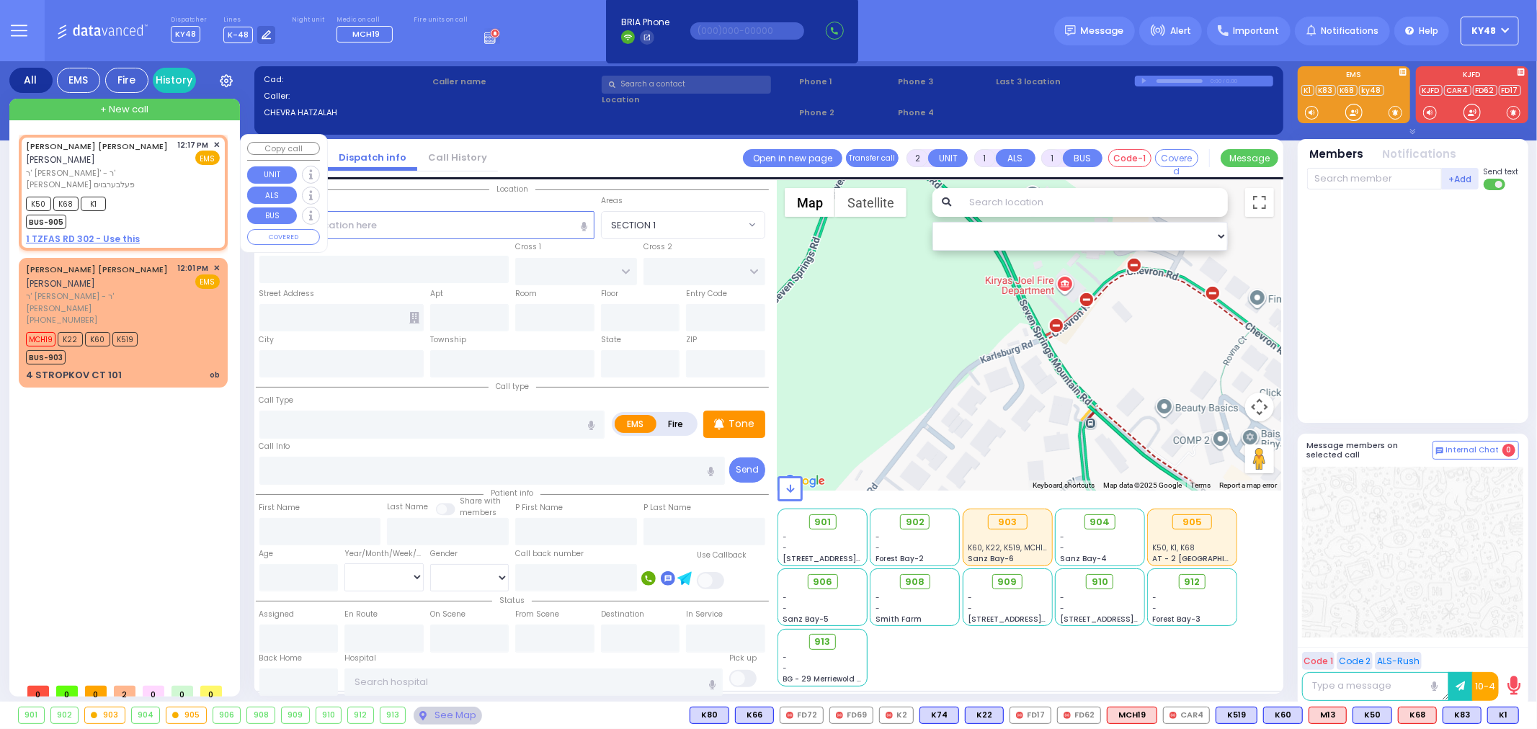
select select
type input "[MEDICAL_DATA]"
radio input "true"
type input "[PERSON_NAME]"
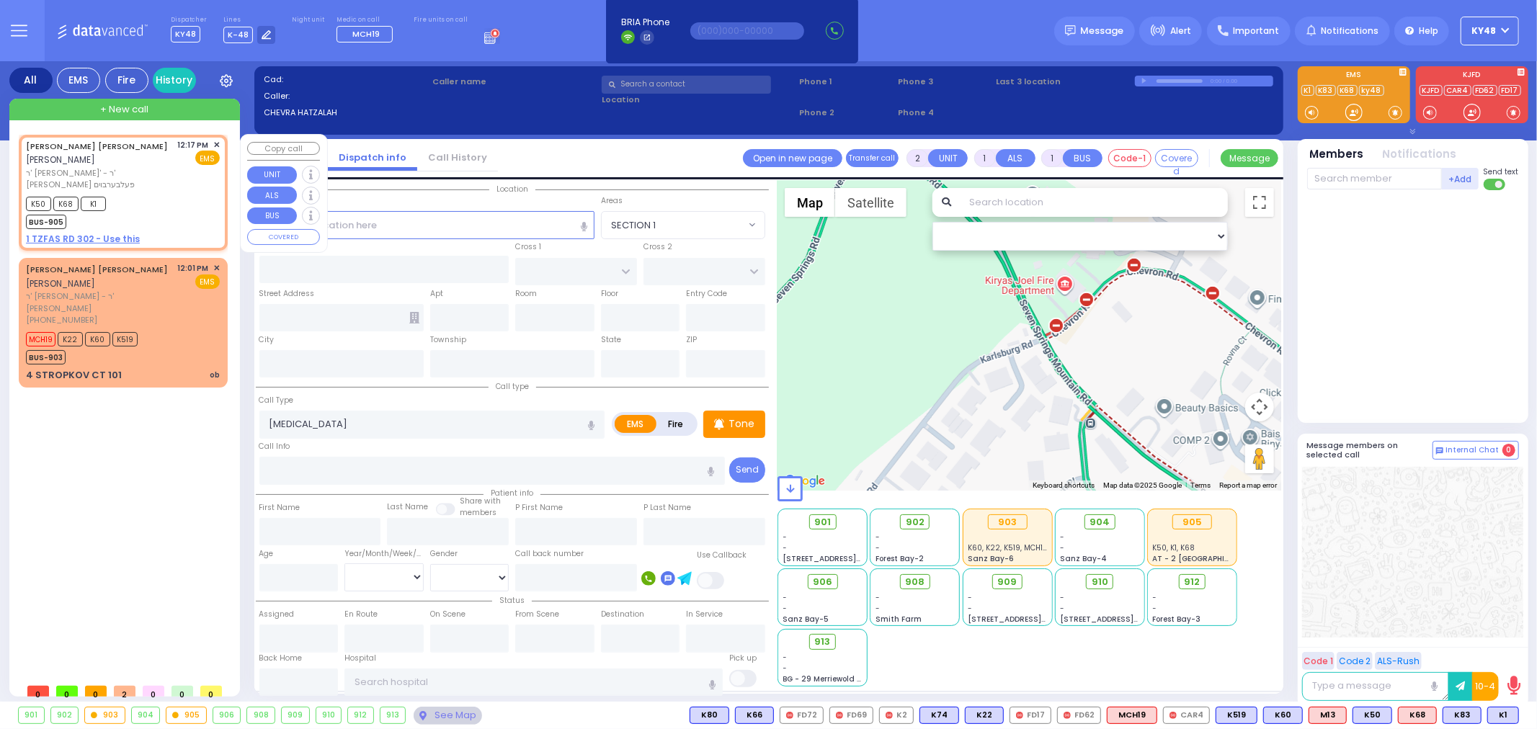
select select
type input "12:17"
type input "12:25"
select select "Hatzalah Garages"
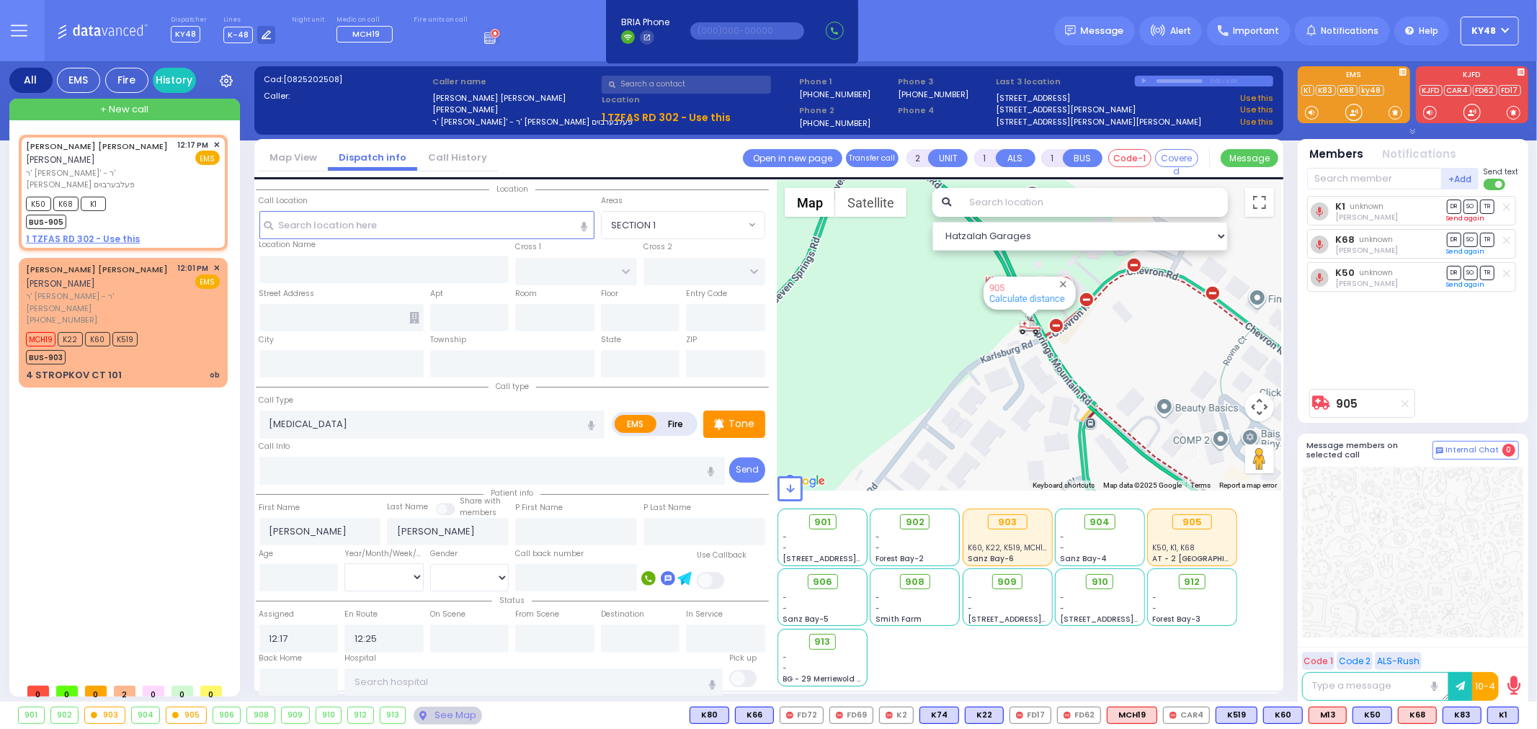
click at [1468, 220] on link "Send again" at bounding box center [1466, 218] width 38 height 9
click at [1353, 120] on div at bounding box center [1354, 112] width 14 height 14
click at [202, 233] on div "1 TZFAS RD 302 - Use this" at bounding box center [123, 239] width 194 height 13
select select
radio input "true"
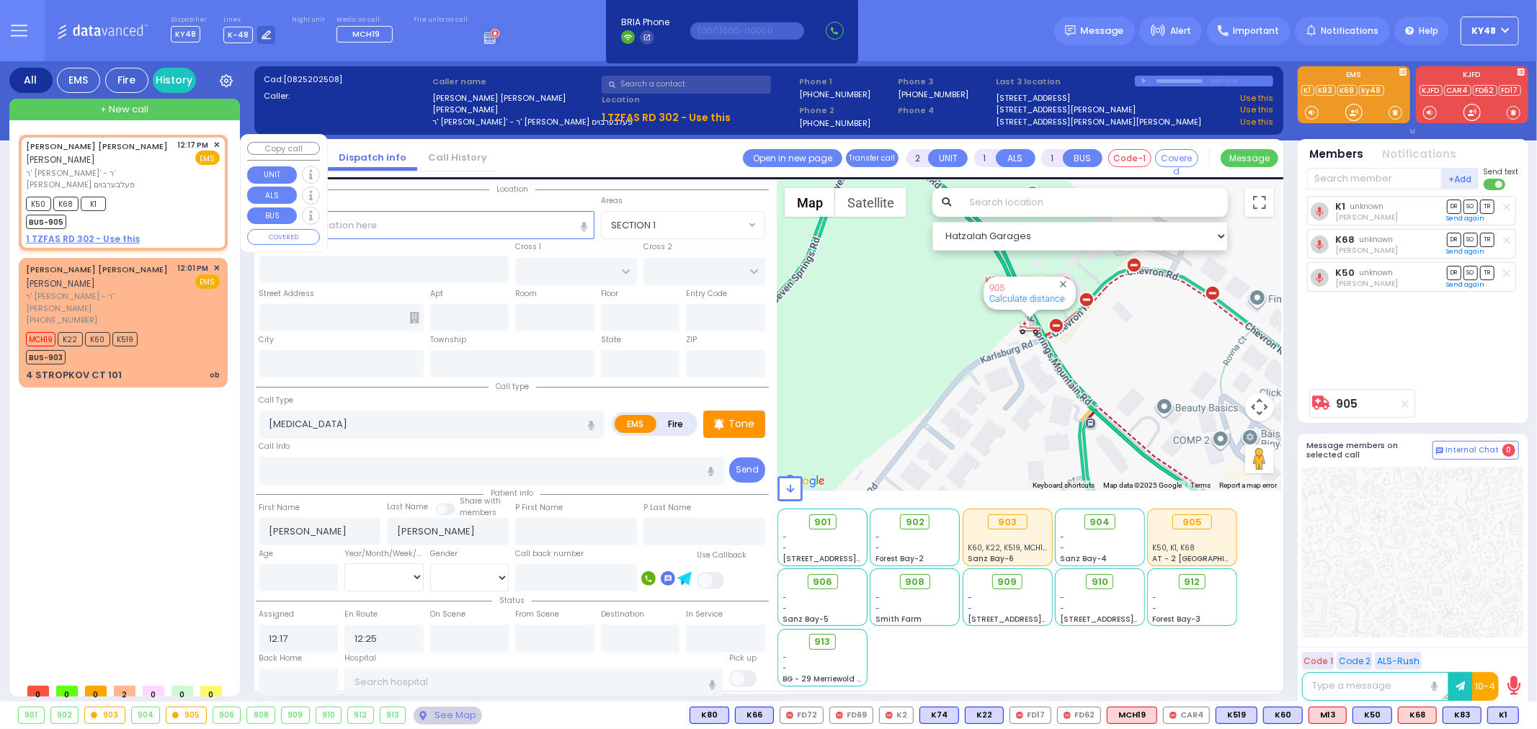
select select
select select "Hatzalah Garages"
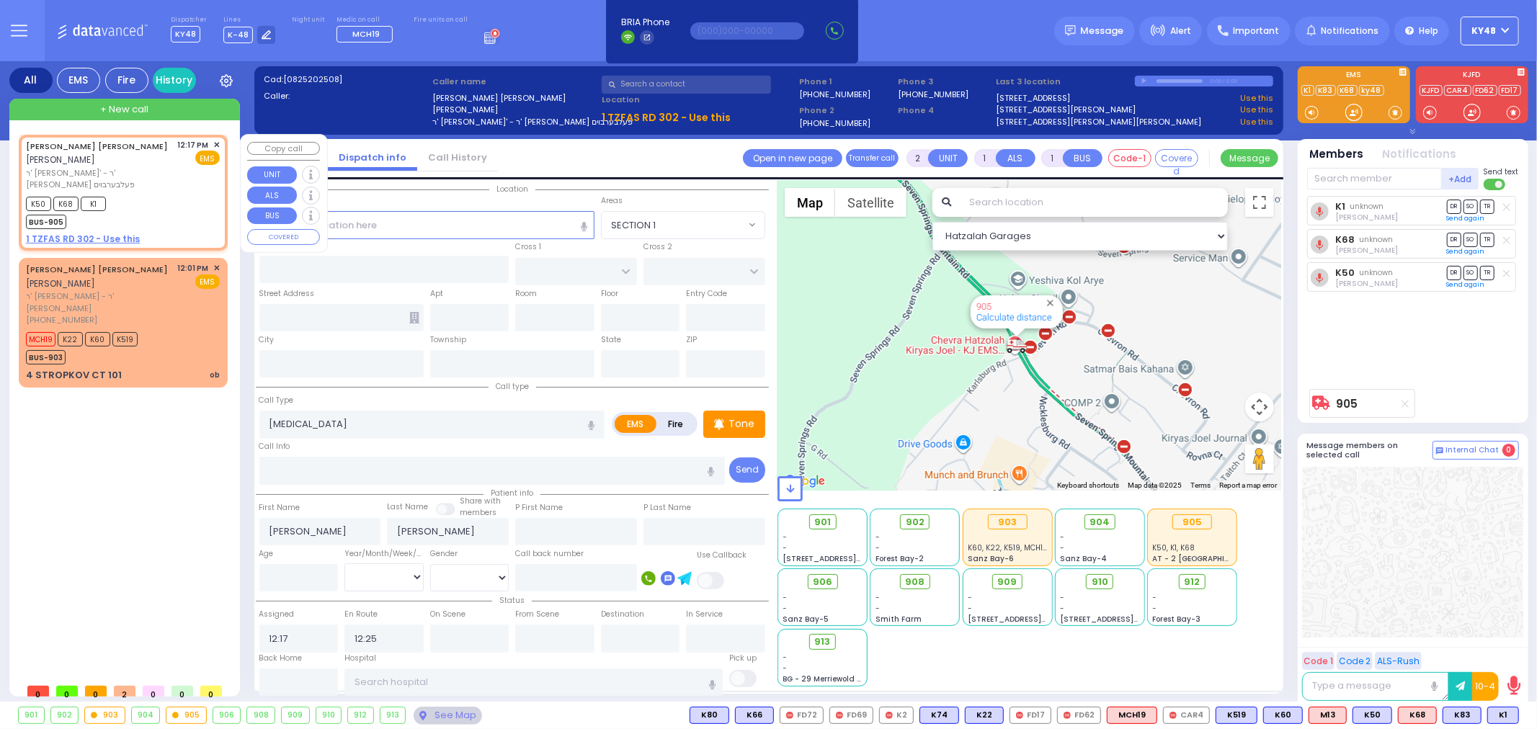
click at [163, 204] on div "K50 K68 K1 BUS-905" at bounding box center [123, 211] width 194 height 36
select select
radio input "true"
select select
select select "Hatzalah Garages"
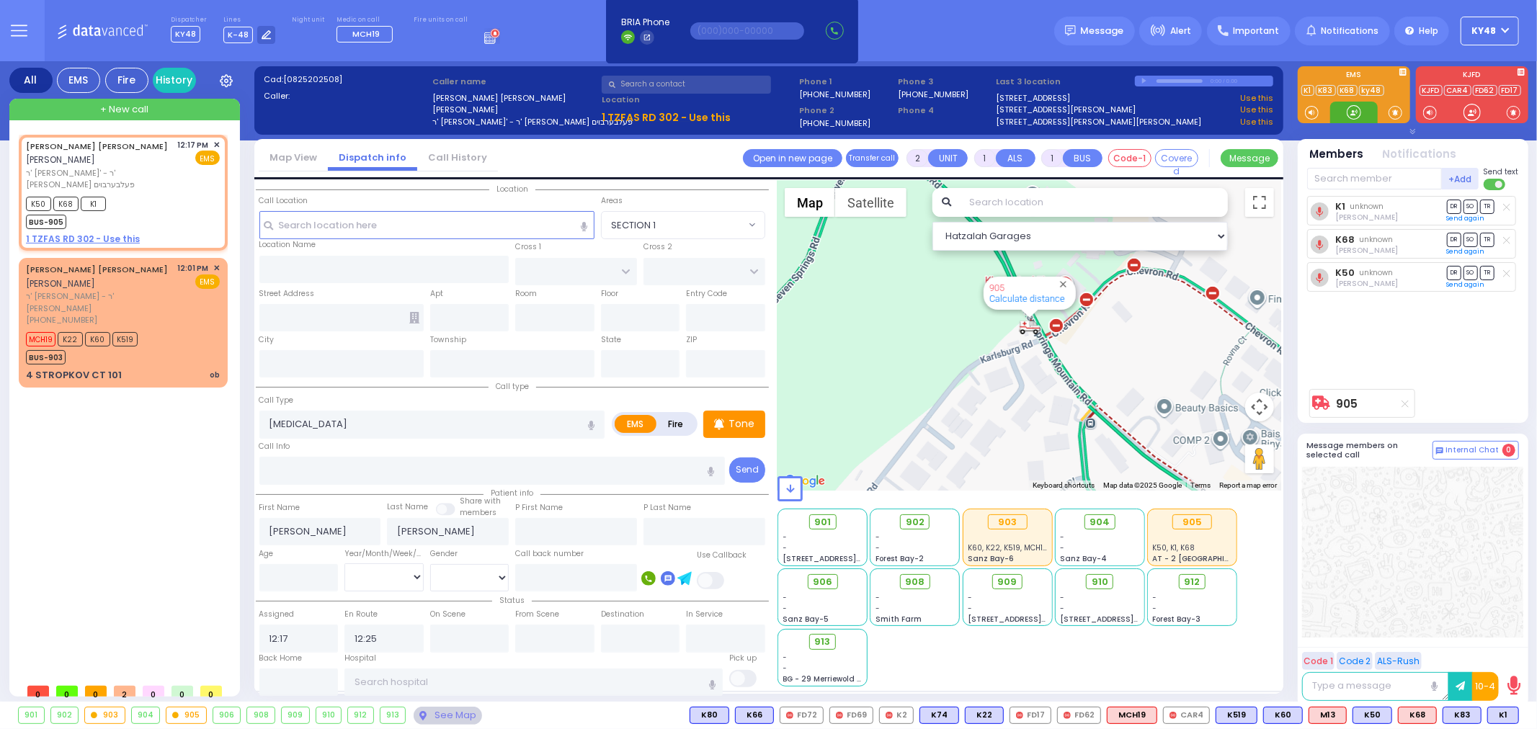
click at [1356, 117] on div at bounding box center [1354, 112] width 14 height 14
click at [119, 193] on div "K50 K68 K1 BUS-905" at bounding box center [123, 211] width 194 height 36
select select
radio input "true"
select select
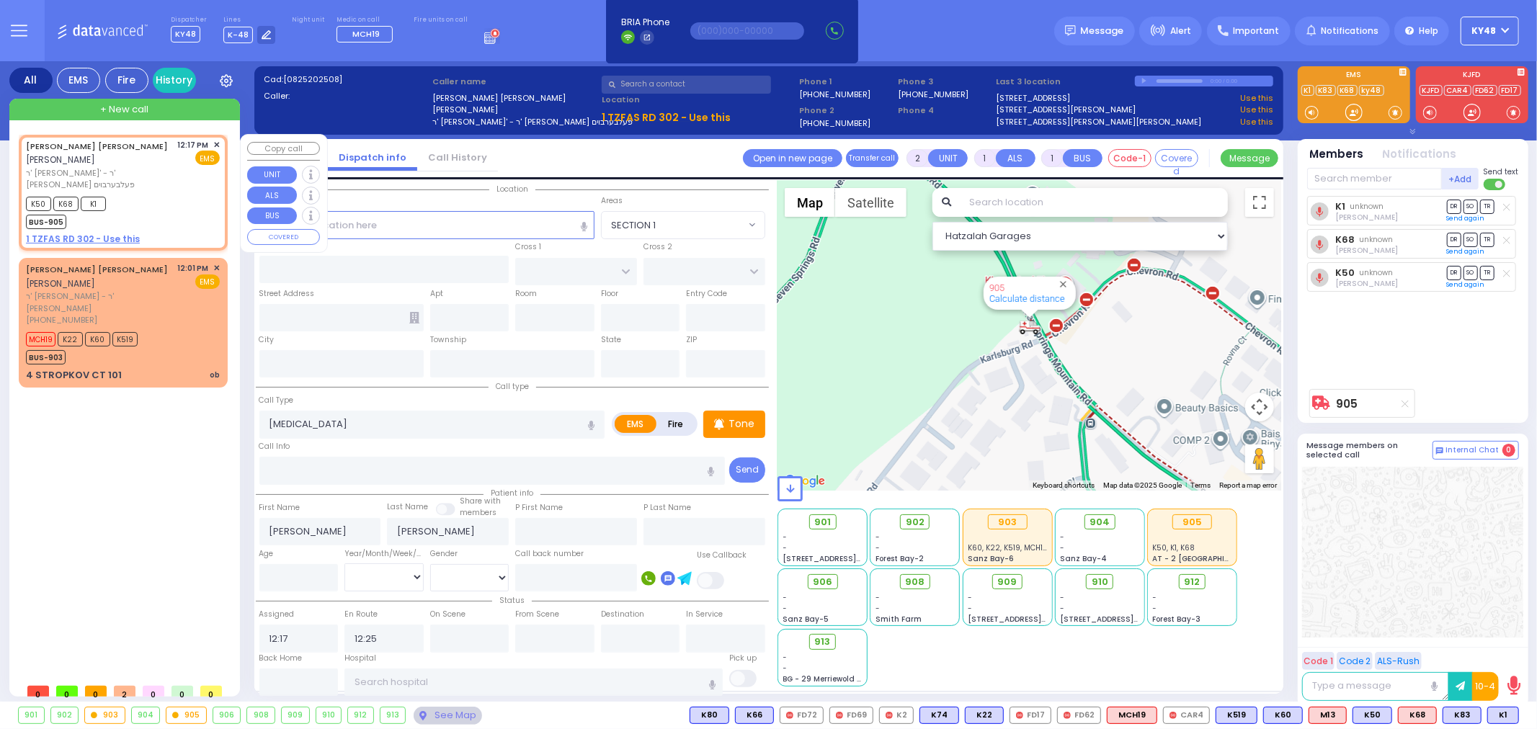
select select "Hatzalah Garages"
drag, startPoint x: 148, startPoint y: 301, endPoint x: 156, endPoint y: 257, distance: 45.3
click at [150, 301] on div "JOSEPH MAYER REICHMAN יוסף מאיר רייכמאן ר' שמואל יודא - ר' זלמן לייב פריעדמאן (…" at bounding box center [123, 322] width 203 height 125
type input "6"
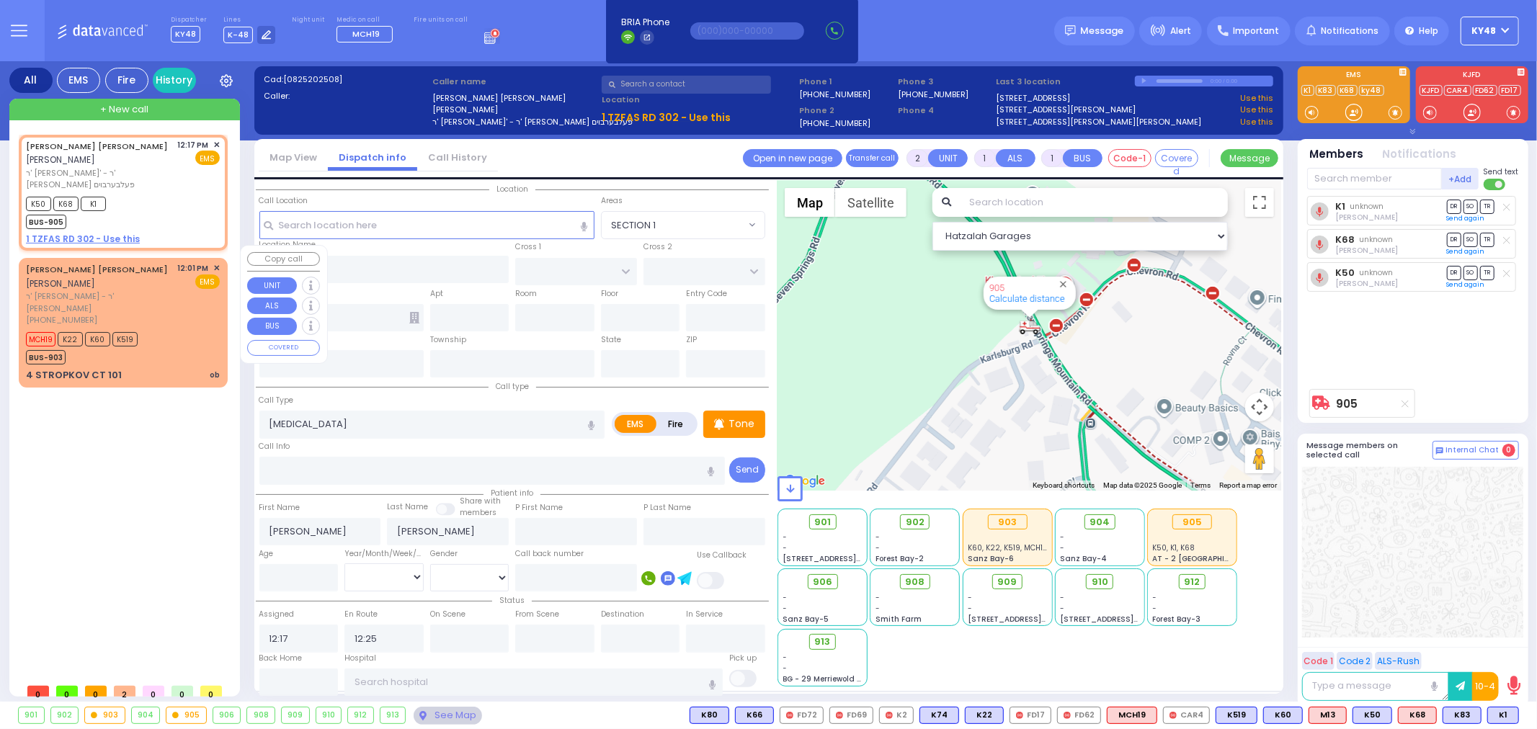
type input "6"
select select
type input "ob"
radio input "true"
type input "[PERSON_NAME]"
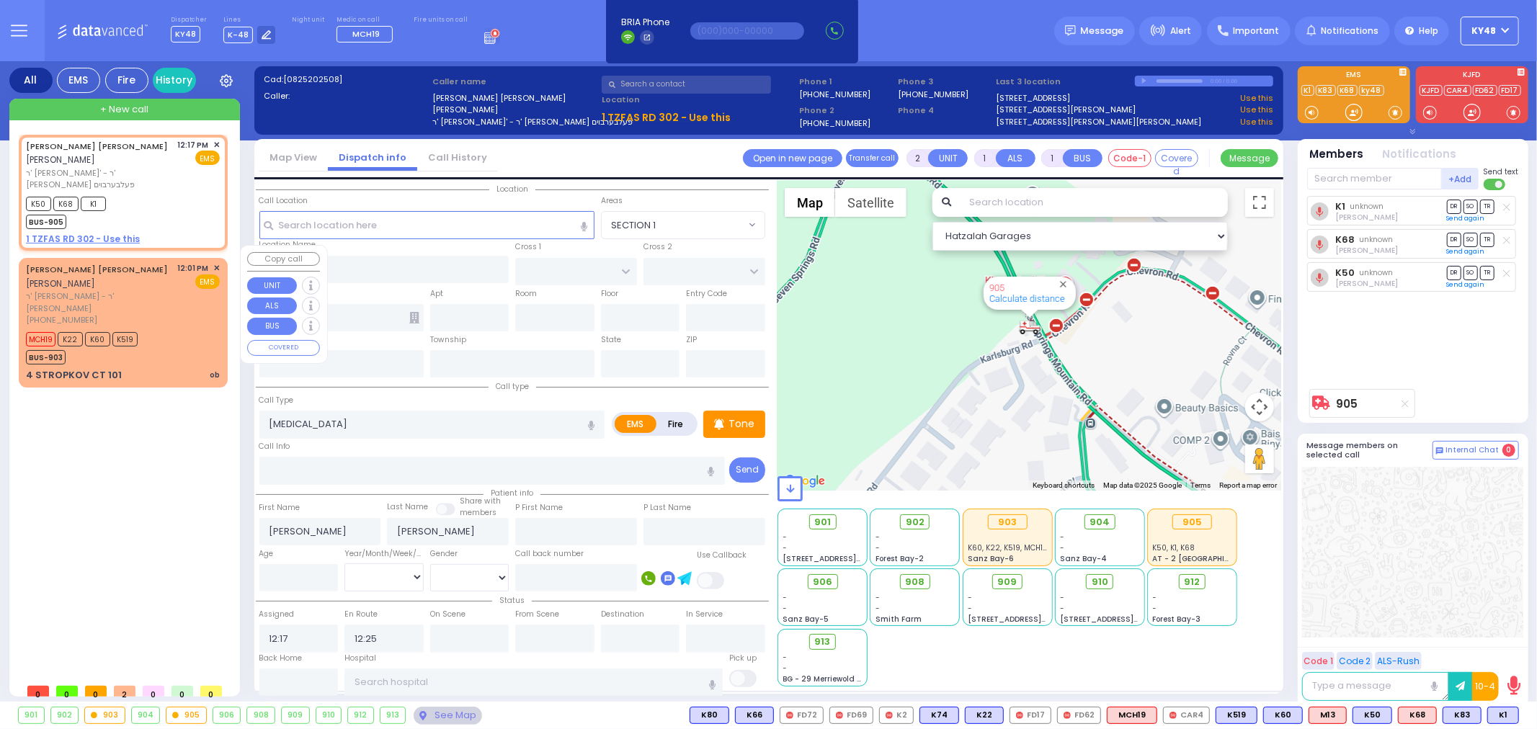
type input "[PERSON_NAME]"
type input "Unknown"
type input "28"
select select "Year"
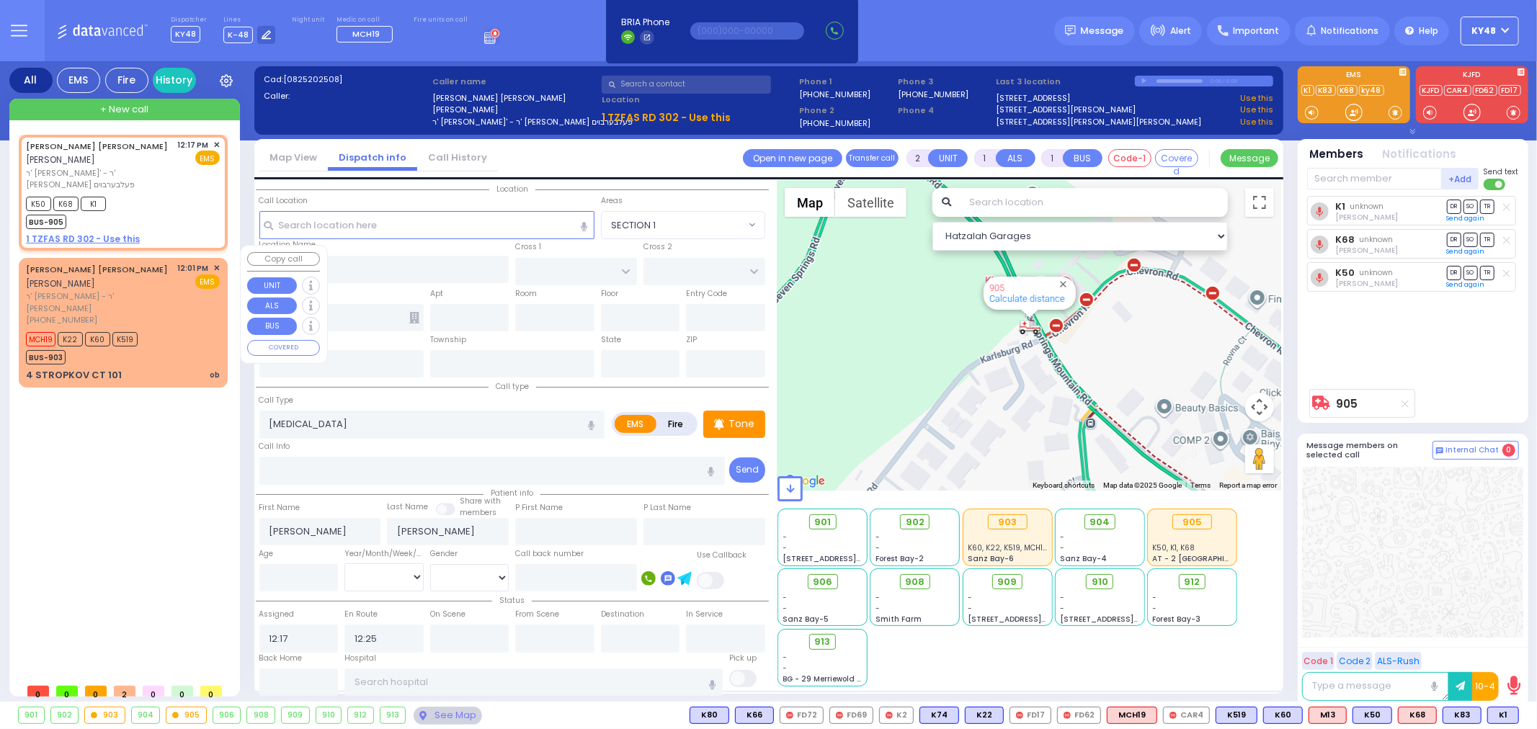
select select "[DEMOGRAPHIC_DATA]"
type input "12:01"
type input "12:03"
type input "[GEOGRAPHIC_DATA] [STREET_ADDRESS][GEOGRAPHIC_DATA] Suffern"
select select "Hatzalah Garages"
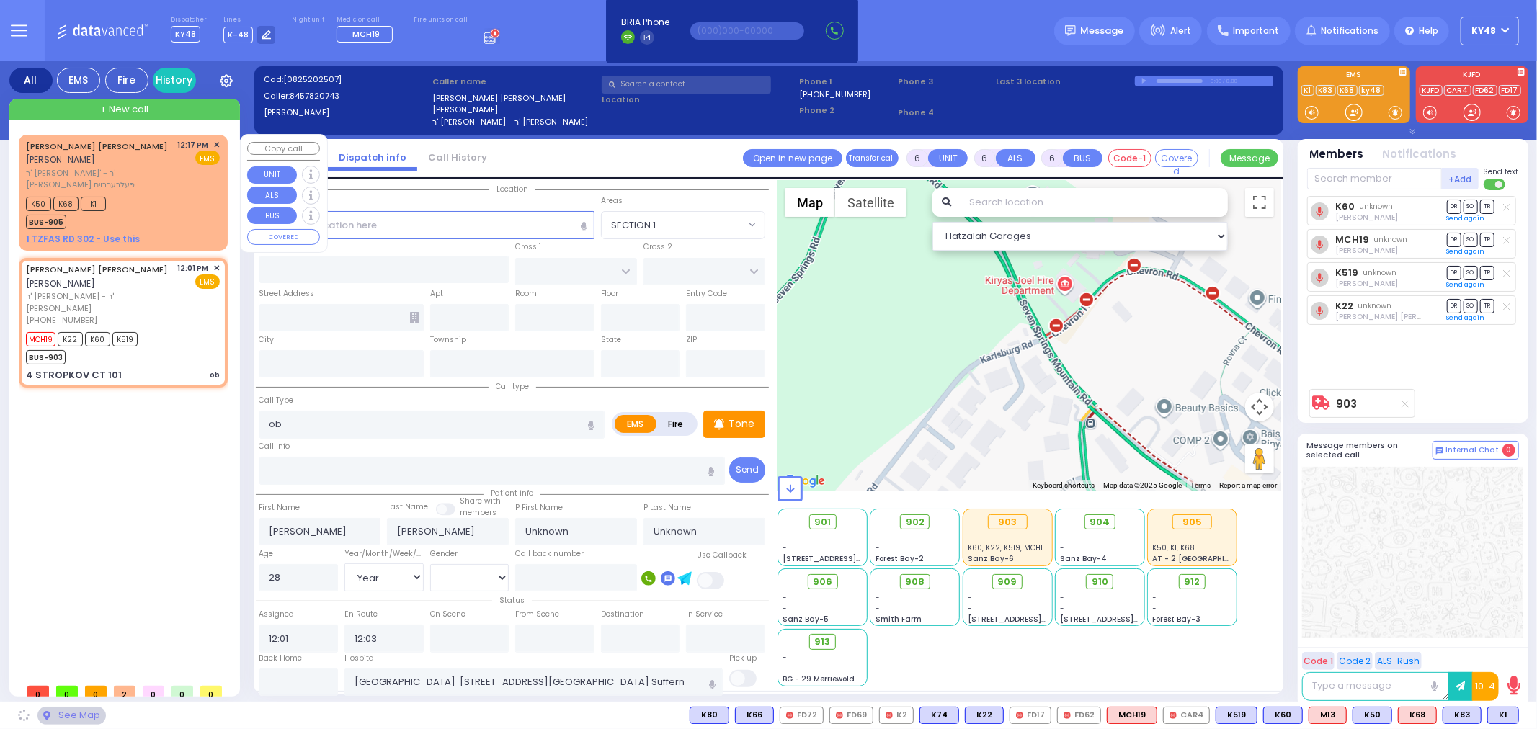
type input "RIMENEV COURT"
type input "4 STROPKOV CT"
type input "101"
type input "[PERSON_NAME]"
type input "[US_STATE]"
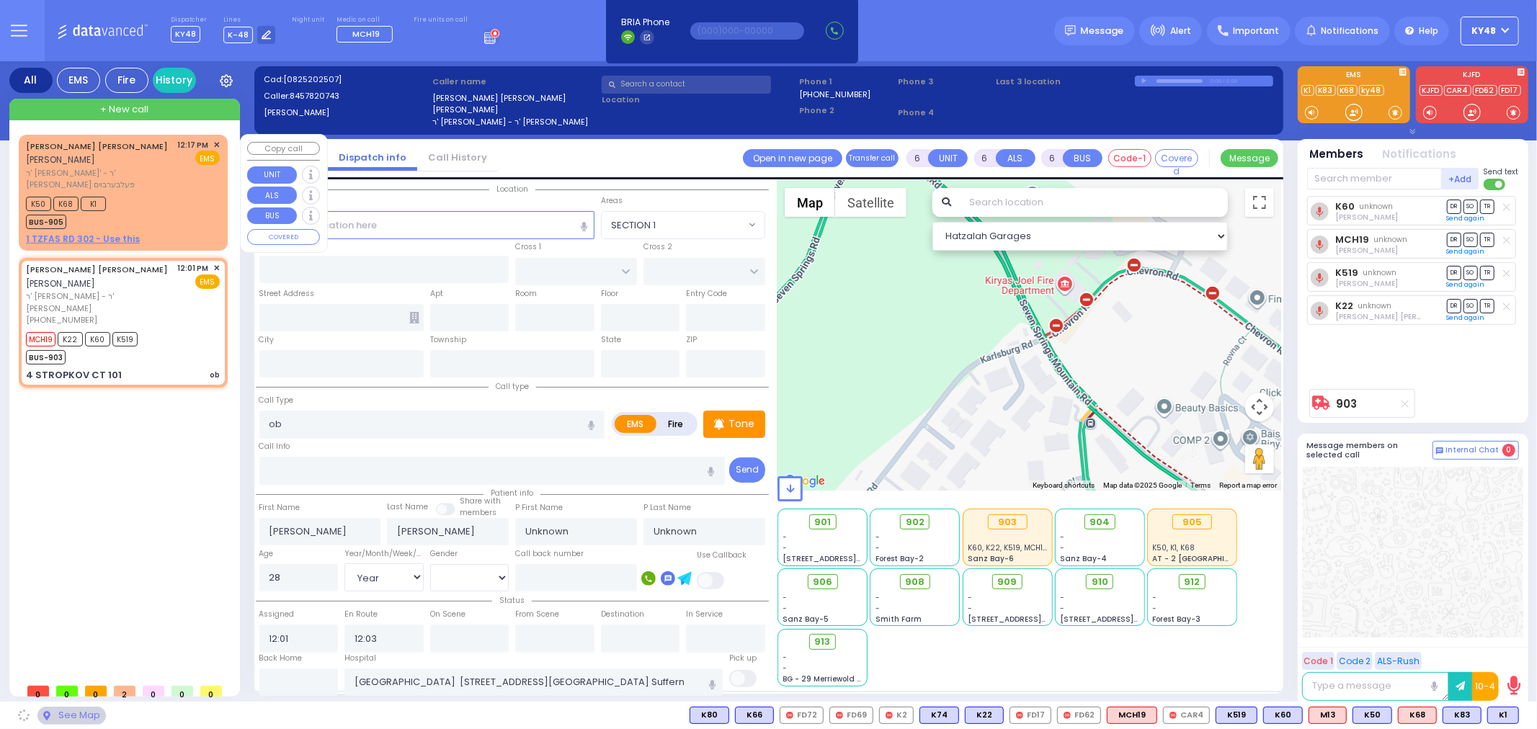
type input "10950"
select select "SECTION 1"
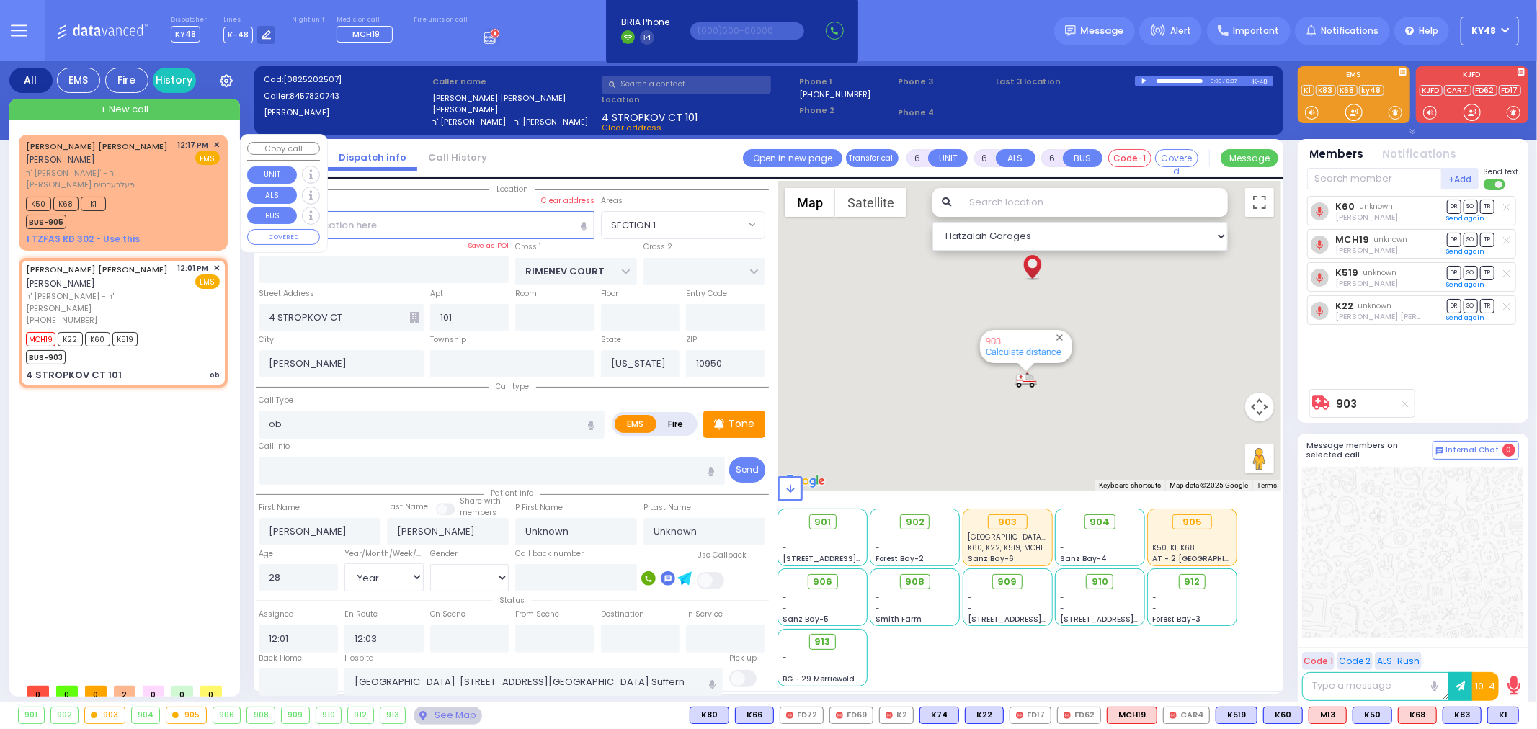
drag, startPoint x: 153, startPoint y: 217, endPoint x: 166, endPoint y: 223, distance: 15.2
click at [154, 217] on div "SIMCHA SHULEM STEINBERGER שמחה שלום שטיינבערגער ר' אלי' - ר' גרשון פעלבערבוים 1…" at bounding box center [123, 193] width 203 height 112
type input "2"
type input "1"
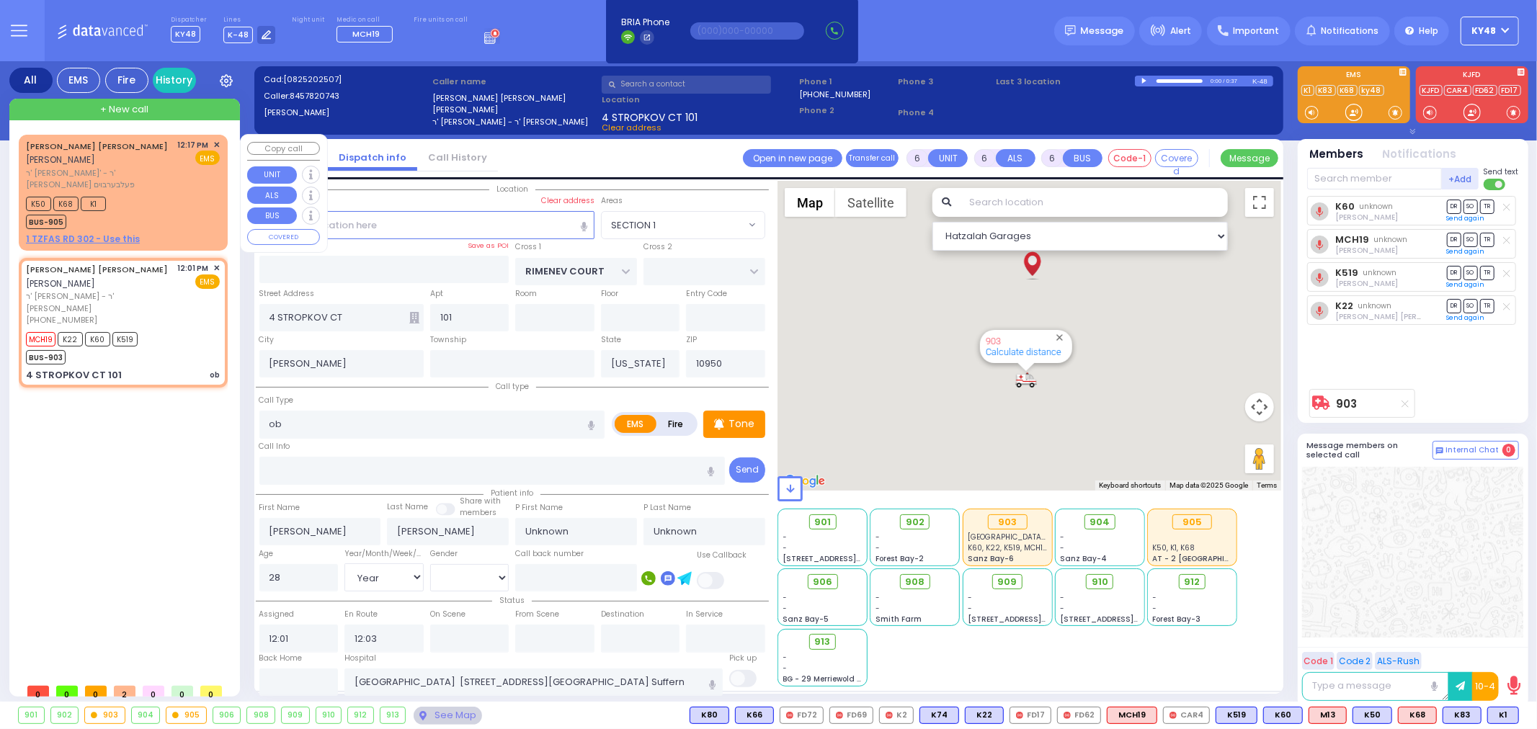
select select
type input "[MEDICAL_DATA]"
radio input "true"
type input "[PERSON_NAME]"
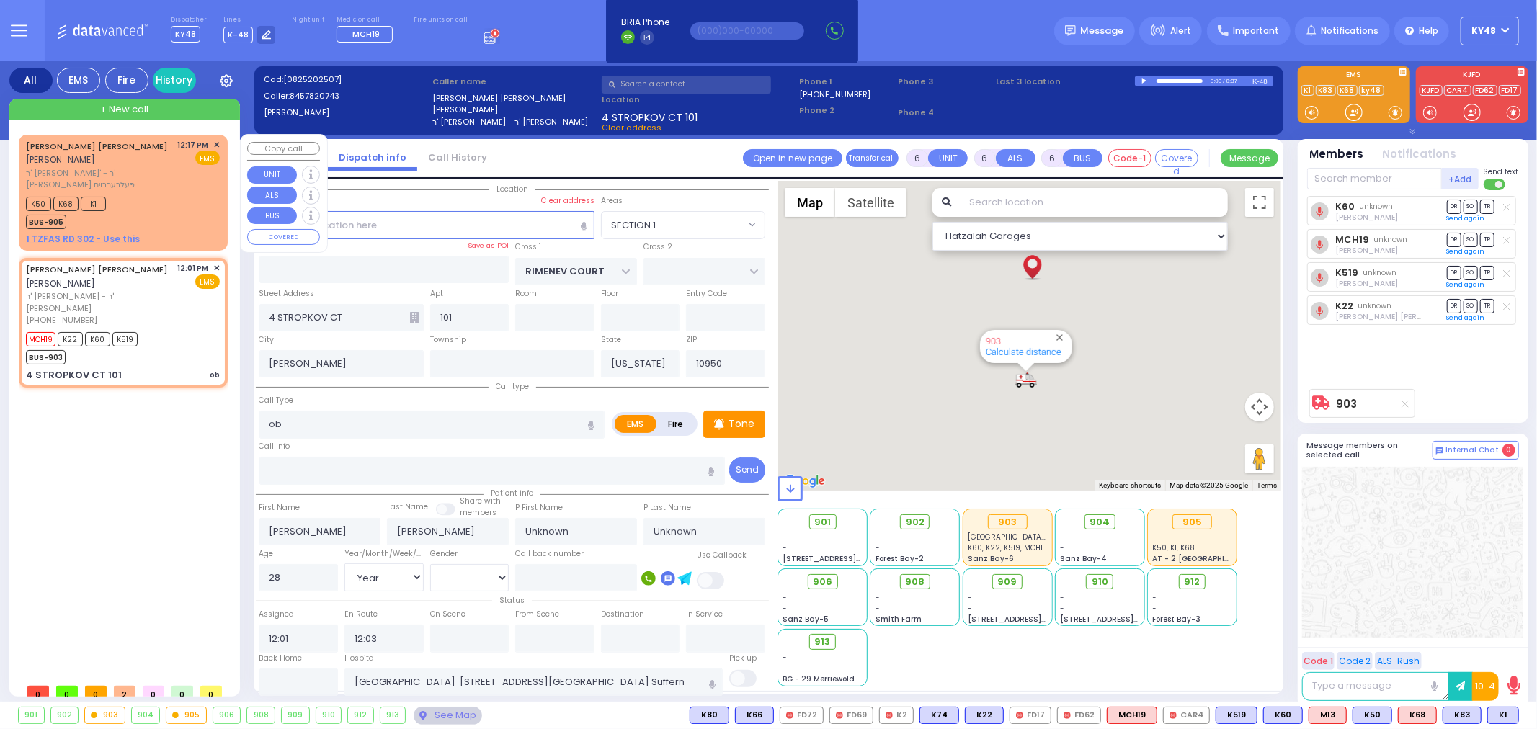
select select
type input "12:17"
type input "12:25"
select select "Hatzalah Garages"
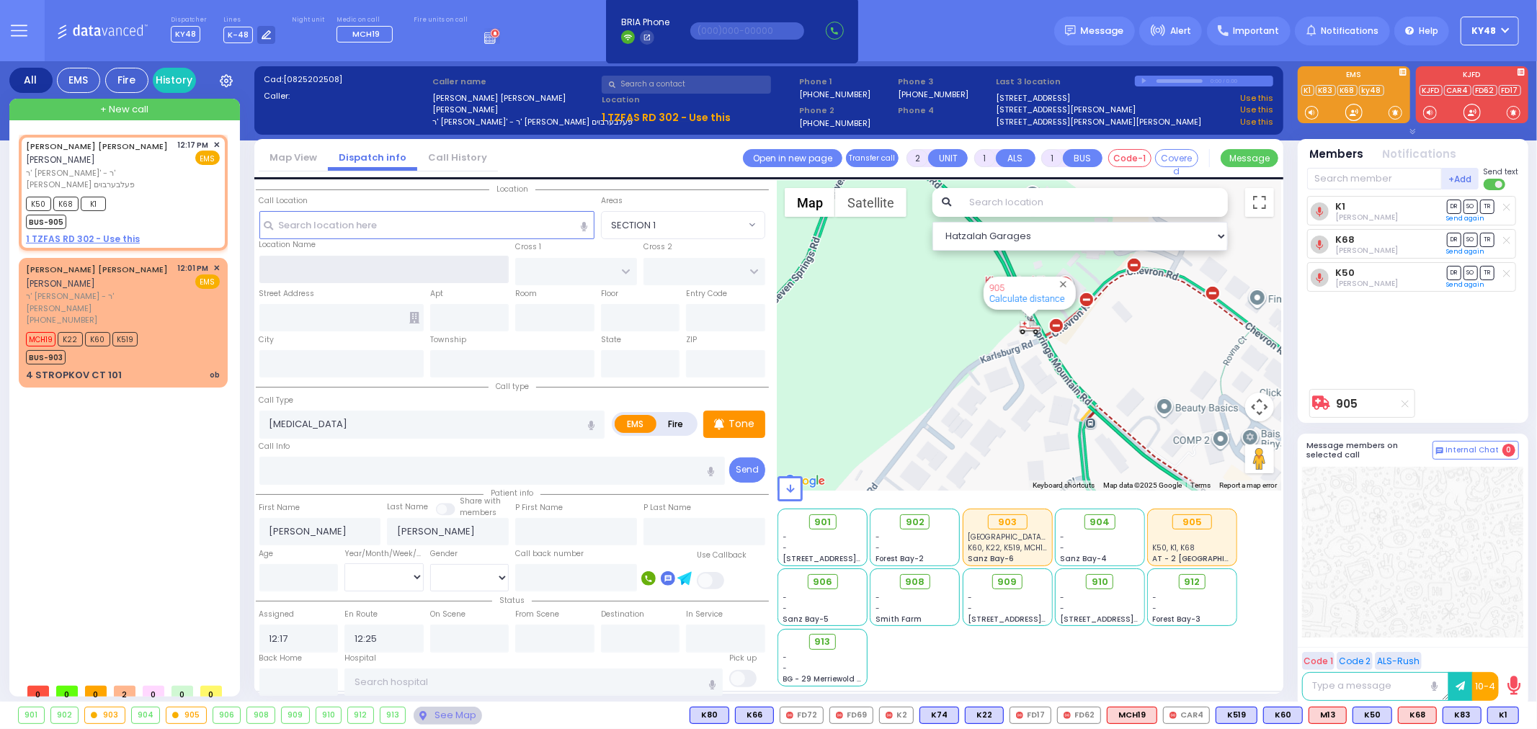
click at [313, 261] on input "text" at bounding box center [384, 269] width 250 height 27
click at [107, 233] on u "1 TZFAS RD 302 - Use this" at bounding box center [83, 239] width 114 height 12
select select
radio input "true"
select select
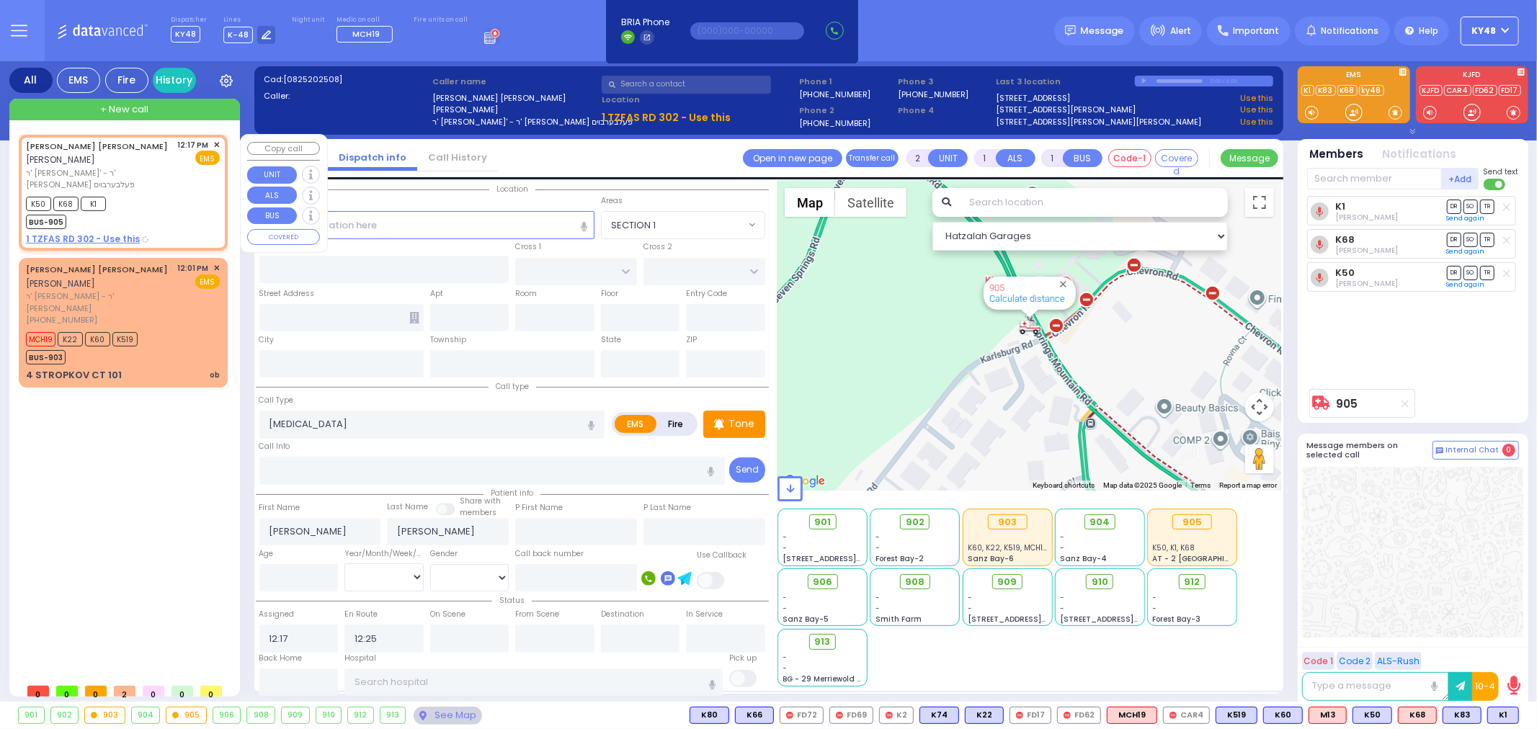
select select "Hatzalah Garages"
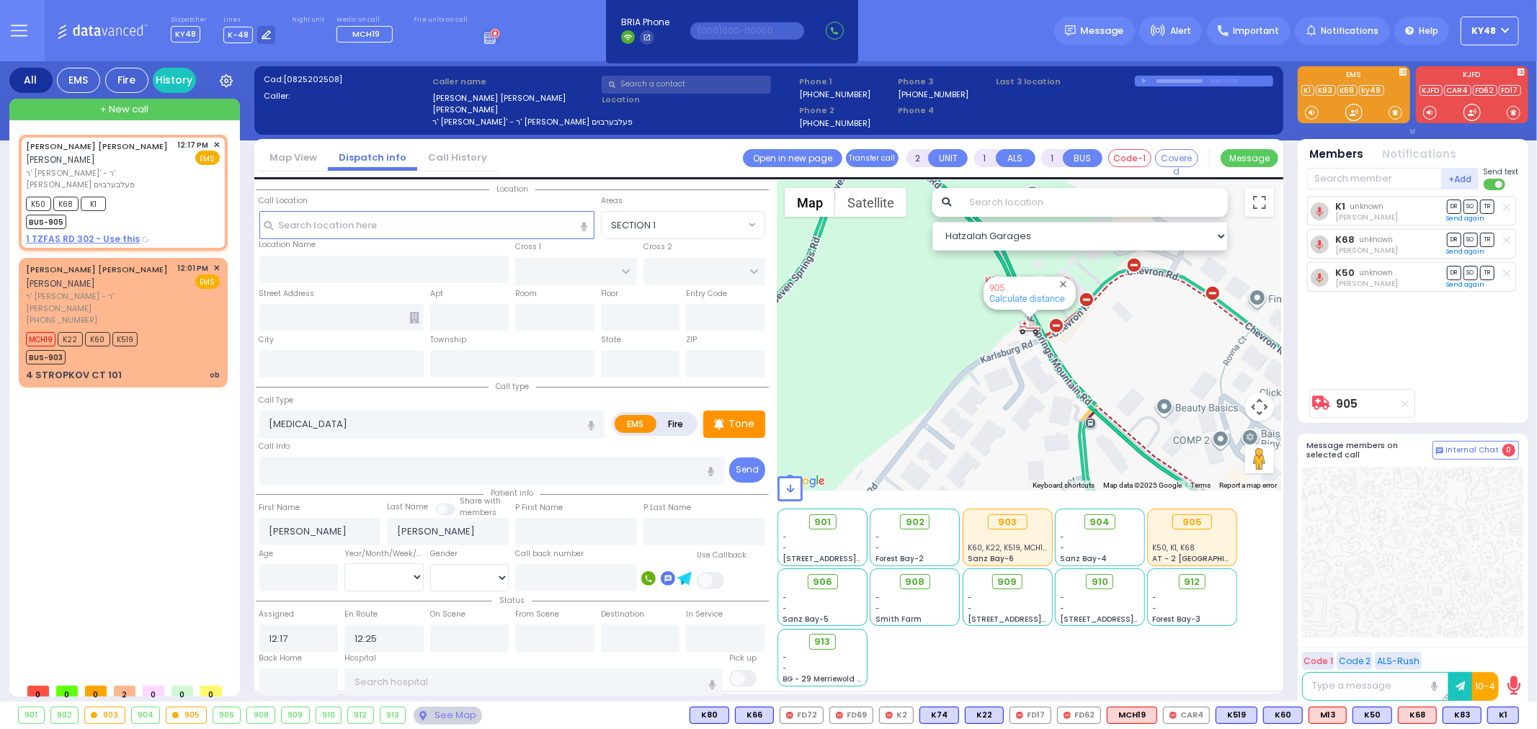
type input "NICKLESBURG RD"
type input "KRAKOW BLVD"
type input "1 TZFAS RD"
type input "302"
type input "Monroe"
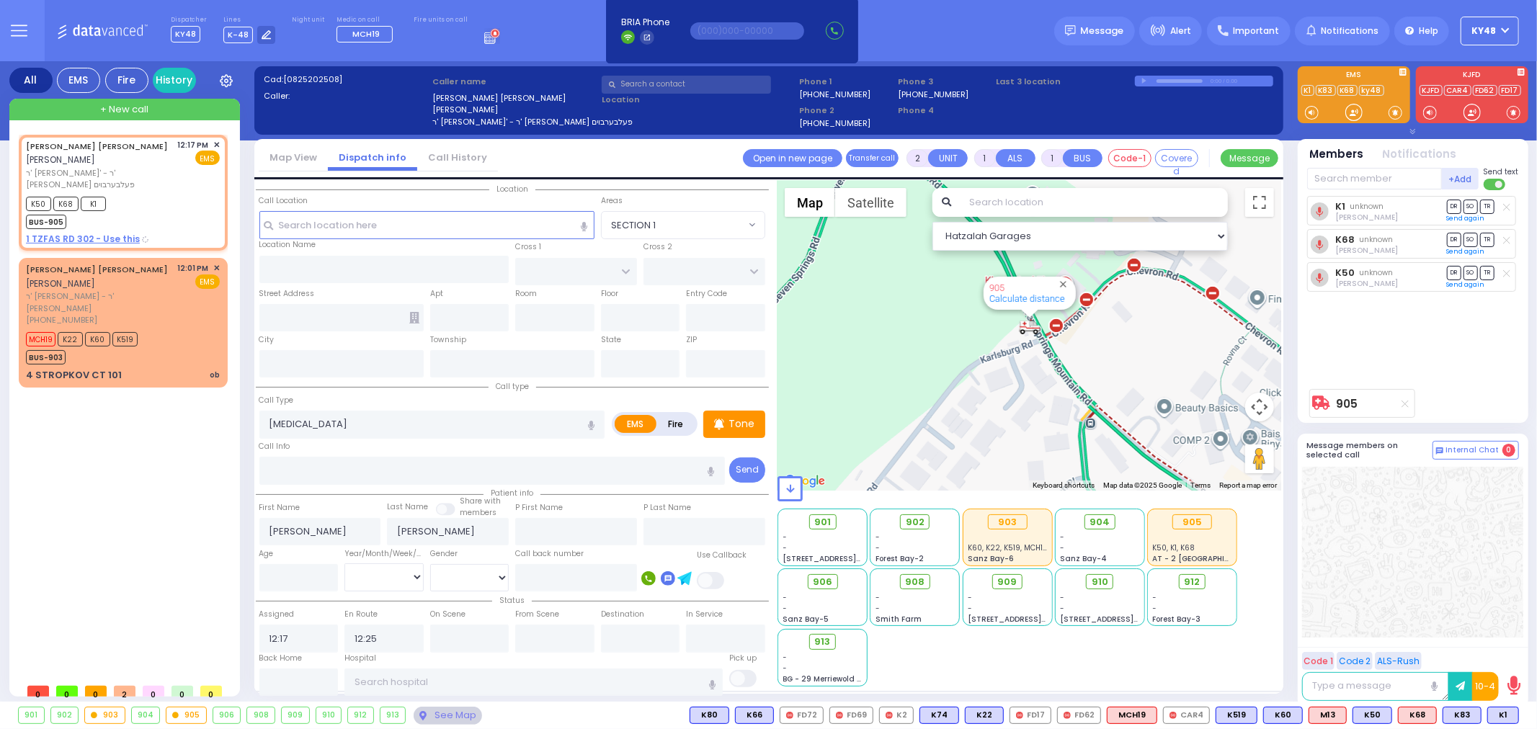
type input "[US_STATE]"
type input "10950"
select select "ATZEI TAMURIM"
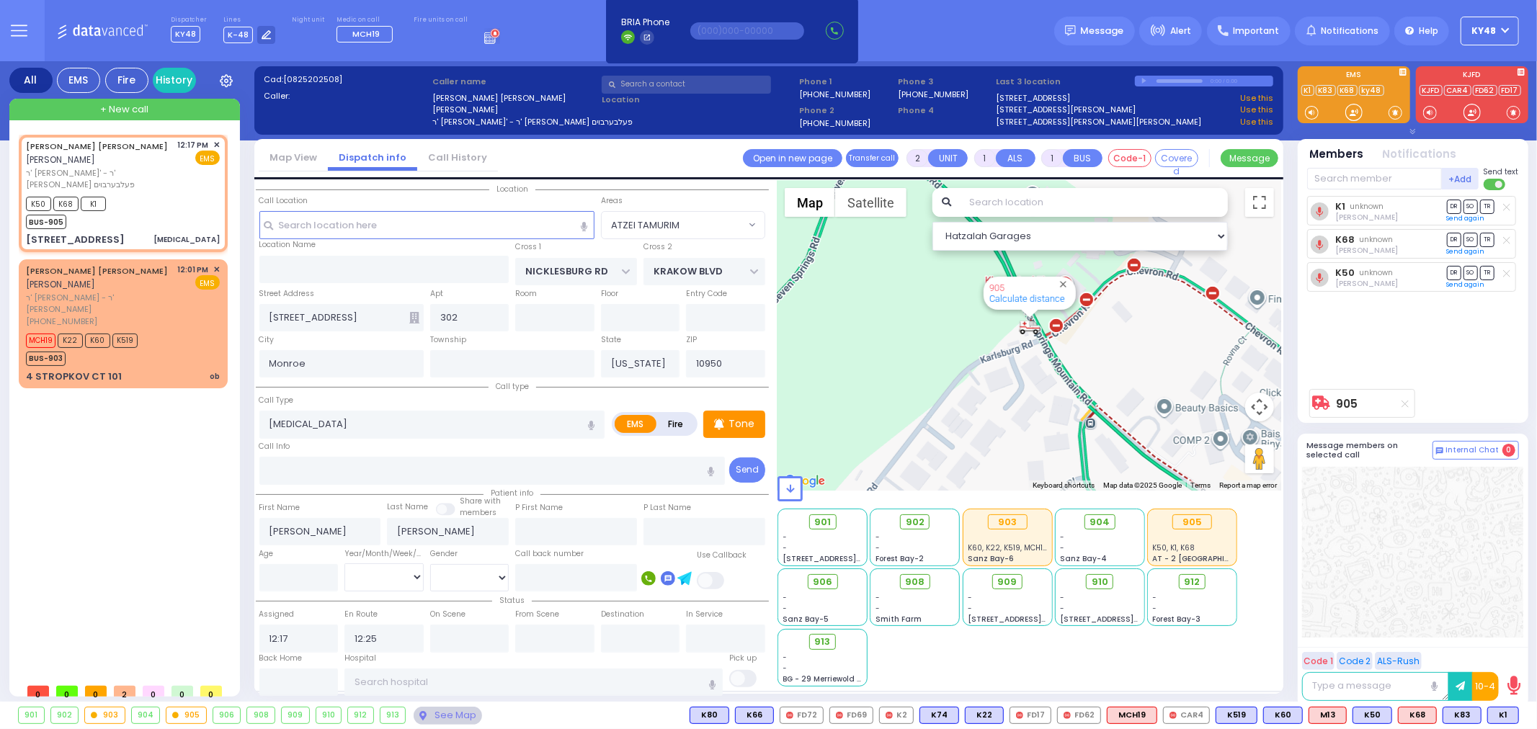
select select
radio input "true"
select select
select select "Hatzalah Garages"
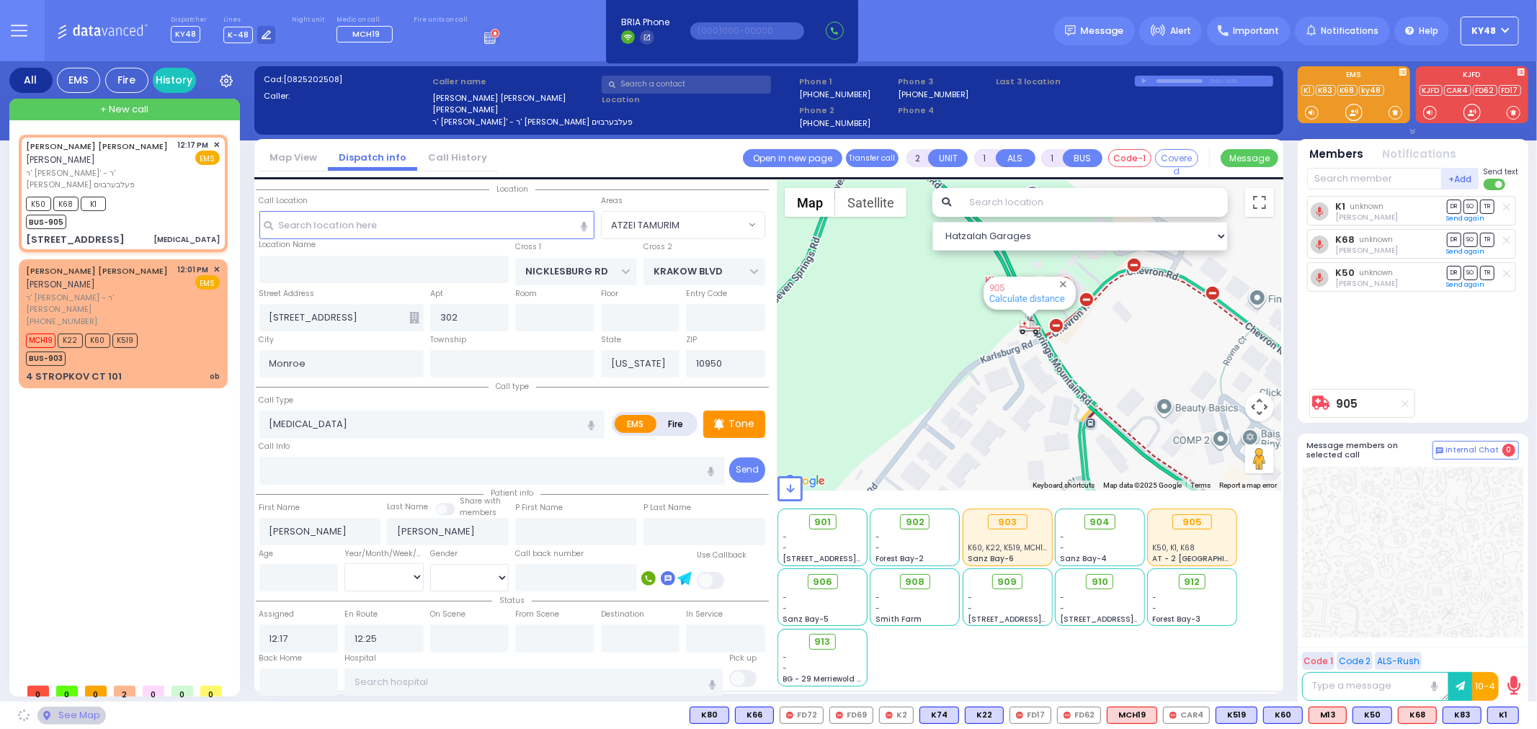
select select "ATZEI TAMURIM"
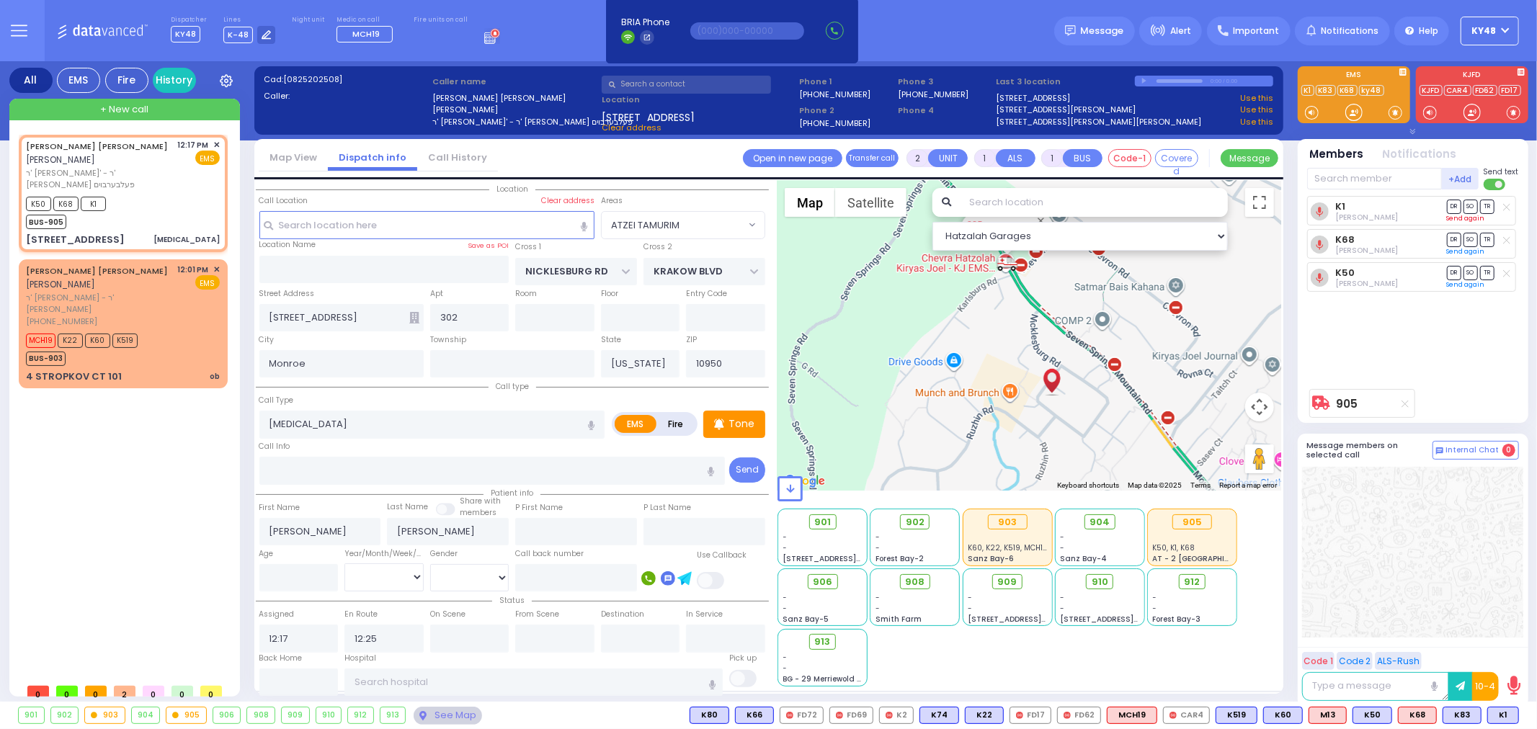
click at [1463, 219] on link "Send again" at bounding box center [1466, 218] width 38 height 9
drag, startPoint x: 1362, startPoint y: 118, endPoint x: 1349, endPoint y: 119, distance: 13.0
click at [1360, 118] on div at bounding box center [1354, 112] width 14 height 14
click at [1323, 185] on input "text" at bounding box center [1374, 179] width 135 height 22
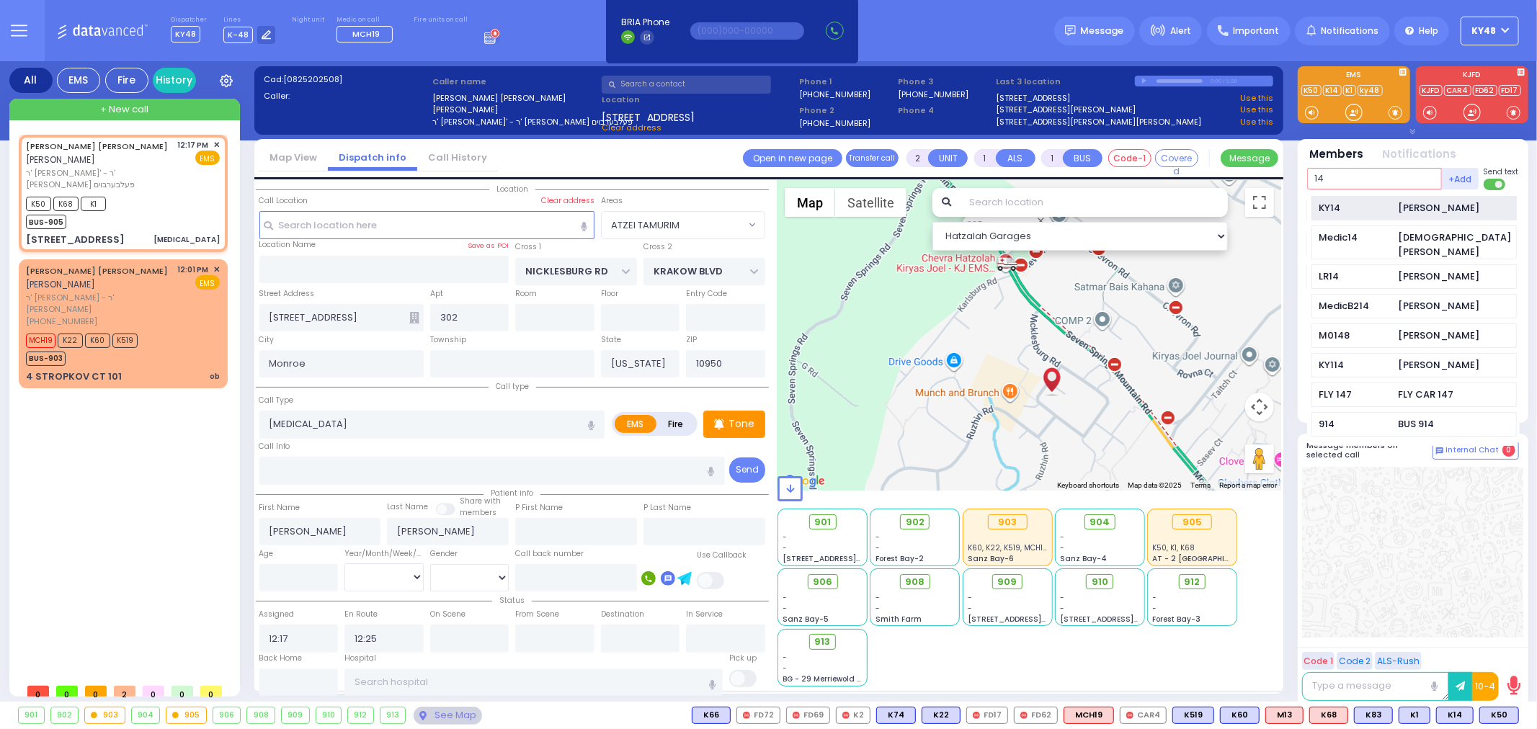
type input "14"
click at [1357, 210] on div "KY14" at bounding box center [1356, 208] width 72 height 14
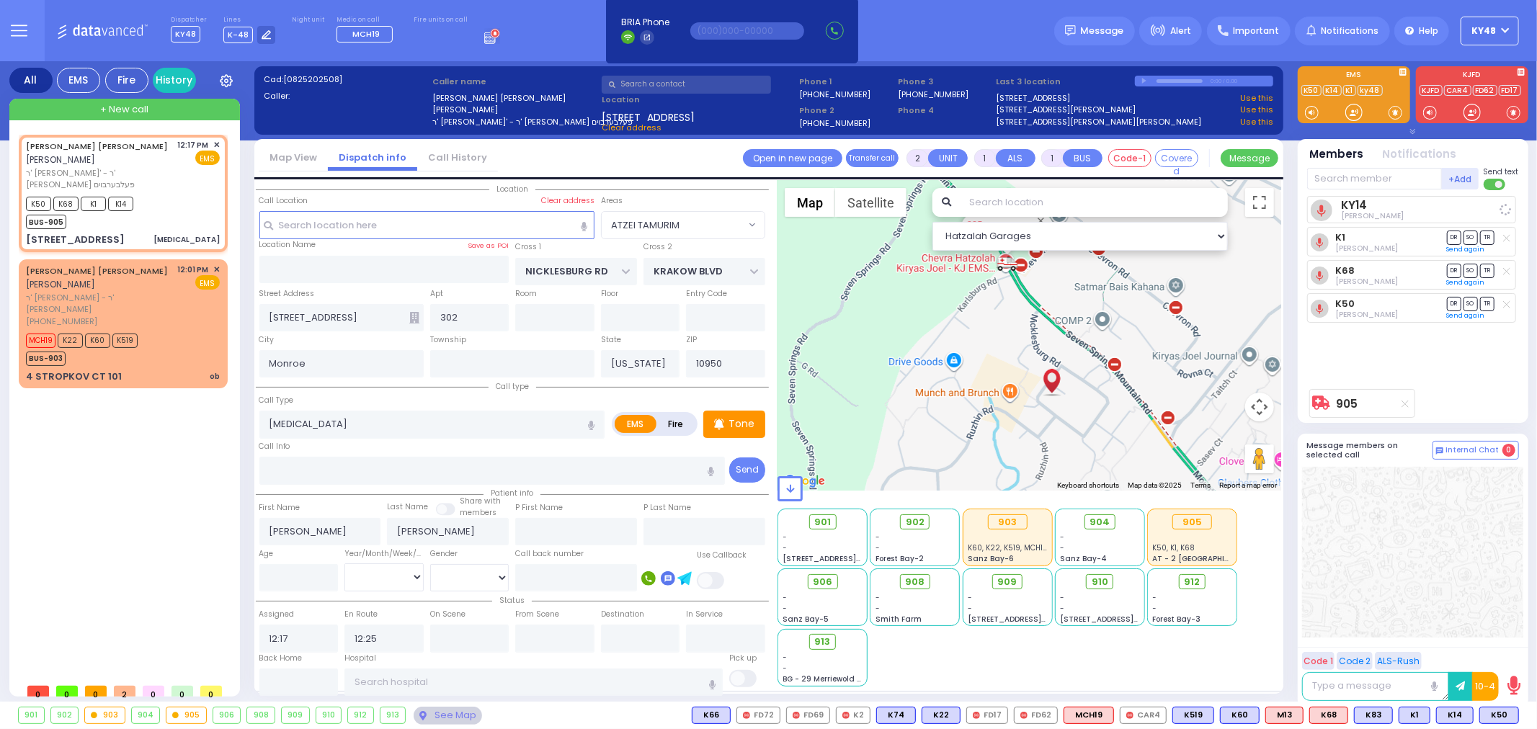
select select
radio input "true"
select select
select select "Hatzalah Garages"
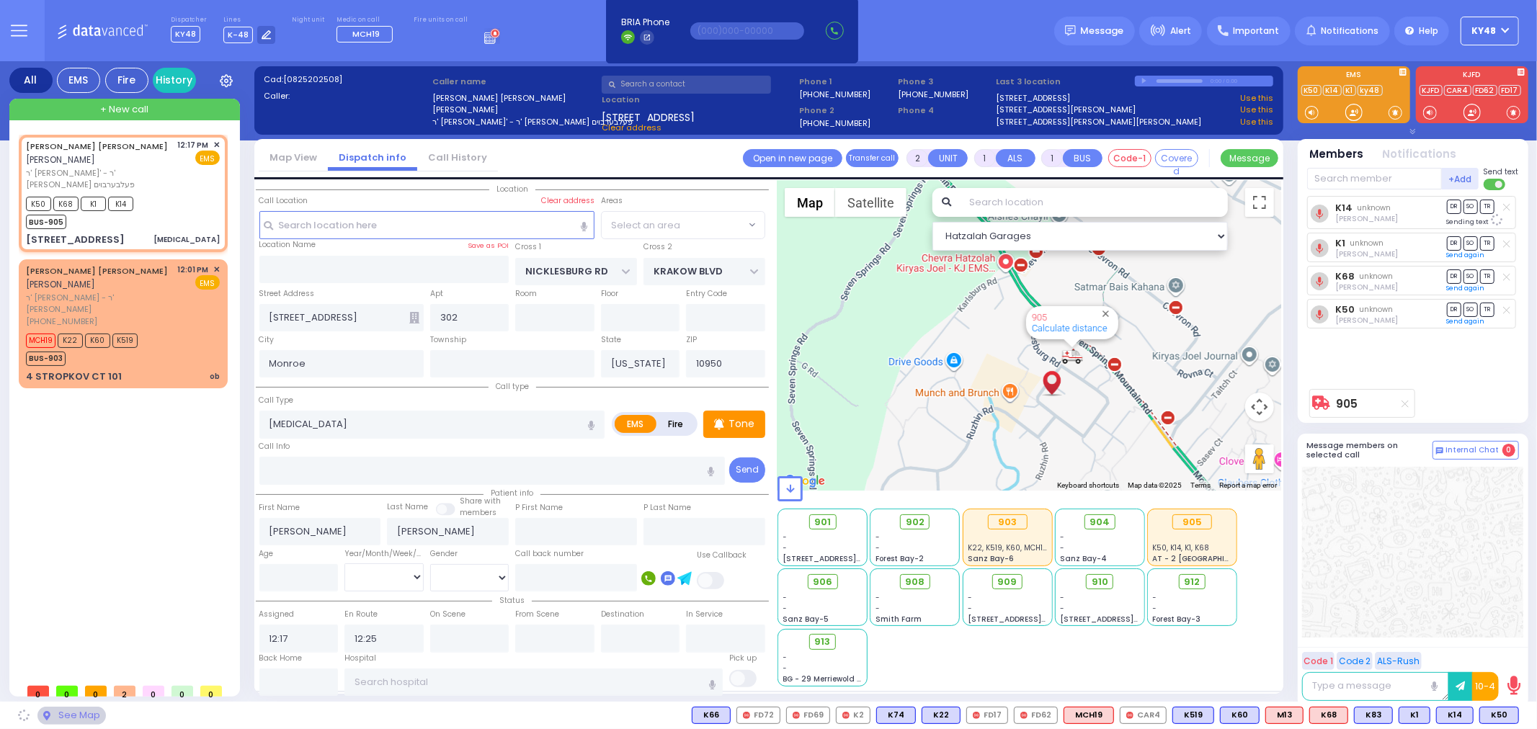
select select "ATZEI TAMURIM"
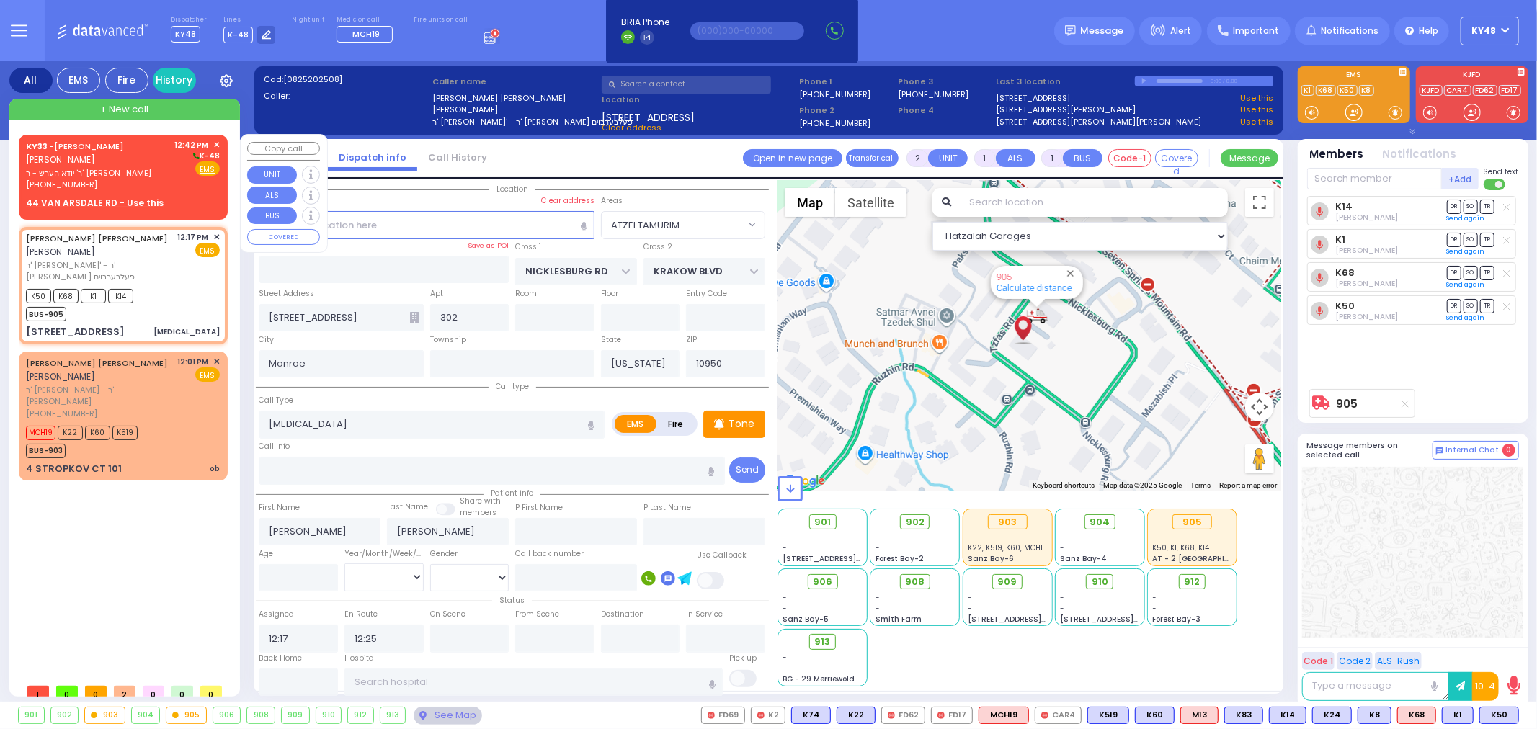
click at [162, 175] on span "ר' יודא הערש - ר' קלמן קאהן" at bounding box center [98, 173] width 144 height 12
select select
radio input "true"
type input "SHULEM JOSEPH"
type input "SCHAFFER"
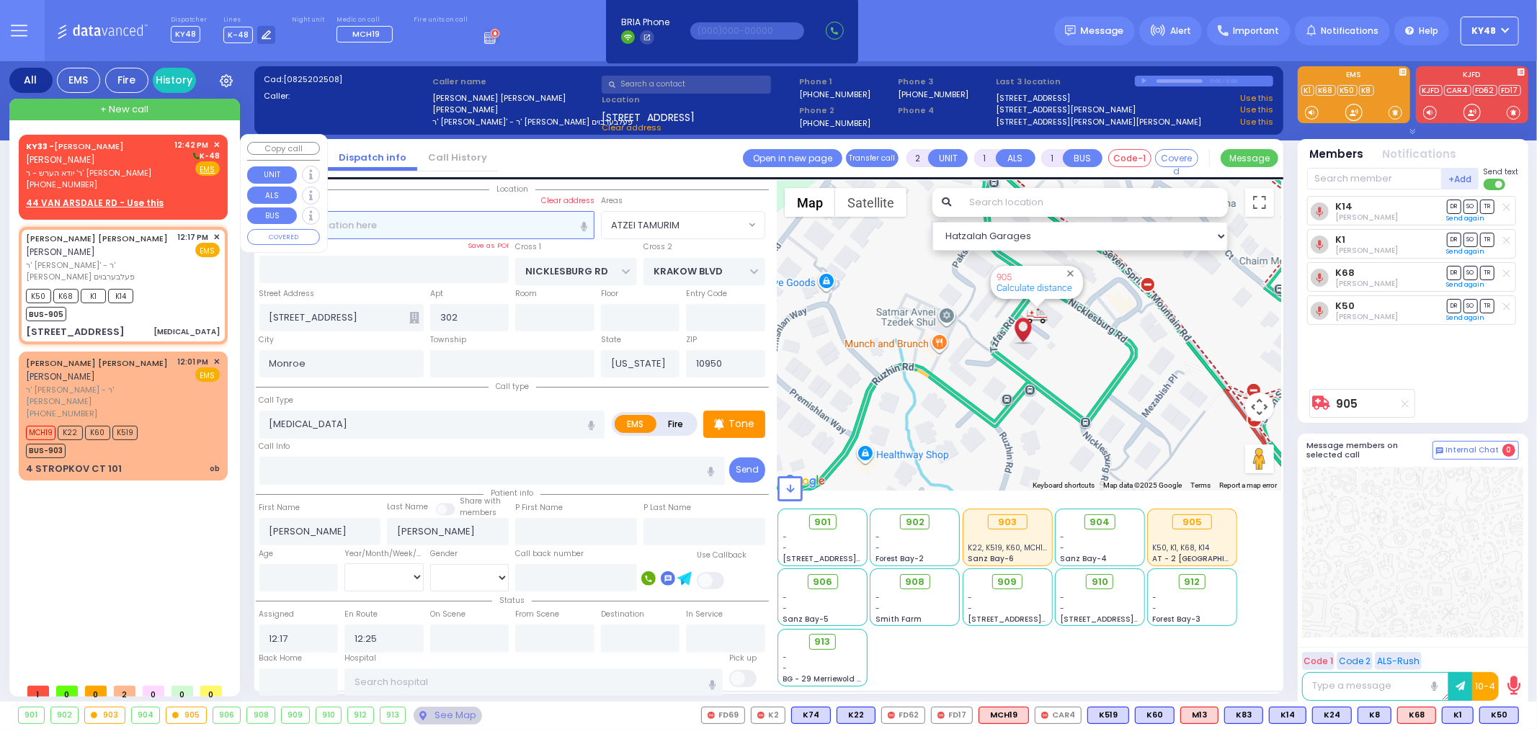
select select
type input "12:42"
select select "Hatzalah Garages"
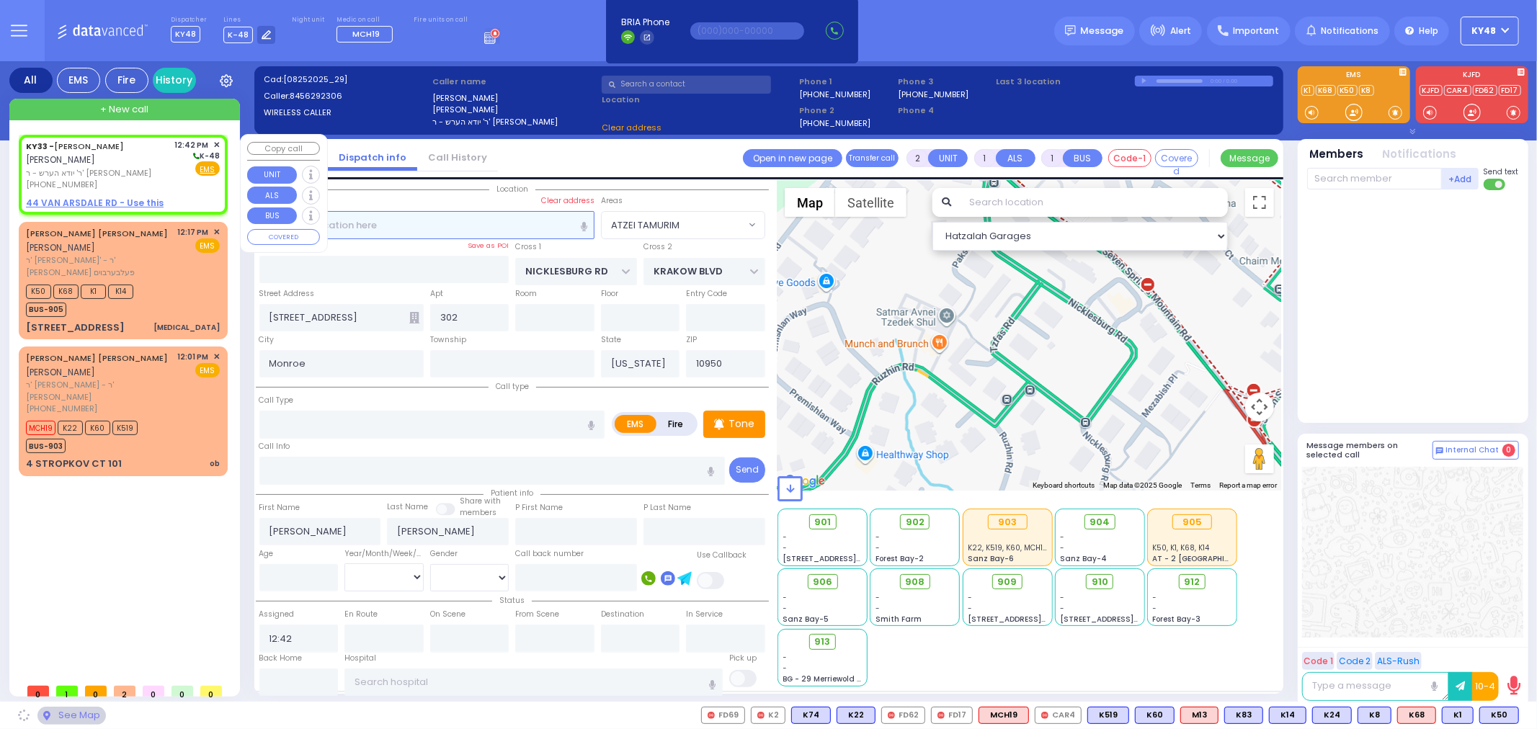
select select
radio input "true"
select select
select select "Hatzalah Garages"
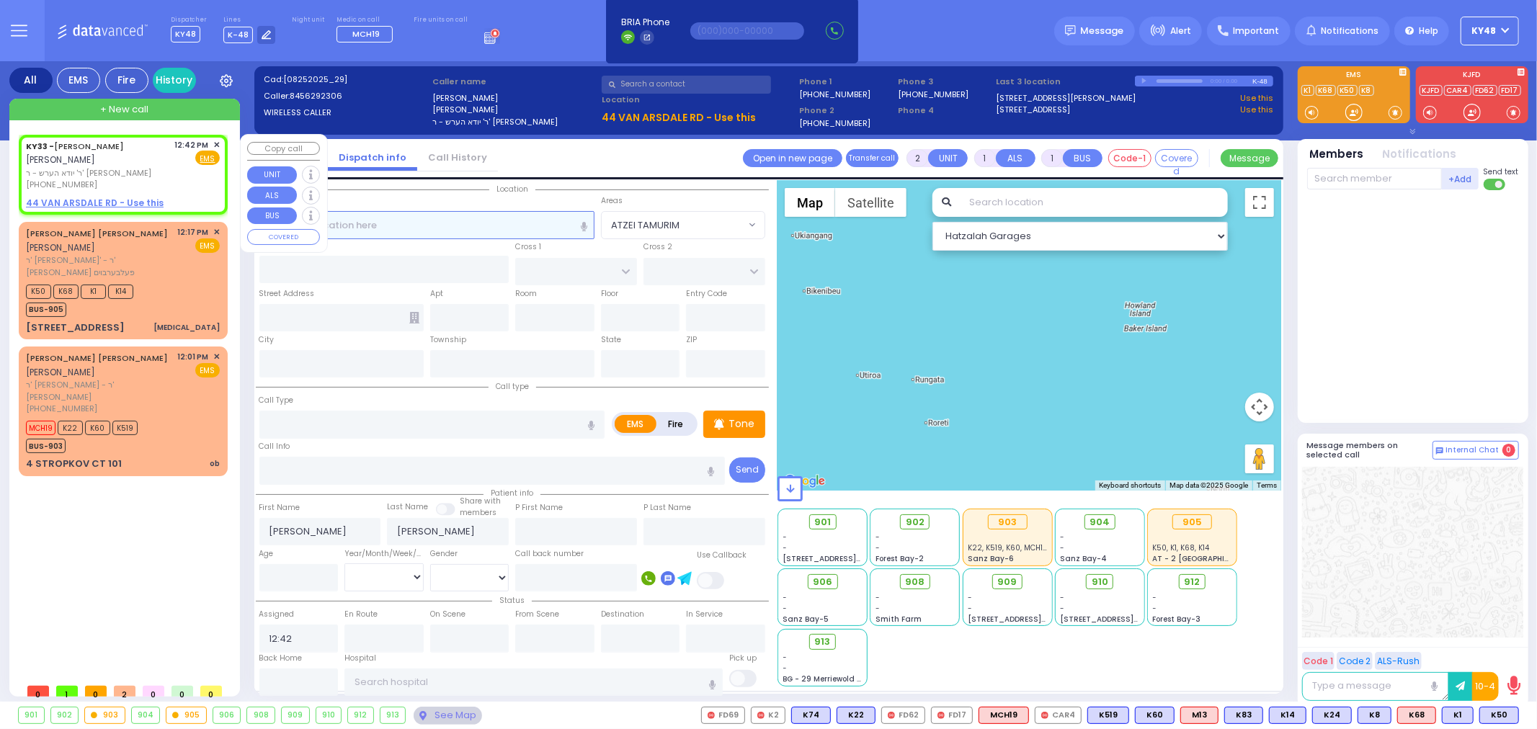
select select
radio input "true"
select select
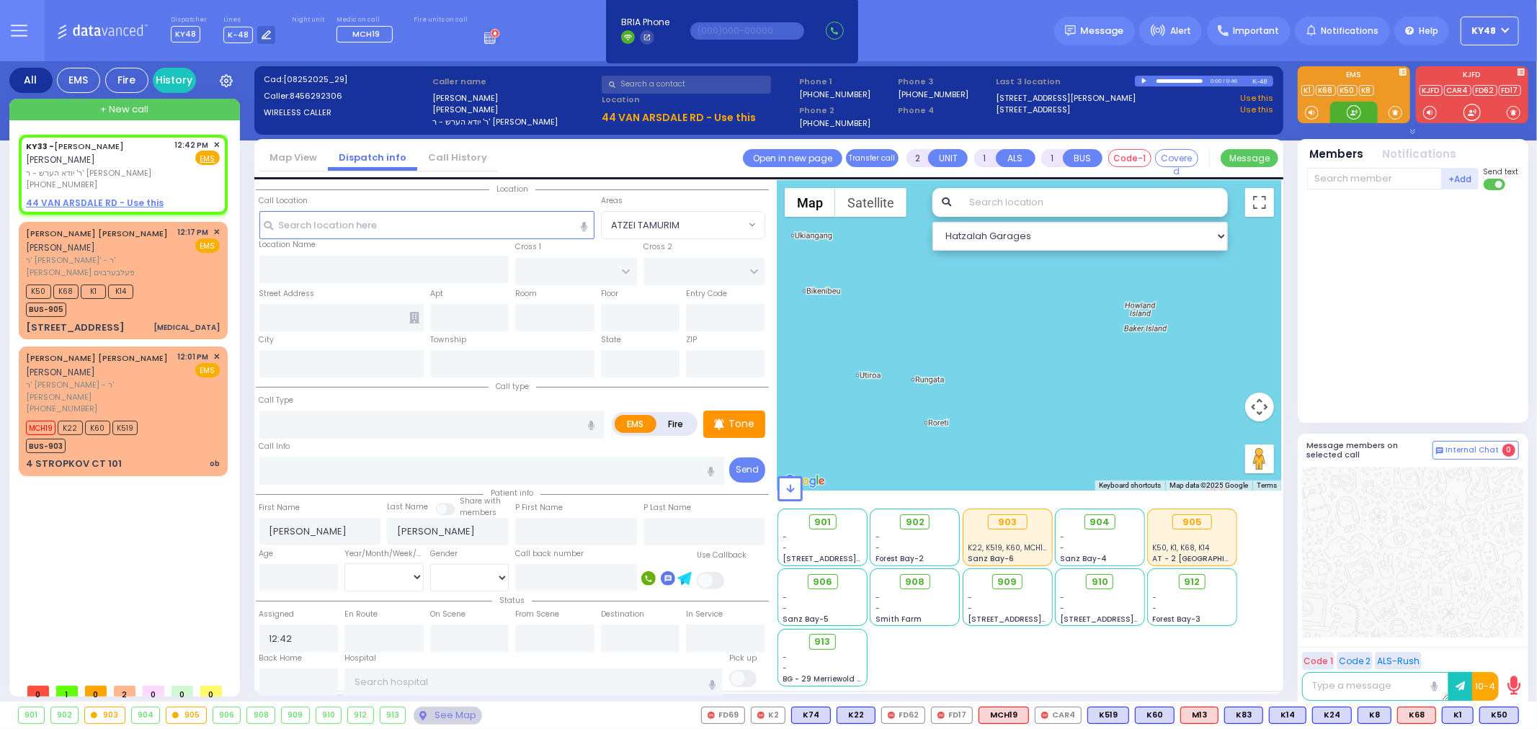
click at [1353, 118] on div at bounding box center [1354, 112] width 14 height 14
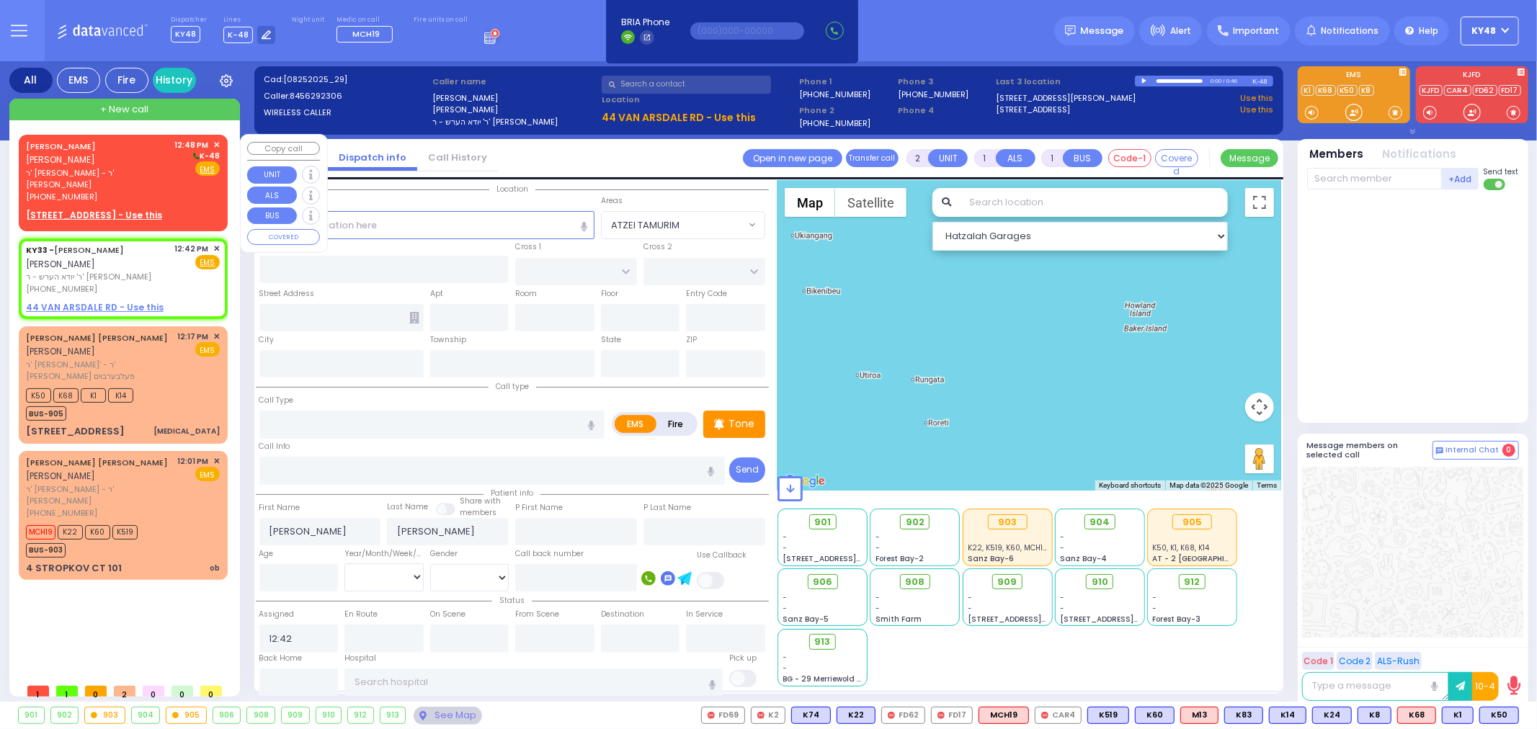
drag, startPoint x: 116, startPoint y: 180, endPoint x: 114, endPoint y: 193, distance: 13.2
click at [116, 191] on div "(845) 395-8800" at bounding box center [98, 197] width 144 height 12
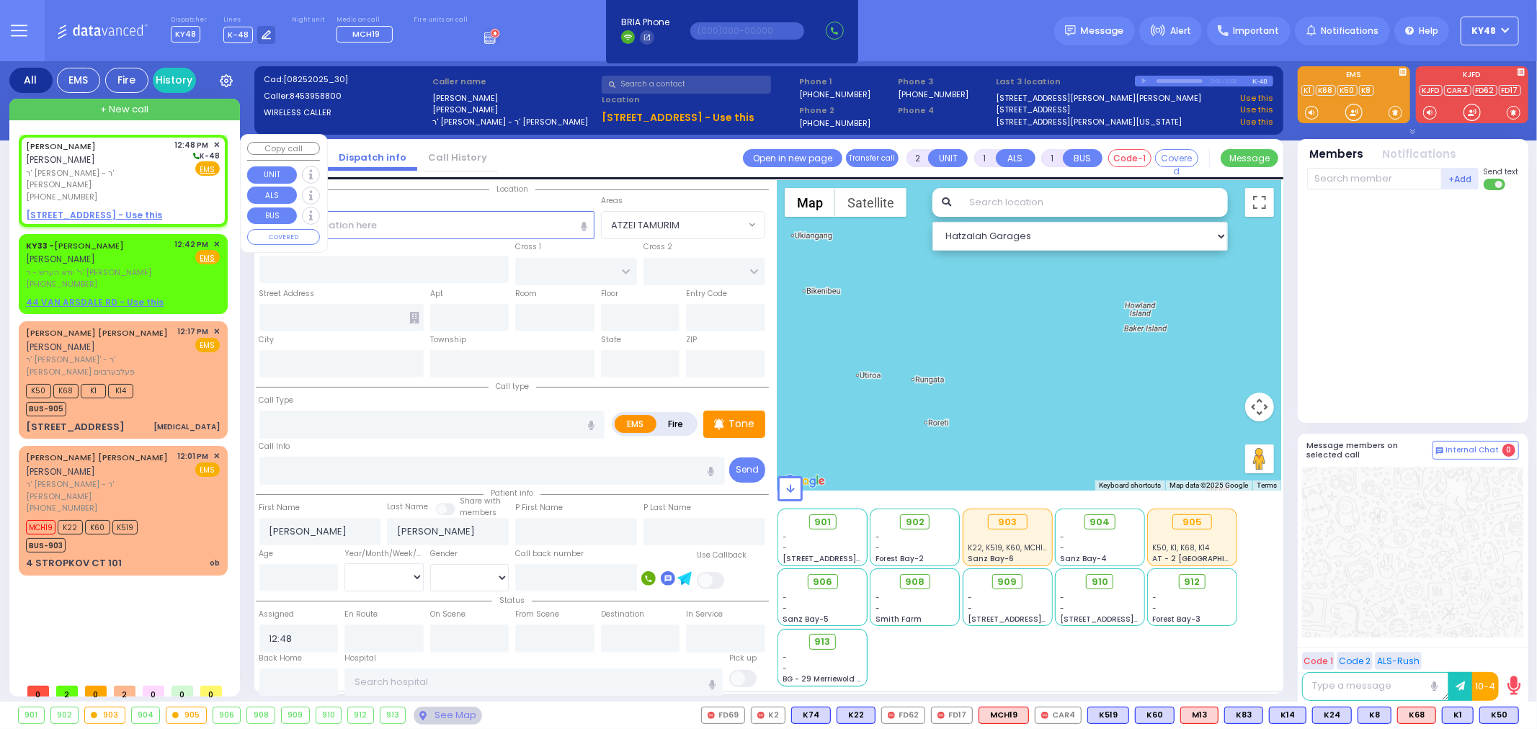
click at [108, 209] on u "23 CHEVRON RD 302 - Use this" at bounding box center [94, 215] width 136 height 12
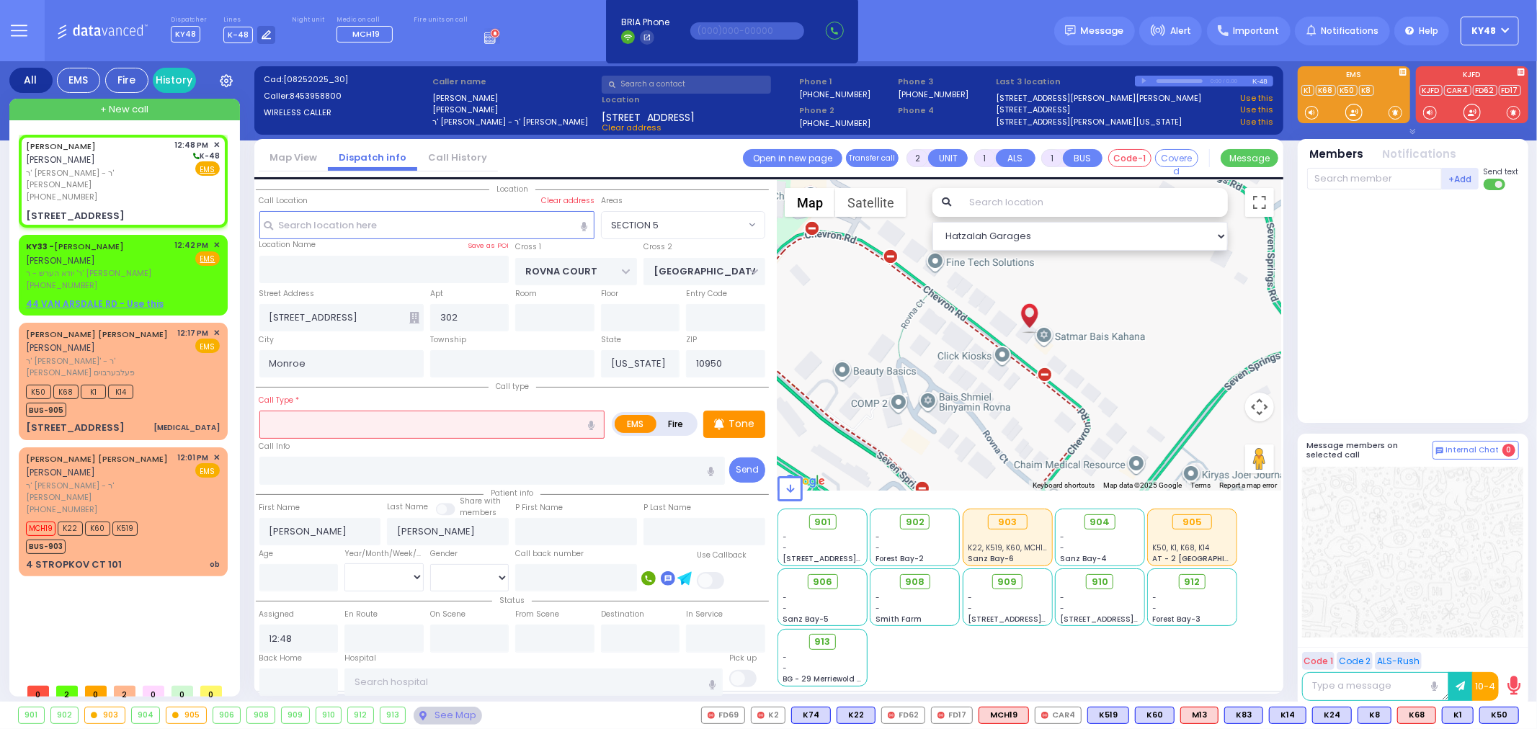
click at [311, 425] on input "text" at bounding box center [432, 424] width 346 height 27
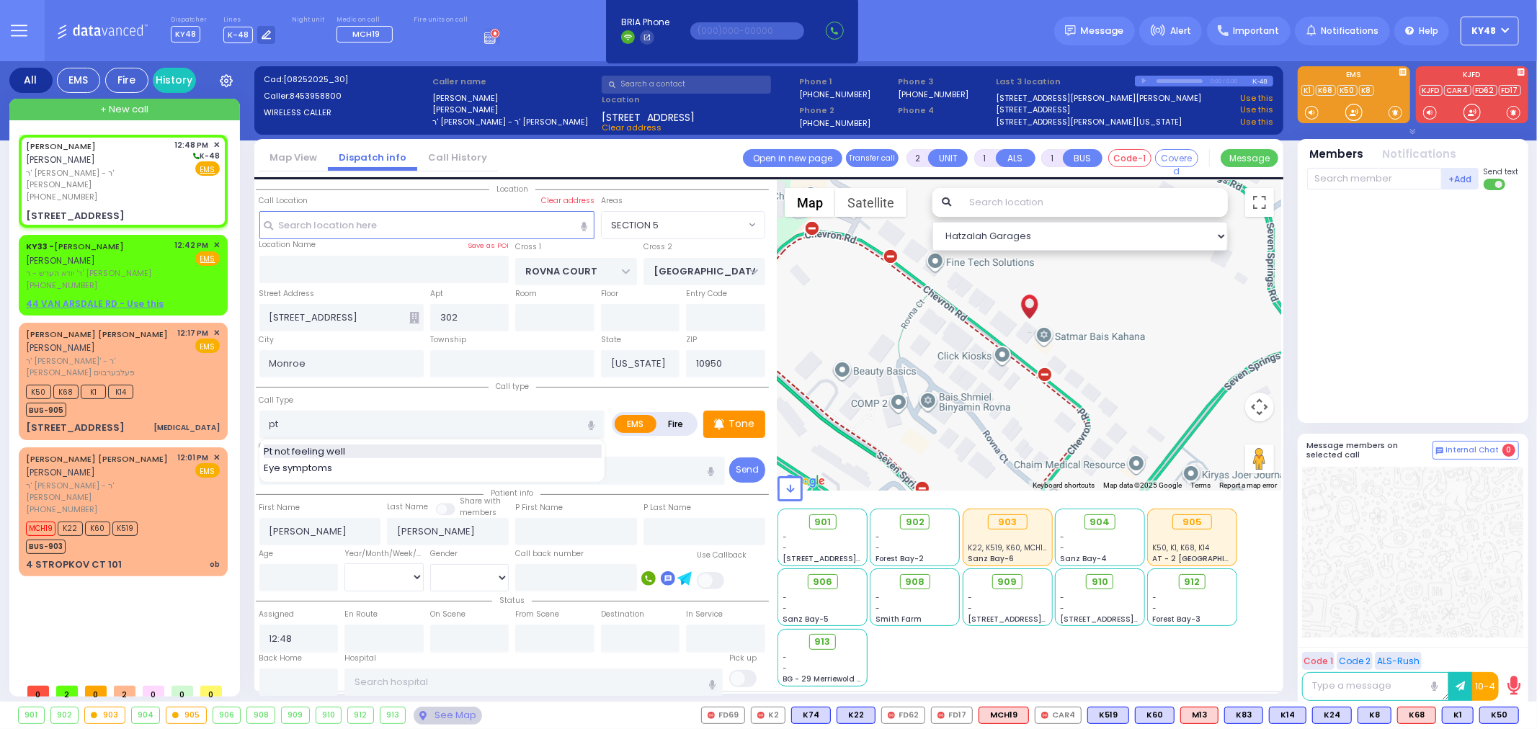
click at [301, 450] on span "Pt not feeling well" at bounding box center [307, 452] width 86 height 14
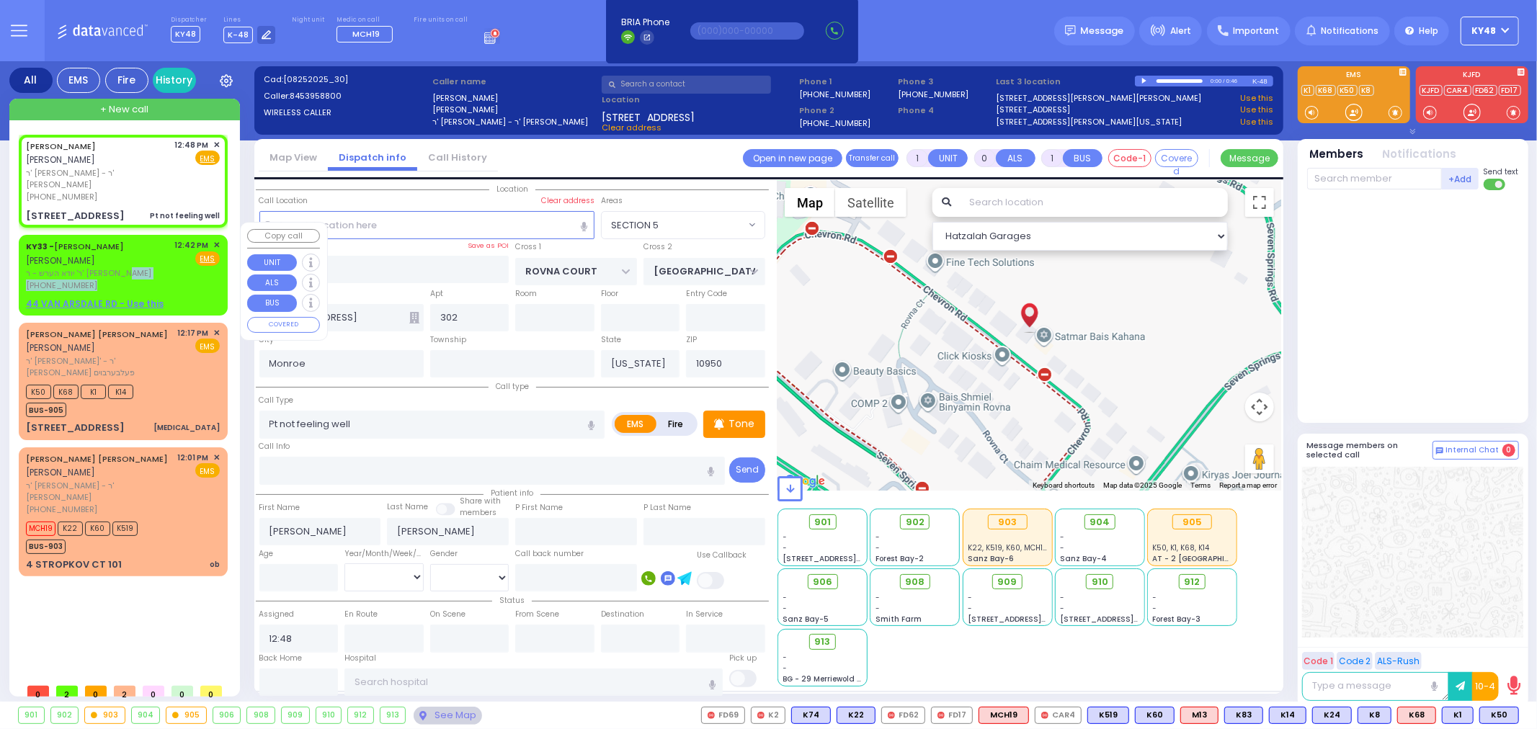
click at [132, 264] on div "KY33 - SHULEM JOSEPH SCHAFFER שלום יוסף שאפער ר' יודא הערש - ר' קלמן קאהן (845)…" at bounding box center [98, 265] width 144 height 52
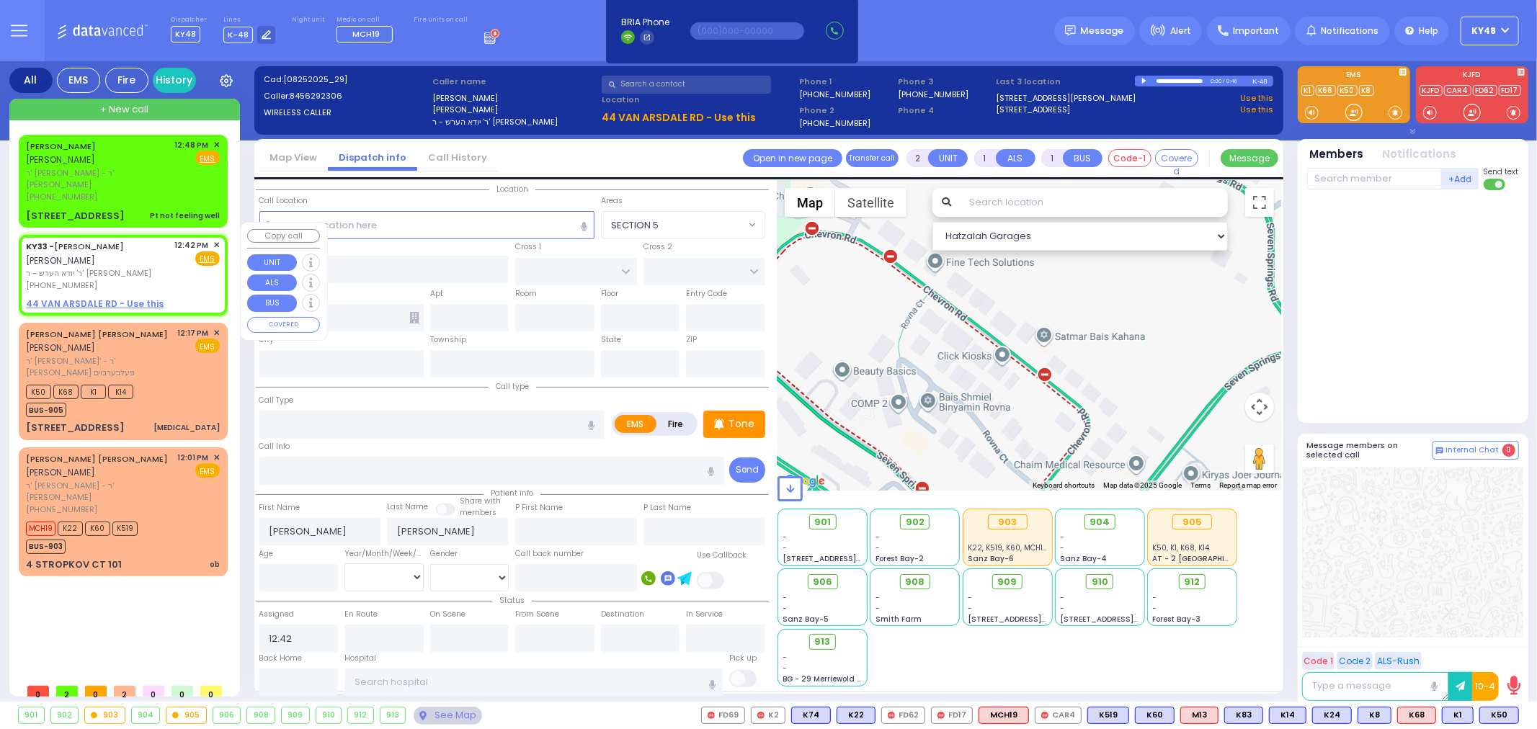
click at [213, 239] on span "✕" at bounding box center [216, 245] width 6 height 12
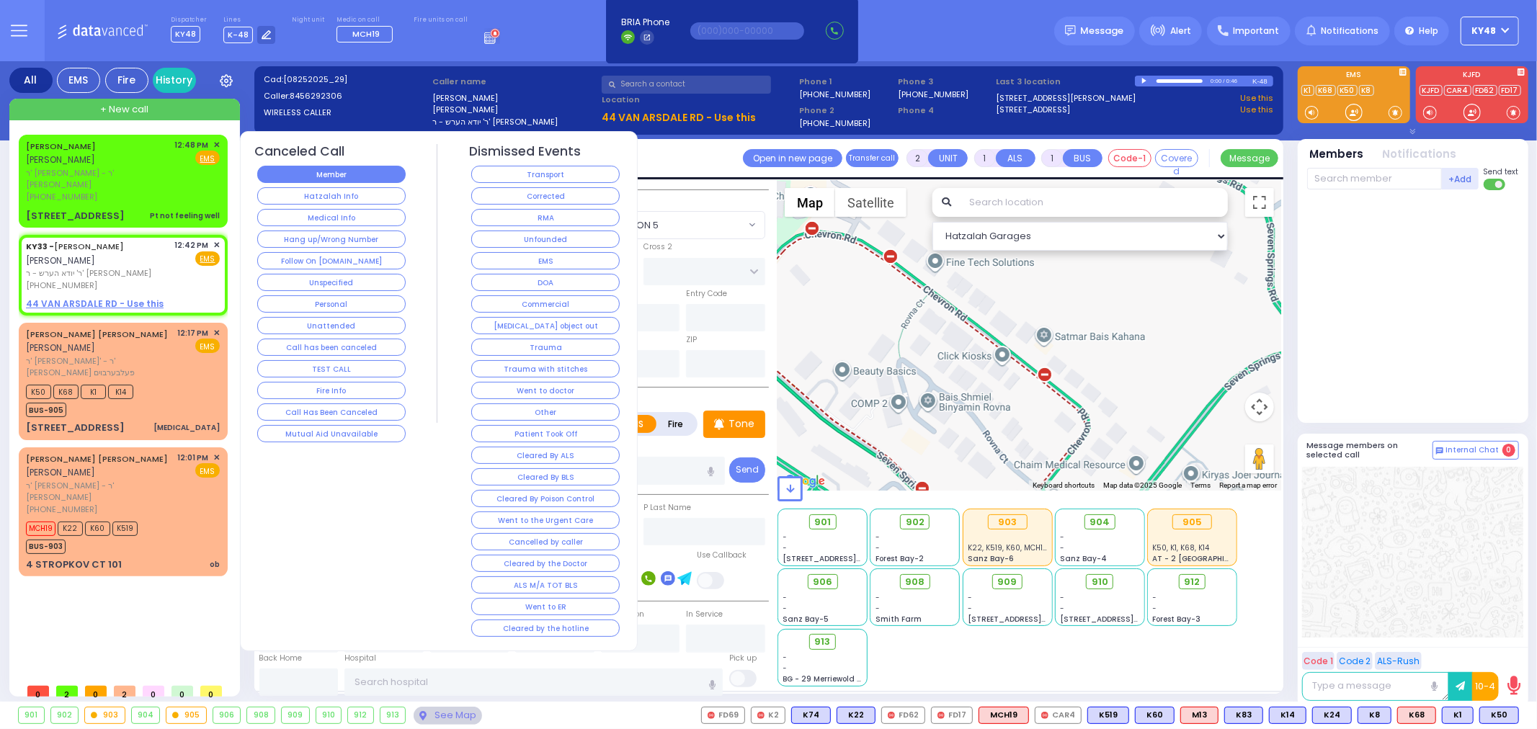
click at [329, 166] on button "Member" at bounding box center [331, 174] width 148 height 17
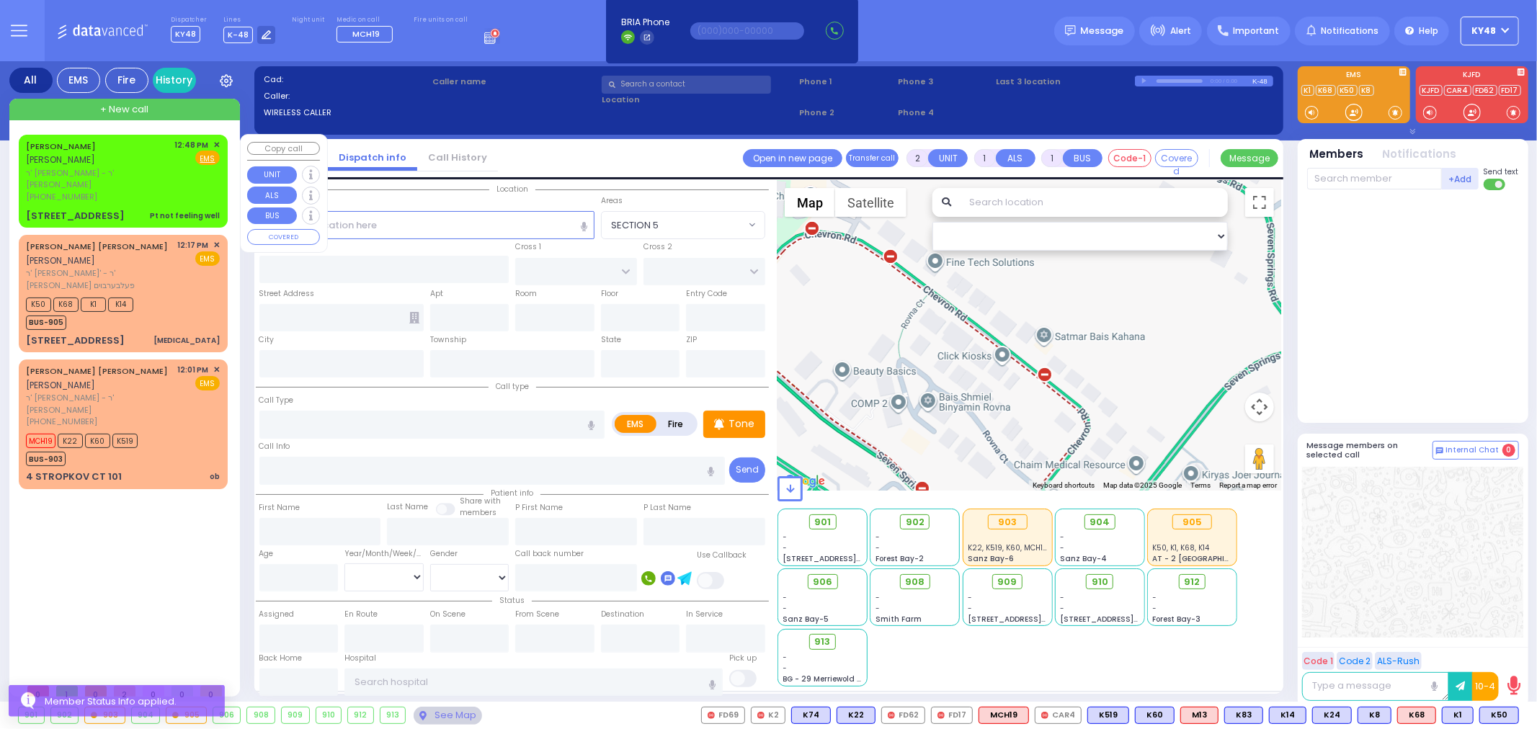
click at [156, 191] on div "(845) 395-8800" at bounding box center [98, 197] width 144 height 12
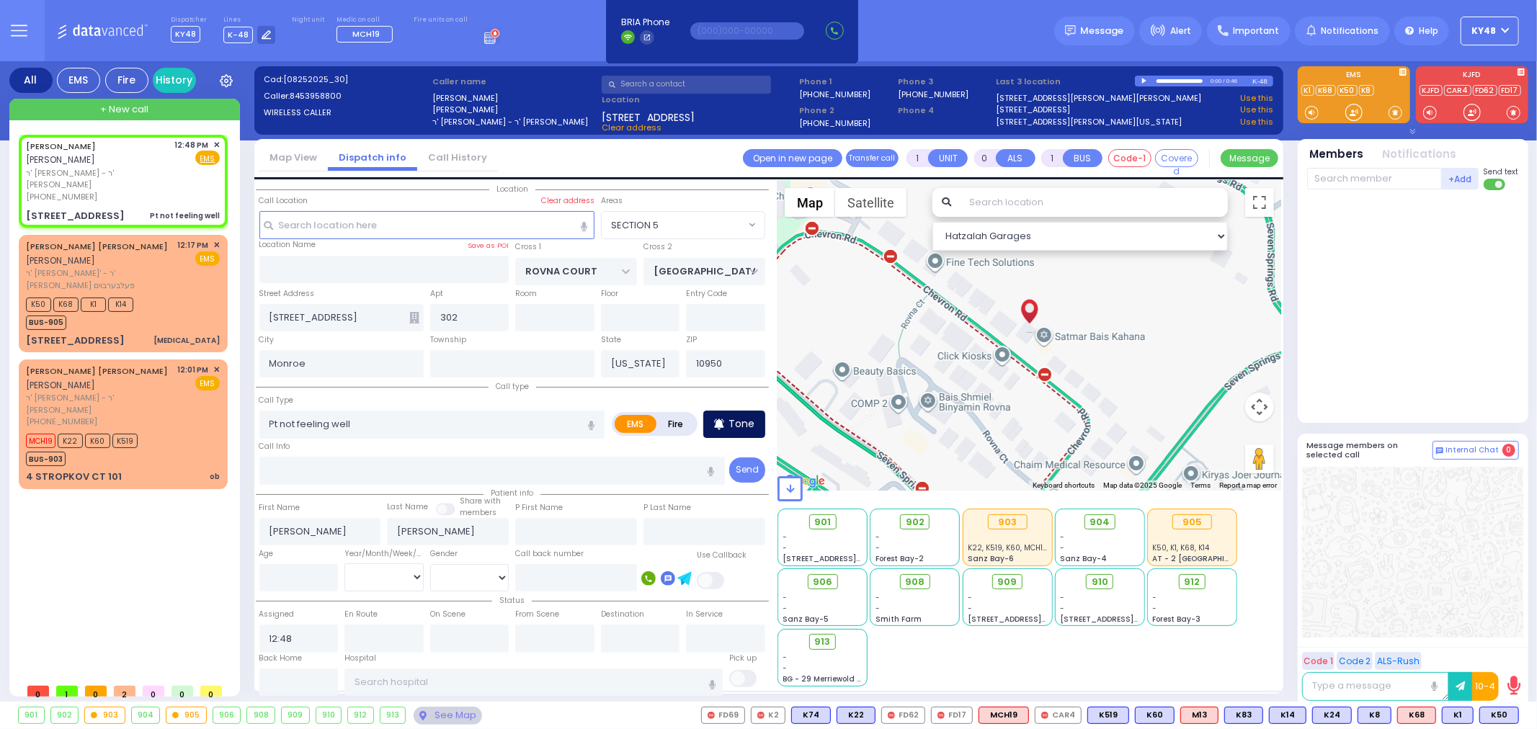
click at [737, 417] on p "Tone" at bounding box center [742, 424] width 26 height 15
click at [1352, 114] on div at bounding box center [1354, 112] width 14 height 14
click at [746, 418] on p "Tone" at bounding box center [742, 424] width 26 height 15
drag, startPoint x: 1351, startPoint y: 114, endPoint x: 1362, endPoint y: 116, distance: 11.7
click at [1361, 115] on div at bounding box center [1354, 112] width 14 height 14
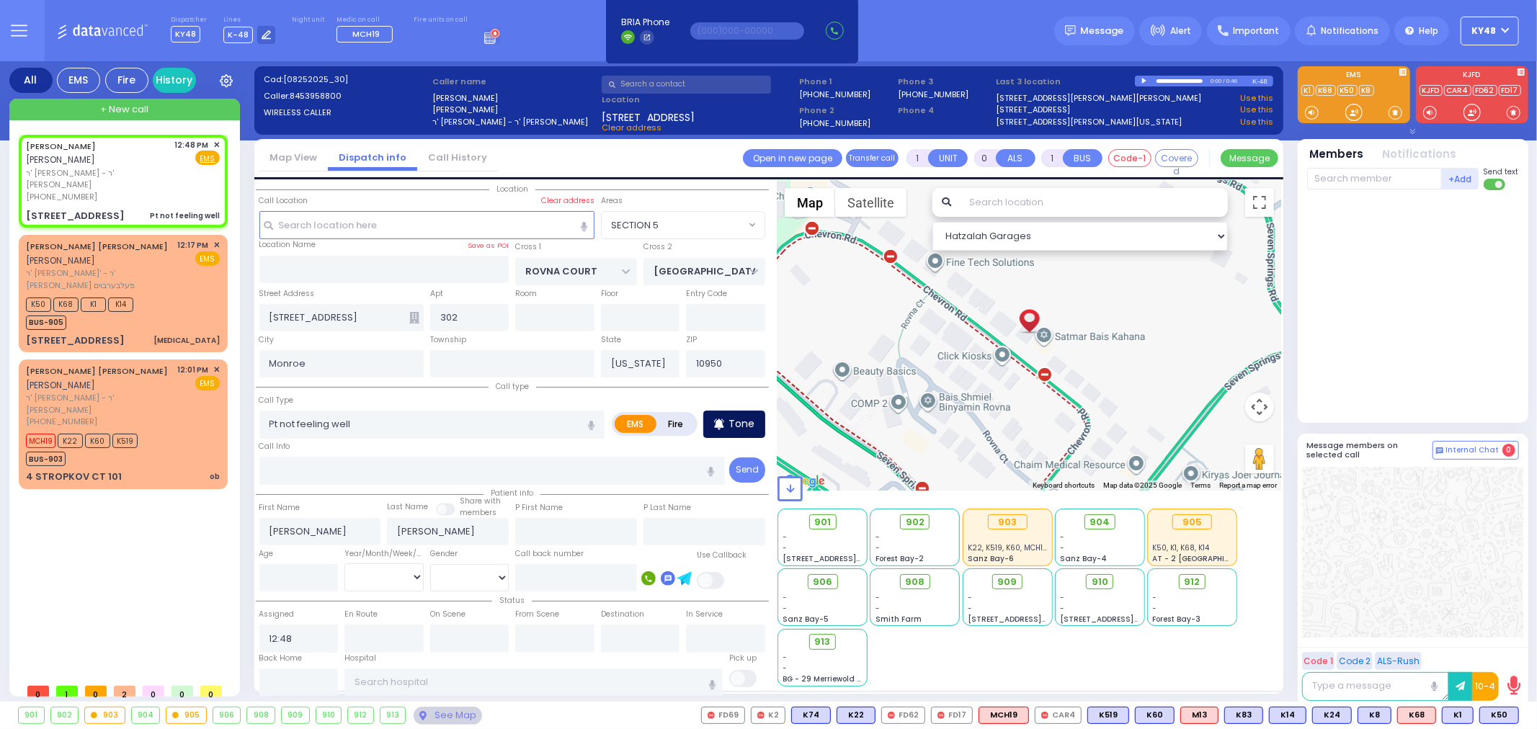
click at [730, 424] on p "Tone" at bounding box center [742, 424] width 26 height 15
click at [1358, 113] on div at bounding box center [1354, 112] width 14 height 14
click at [117, 191] on div "(845) 395-8800" at bounding box center [98, 197] width 144 height 12
click at [1338, 179] on input "text" at bounding box center [1374, 179] width 135 height 22
click at [1369, 213] on div "KY82" at bounding box center [1356, 208] width 72 height 14
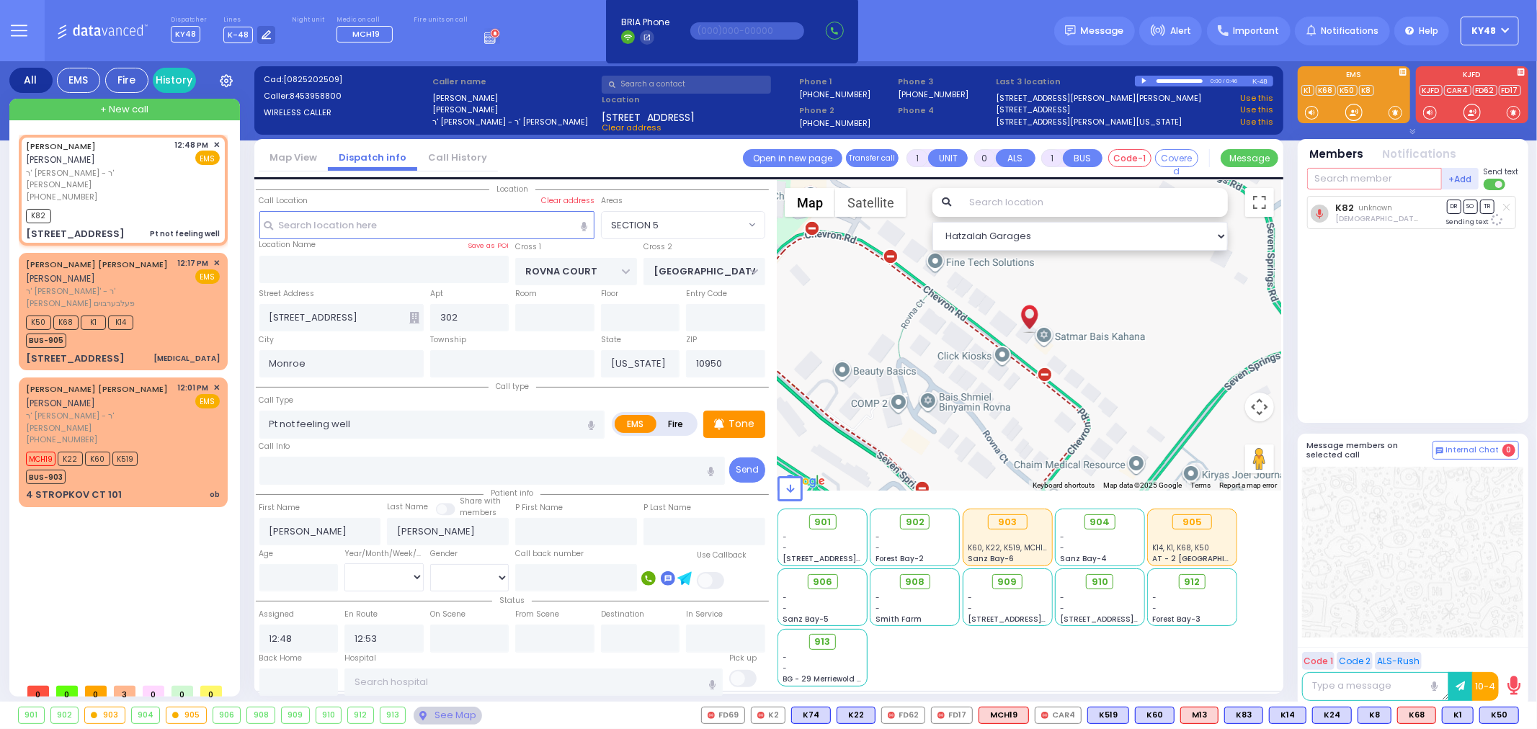
click at [1353, 177] on input "text" at bounding box center [1374, 179] width 135 height 22
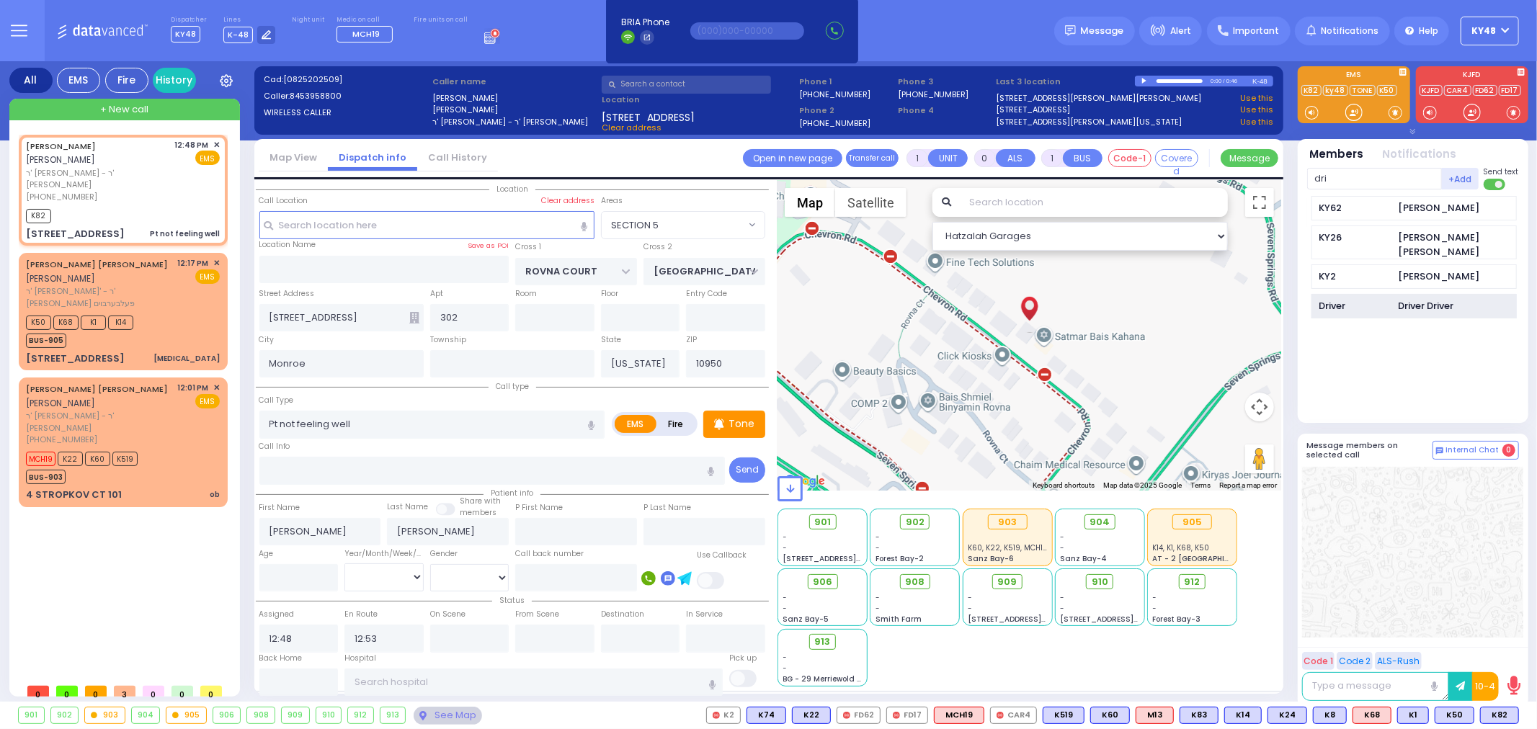
click at [1381, 299] on div "Driver" at bounding box center [1356, 306] width 72 height 14
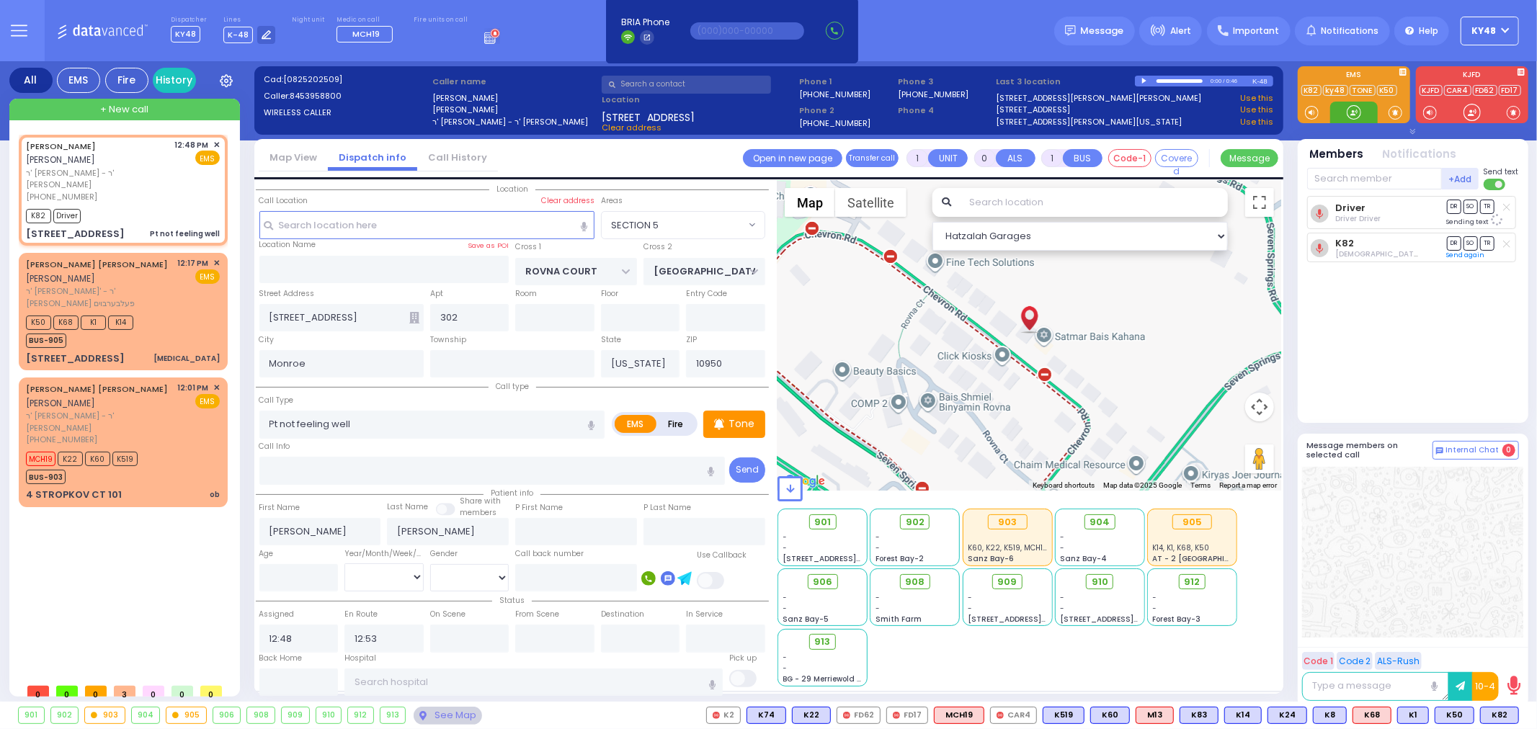
click at [1356, 112] on div at bounding box center [1354, 112] width 14 height 14
click at [1353, 114] on div at bounding box center [1354, 112] width 14 height 14
click at [155, 352] on div "1 TZFAS RD 302 Chest Pain" at bounding box center [123, 359] width 194 height 14
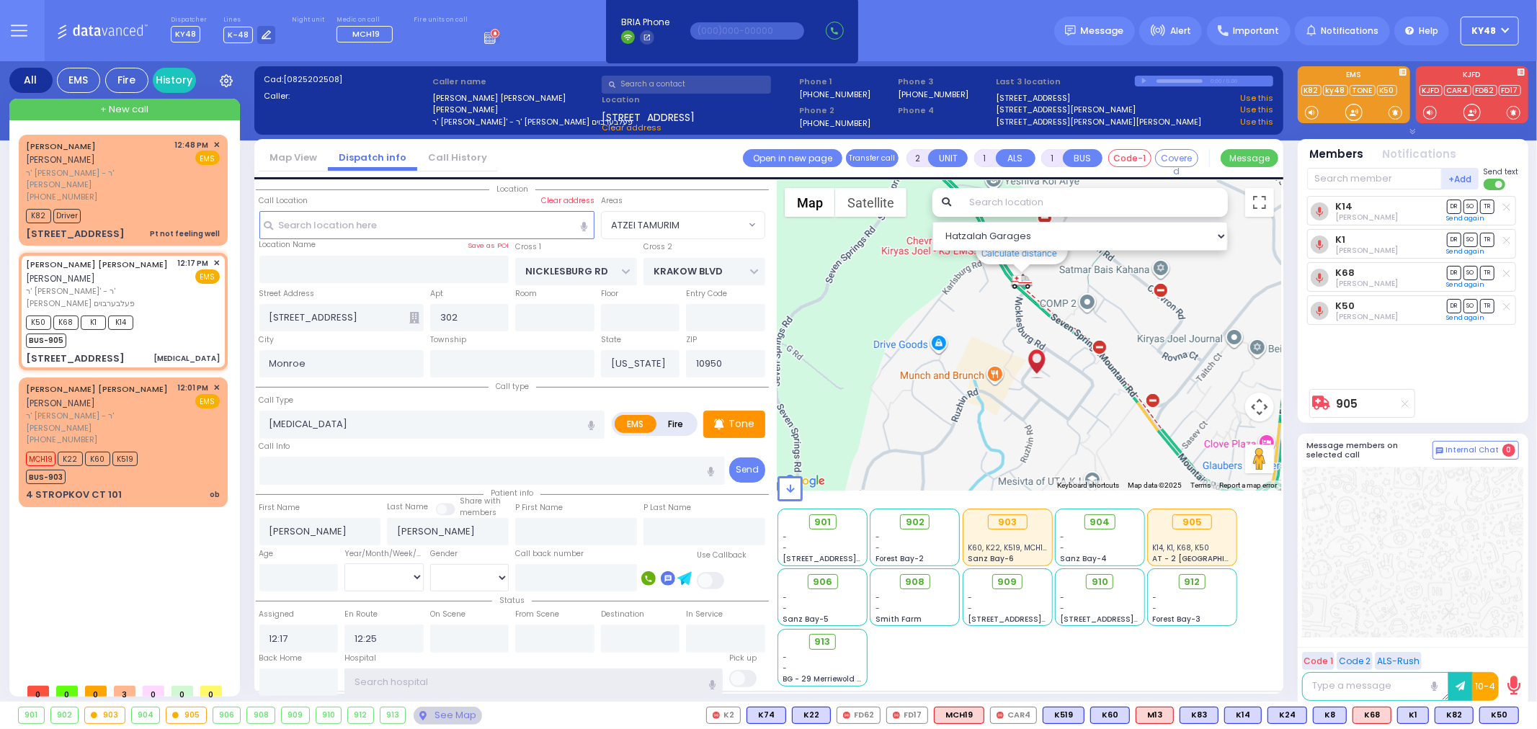
click at [448, 675] on input "text" at bounding box center [533, 682] width 378 height 27
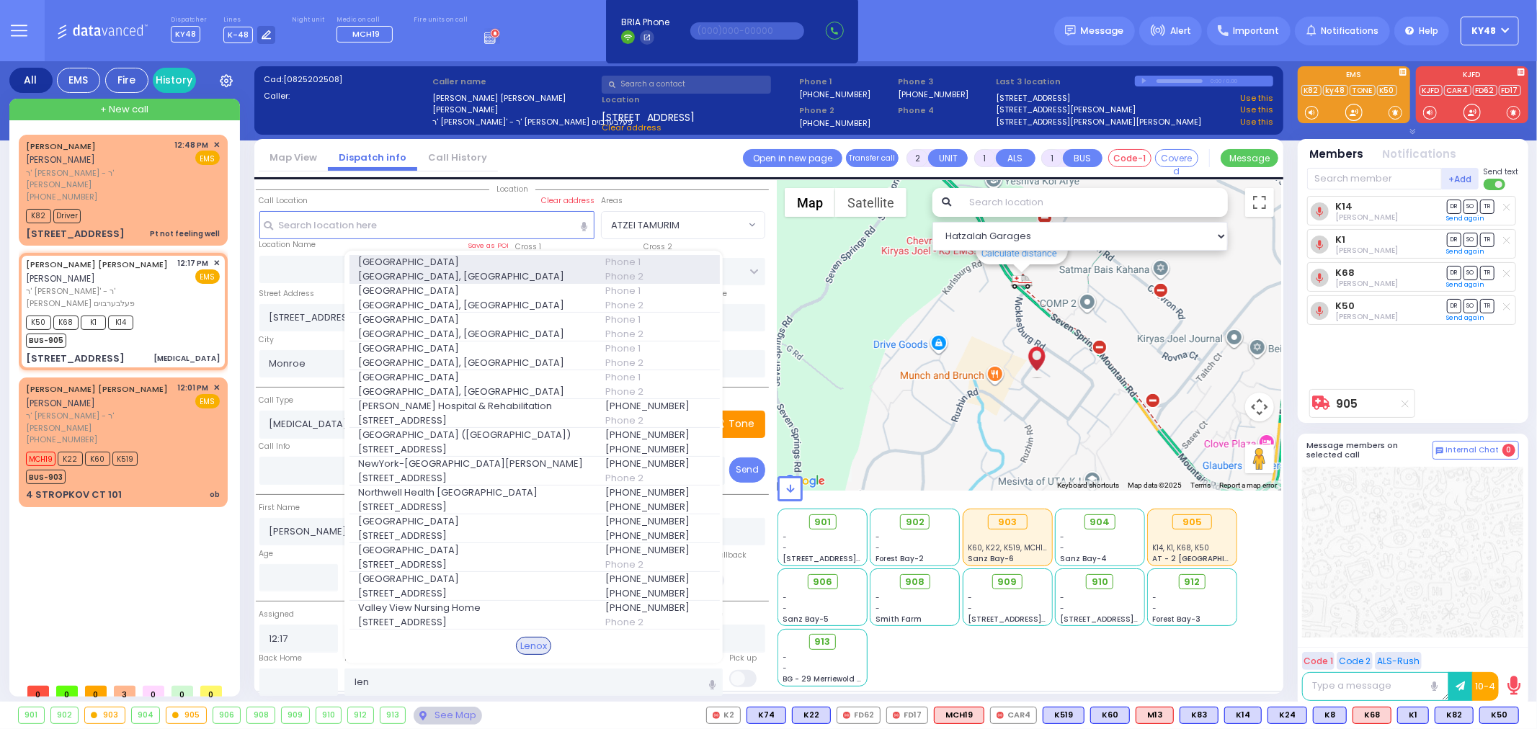
click at [432, 270] on span "Lenox Hill Hospital, East 77th Street" at bounding box center [472, 277] width 229 height 14
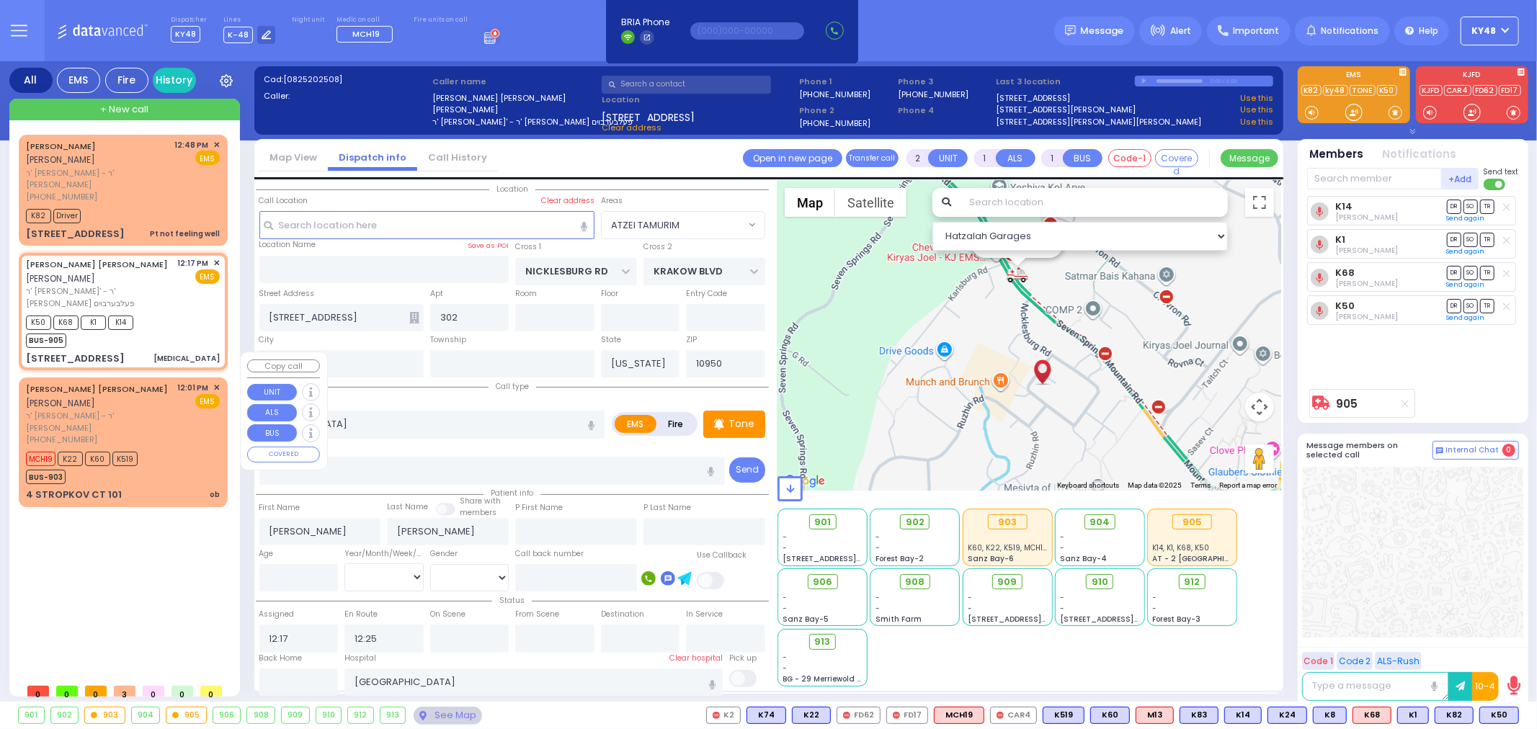
click at [179, 448] on div "MCH19 K22 K60 K519 BUS-903" at bounding box center [123, 466] width 194 height 36
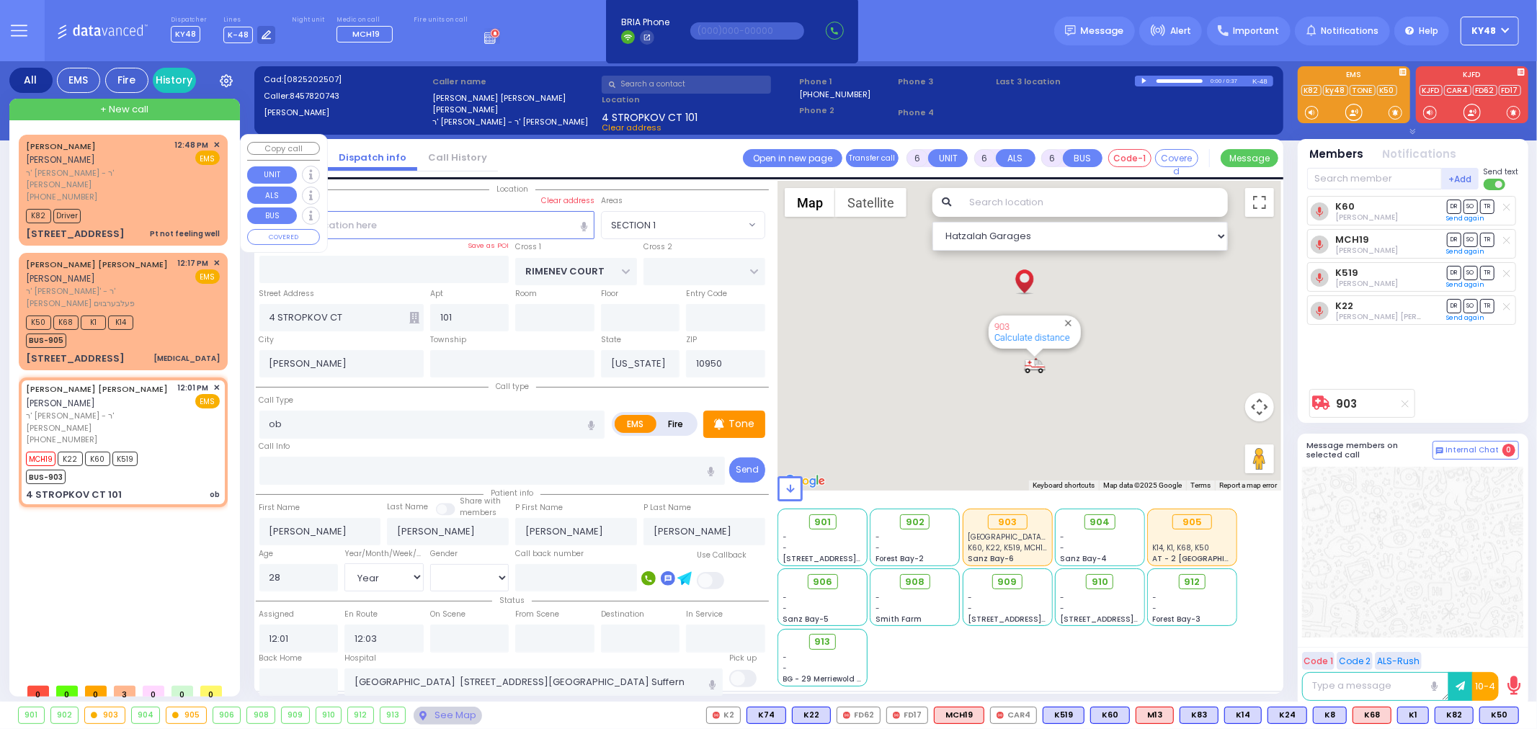
click at [177, 228] on div "Pt not feeling well" at bounding box center [185, 233] width 70 height 11
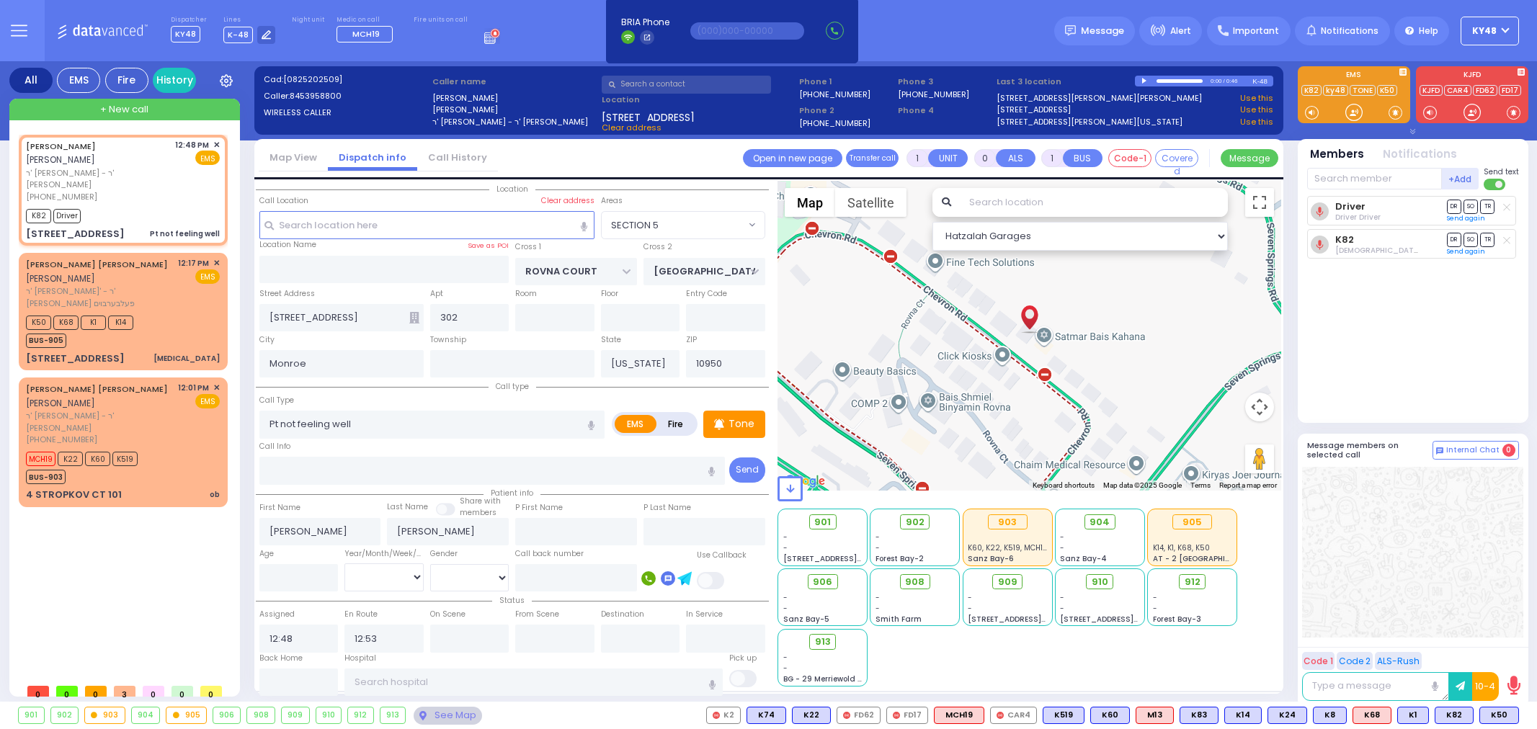
select select "SECTION 5"
select select
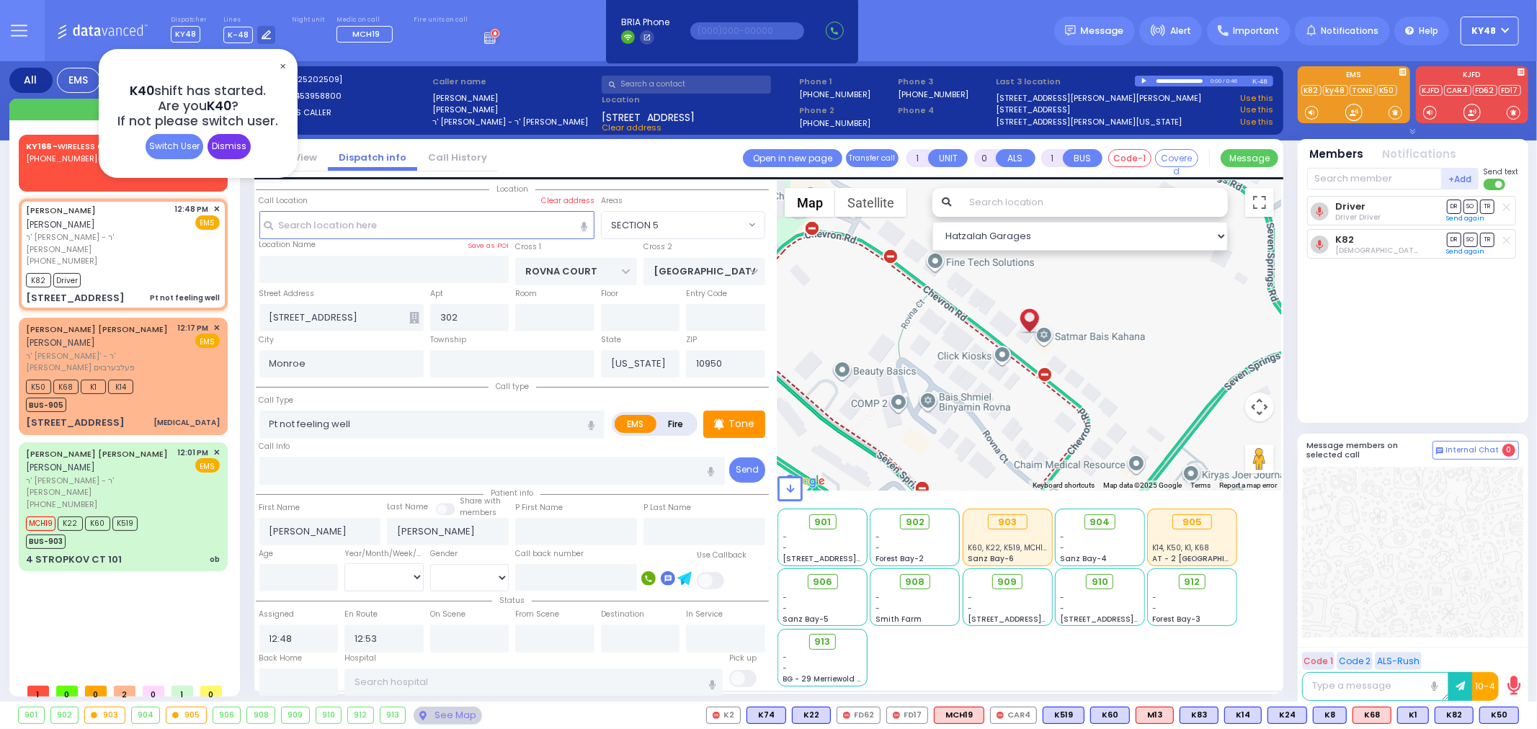
click at [223, 147] on div "Dismiss" at bounding box center [229, 146] width 43 height 25
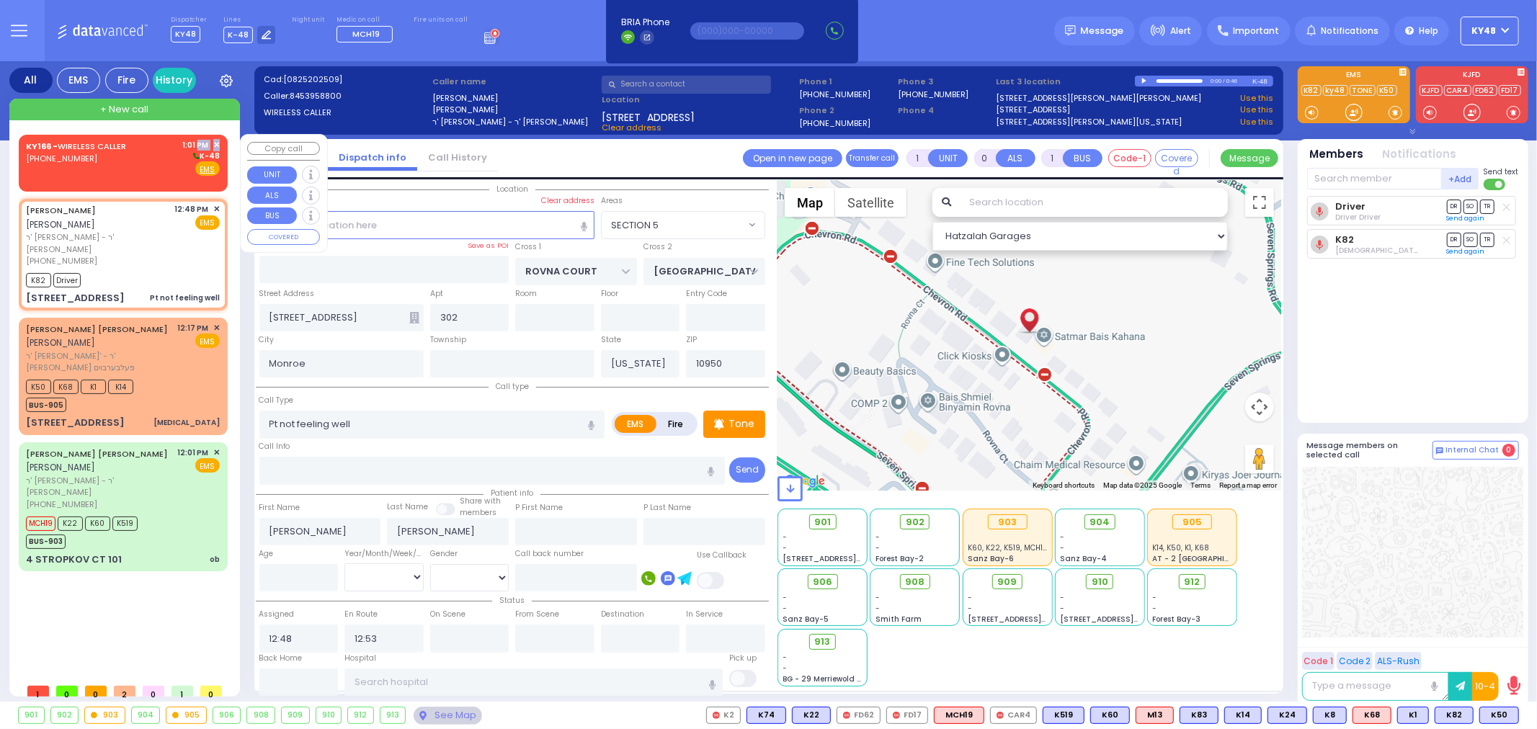
drag, startPoint x: 190, startPoint y: 146, endPoint x: 166, endPoint y: 155, distance: 24.6
click at [168, 155] on div "KY166 - WIRELESS CALLER (646) 294-2063 1:01 PM ✕ K-48 EMS" at bounding box center [123, 157] width 194 height 37
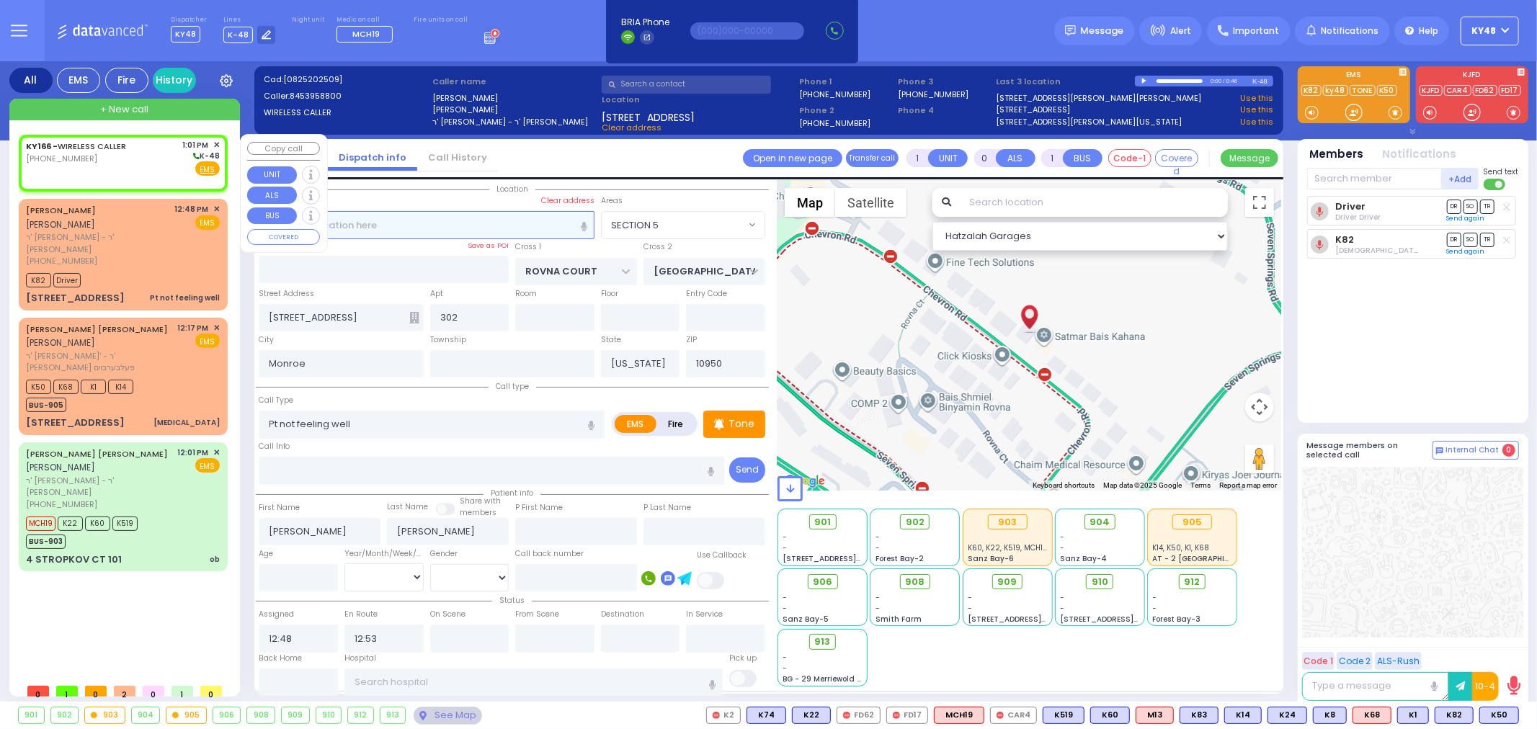
type input "2"
type input "1"
select select
radio input "true"
select select
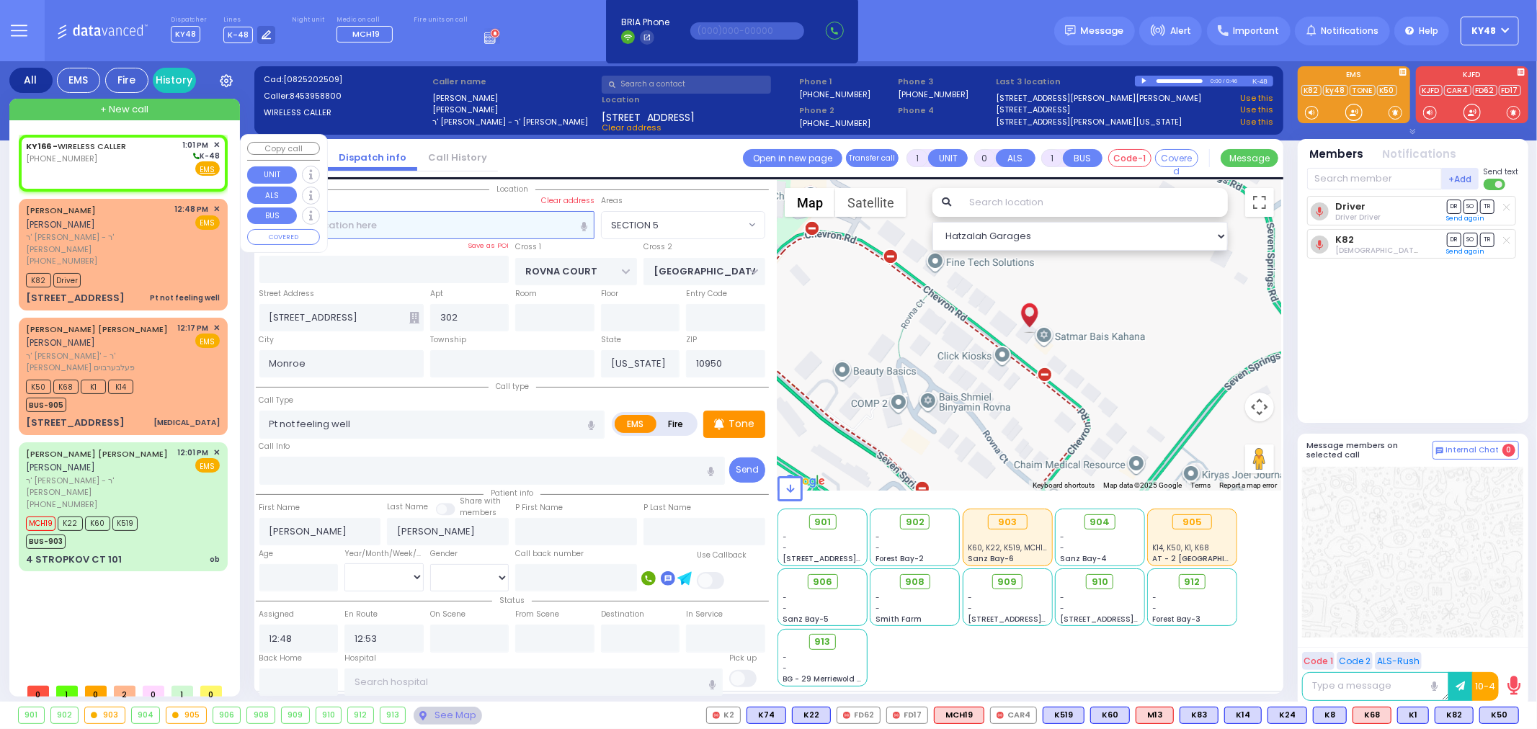
type input "13:01"
select select "Hatzalah Garages"
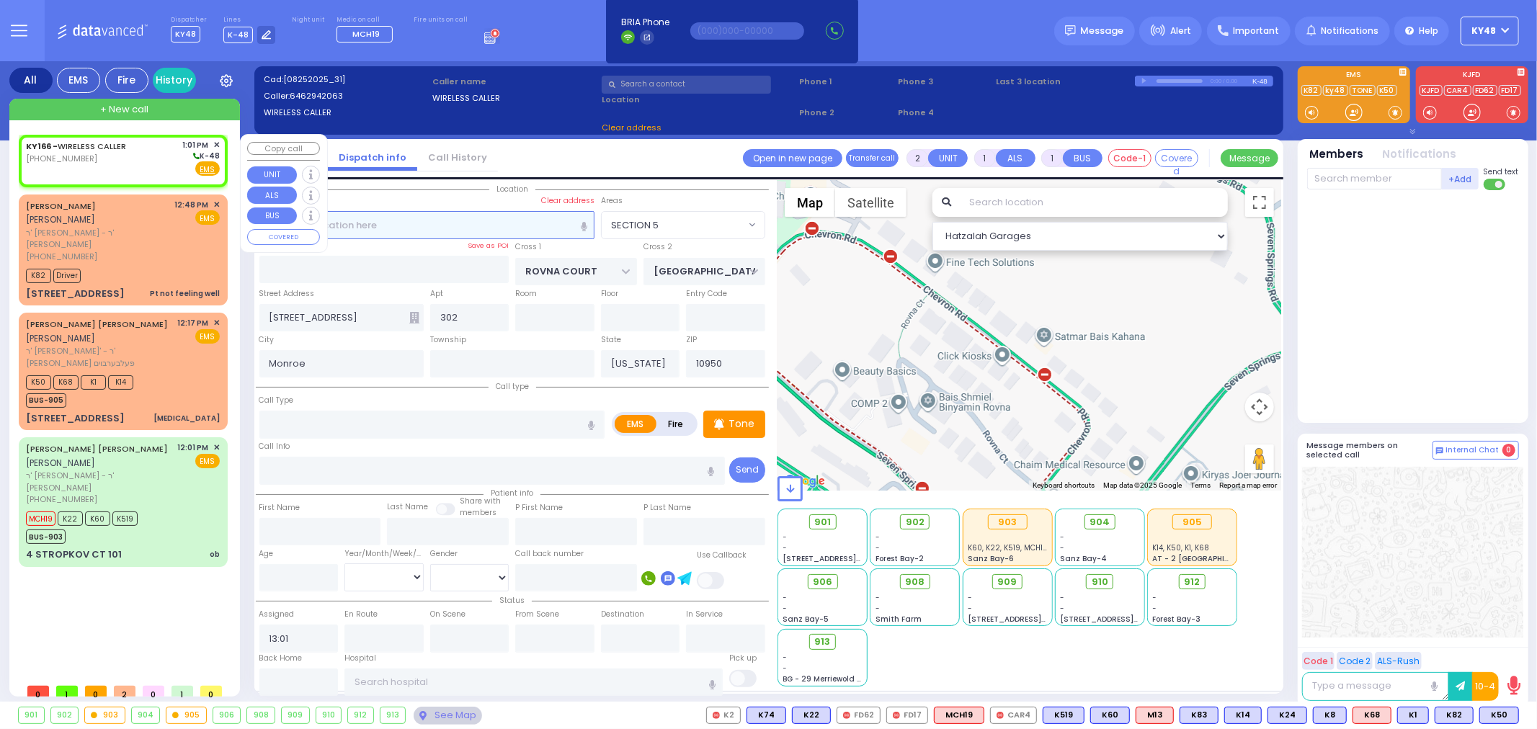
select select
radio input "true"
select select
select select "Hatzalah Garages"
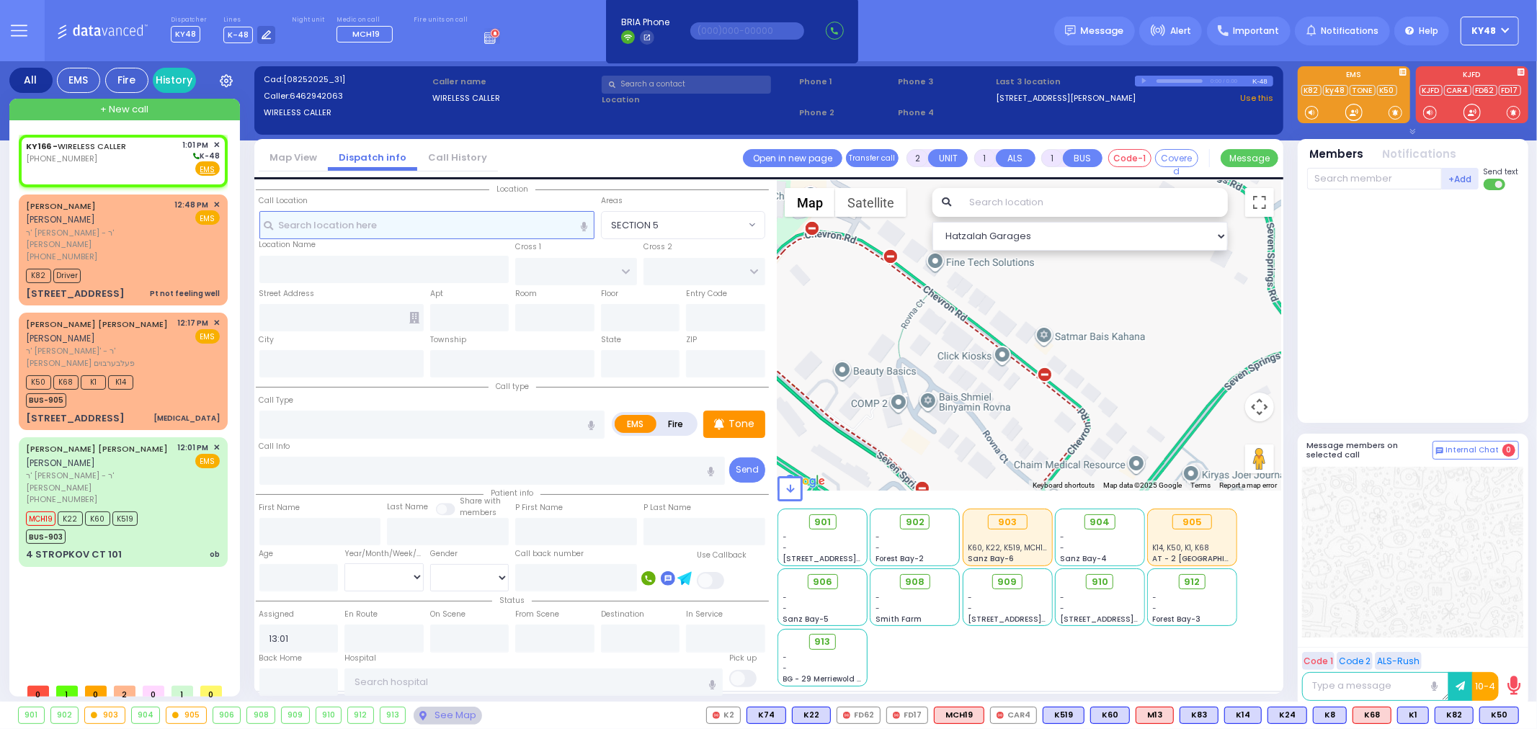
click at [401, 228] on input "text" at bounding box center [426, 224] width 335 height 27
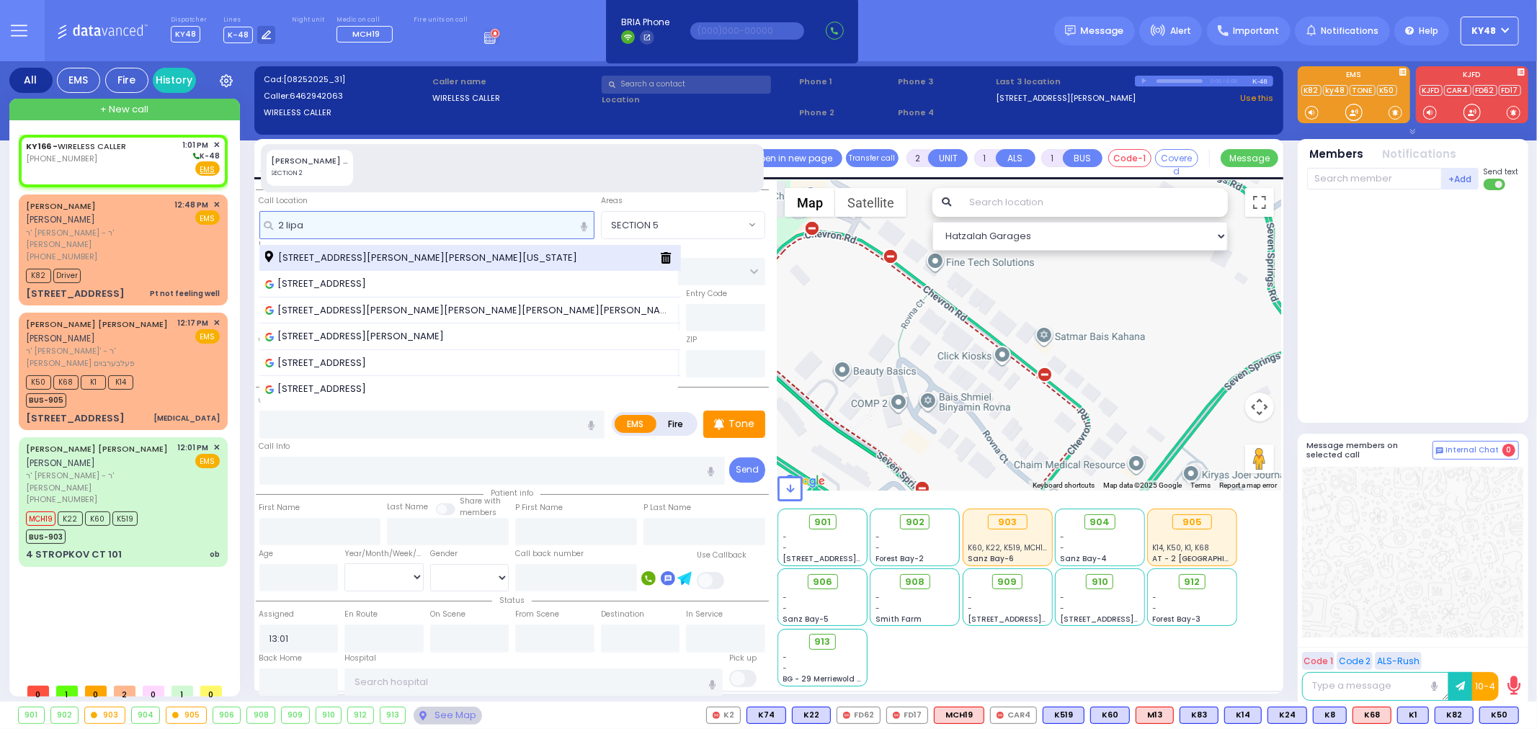
type input "2 lipa"
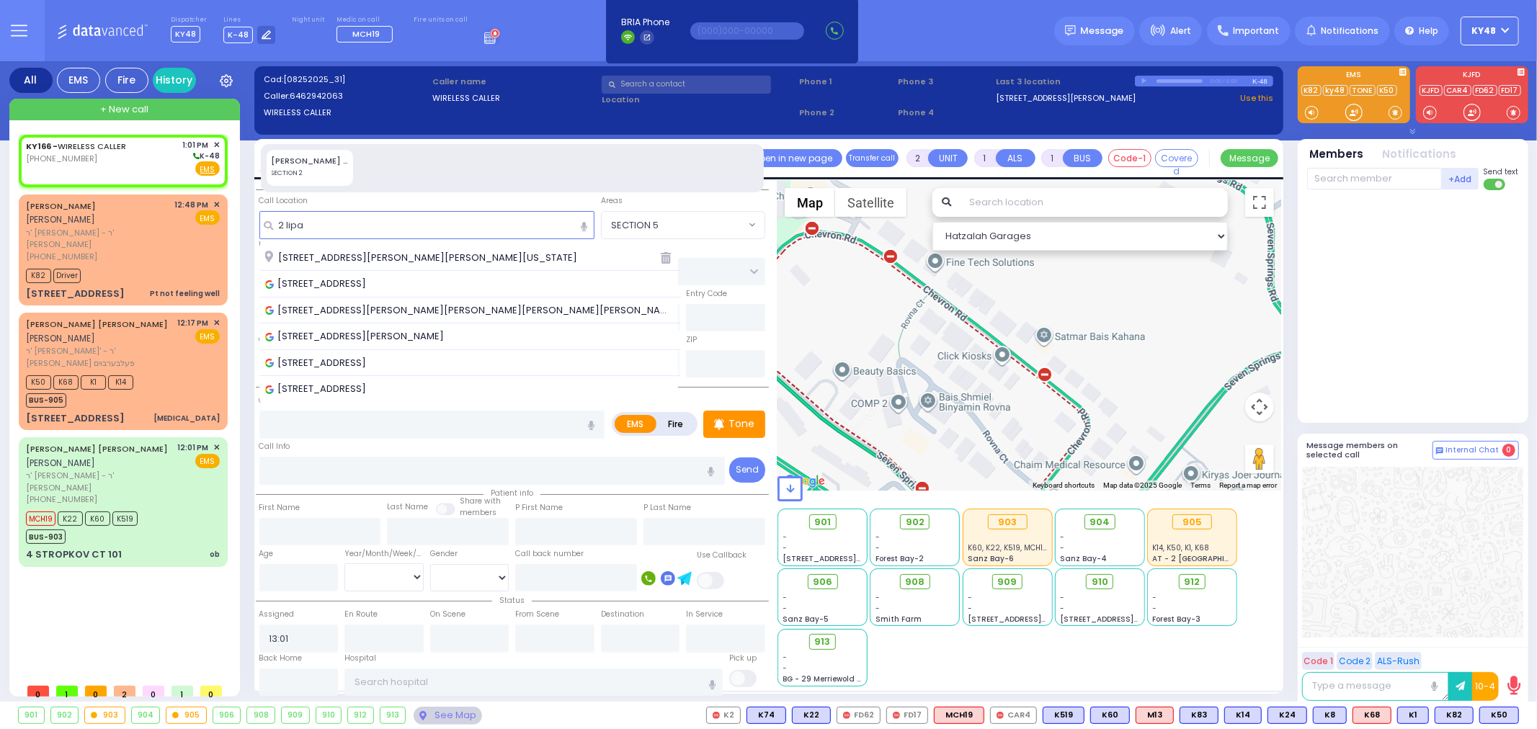
click at [383, 256] on span "2 Lipa Friedman Lane Monroe New York 10950" at bounding box center [423, 258] width 317 height 14
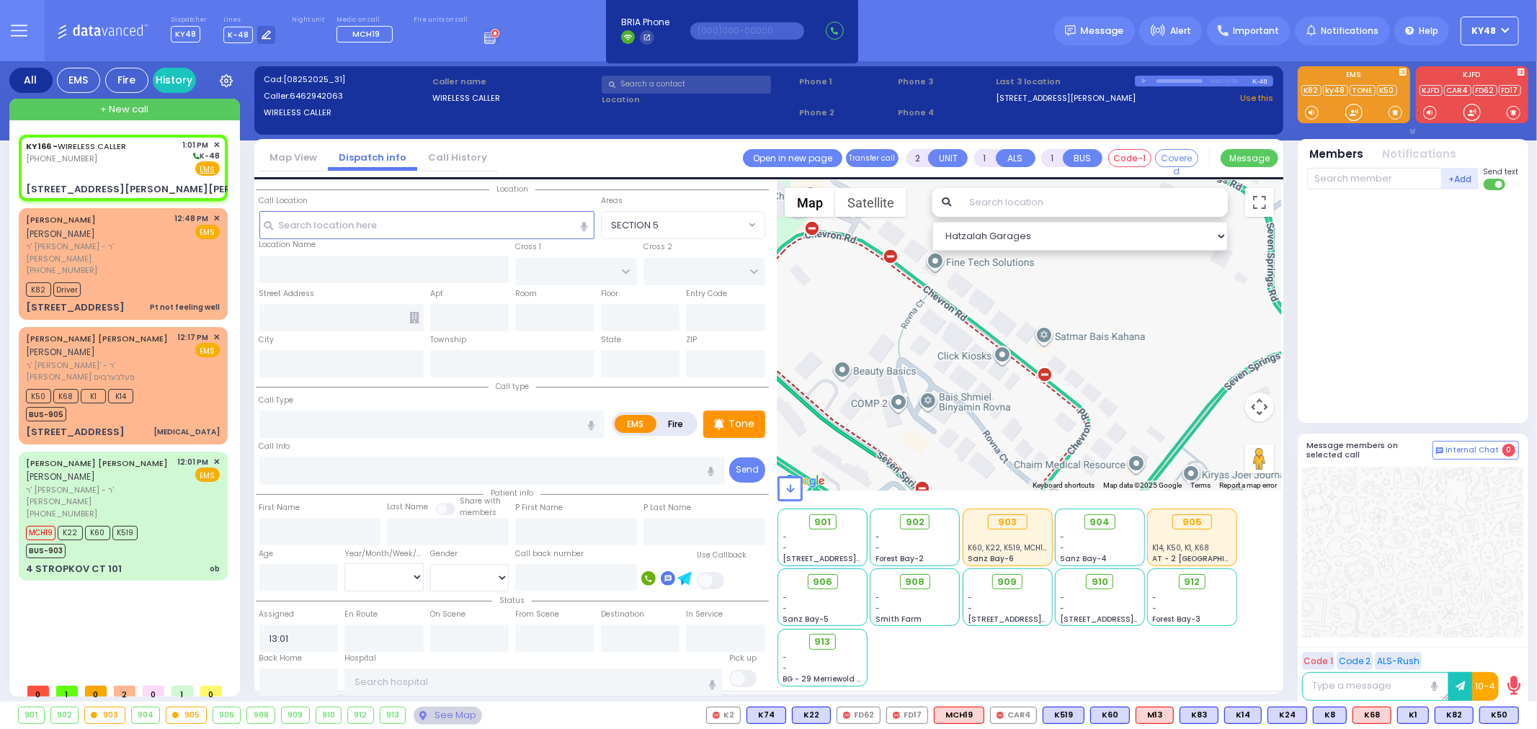
select select
radio input "true"
select select
select select "Hatzalah Garages"
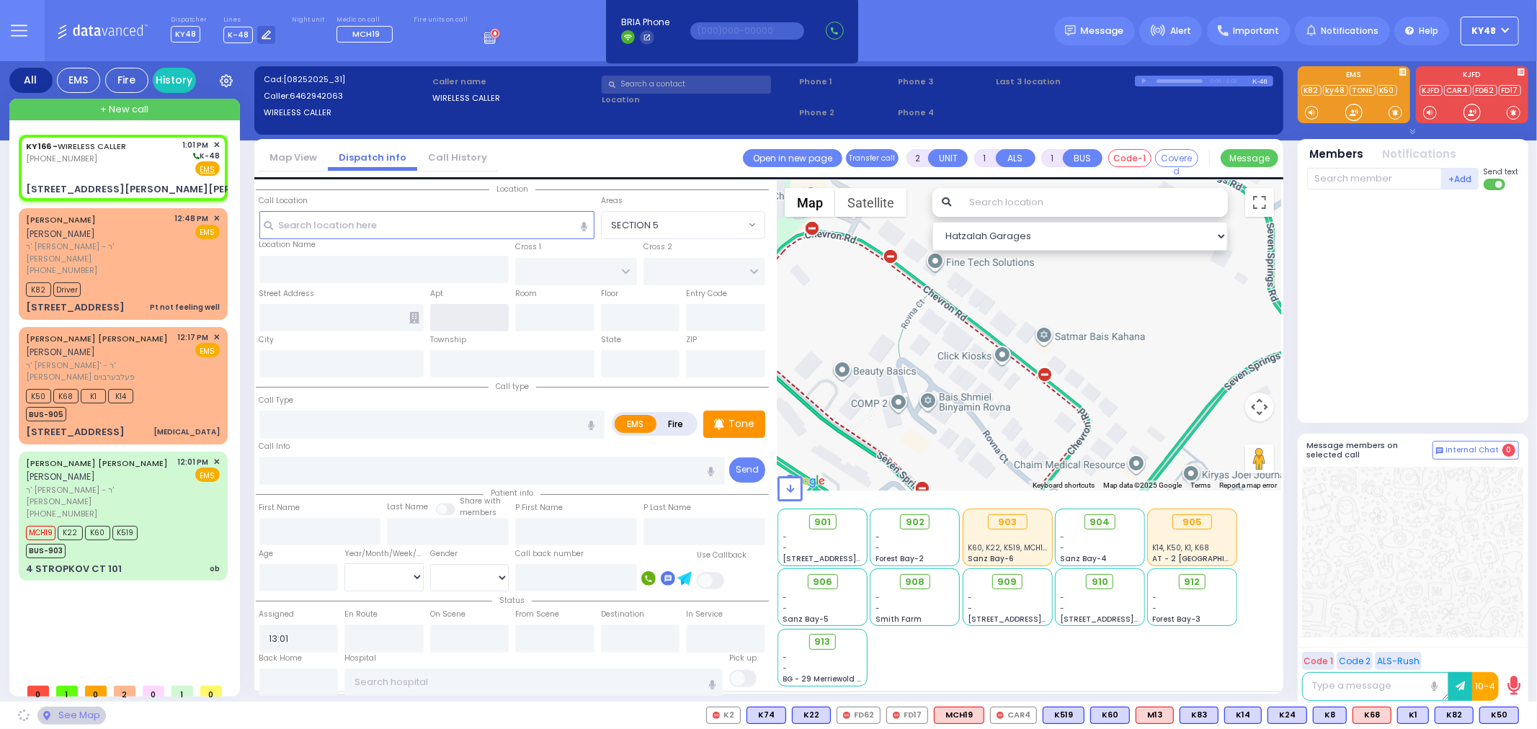
type input "LISKA WAY"
type input "MORDCHE SHER BLVD"
type input "2 Lipa Friedman Lane"
type input "Monroe"
type input "[US_STATE]"
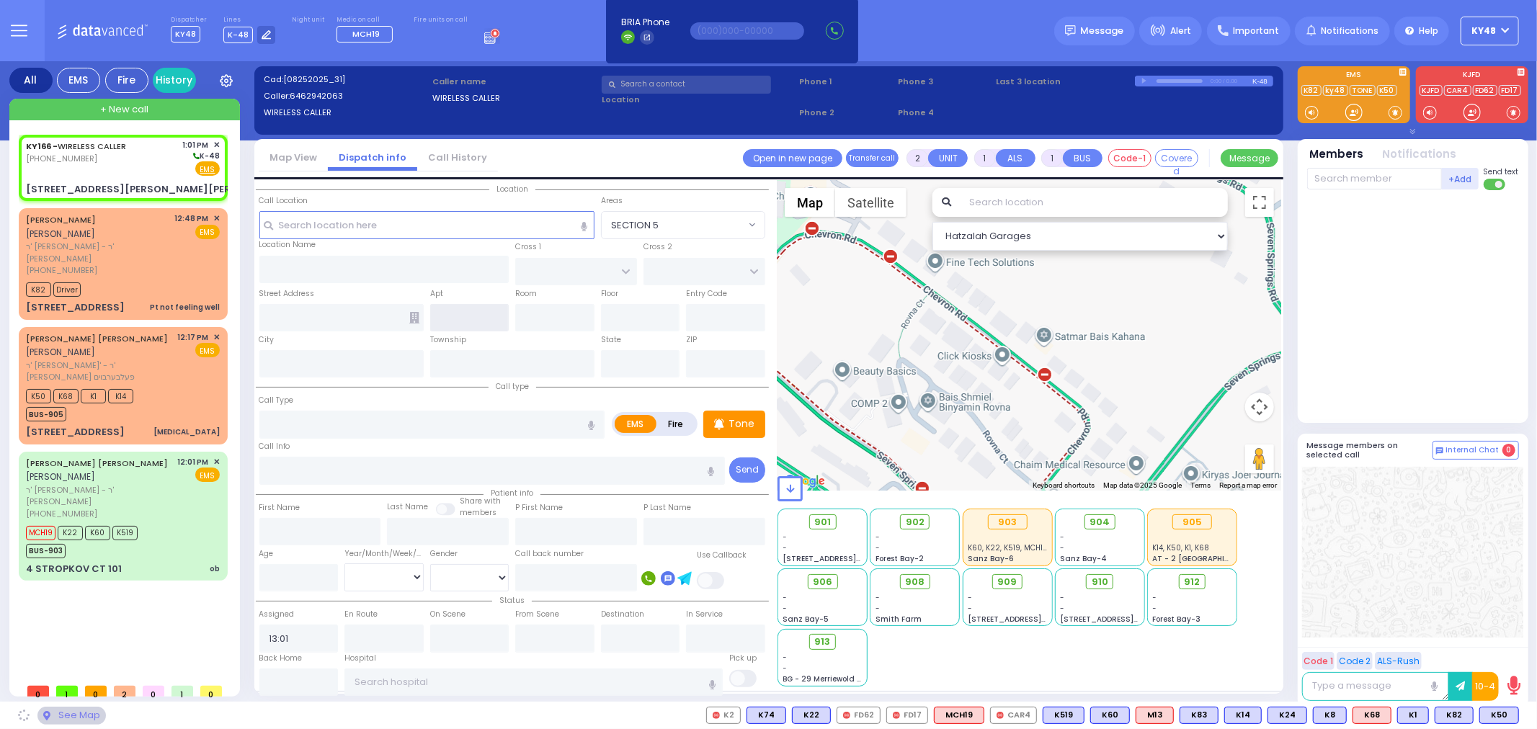
type input "10950"
select select "SECTION 2"
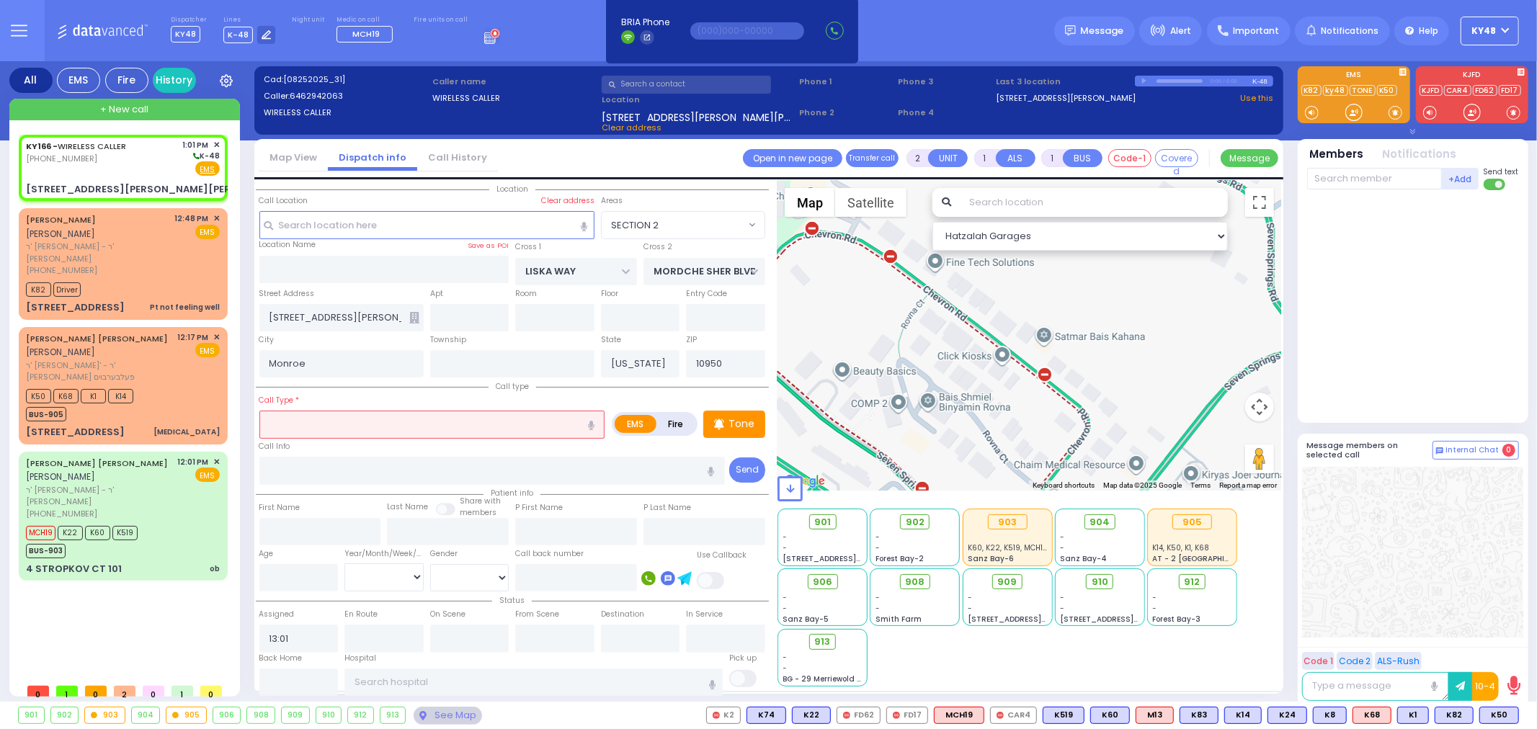
click at [313, 414] on input "text" at bounding box center [432, 424] width 346 height 27
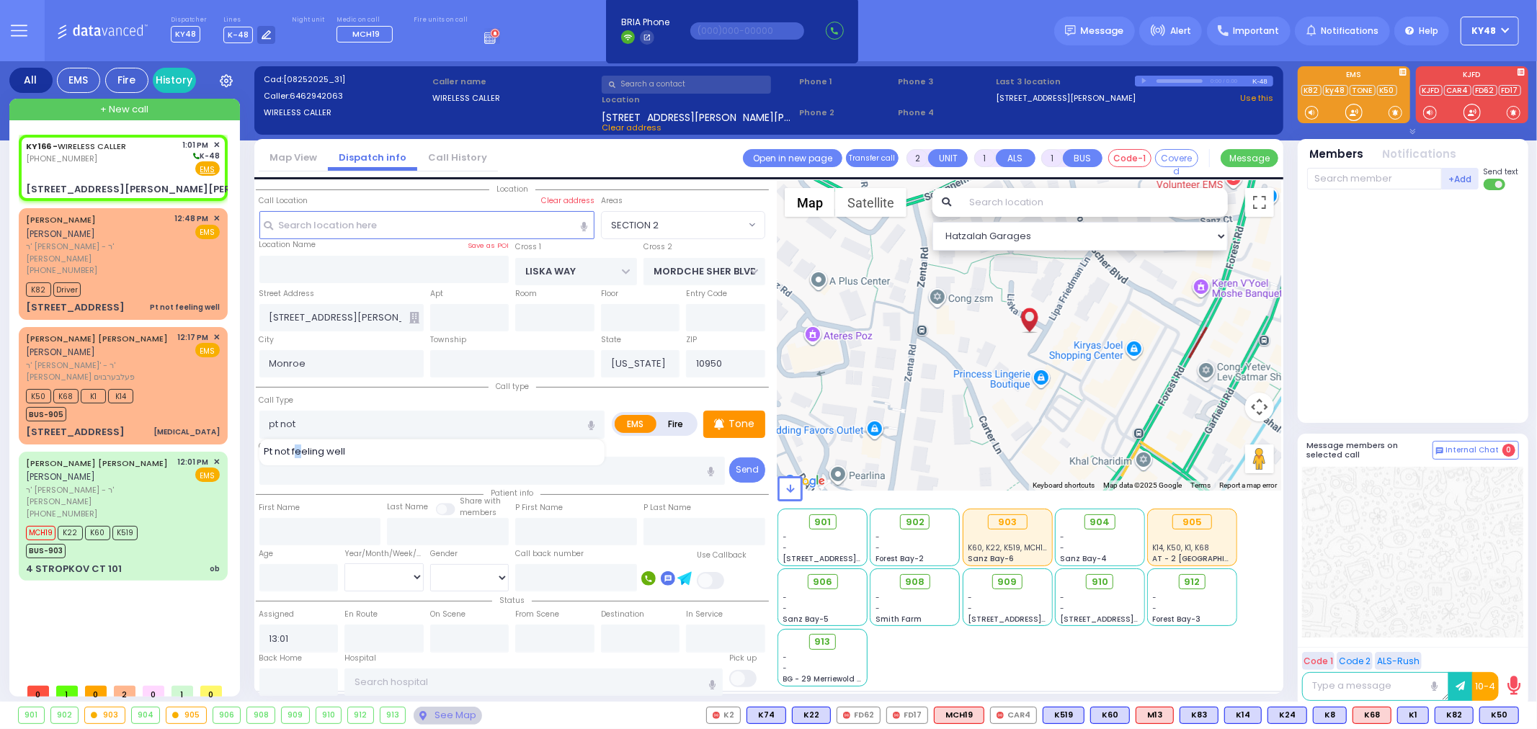
click at [298, 450] on span "Pt not feeling well" at bounding box center [307, 452] width 86 height 14
type input "Pt not feeling well"
type input "1"
type input "0"
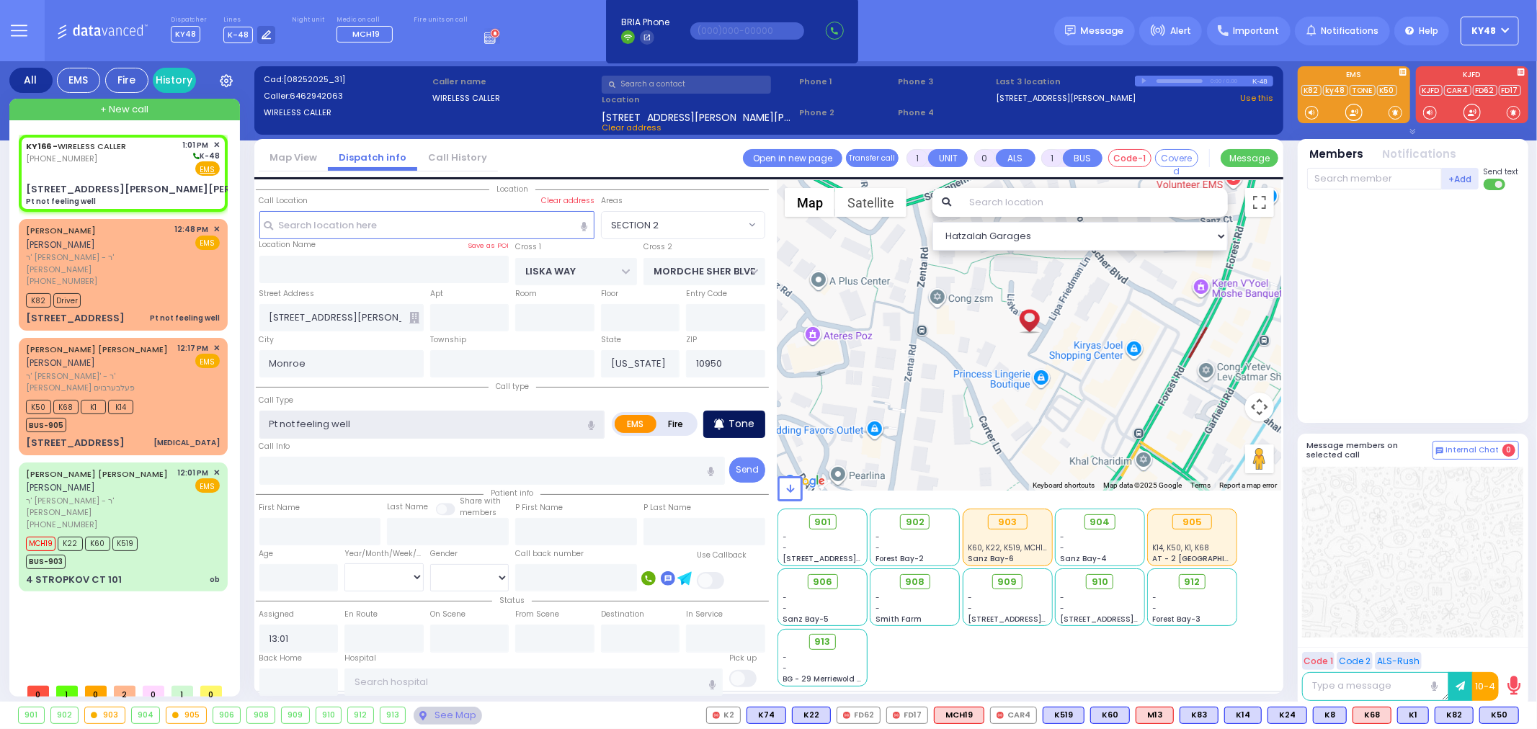
select select
radio input "true"
select select
select select "Hatzalah Garages"
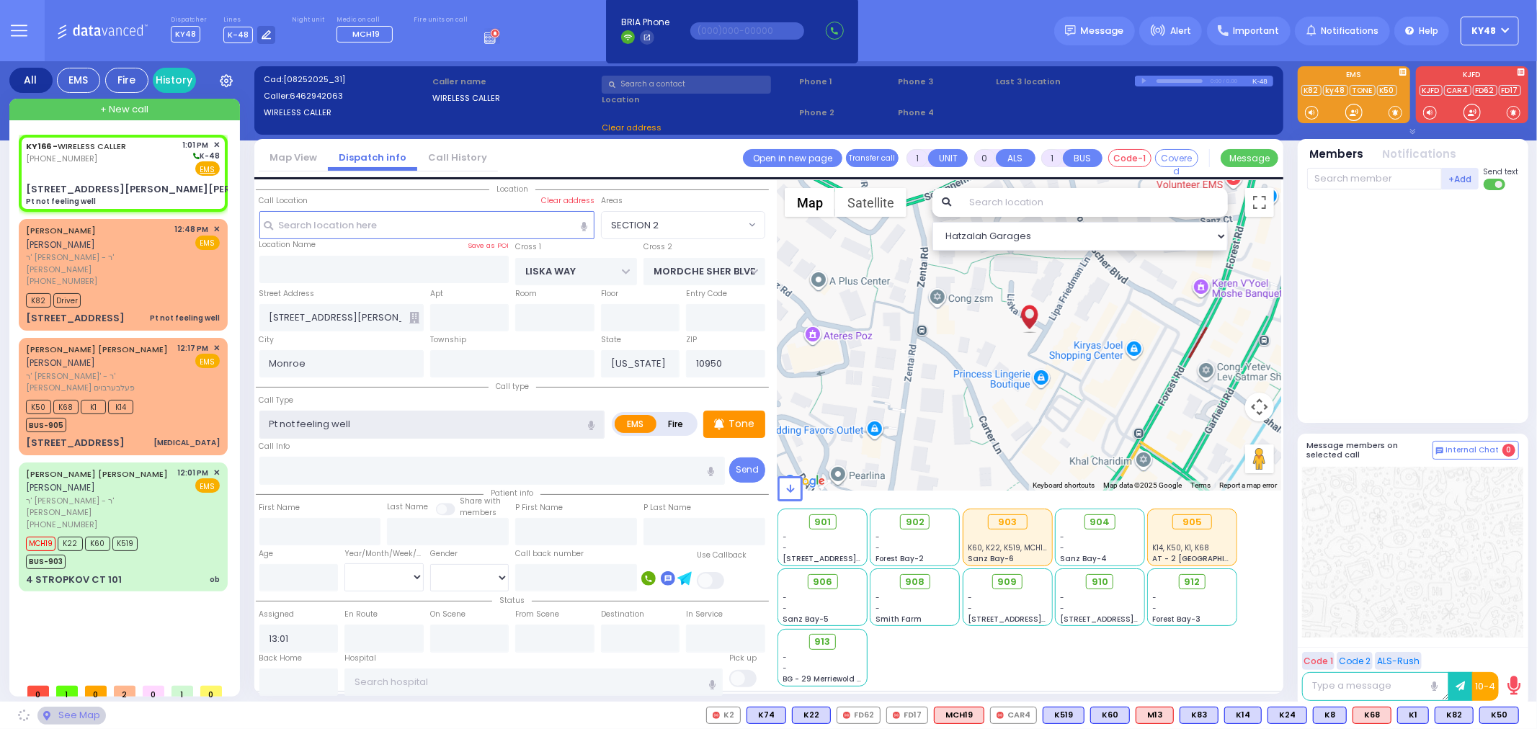
select select "SECTION 2"
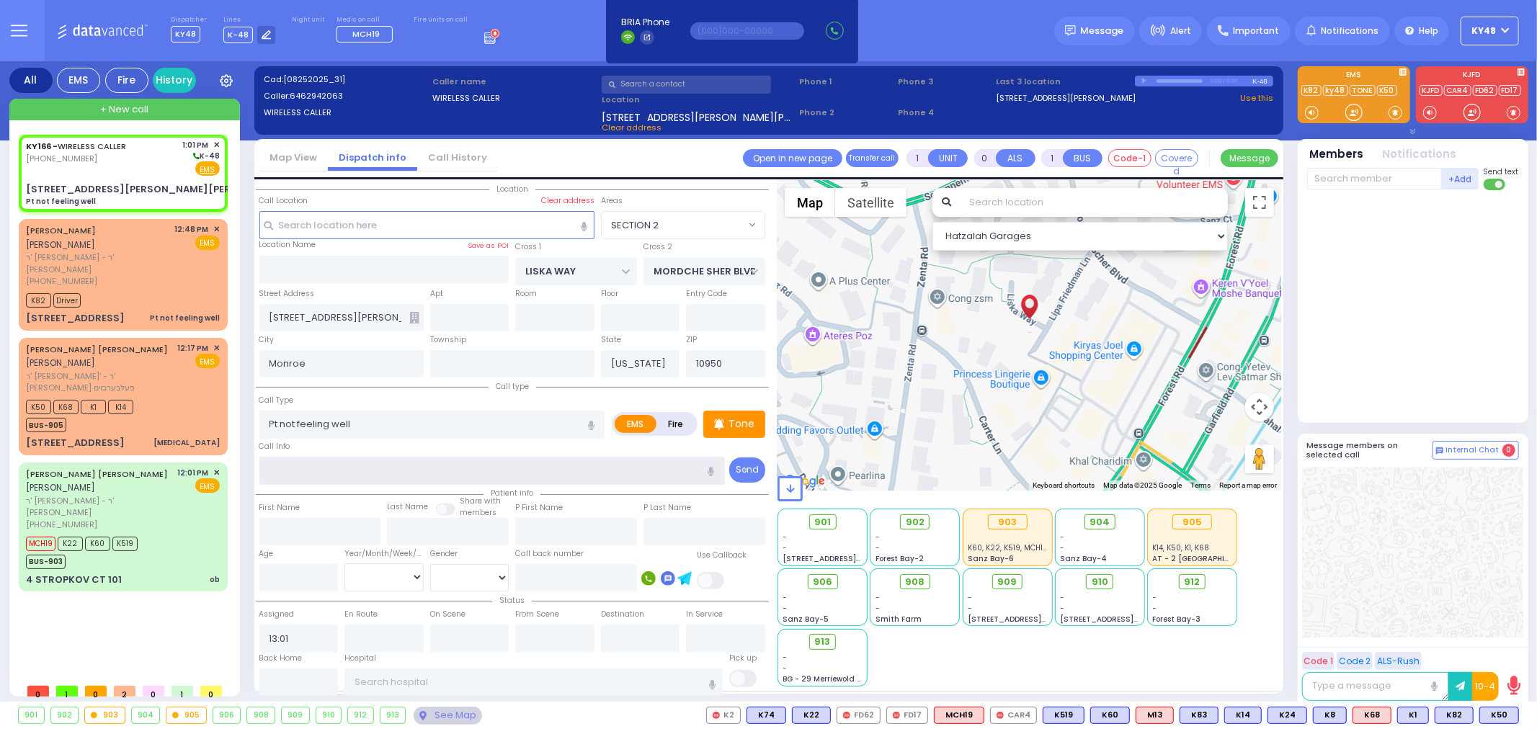
drag, startPoint x: 319, startPoint y: 467, endPoint x: 313, endPoint y: 459, distance: 9.8
click at [319, 468] on input "text" at bounding box center [492, 470] width 466 height 27
type input "8"
select select
radio input "true"
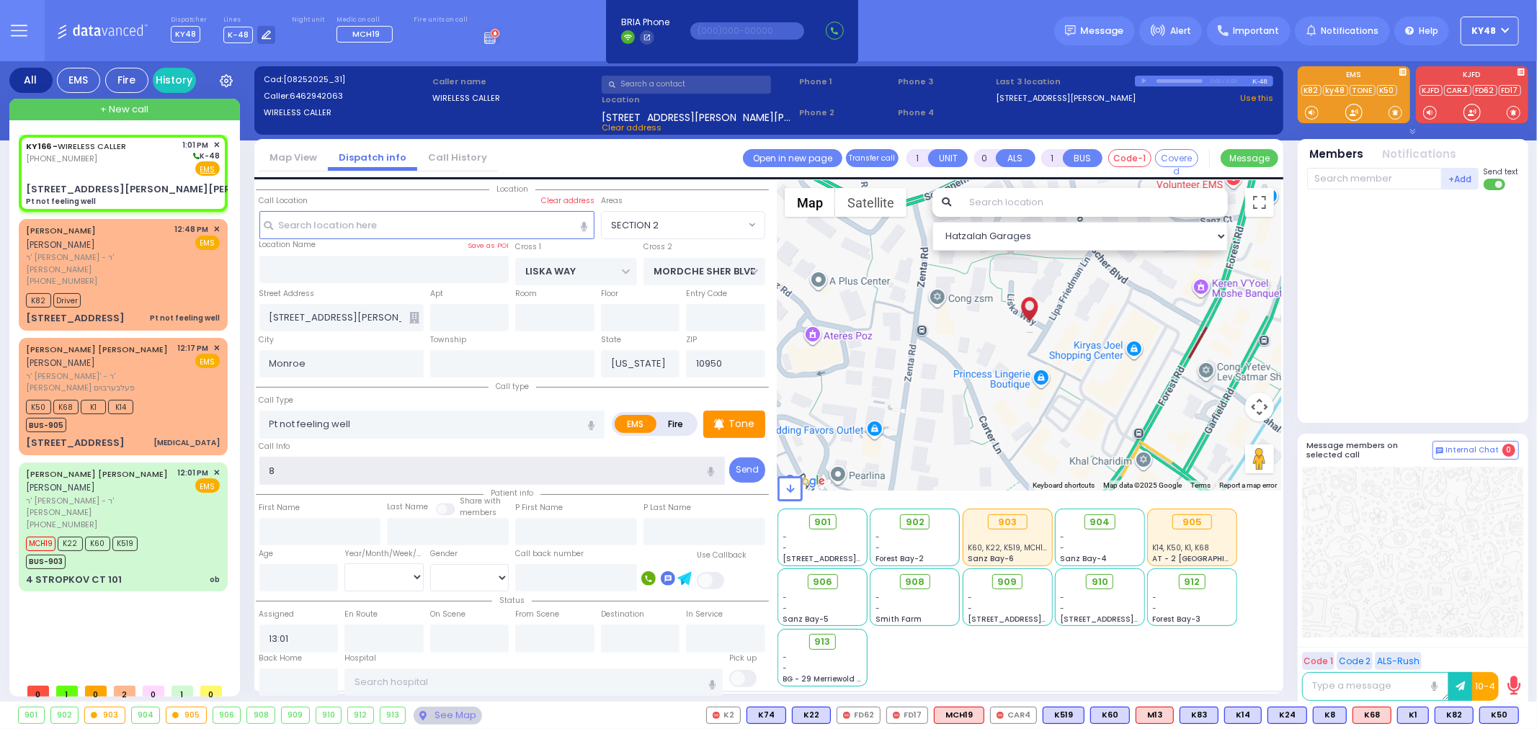
select select
type input "84"
select select "Hatzalah Garages"
type input "845"
select select "SECTION 2"
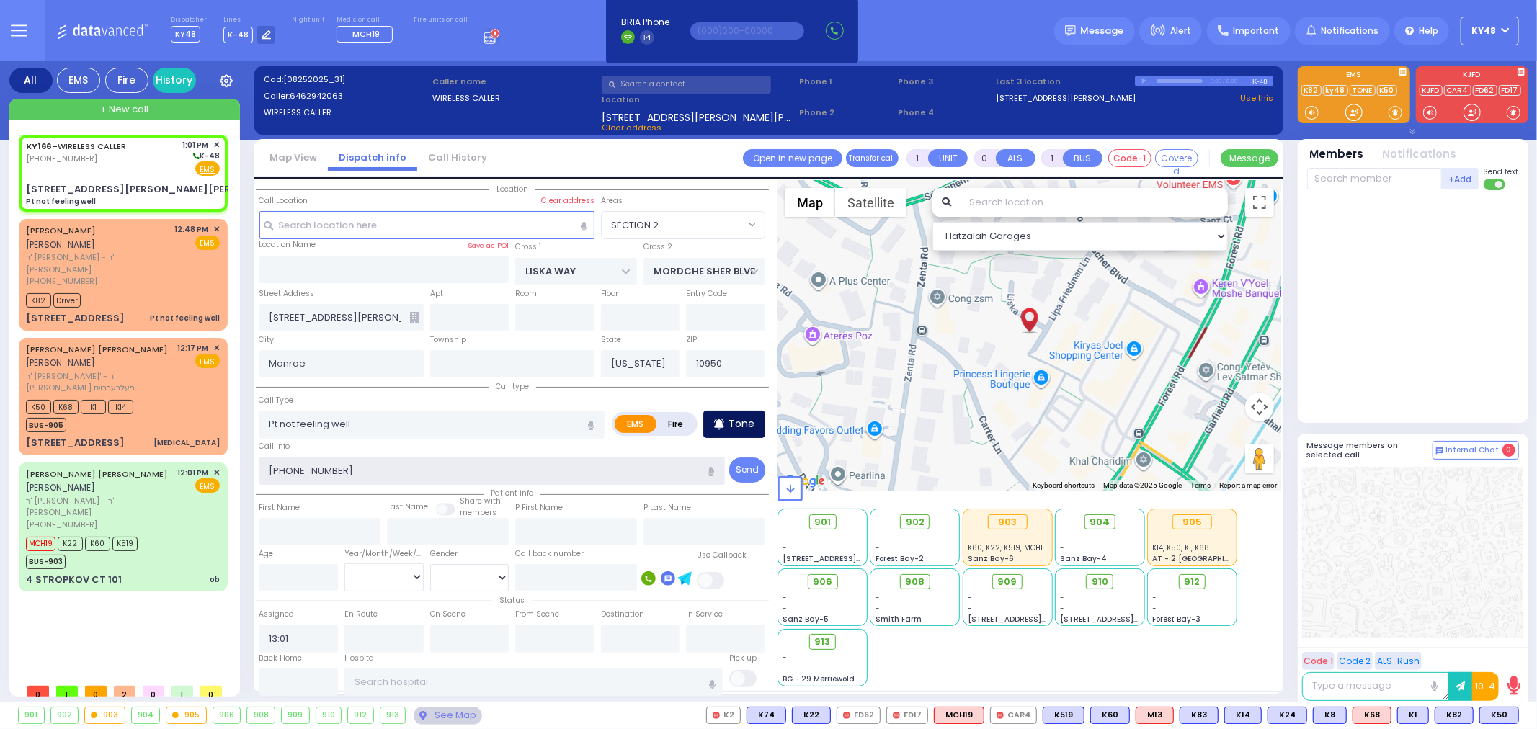
type input "845-537-0778"
click at [738, 420] on p "Tone" at bounding box center [742, 424] width 26 height 15
select select
radio input "true"
select select
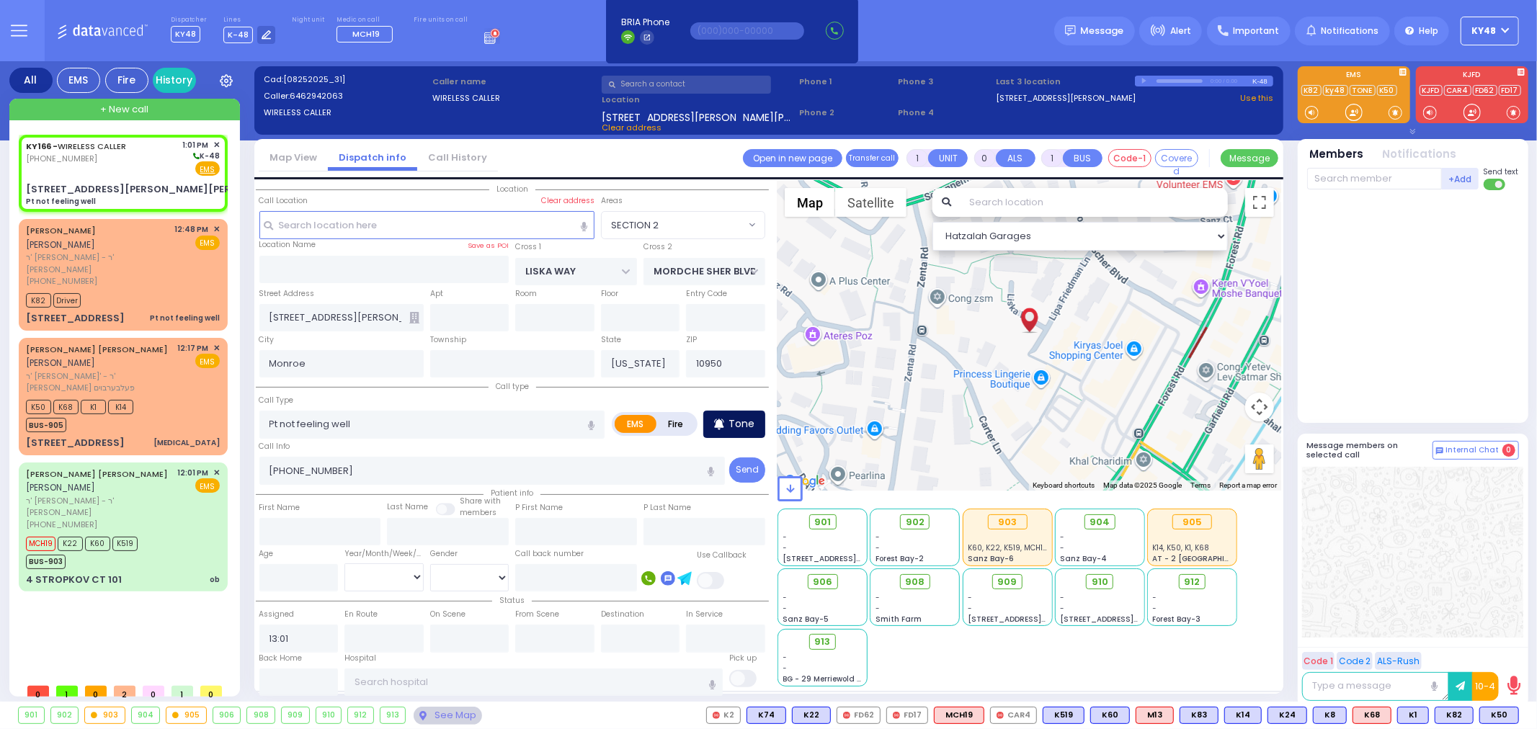
select select "Hatzalah Garages"
select select "SECTION 2"
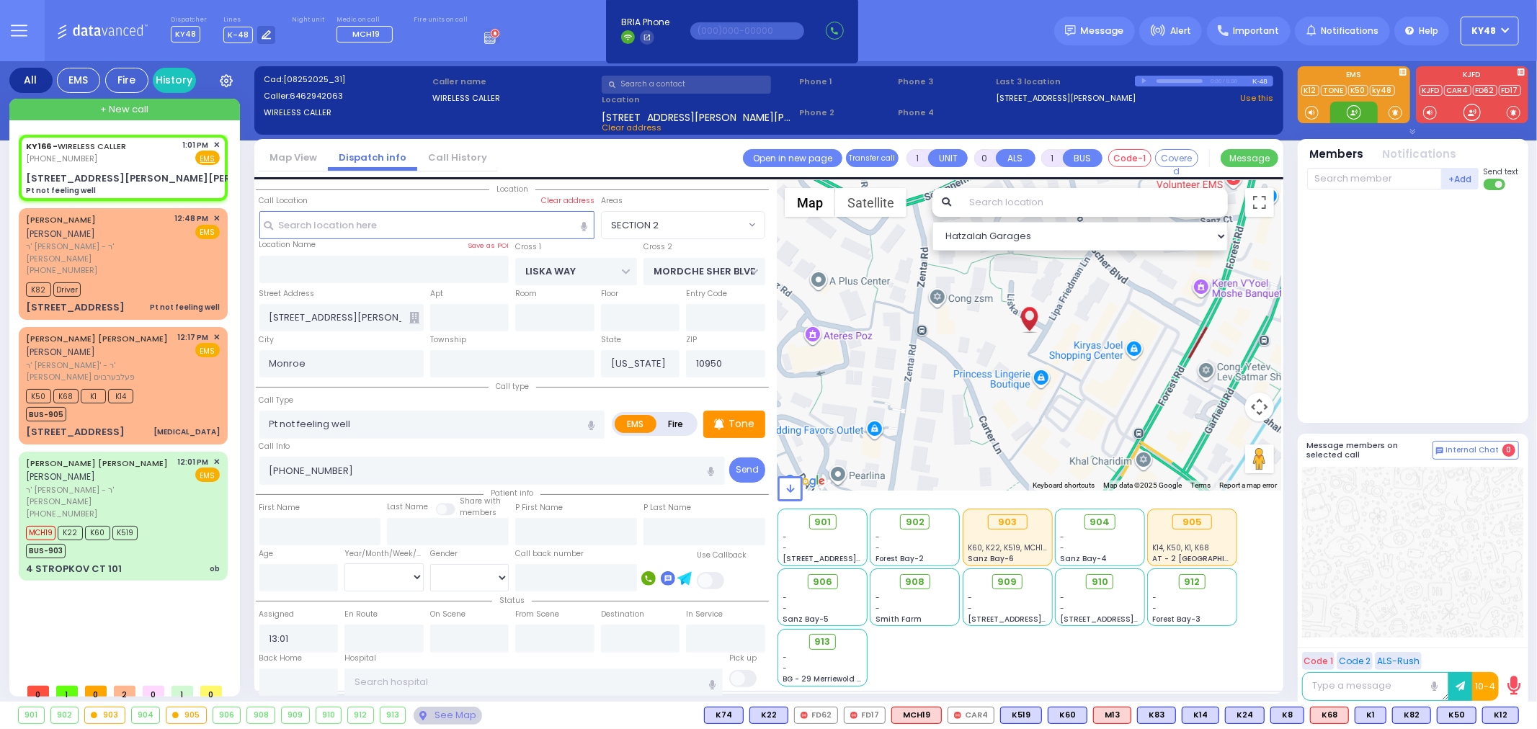
select select
radio input "true"
select select
drag, startPoint x: 1349, startPoint y: 112, endPoint x: 1356, endPoint y: 119, distance: 9.7
select select "Hatzalah Garages"
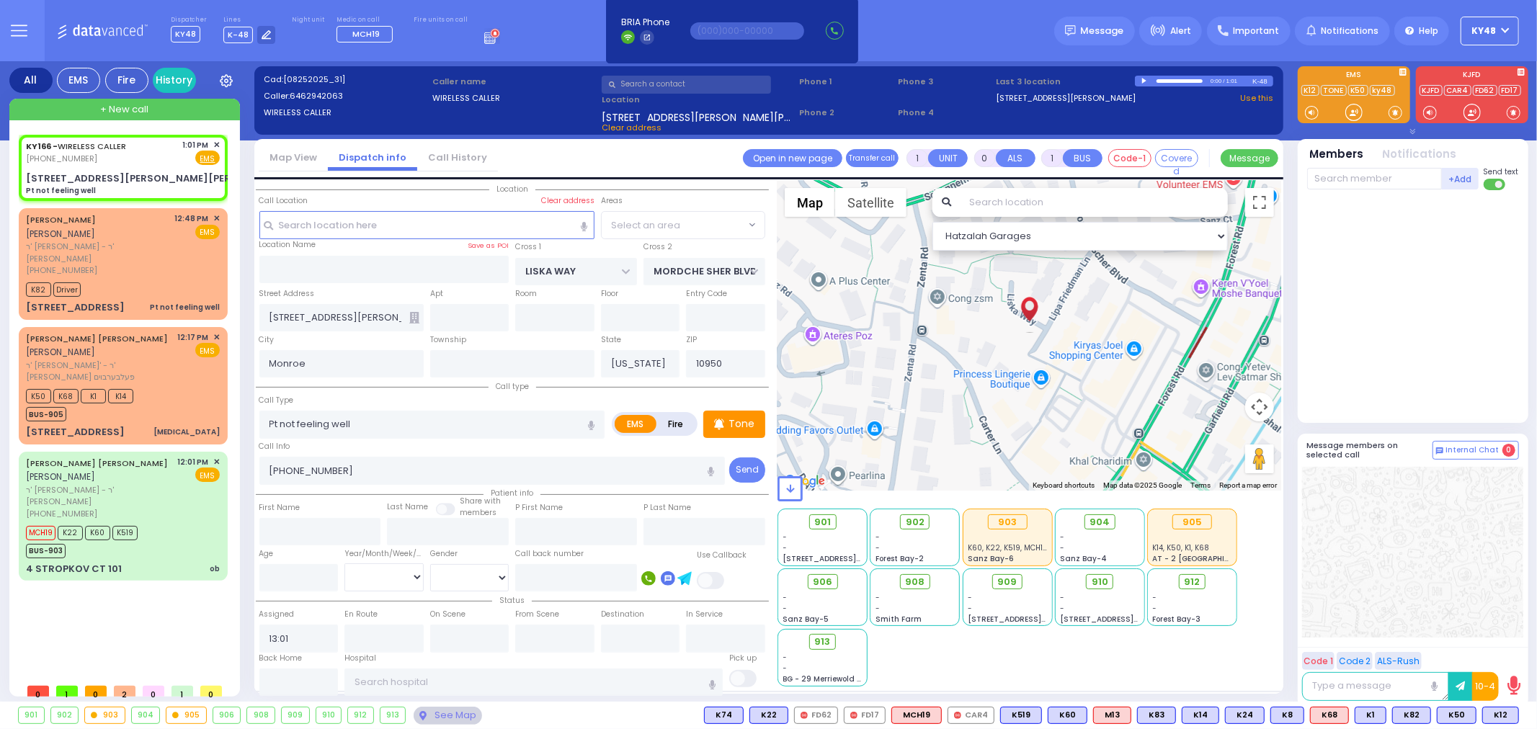
select select "SECTION 2"
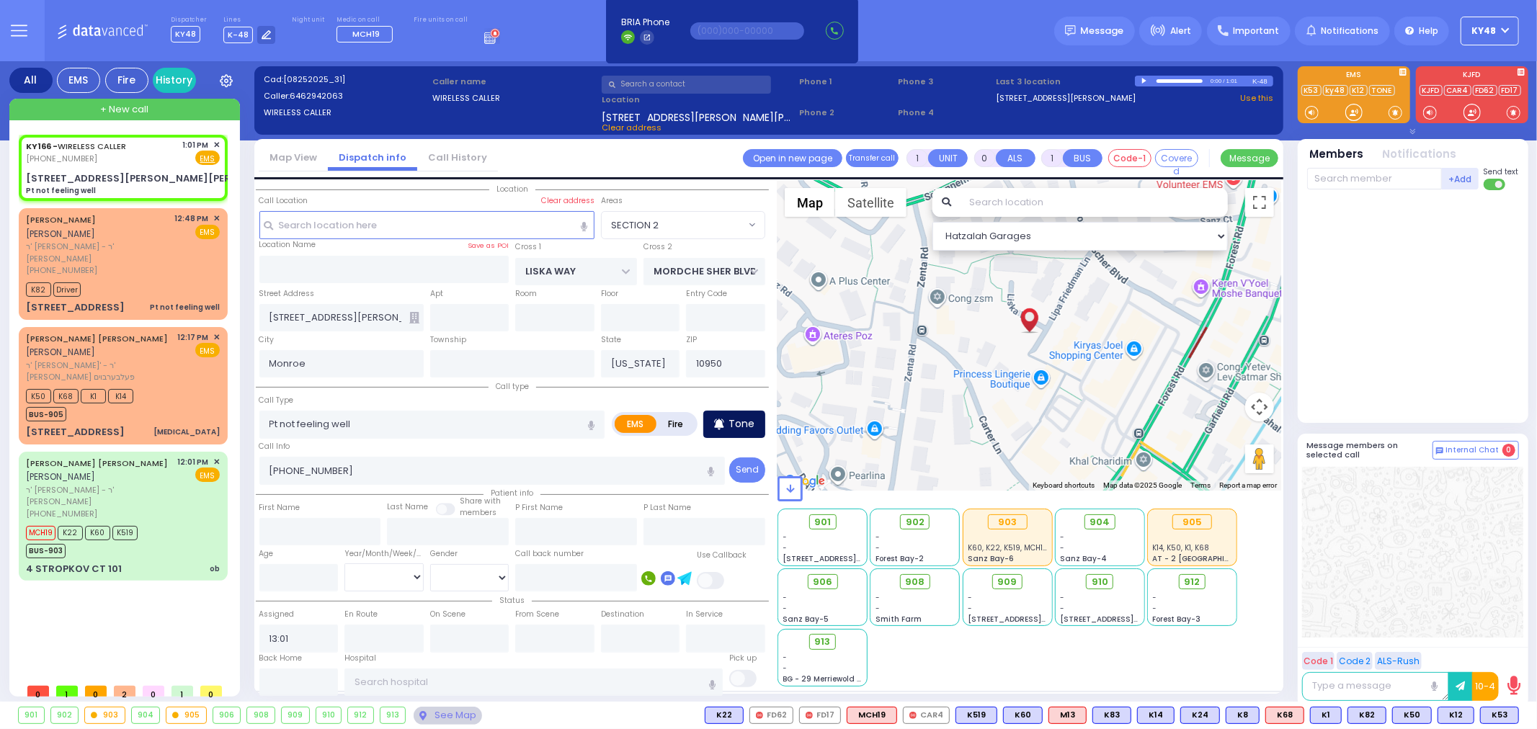
click at [741, 419] on p "Tone" at bounding box center [742, 424] width 26 height 15
click at [1352, 110] on div at bounding box center [1354, 112] width 14 height 14
click at [1353, 112] on div at bounding box center [1354, 112] width 14 height 14
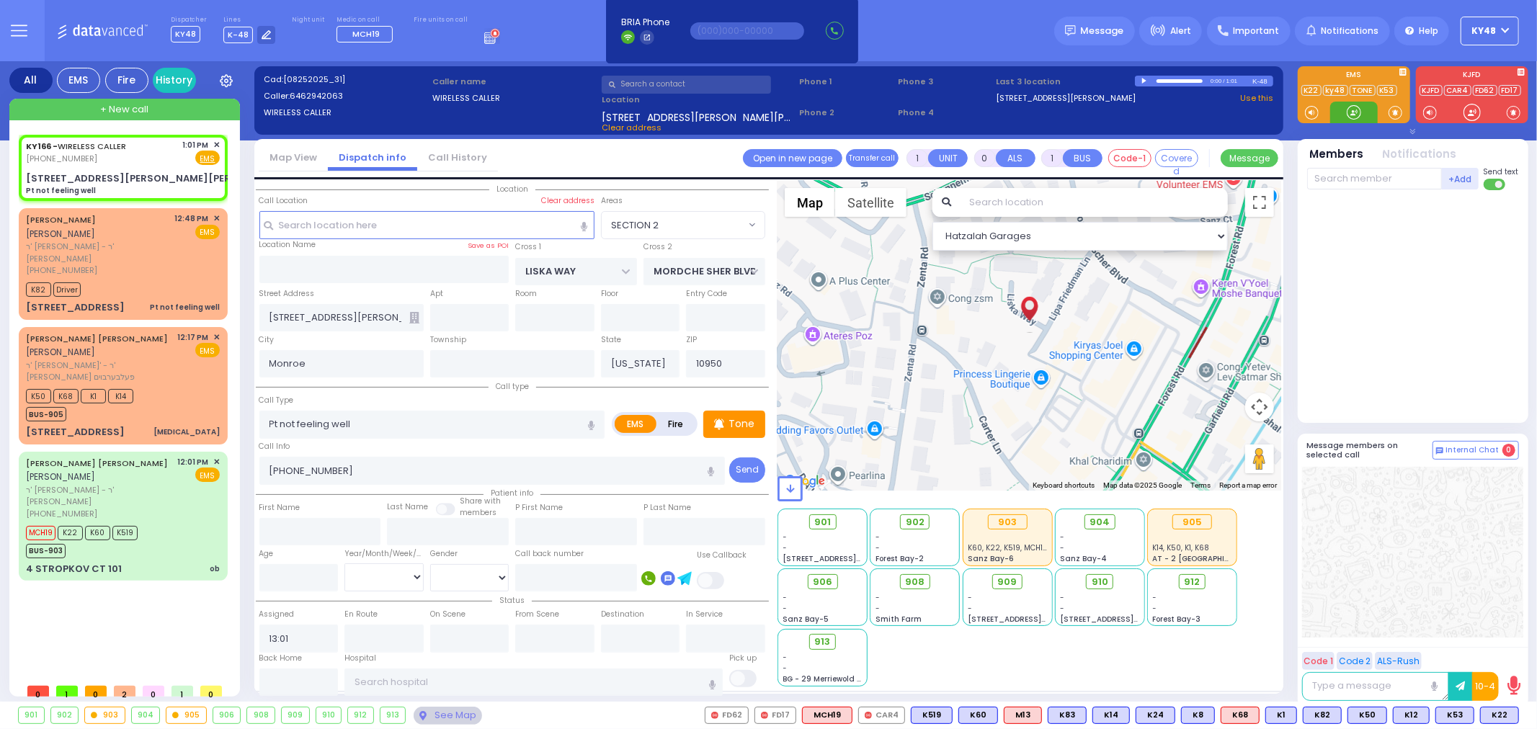
drag, startPoint x: 1343, startPoint y: 110, endPoint x: 1351, endPoint y: 112, distance: 8.4
click at [1351, 112] on div at bounding box center [1354, 113] width 48 height 22
click at [1502, 717] on span "K22" at bounding box center [1499, 716] width 37 height 16
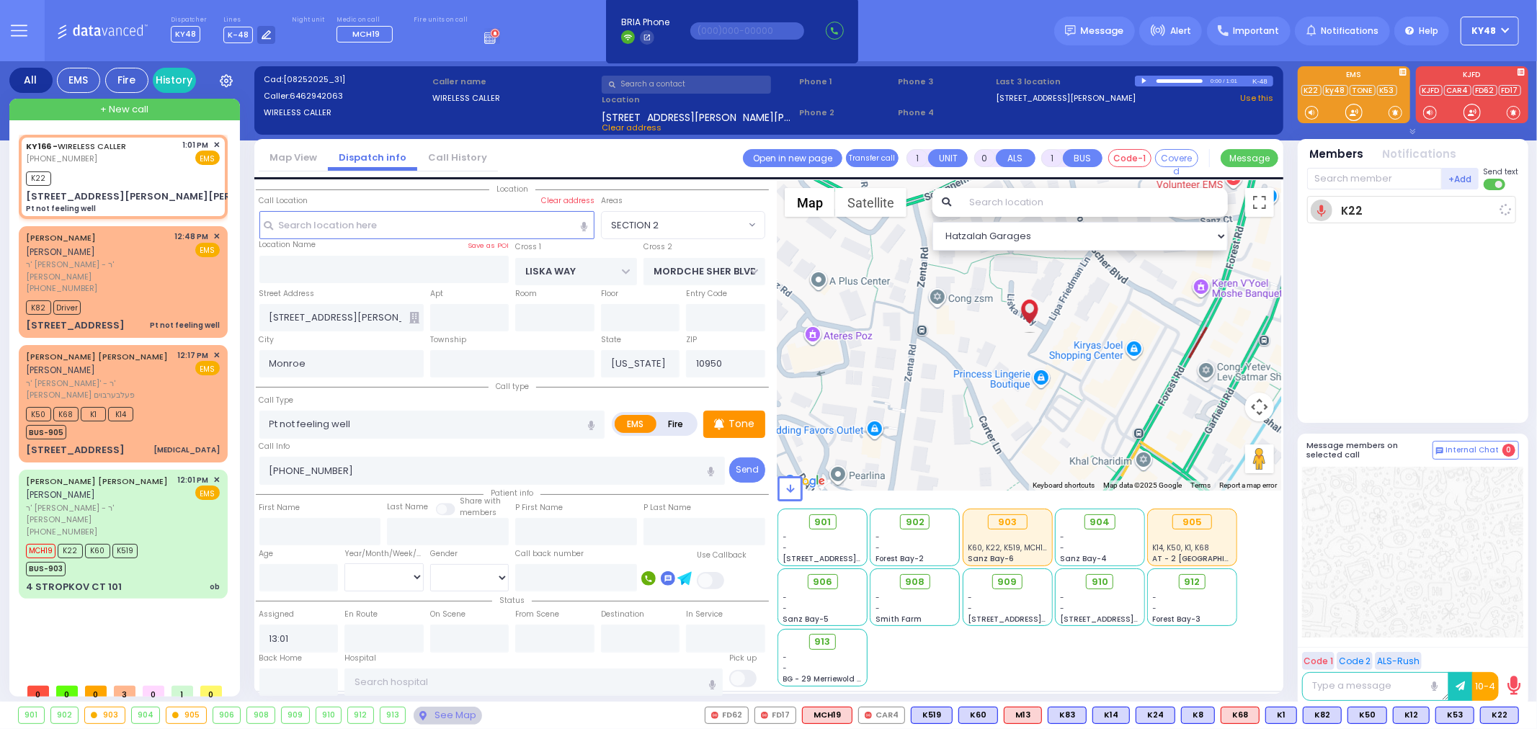
select select
radio input "true"
select select
type input "13:03"
select select "Hatzalah Garages"
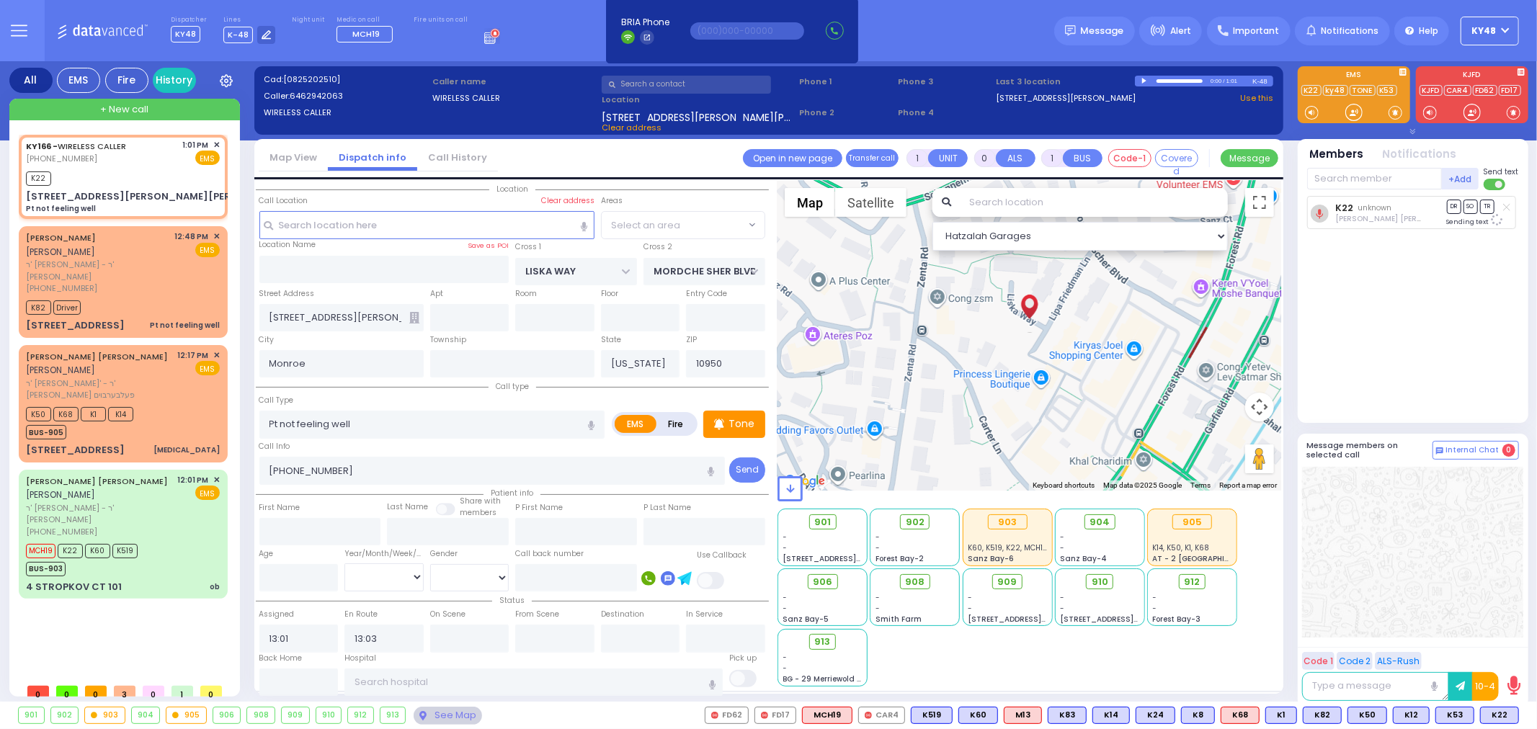
select select "SECTION 2"
click at [1353, 114] on div at bounding box center [1354, 112] width 14 height 14
click at [1352, 112] on div at bounding box center [1354, 112] width 14 height 14
click at [735, 428] on p "Tone" at bounding box center [742, 424] width 26 height 15
click at [1356, 113] on div at bounding box center [1354, 112] width 14 height 14
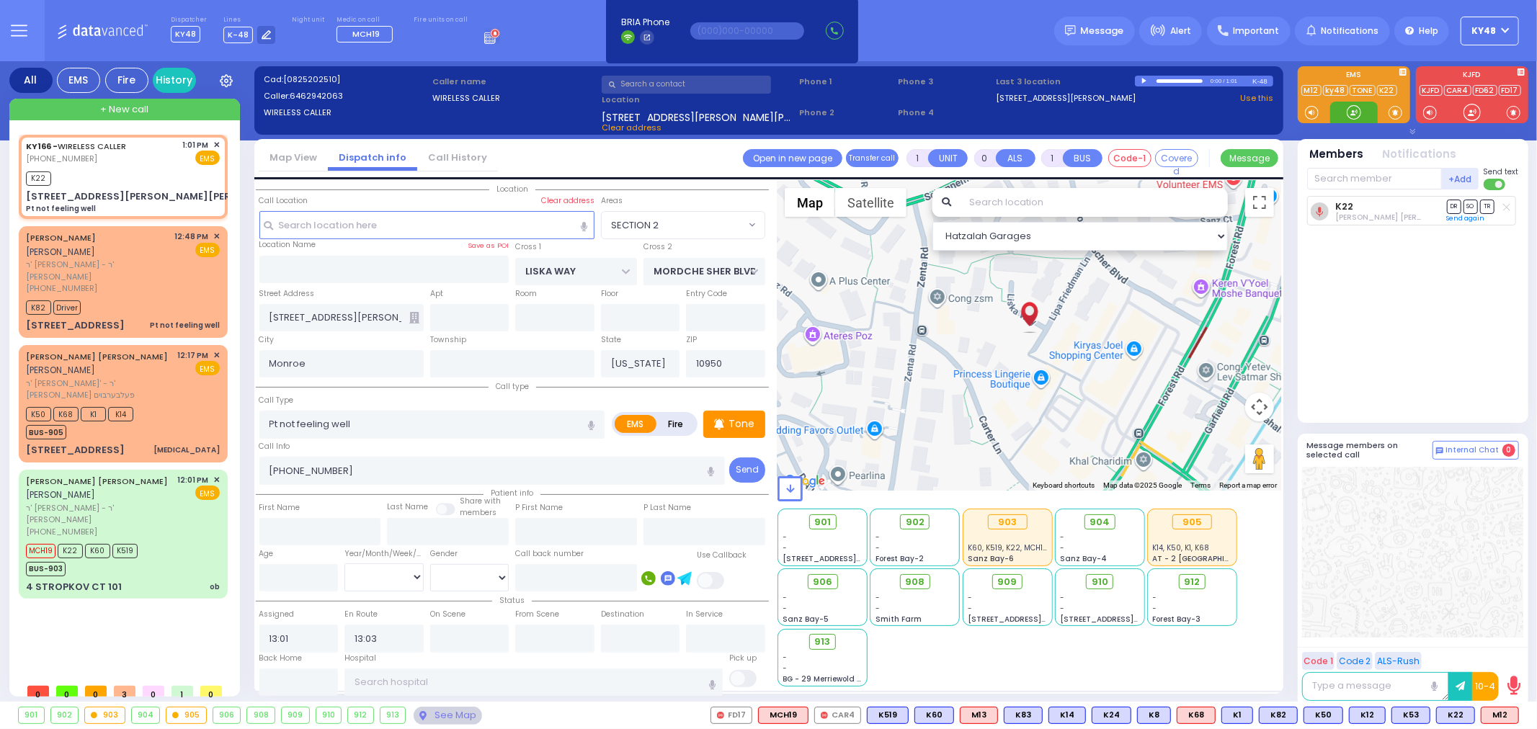
click at [1352, 114] on div at bounding box center [1354, 112] width 14 height 14
click at [1496, 715] on span "M12" at bounding box center [1500, 716] width 37 height 16
select select
radio input "true"
select select
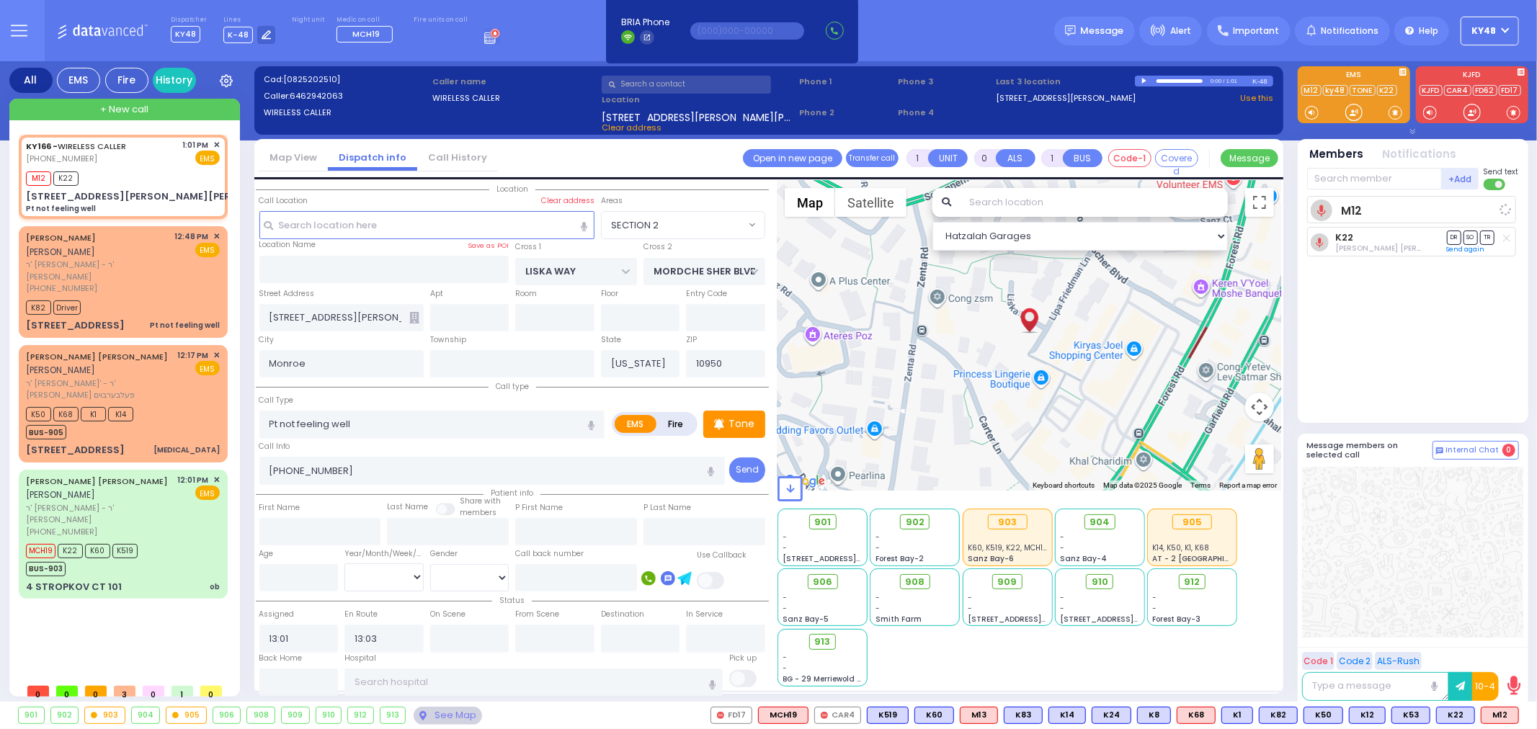
select select "SECTION 2"
select select "Hatzalah Garages"
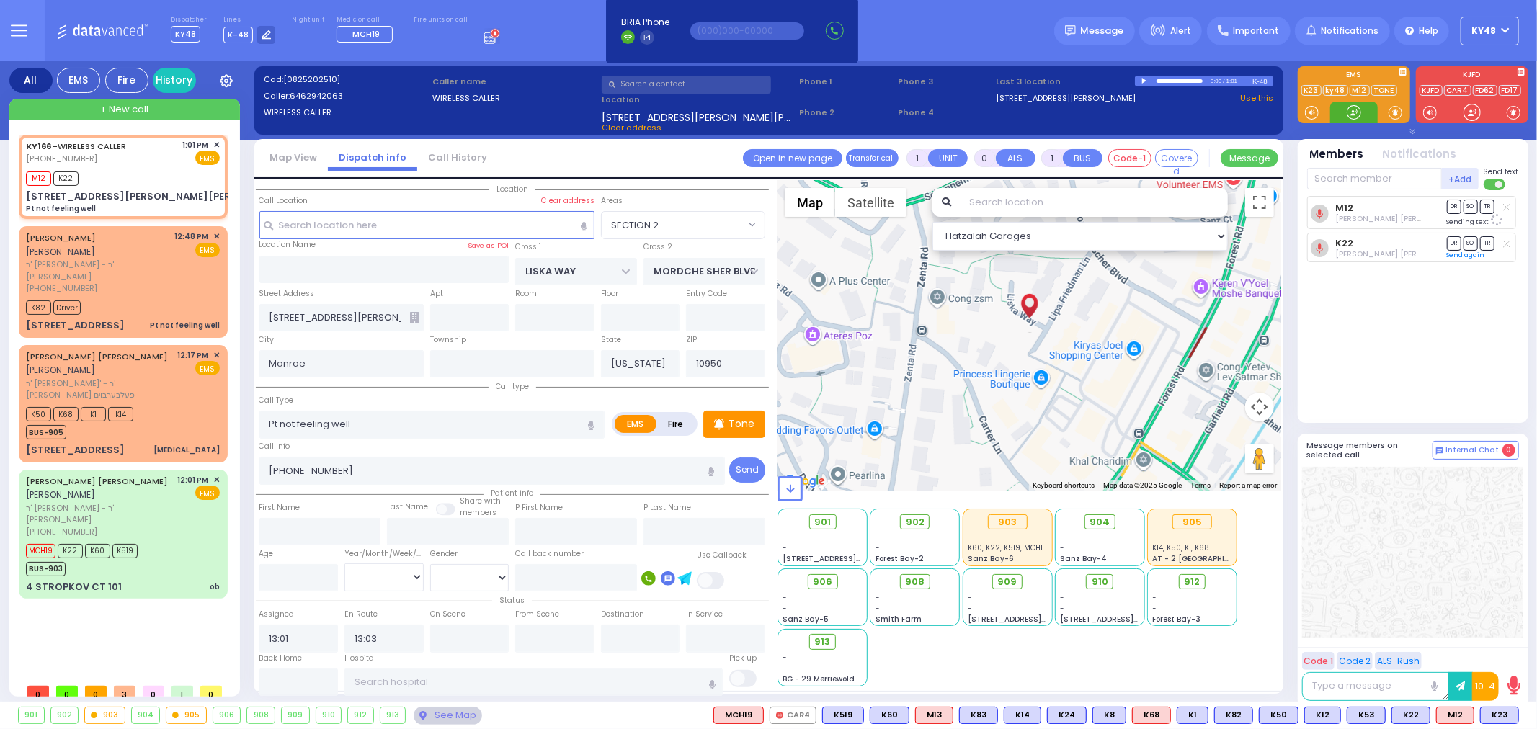
click at [1353, 110] on div at bounding box center [1354, 112] width 14 height 14
click at [1435, 529] on div at bounding box center [1412, 552] width 221 height 171
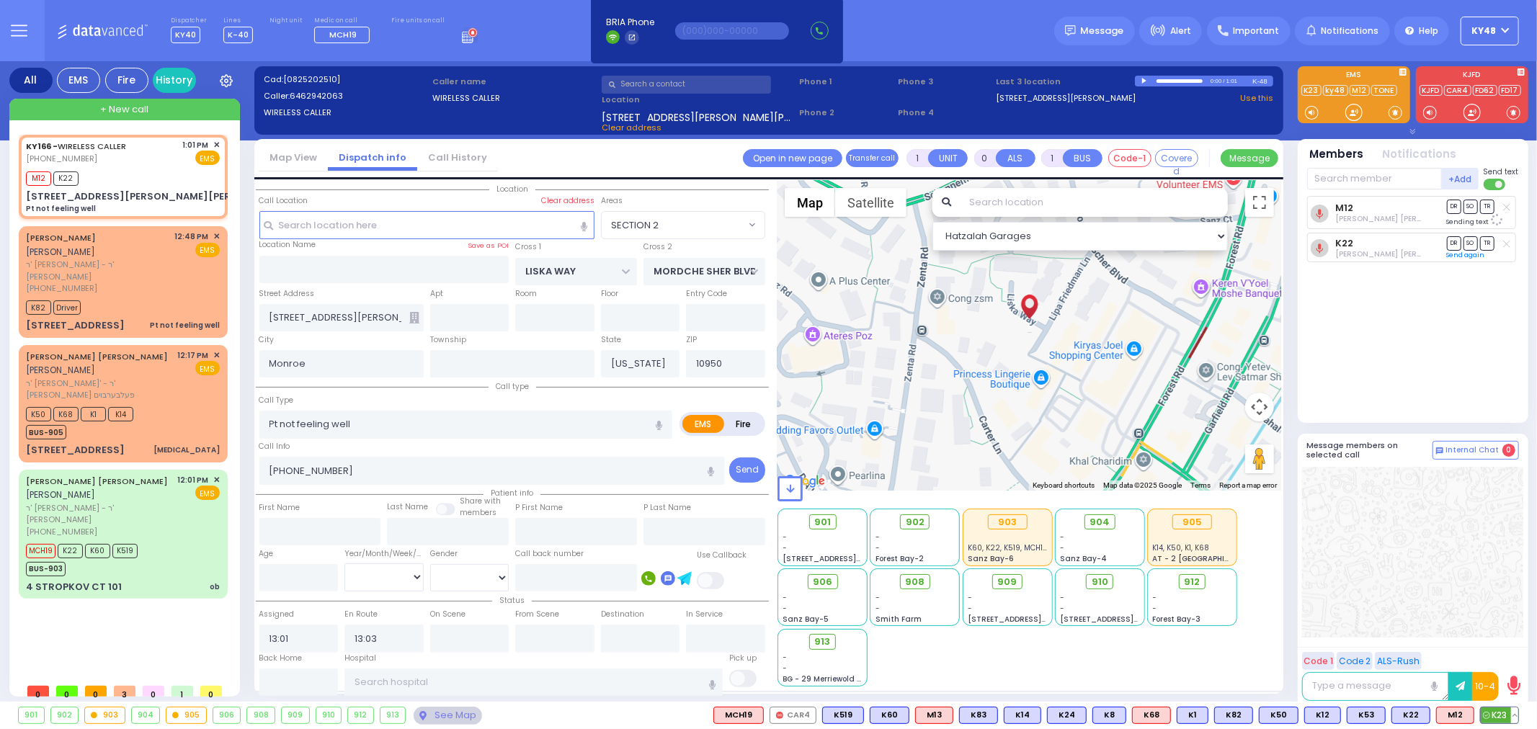
click at [1498, 711] on span "K23" at bounding box center [1499, 716] width 37 height 16
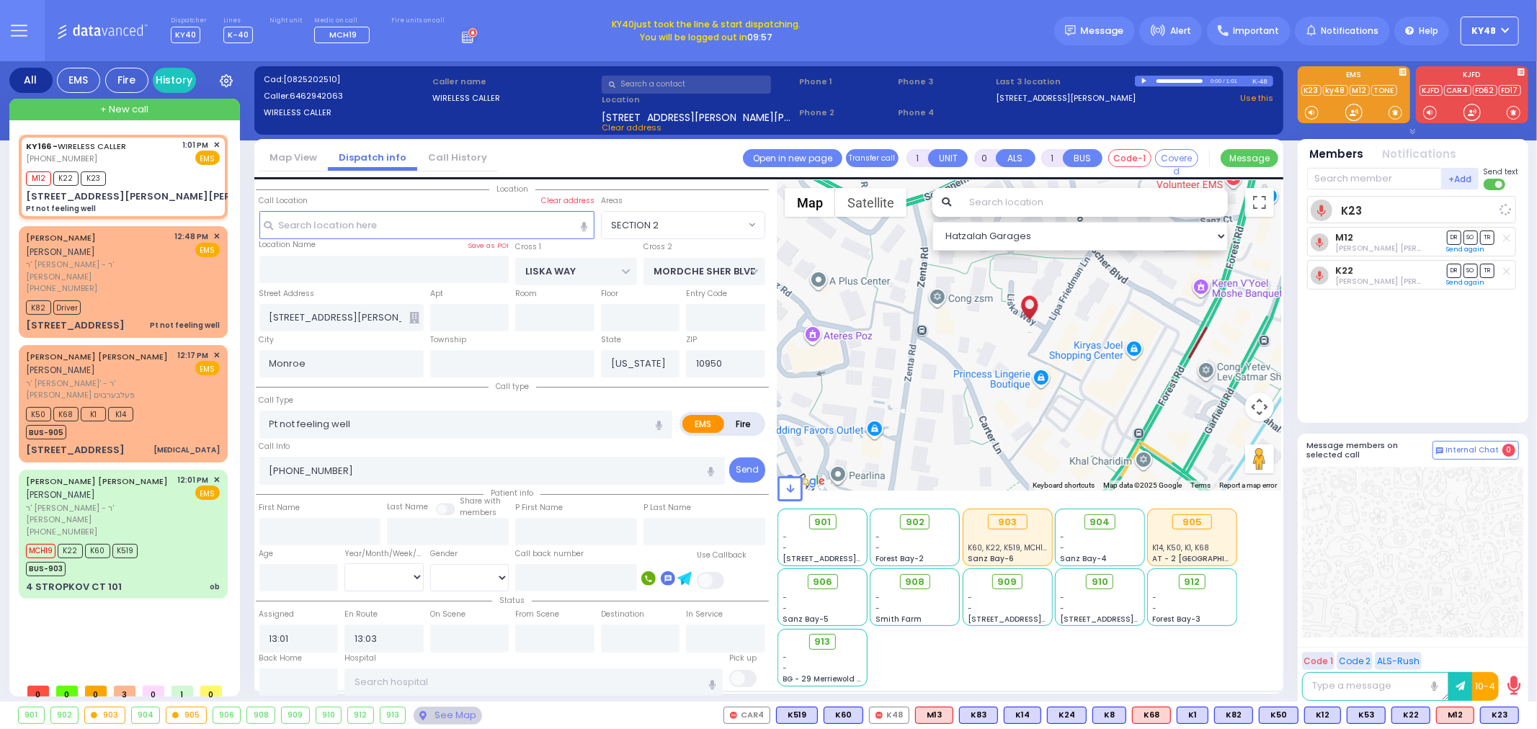
select select
radio input "true"
select select
select select "Hatzalah Garages"
select select "SECTION 2"
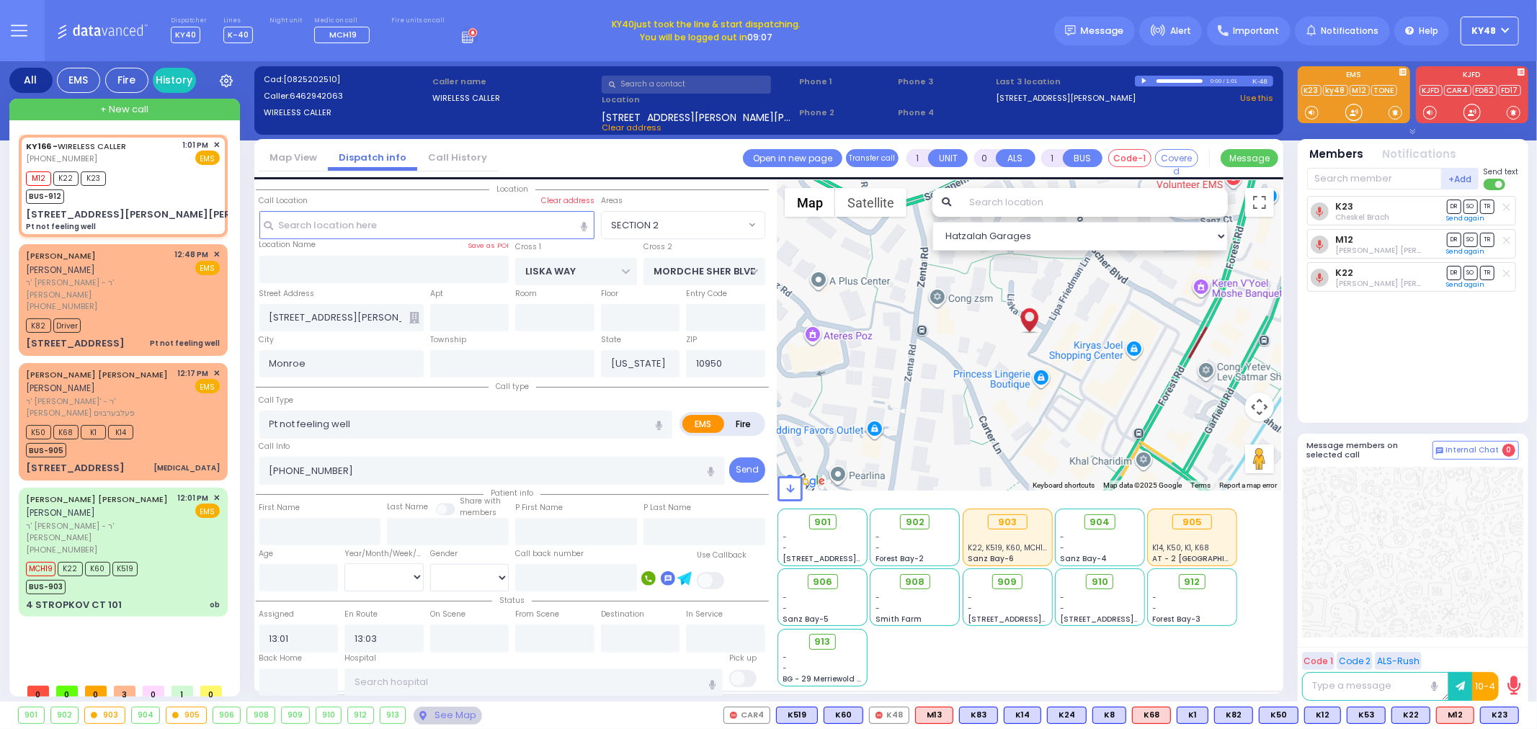
select select
radio input "true"
select select
select select "Hatzalah Garages"
select select "SECTION 2"
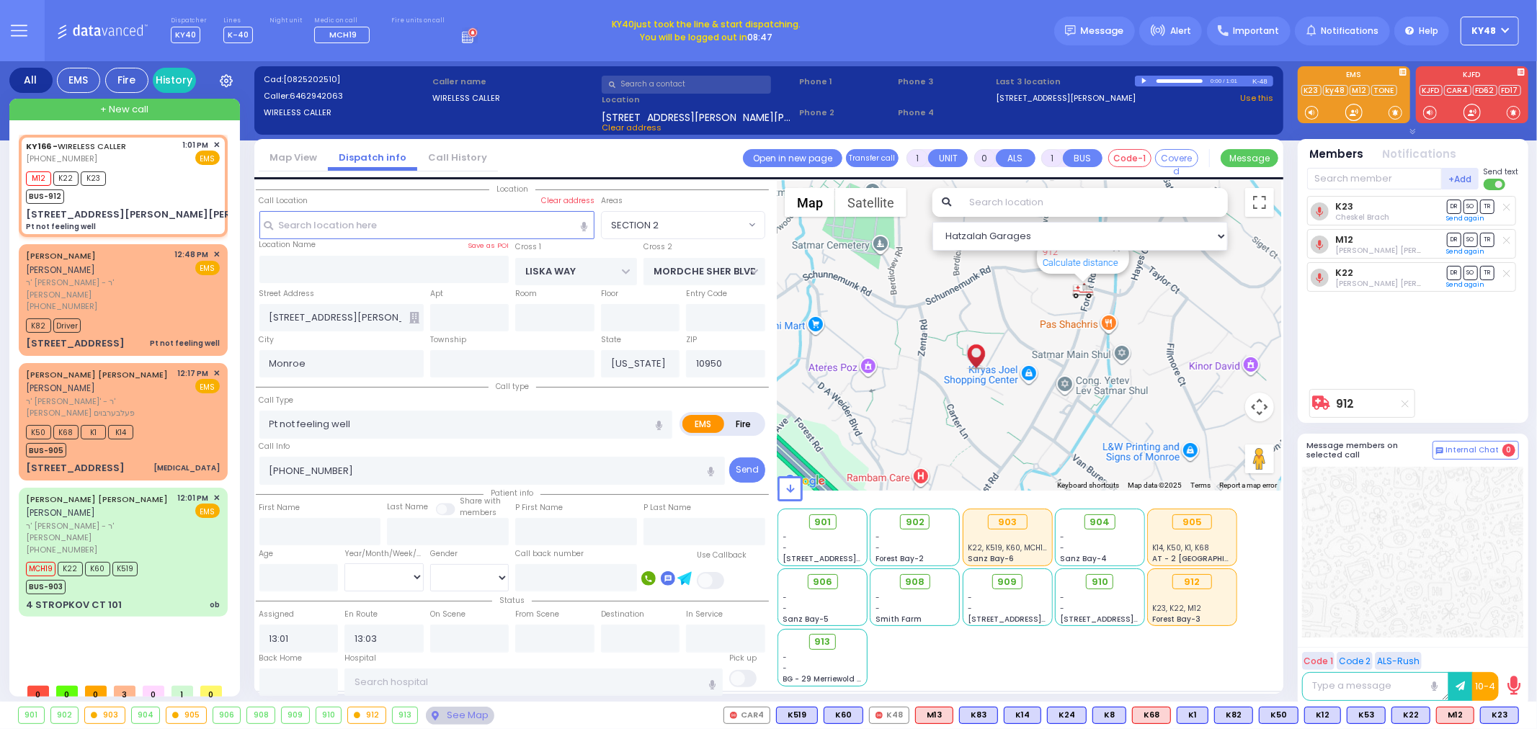
click at [61, 716] on div "902" at bounding box center [64, 716] width 27 height 16
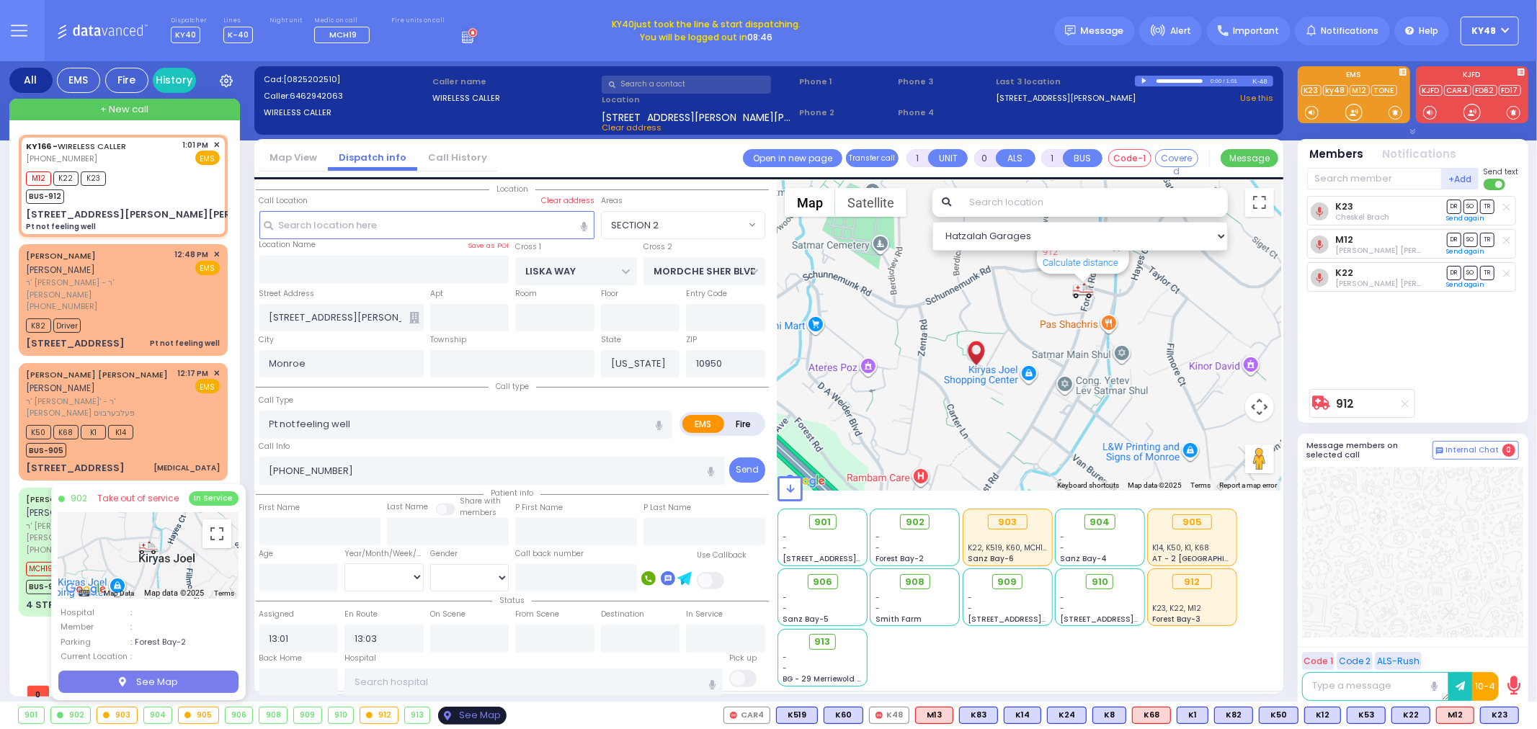
click at [461, 716] on div "See Map" at bounding box center [472, 716] width 68 height 18
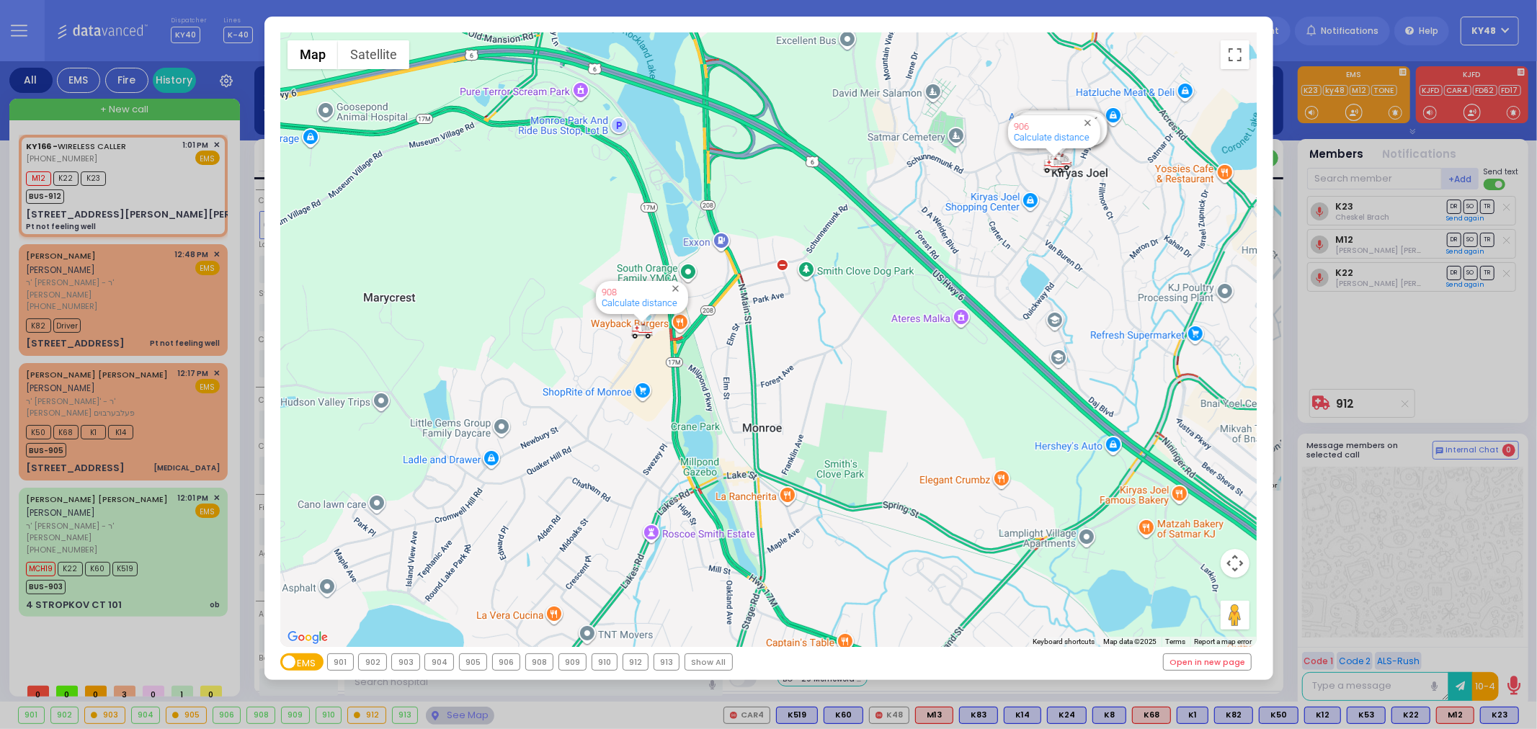
drag, startPoint x: 668, startPoint y: 352, endPoint x: 677, endPoint y: 404, distance: 52.7
click at [677, 404] on div "594 Calculate distance 595 Calculate distance 596 Calculate distance 901 Calcul…" at bounding box center [768, 340] width 976 height 614
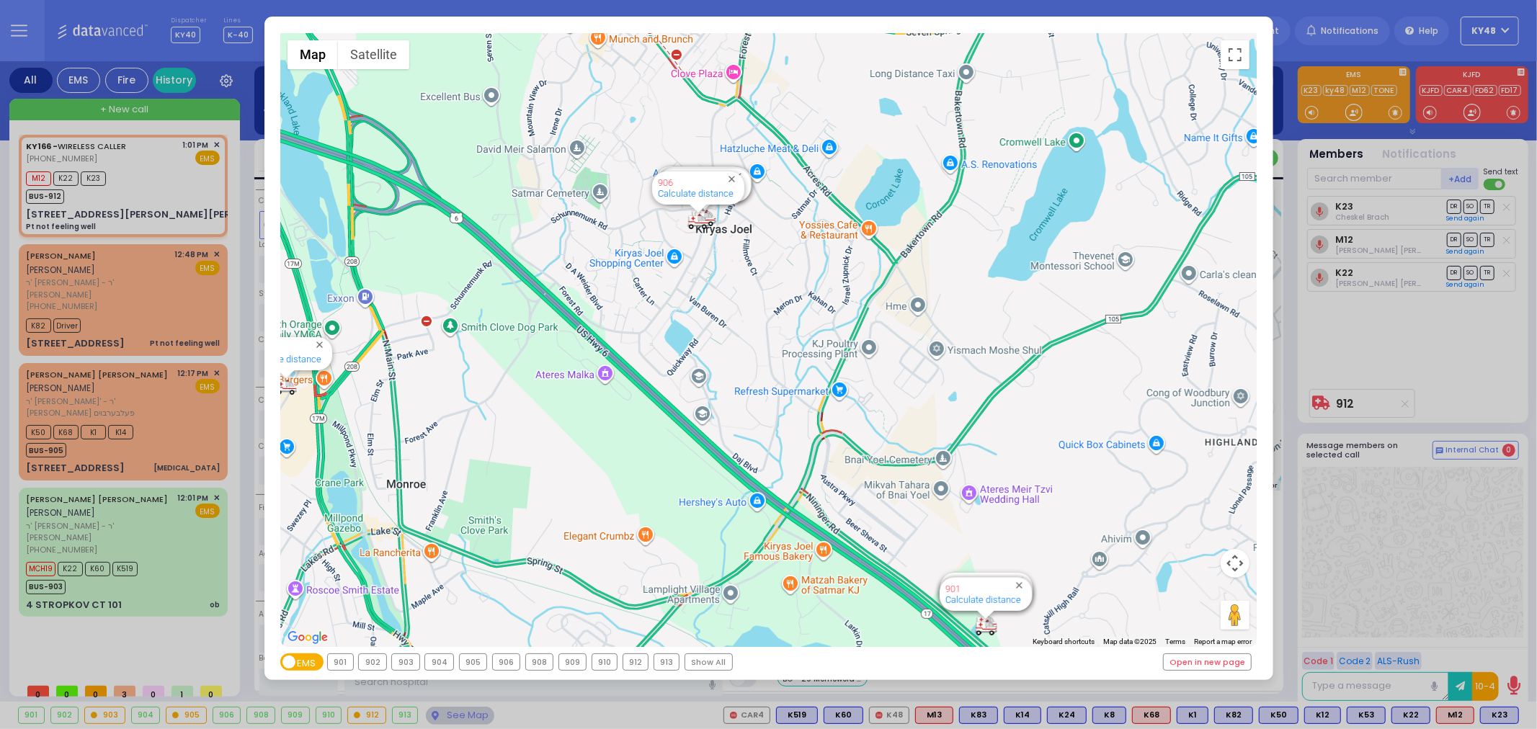
drag, startPoint x: 757, startPoint y: 375, endPoint x: 455, endPoint y: 428, distance: 306.6
click at [431, 434] on div "594 Calculate distance 595 Calculate distance 596 Calculate distance 901 Calcul…" at bounding box center [768, 340] width 976 height 614
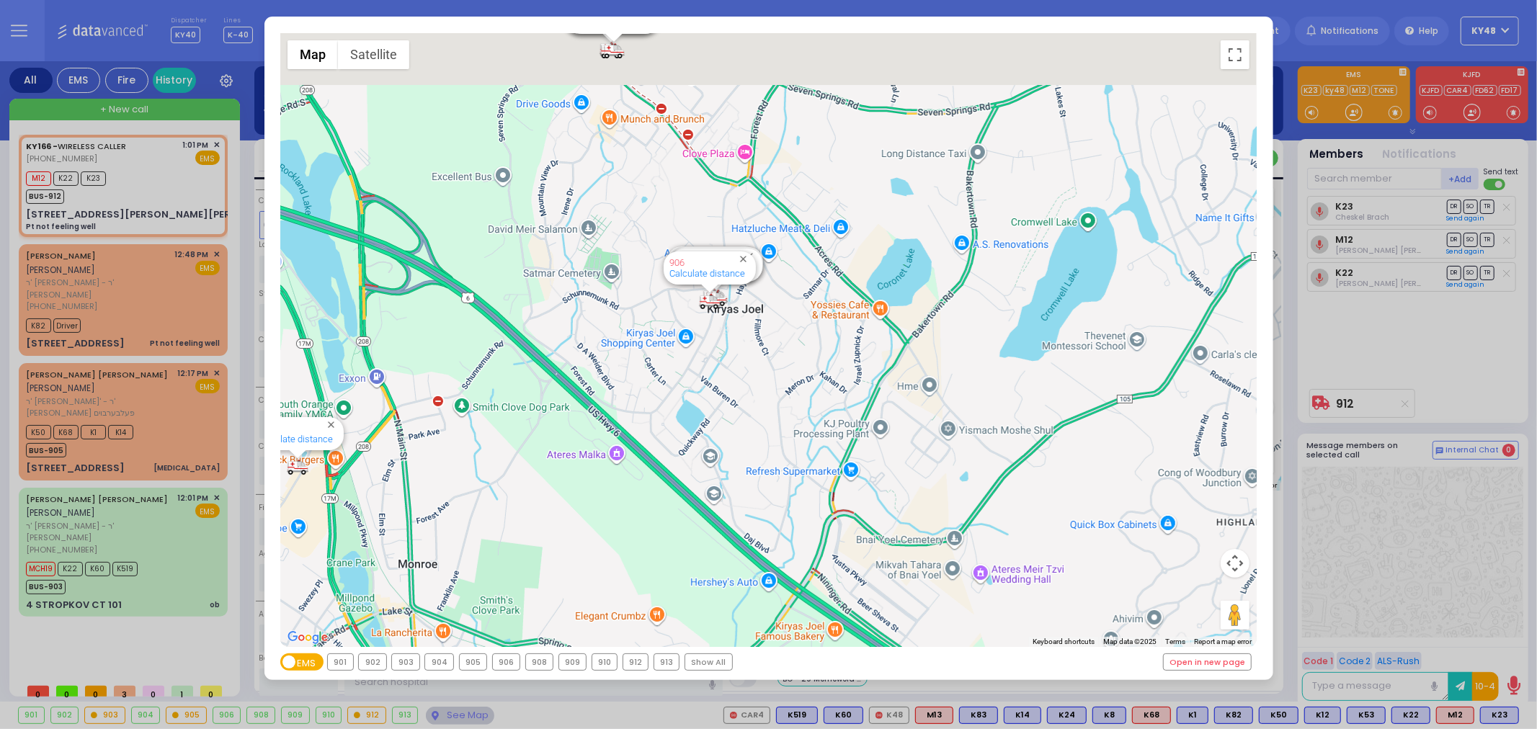
drag, startPoint x: 613, startPoint y: 343, endPoint x: 627, endPoint y: 437, distance: 94.7
click at [627, 437] on div "594 Calculate distance 595 Calculate distance 596 Calculate distance 901 Calcul…" at bounding box center [768, 340] width 976 height 614
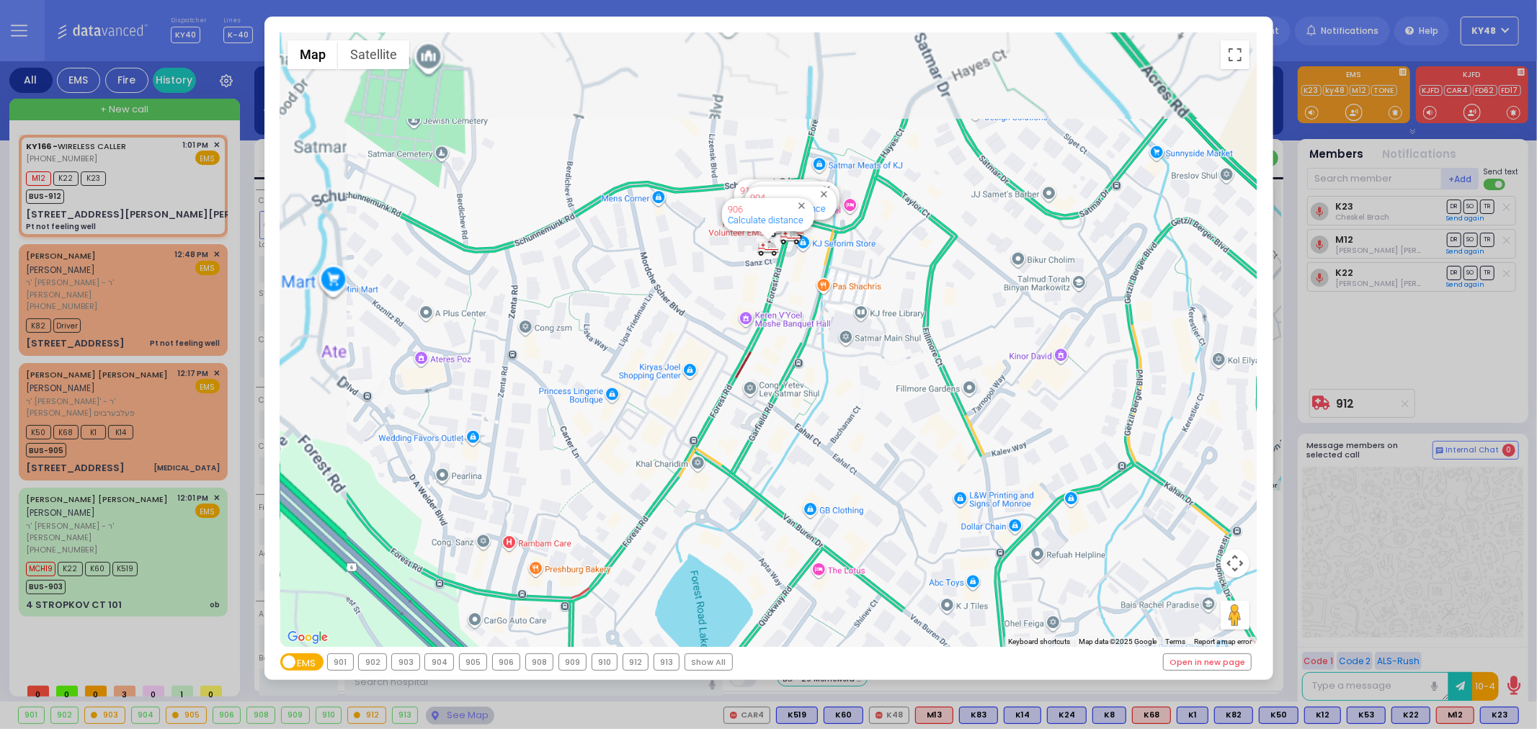
drag, startPoint x: 700, startPoint y: 432, endPoint x: 758, endPoint y: 614, distance: 190.8
click at [759, 614] on div "594 Calculate distance 595 Calculate distance 596 Calculate distance 901 Calcul…" at bounding box center [768, 340] width 976 height 614
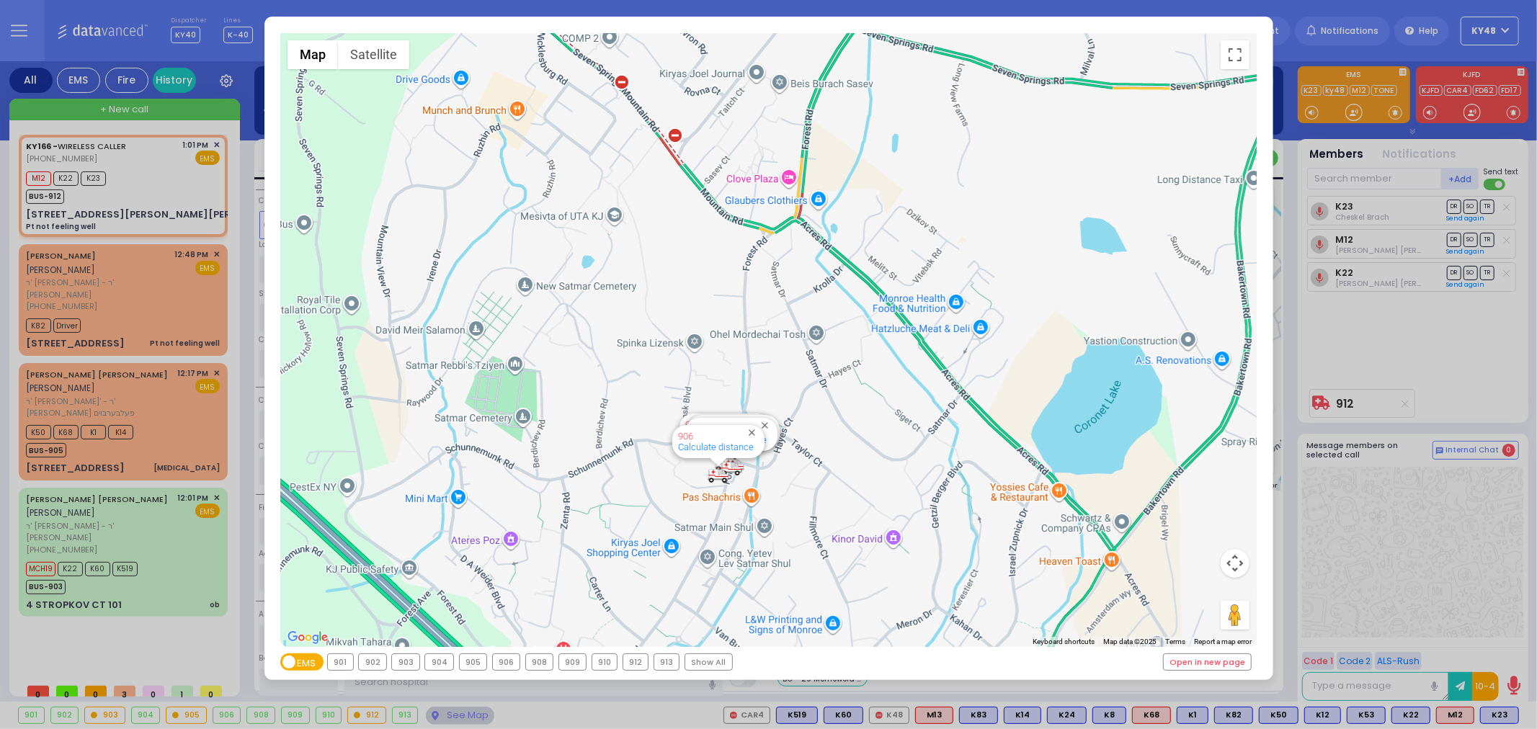
drag, startPoint x: 901, startPoint y: 400, endPoint x: 746, endPoint y: 339, distance: 166.6
click at [746, 339] on div "594 Calculate distance 595 Calculate distance 596 Calculate distance 901 Calcul…" at bounding box center [768, 340] width 976 height 614
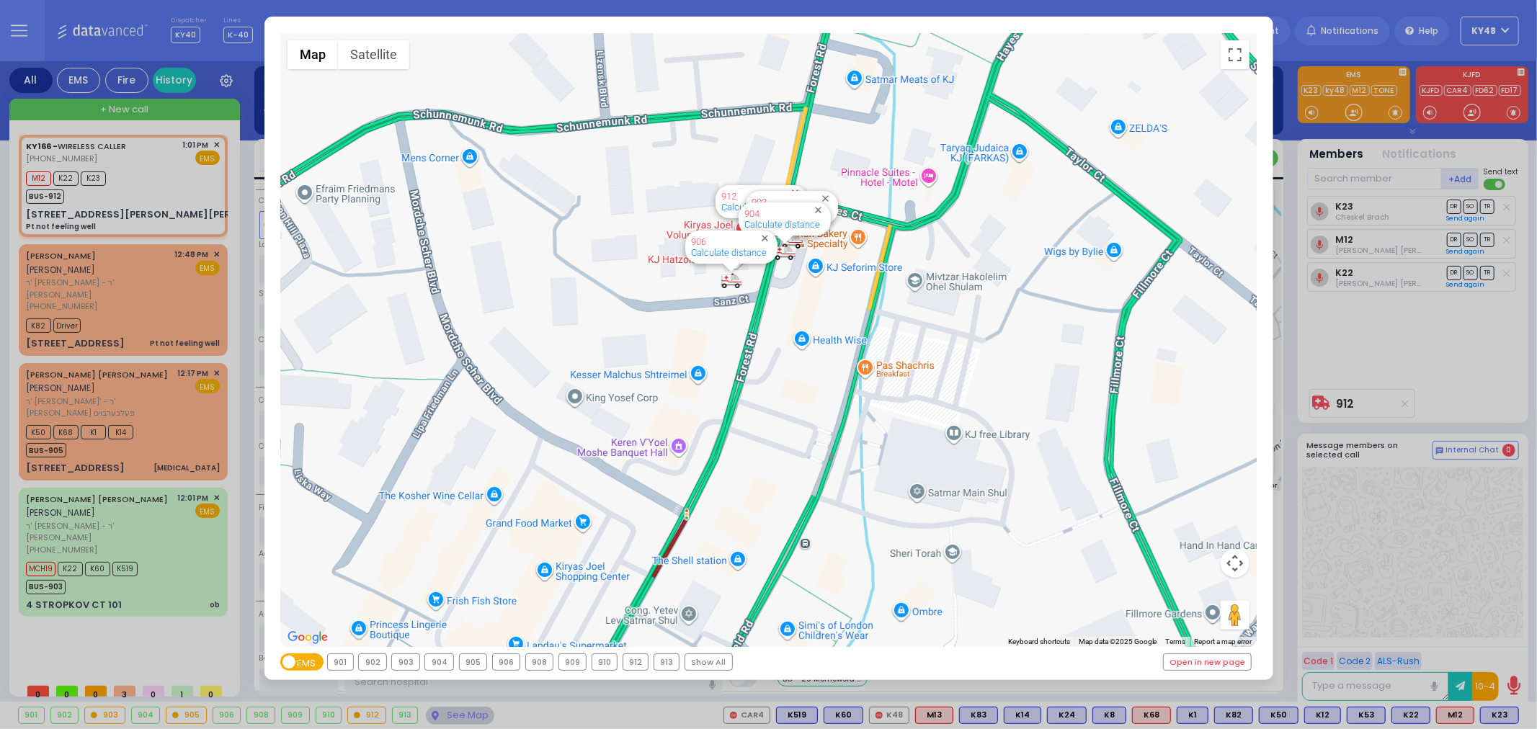
drag, startPoint x: 745, startPoint y: 470, endPoint x: 748, endPoint y: 298, distance: 171.5
click at [748, 298] on div "594 Calculate distance 595 Calculate distance 596 Calculate distance 901 Calcul…" at bounding box center [768, 340] width 976 height 614
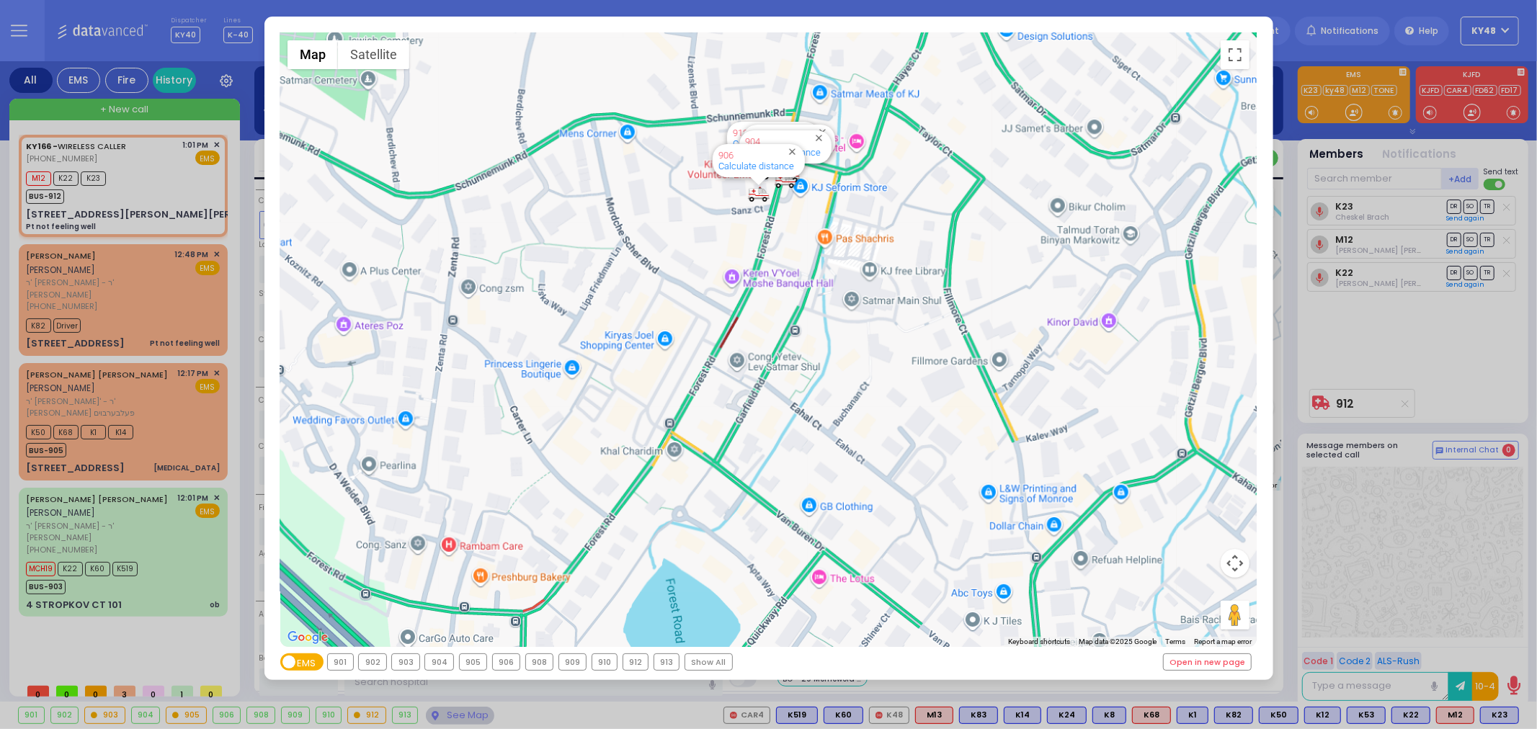
drag, startPoint x: 732, startPoint y: 460, endPoint x: 744, endPoint y: 321, distance: 139.6
click at [744, 325] on div "594 Calculate distance 595 Calculate distance 596 Calculate distance 901 Calcul…" at bounding box center [768, 340] width 976 height 614
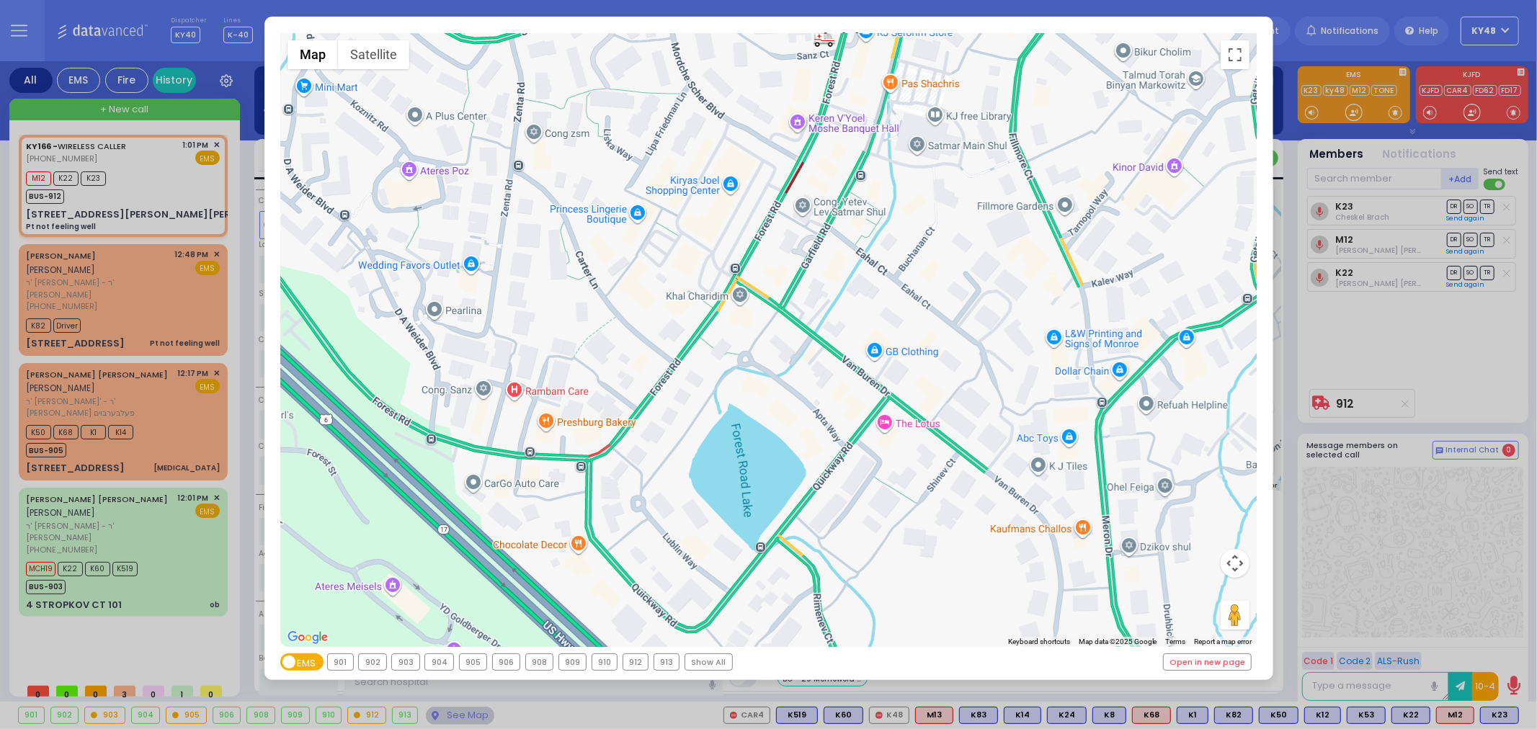
drag, startPoint x: 739, startPoint y: 455, endPoint x: 796, endPoint y: 326, distance: 141.0
click at [796, 326] on div "594 Calculate distance 595 Calculate distance 596 Calculate distance 901 Calcul…" at bounding box center [768, 340] width 976 height 614
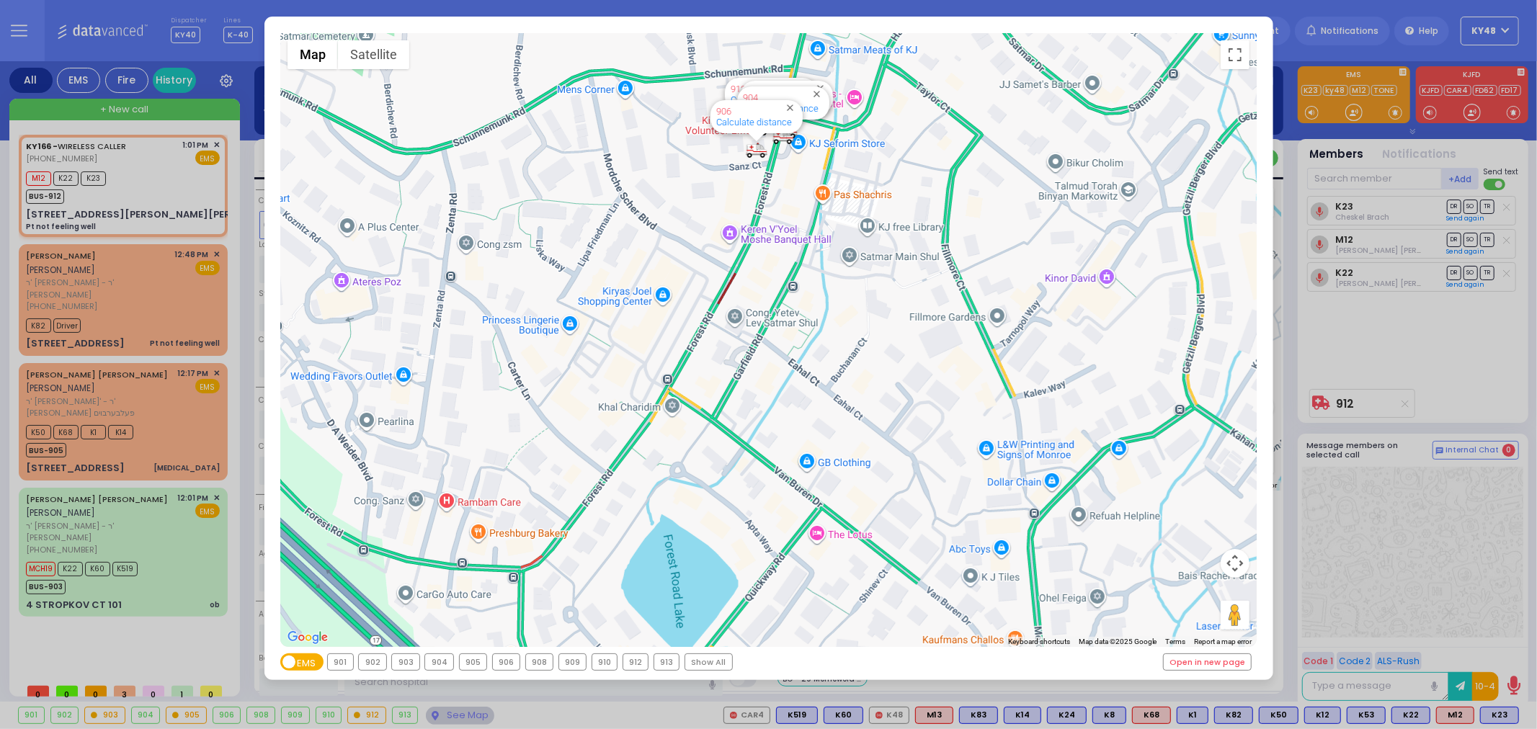
drag, startPoint x: 768, startPoint y: 355, endPoint x: 737, endPoint y: 524, distance: 171.6
click at [737, 525] on div "594 Calculate distance 595 Calculate distance 596 Calculate distance 901 Calcul…" at bounding box center [768, 340] width 976 height 614
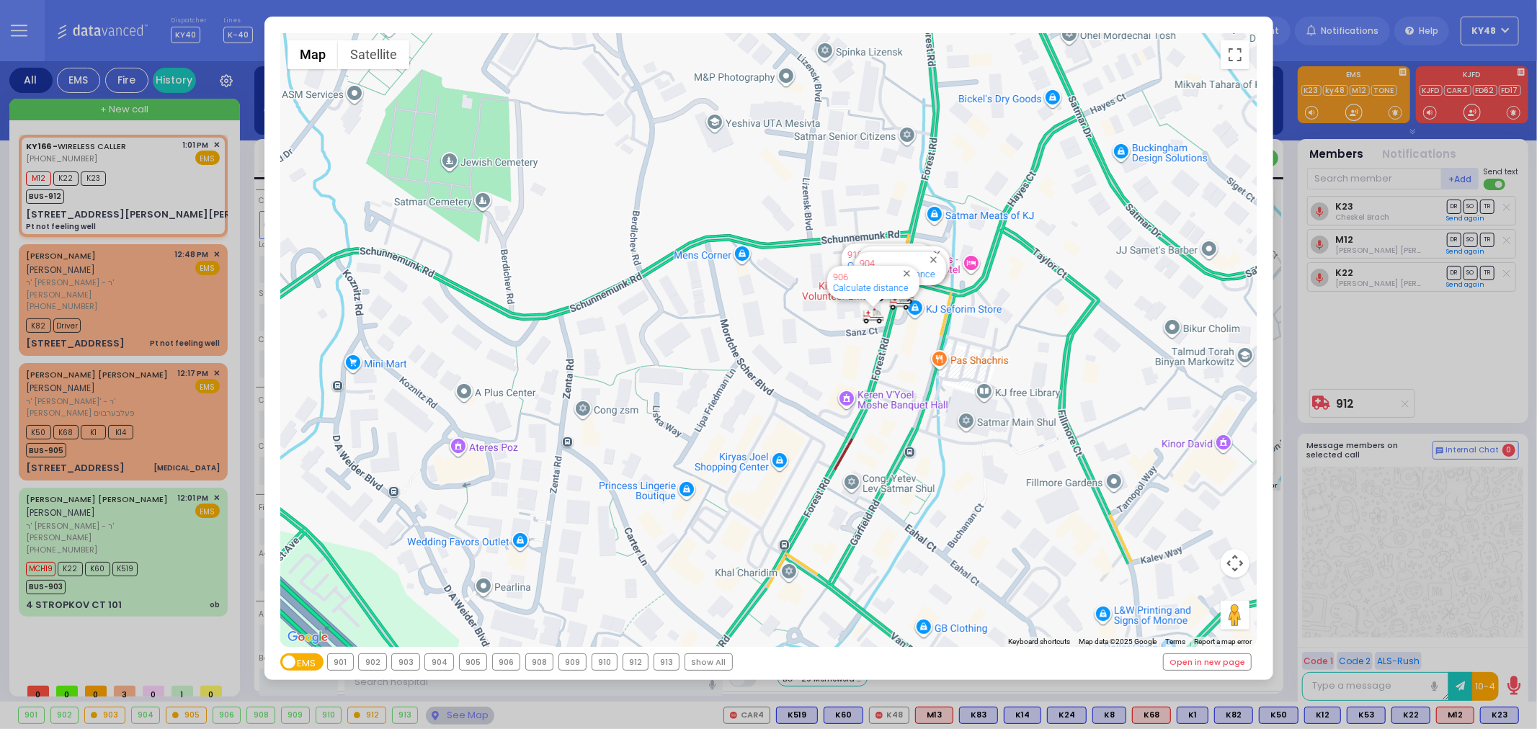
drag, startPoint x: 667, startPoint y: 335, endPoint x: 709, endPoint y: 570, distance: 238.6
click at [709, 570] on div "594 Calculate distance 595 Calculate distance 596 Calculate distance 901 Calcul…" at bounding box center [768, 340] width 976 height 614
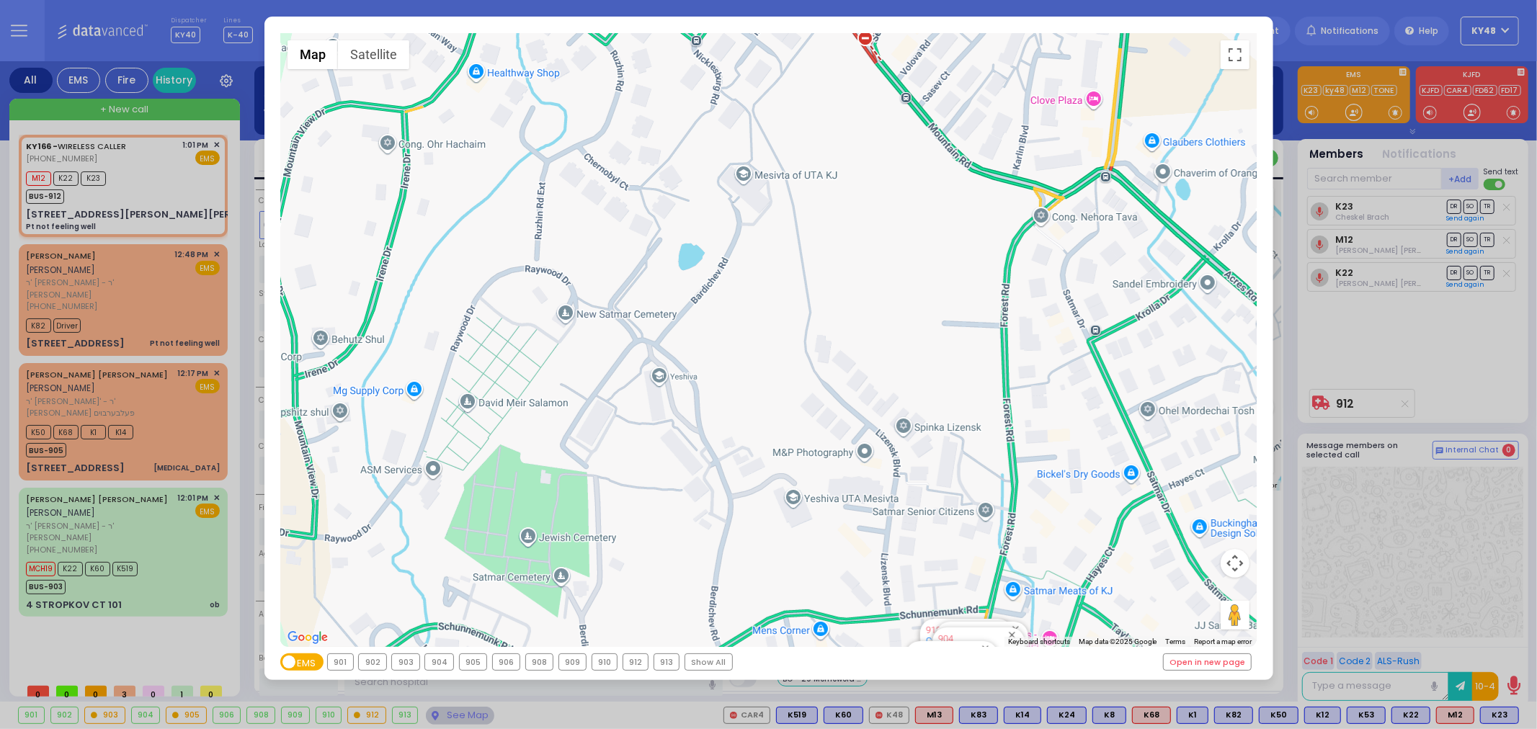
drag, startPoint x: 762, startPoint y: 406, endPoint x: 814, endPoint y: 507, distance: 113.8
click at [814, 507] on div "594 Calculate distance 595 Calculate distance 596 Calculate distance 901 Calcul…" at bounding box center [768, 340] width 976 height 614
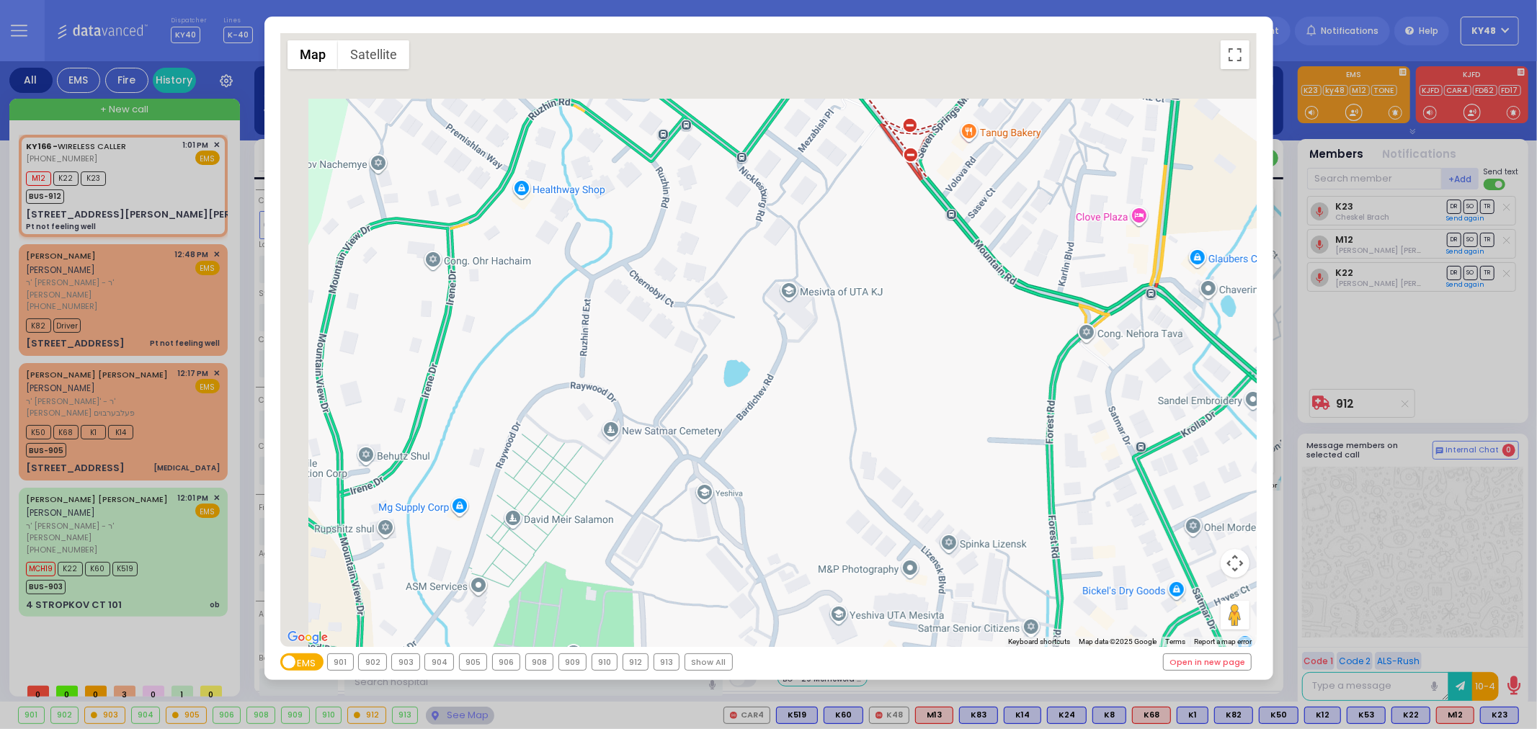
drag, startPoint x: 752, startPoint y: 355, endPoint x: 809, endPoint y: 502, distance: 157.7
click at [810, 504] on div "594 Calculate distance 595 Calculate distance 596 Calculate distance 901 Calcul…" at bounding box center [768, 340] width 976 height 614
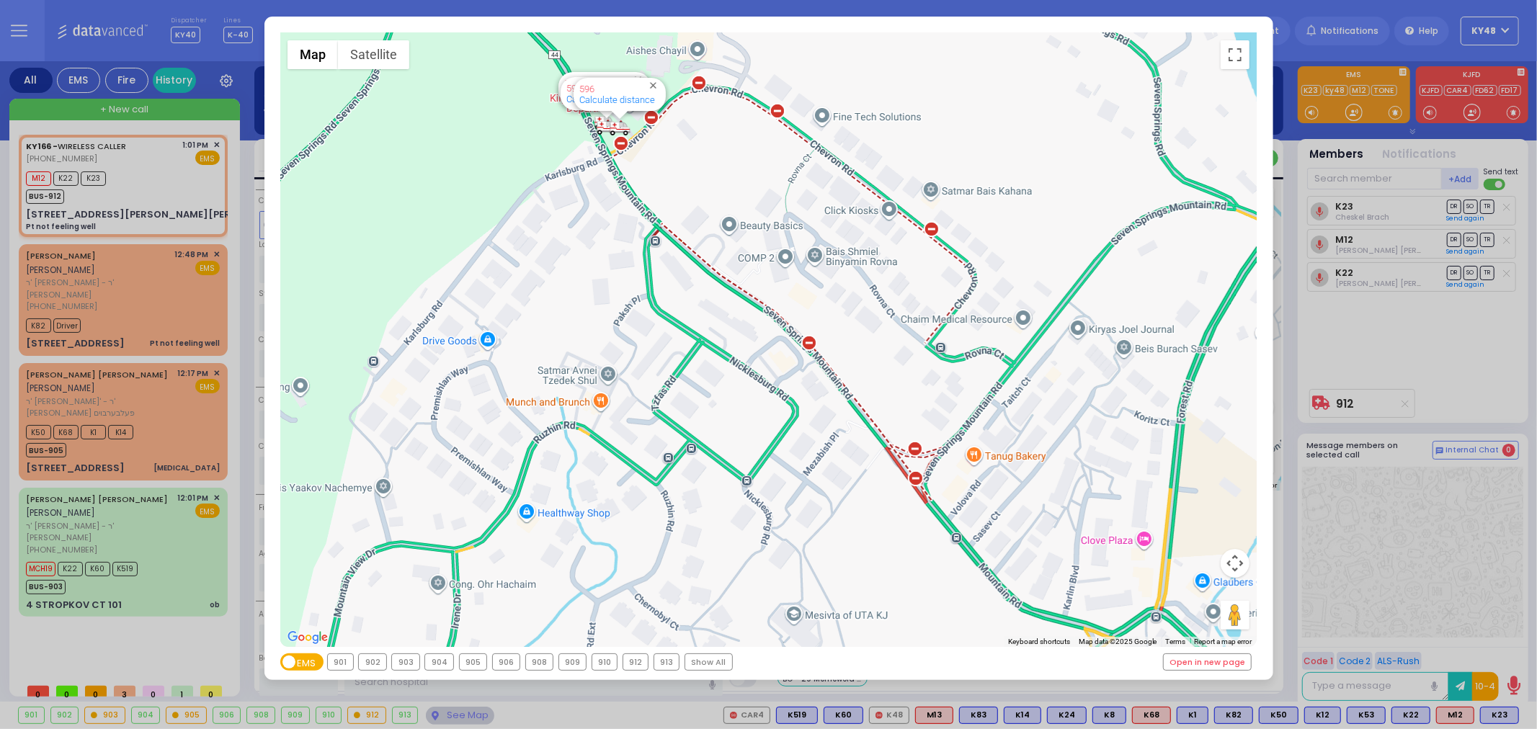
drag, startPoint x: 777, startPoint y: 344, endPoint x: 758, endPoint y: 588, distance: 244.3
click at [758, 588] on div "594 Calculate distance 595 Calculate distance 596 Calculate distance 901 Calcul…" at bounding box center [768, 340] width 976 height 614
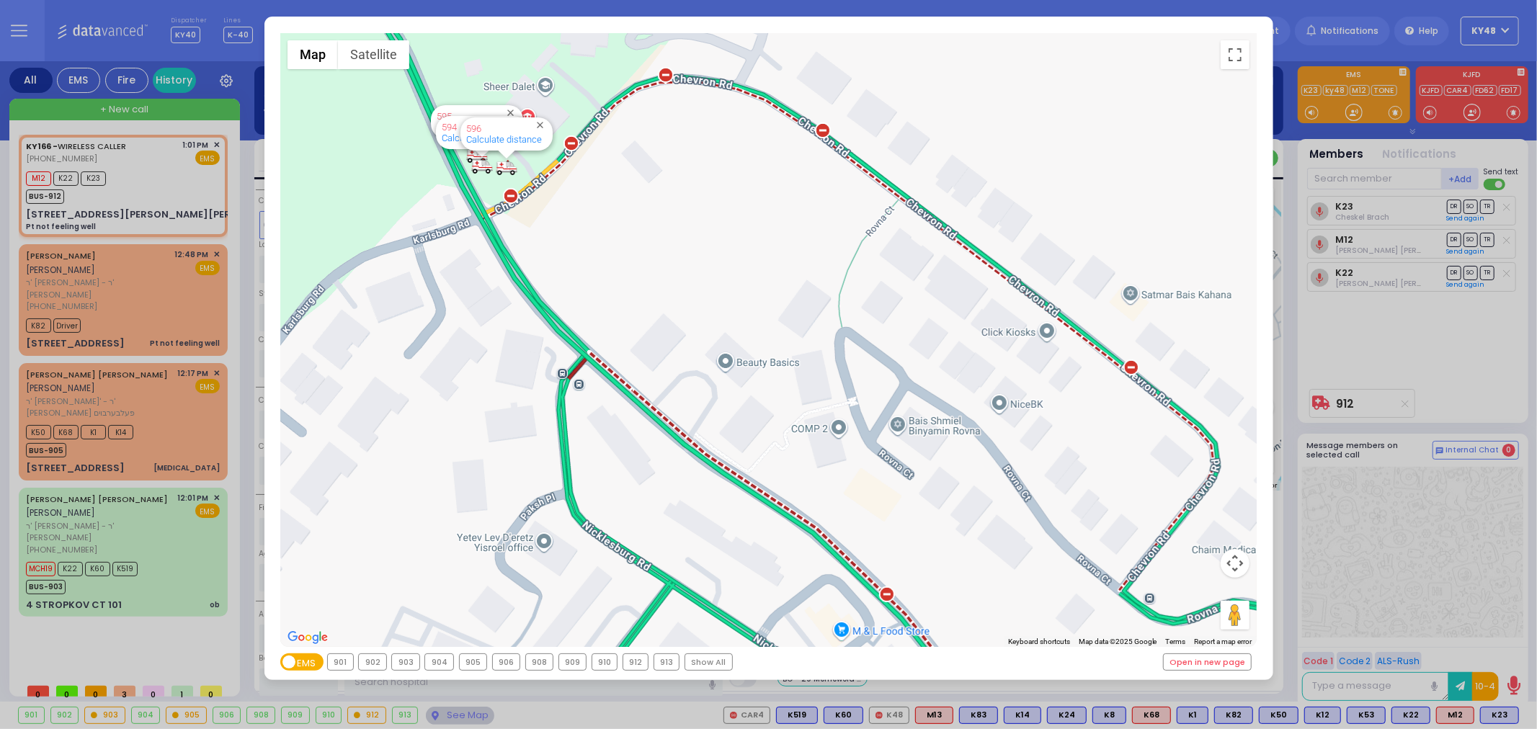
drag, startPoint x: 768, startPoint y: 260, endPoint x: 651, endPoint y: 358, distance: 153.0
click at [696, 371] on div "594 Calculate distance 595 Calculate distance 596 Calculate distance 901 Calcul…" at bounding box center [768, 340] width 976 height 614
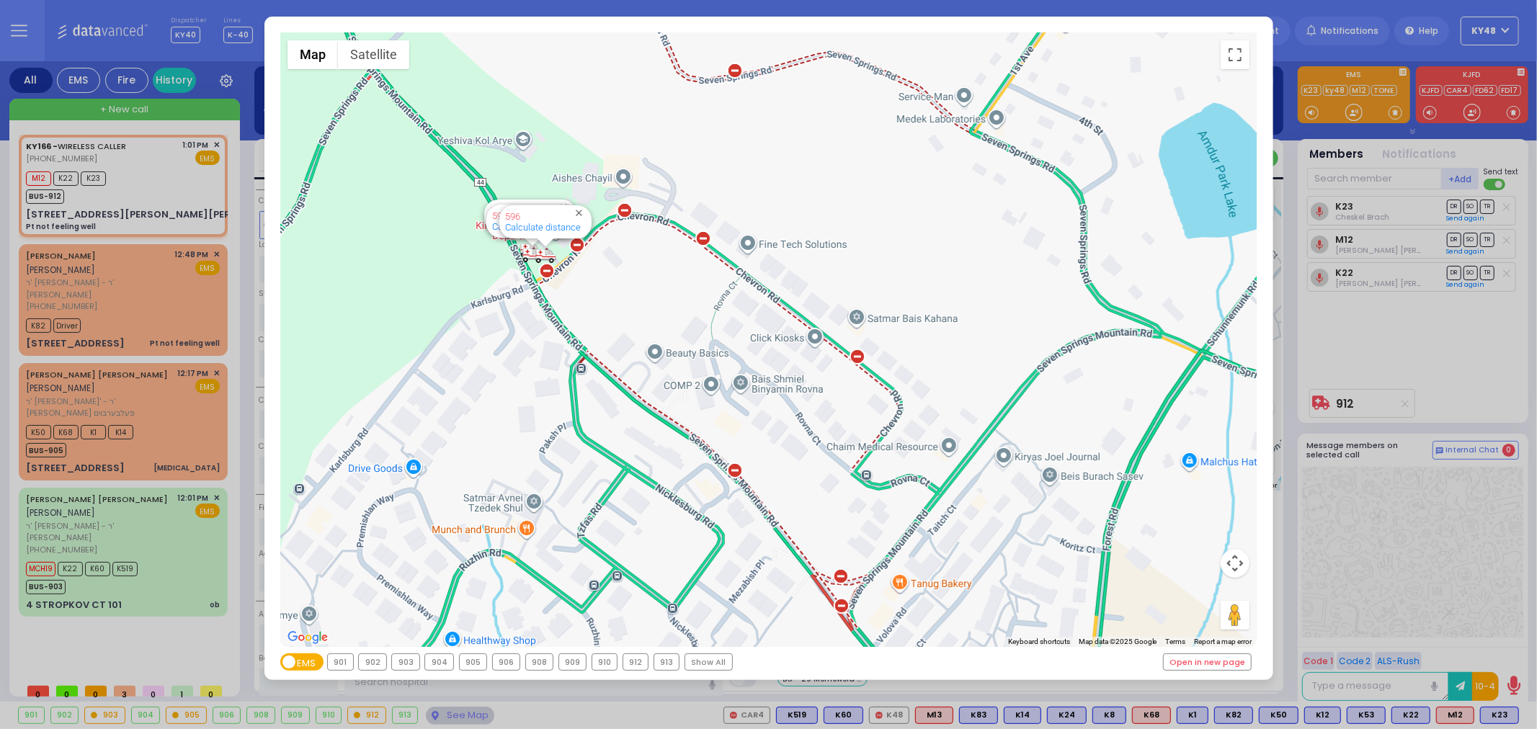
click at [956, 6] on div "← Move left → Move right ↑ Move up ↓ Move down + Zoom in - Zoom out Home Jump l…" at bounding box center [768, 364] width 1537 height 729
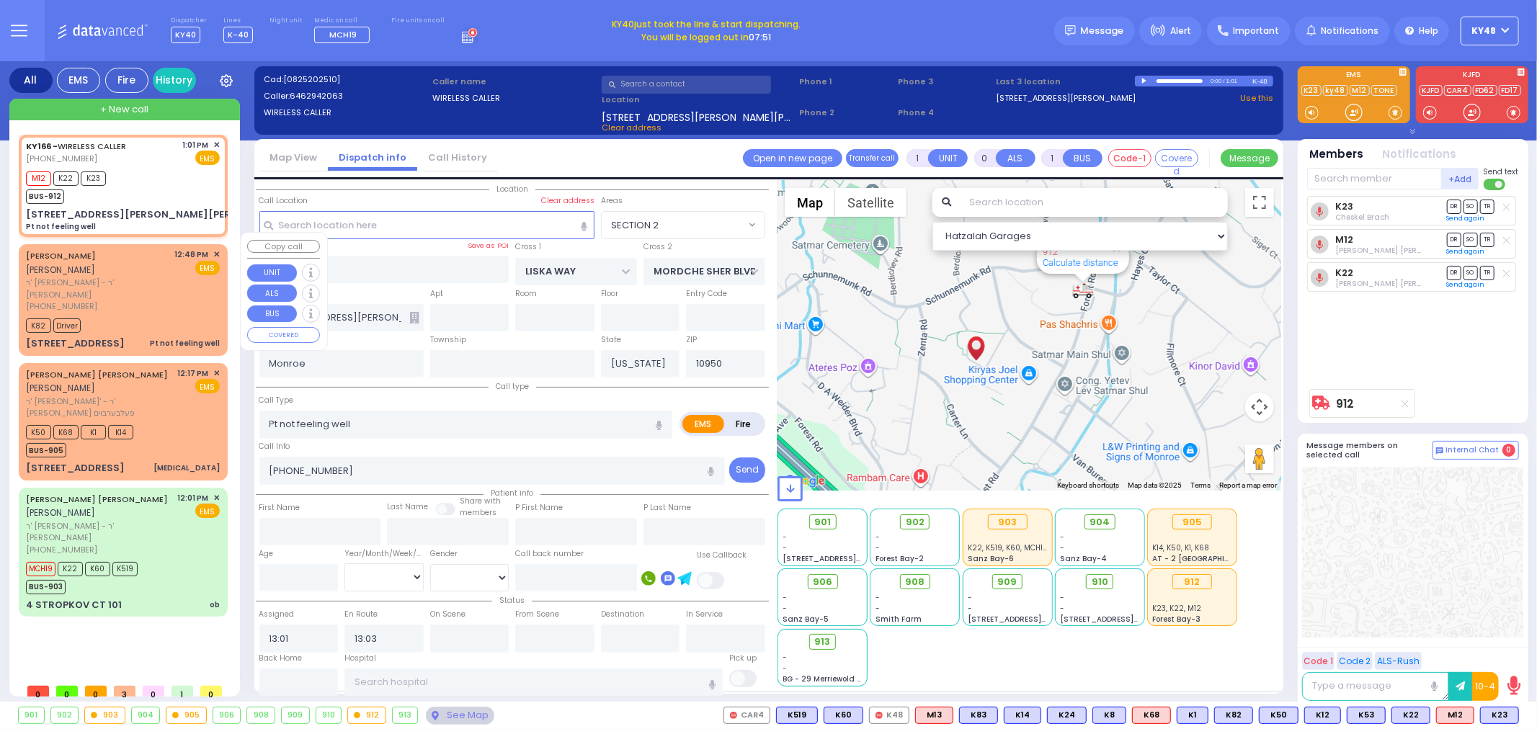
click at [135, 315] on div "K82 Driver" at bounding box center [123, 324] width 194 height 18
select select
radio input "true"
type input "KALMEN ELEIZER"
type input "MALACH"
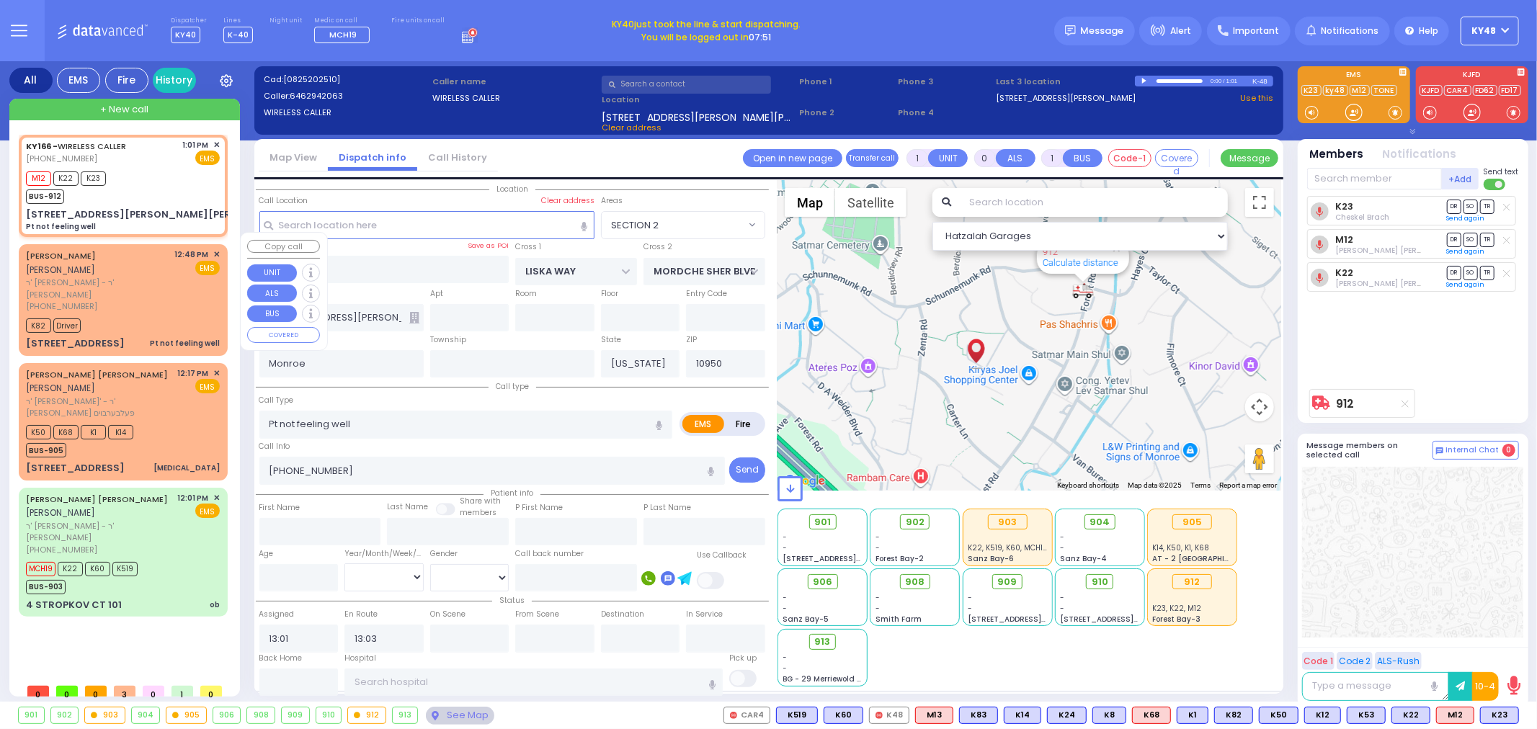
select select
type input "12:48"
type input "12:53"
select select "Hatzalah Garages"
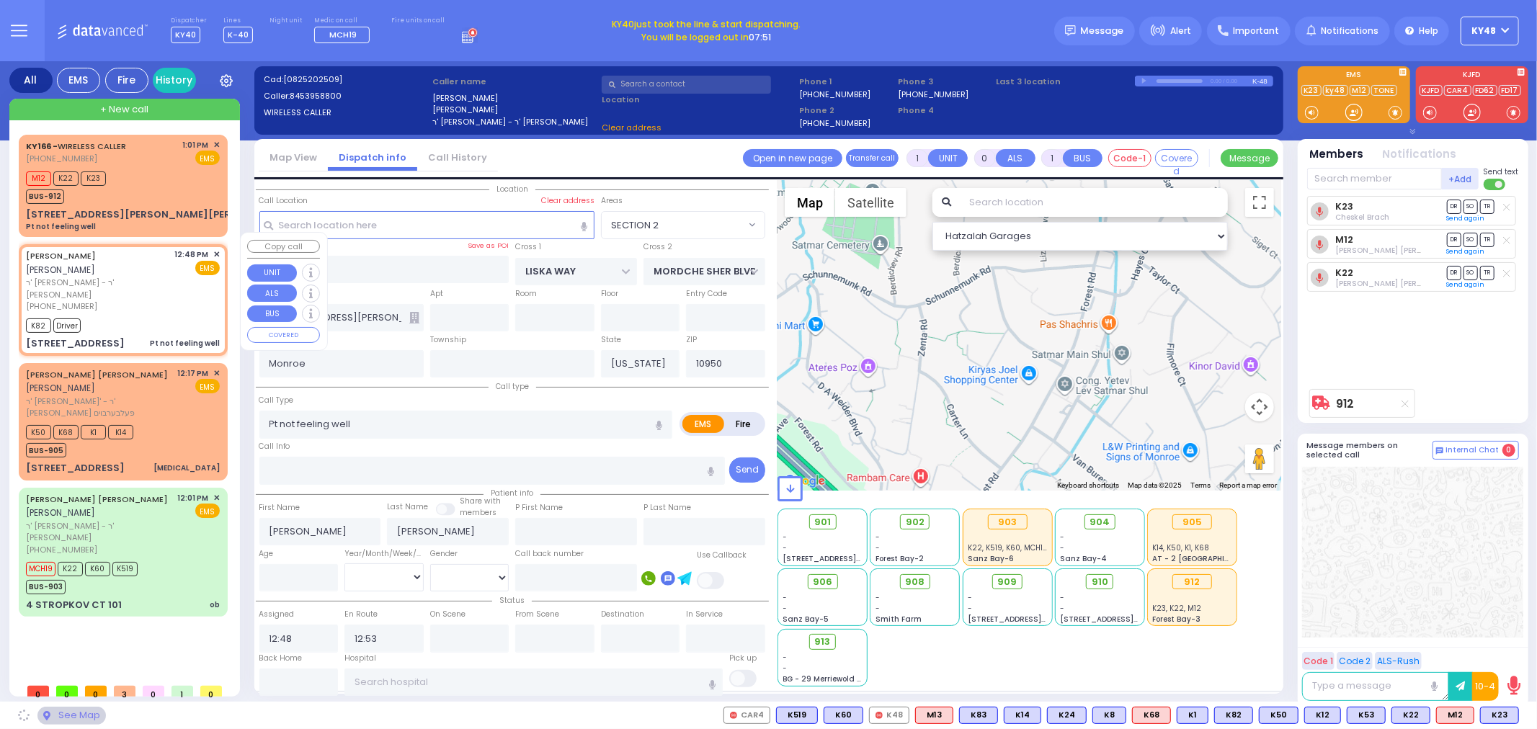
type input "ROVNA COURT"
type input "[GEOGRAPHIC_DATA]"
type input "23 CHEVRON RD"
type input "302"
select select "SECTION 5"
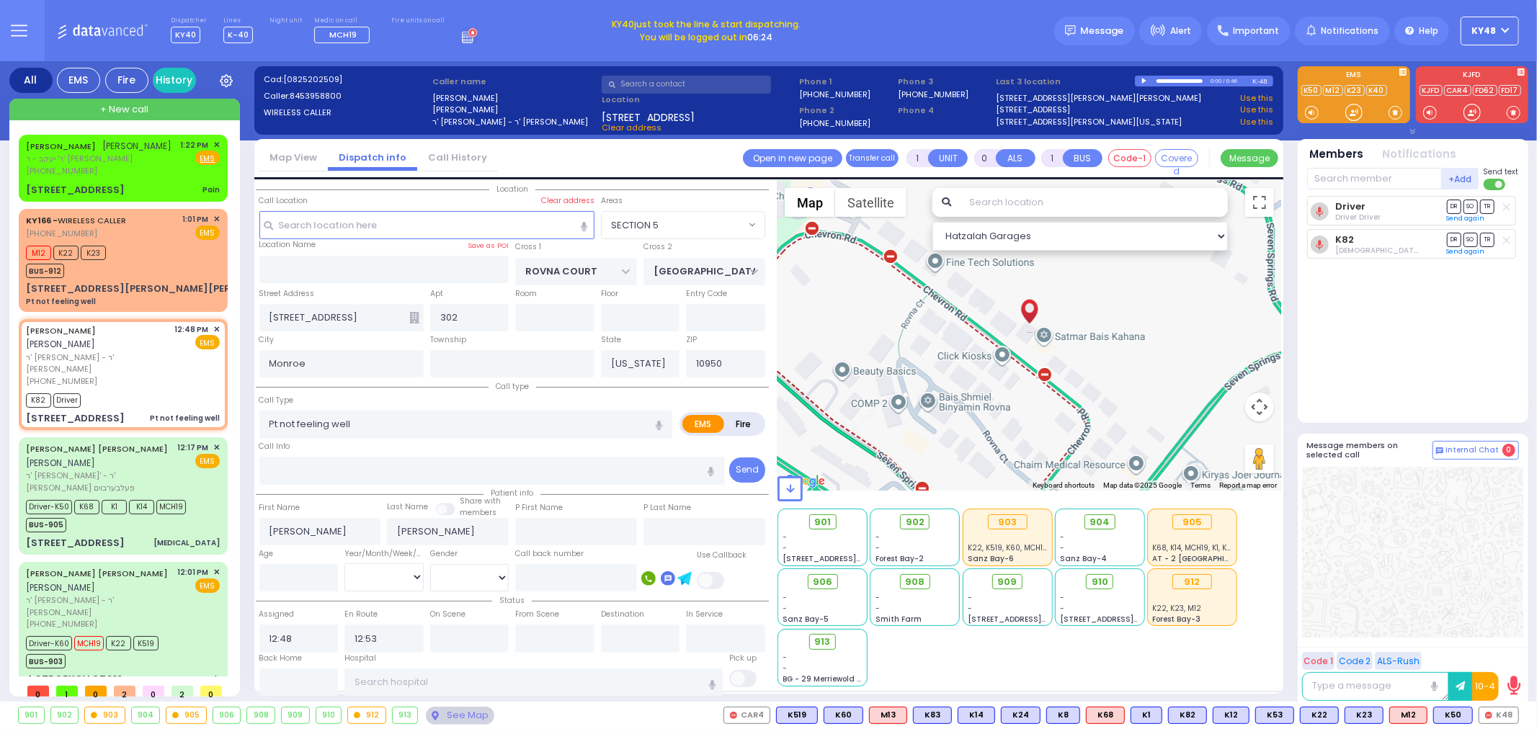
select select
radio input "true"
select select
radio input "true"
select select
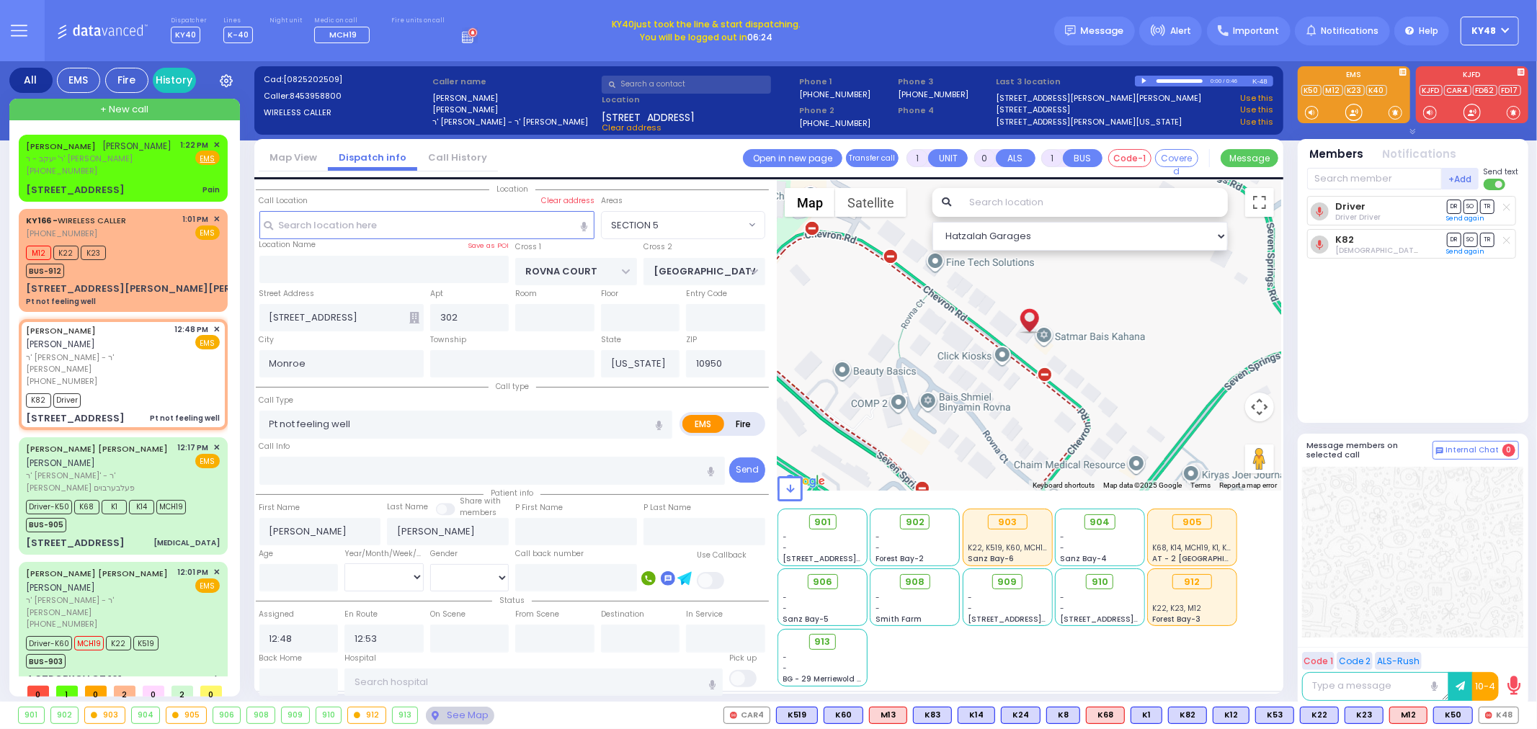
radio input "true"
select select
type input "13:27"
radio input "true"
select select
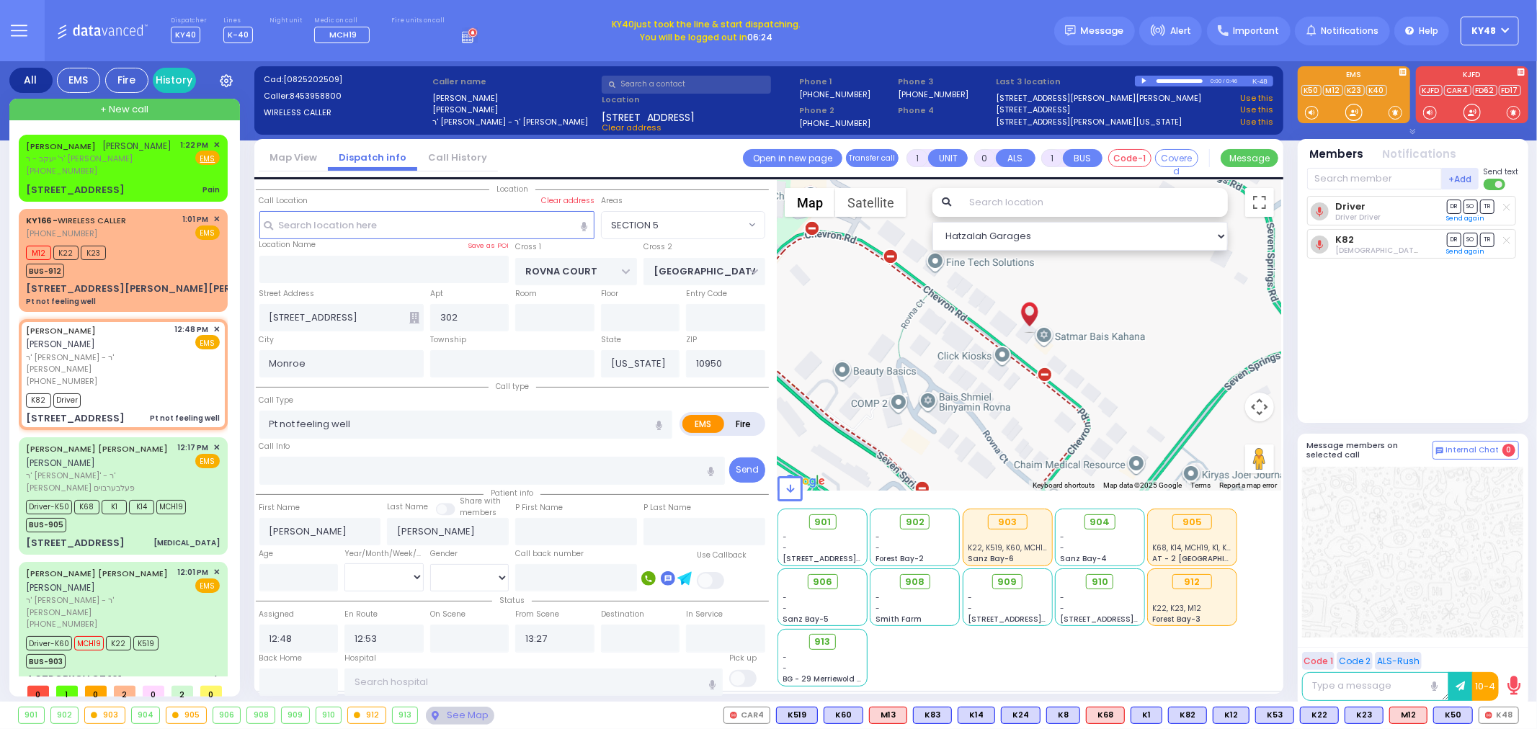
type input "Westchester Medical Center-Woods Road"
select select "SECTION 5"
select select "Hatzalah Garages"
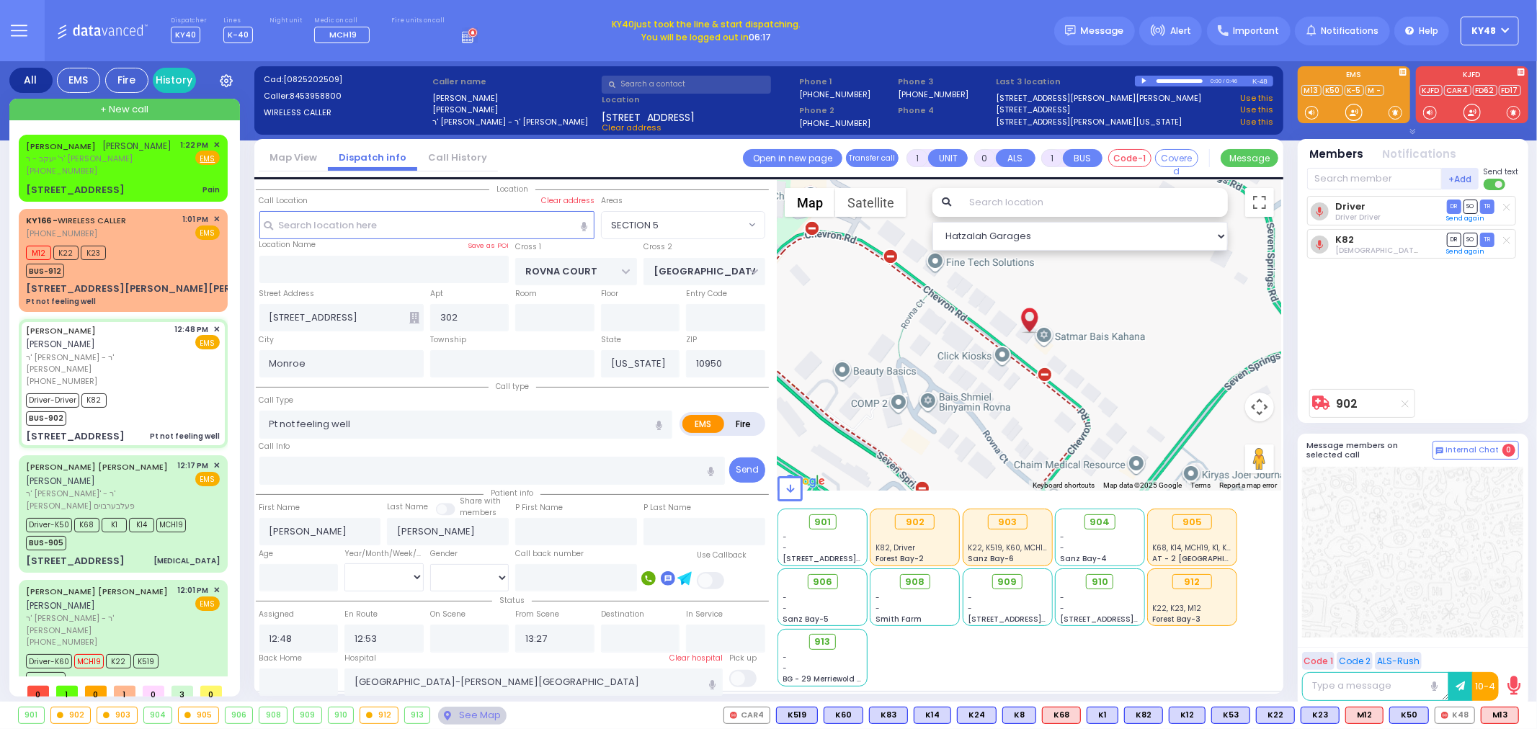
type input "6"
select select
radio input "true"
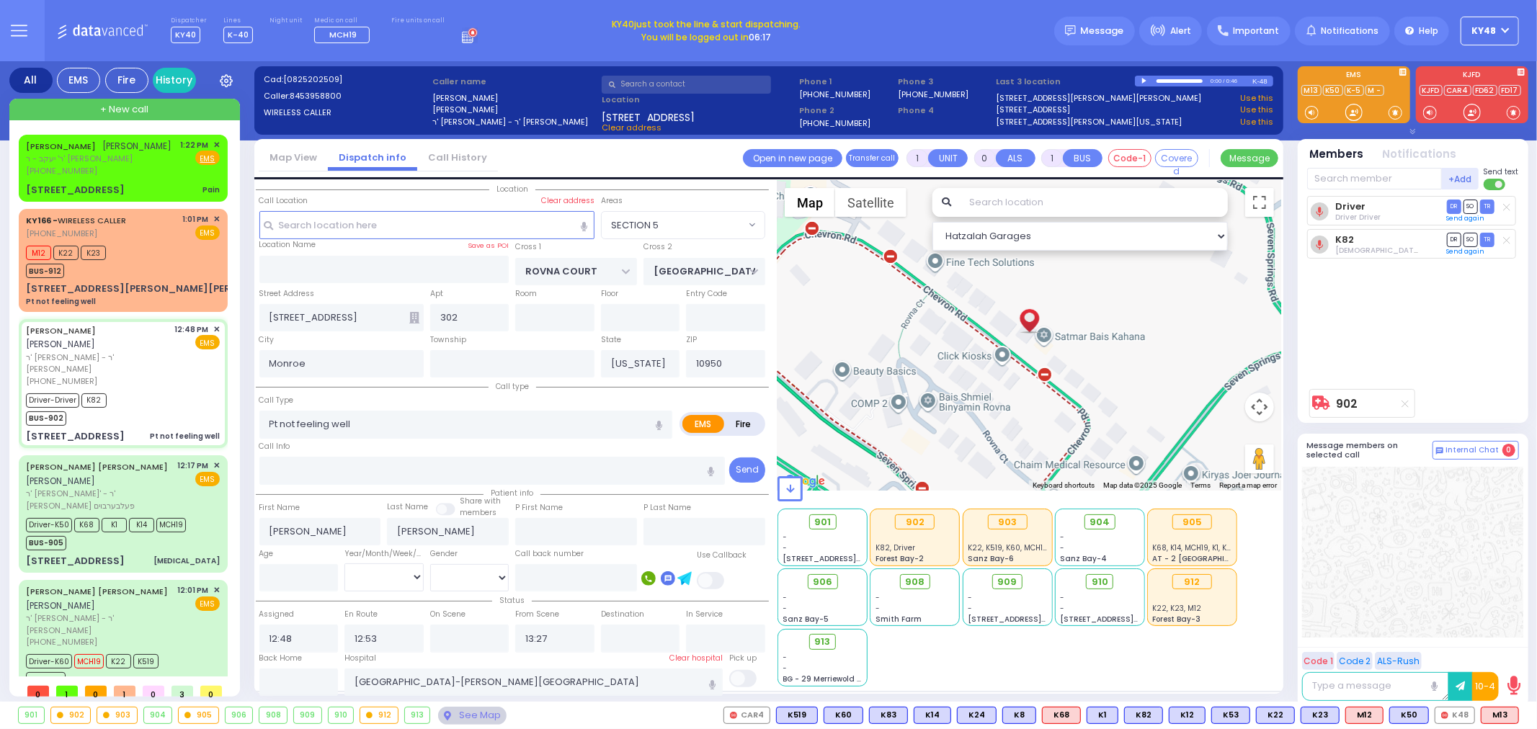
type input "Unknown"
select select "Year"
select select "SECTION 5"
select select "Hatzalah Garages"
